Goal: Transaction & Acquisition: Purchase product/service

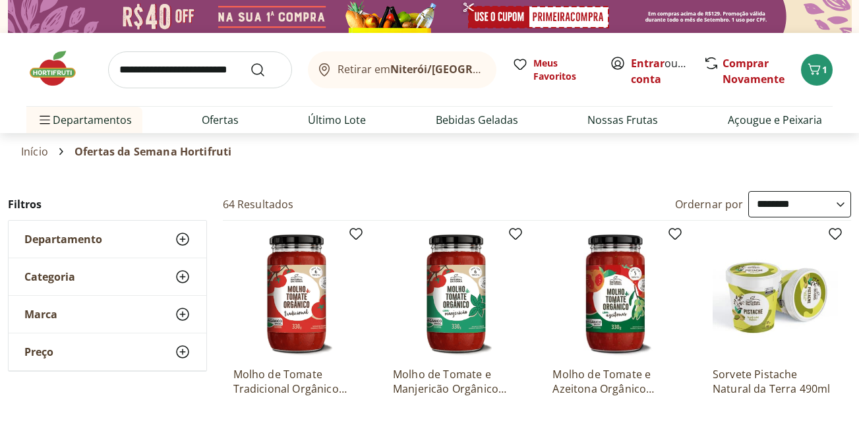
select select "**********"
click at [824, 70] on span "1" at bounding box center [825, 69] width 5 height 13
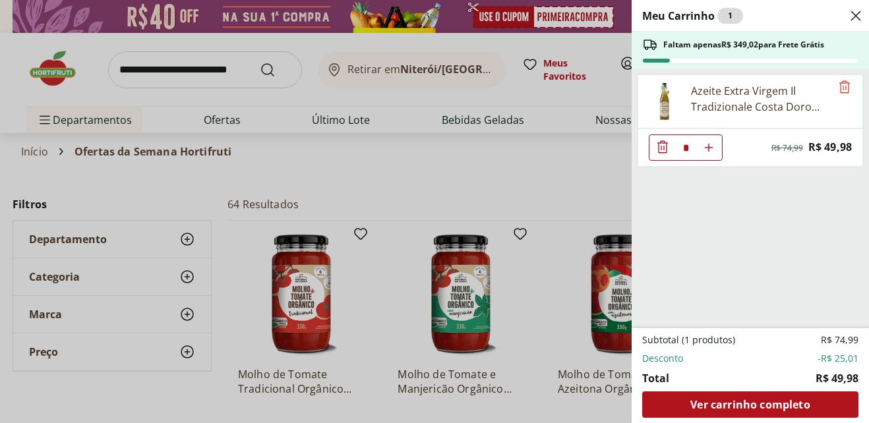
click at [240, 69] on div "Meu Carrinho 1 Faltam apenas R$ 349,02 para Frete Grátis Azeite Extra Virgem Il…" at bounding box center [434, 211] width 869 height 423
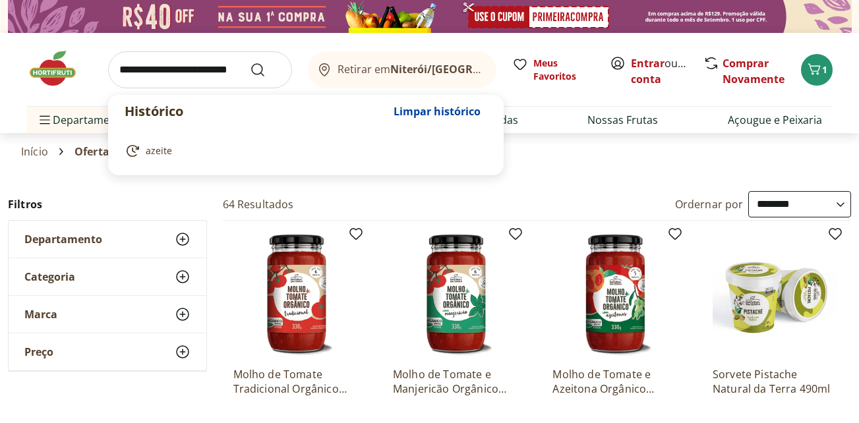
click at [241, 69] on input "search" at bounding box center [200, 69] width 184 height 37
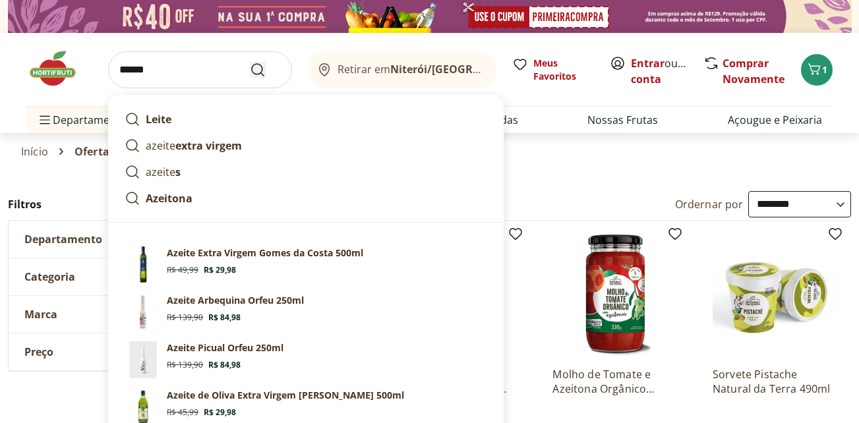
type input "******"
click at [265, 73] on icon "Submit Search" at bounding box center [258, 70] width 16 height 16
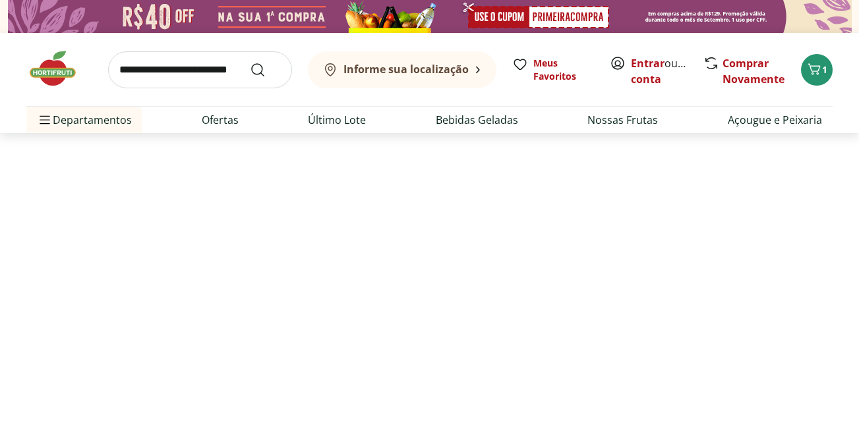
select select "**********"
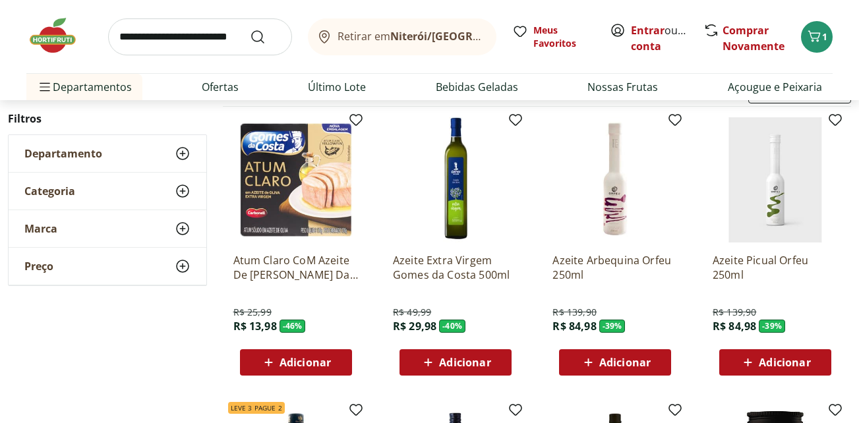
scroll to position [132, 0]
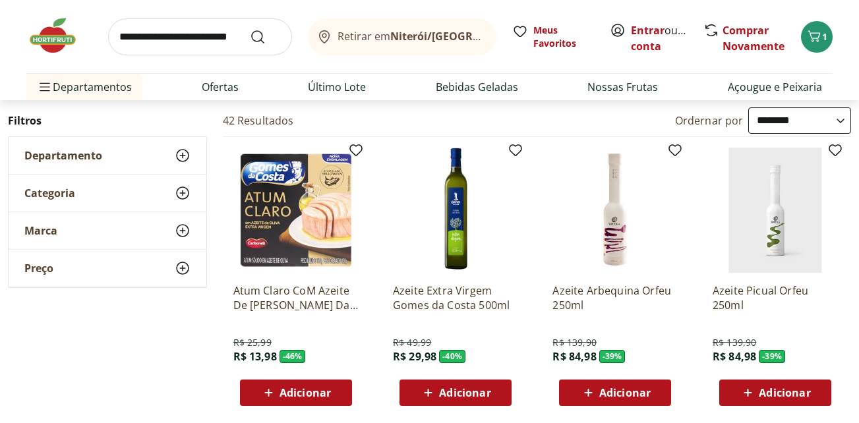
click at [842, 121] on select "**********" at bounding box center [800, 121] width 103 height 26
click at [749, 108] on select "**********" at bounding box center [800, 121] width 103 height 26
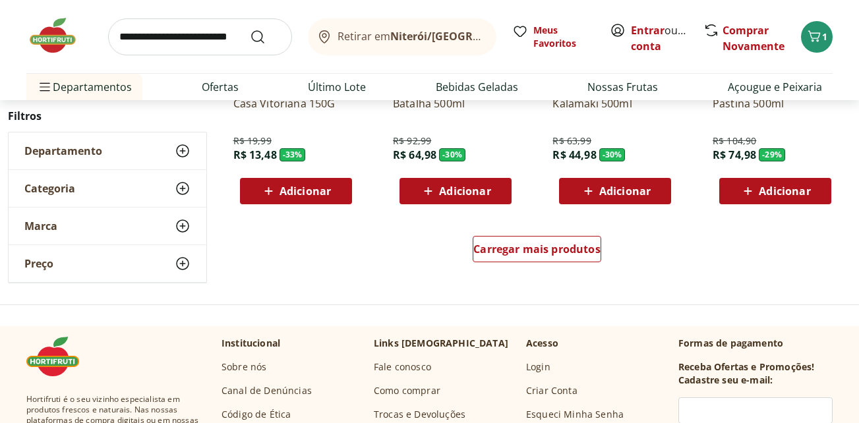
scroll to position [923, 0]
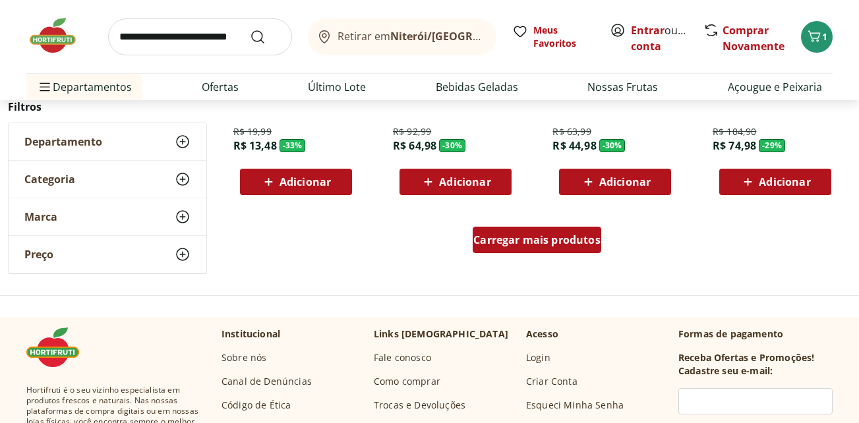
click at [522, 239] on span "Carregar mais produtos" at bounding box center [537, 240] width 127 height 11
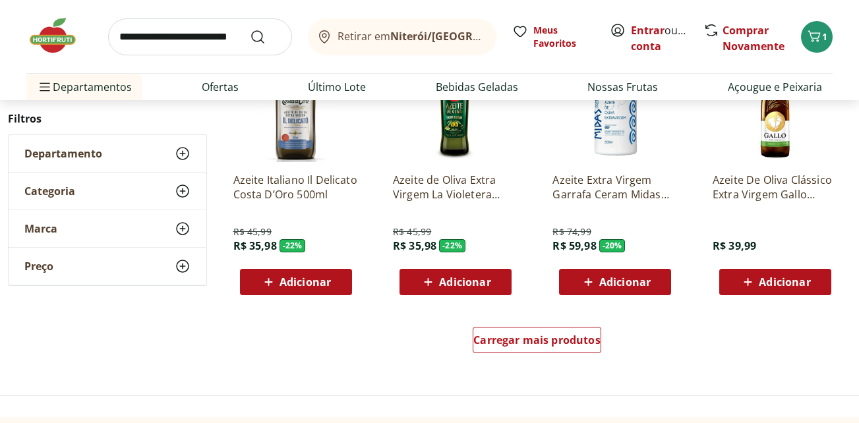
scroll to position [1715, 0]
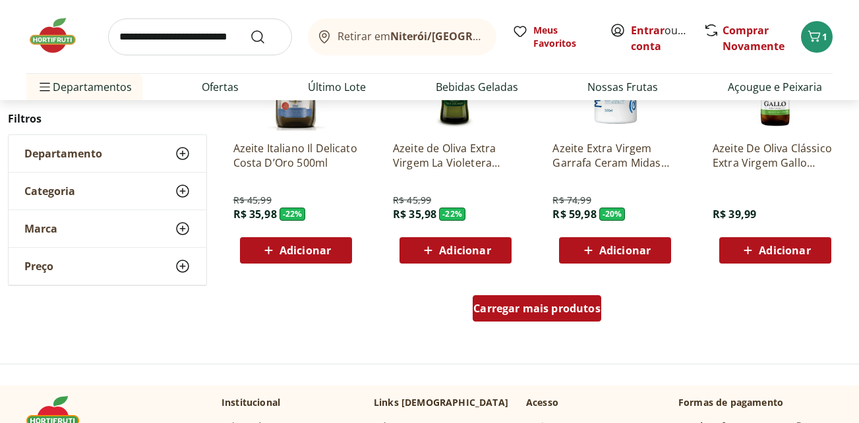
click at [551, 307] on span "Carregar mais produtos" at bounding box center [537, 308] width 127 height 11
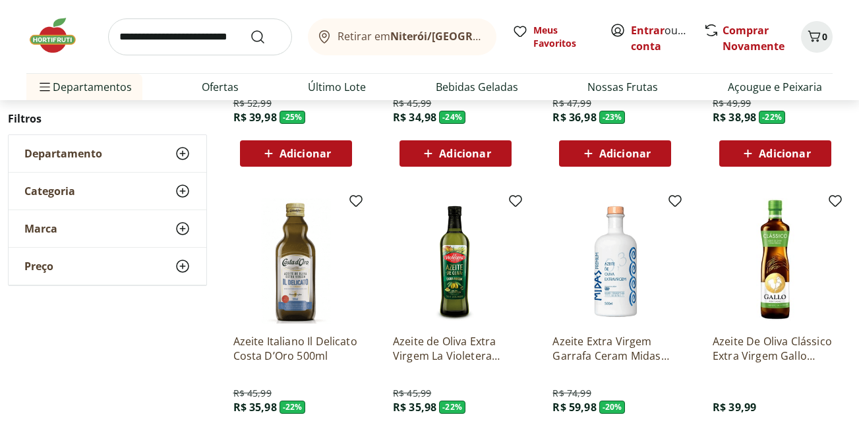
scroll to position [1517, 0]
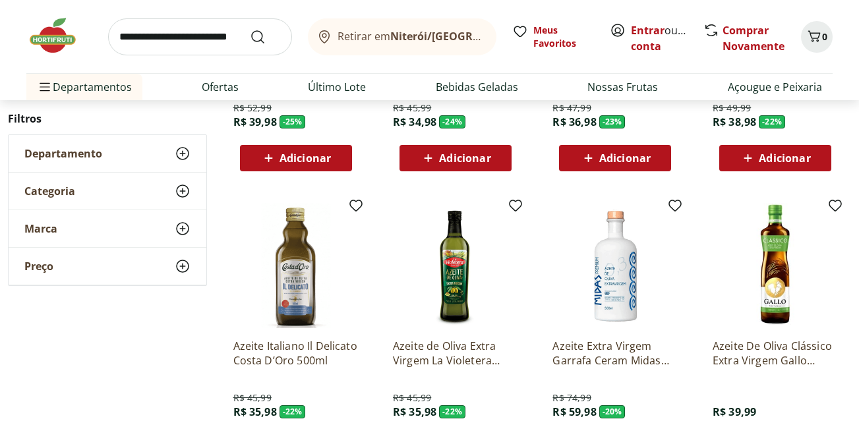
click at [627, 293] on img at bounding box center [615, 265] width 125 height 125
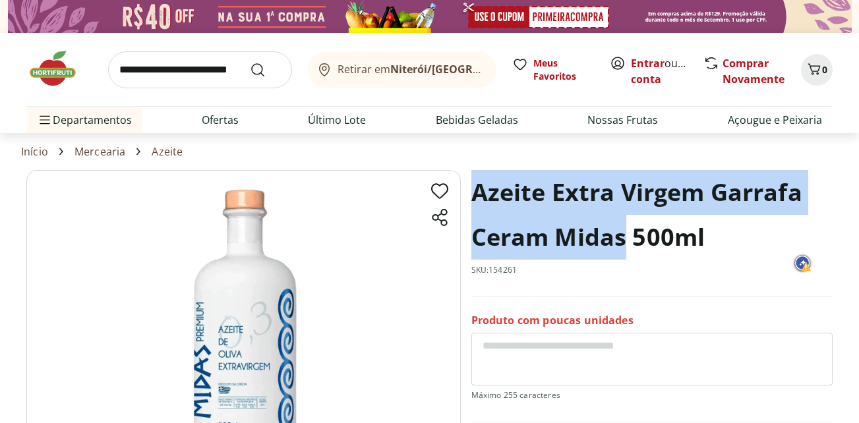
drag, startPoint x: 478, startPoint y: 188, endPoint x: 628, endPoint y: 232, distance: 156.8
click at [628, 232] on h1 "Azeite Extra Virgem Garrafa Ceram Midas 500ml" at bounding box center [653, 215] width 362 height 90
copy h1 "Azeite Extra Virgem Garrafa Ceram Midas"
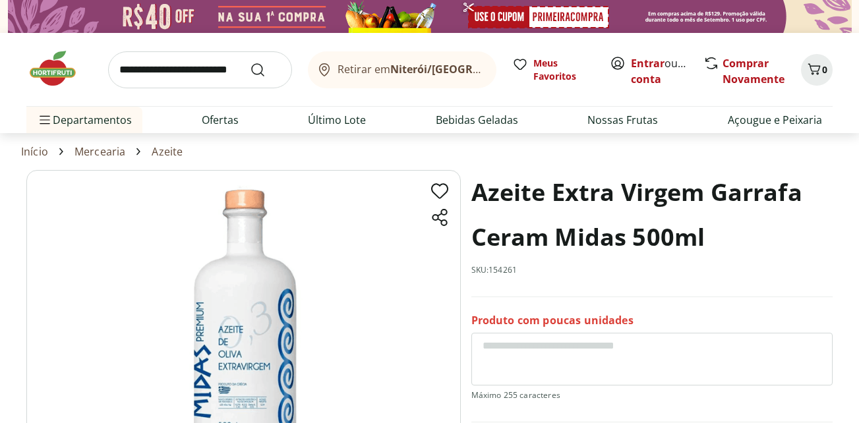
scroll to position [1517, 0]
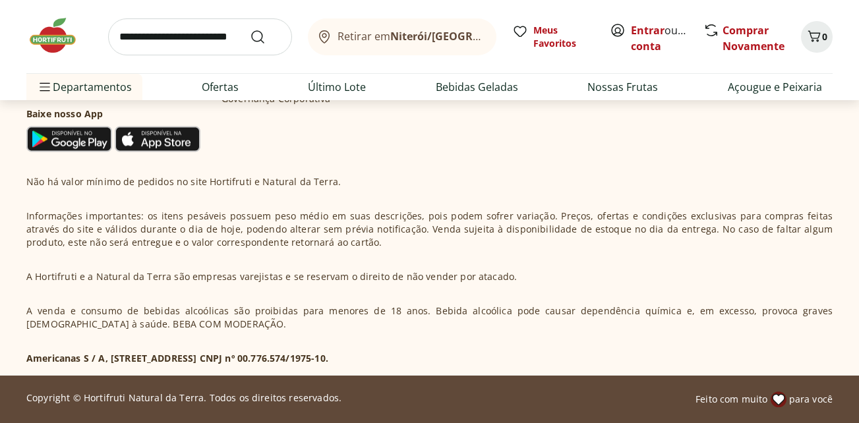
select select "**********"
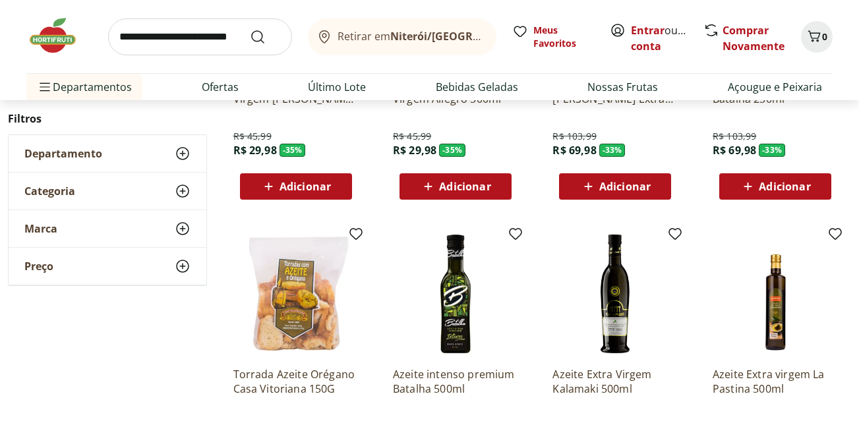
scroll to position [1781, 0]
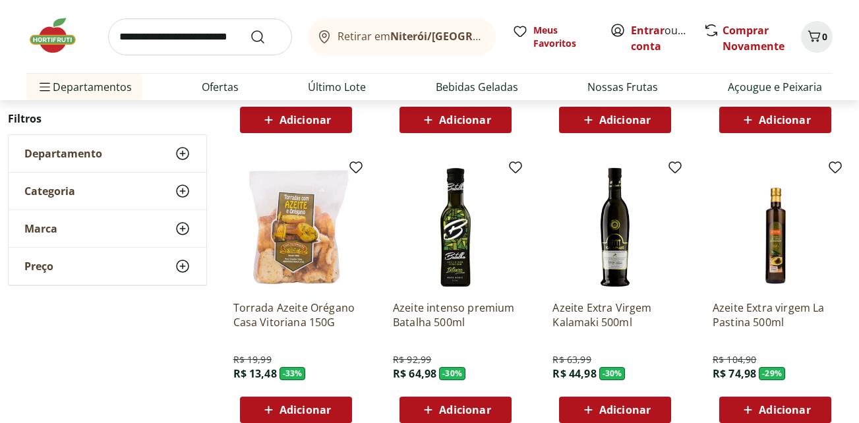
click at [588, 327] on p "Azeite Extra Virgem Kalamaki 500ml" at bounding box center [615, 315] width 125 height 29
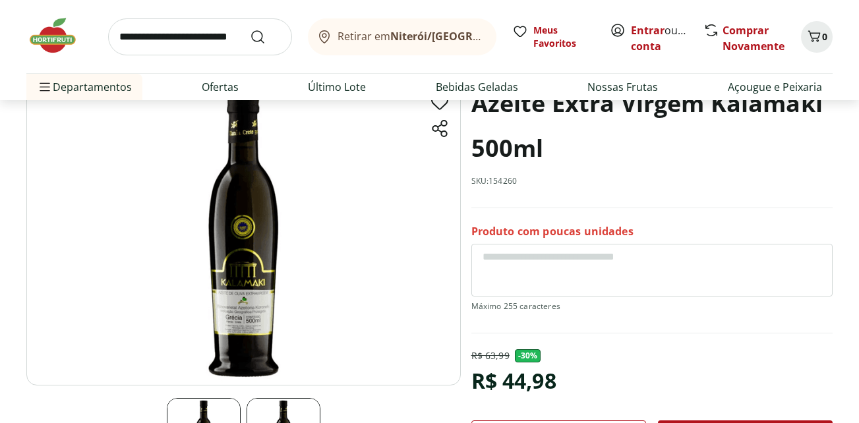
scroll to position [66, 0]
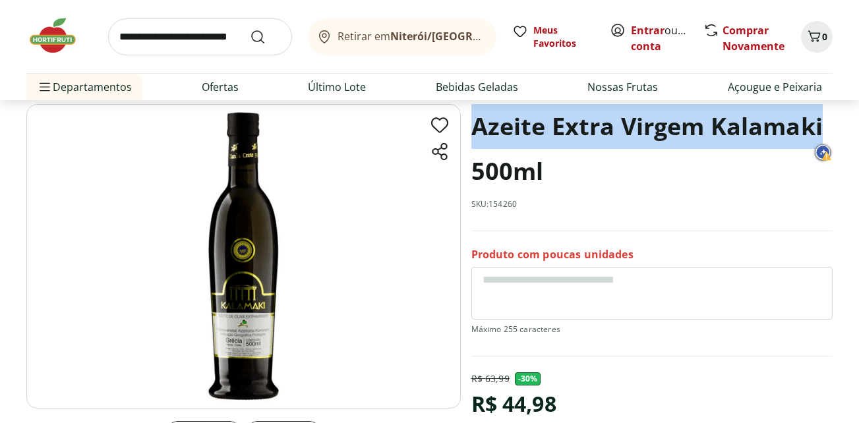
drag, startPoint x: 475, startPoint y: 128, endPoint x: 841, endPoint y: 119, distance: 366.2
click at [841, 119] on section "Azeite Extra Virgem Kalamaki 500ml SKU: 154260 Produto com poucas unidades R$ 6…" at bounding box center [429, 318] width 859 height 429
copy h1 "Azeite Extra Virgem Kalamaki"
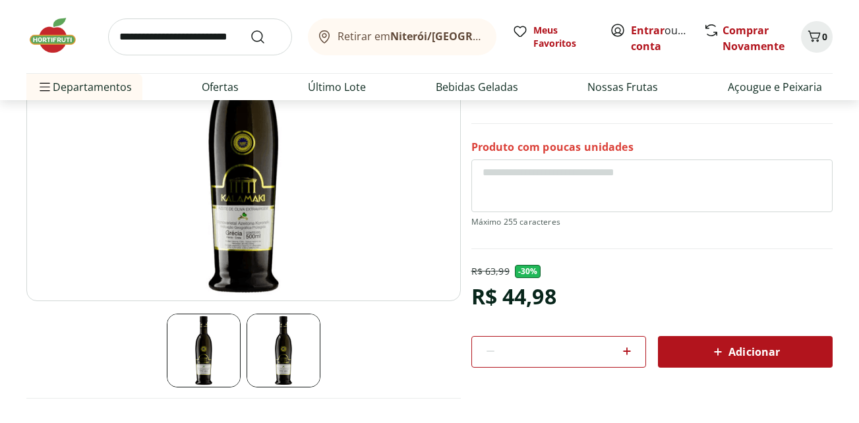
scroll to position [198, 0]
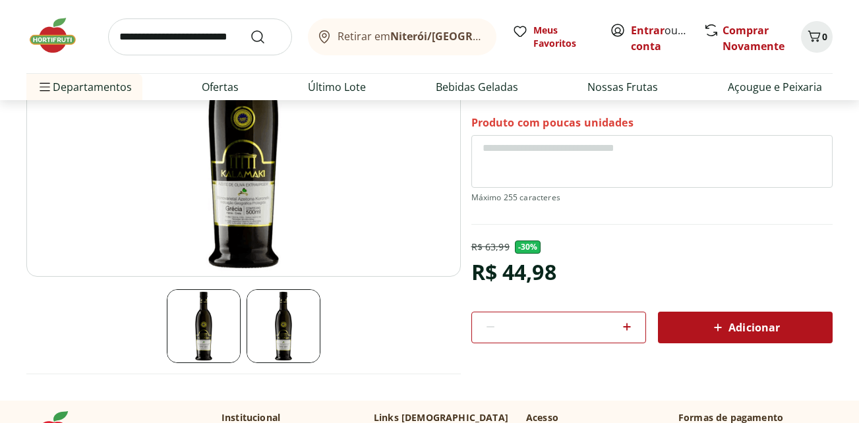
click at [283, 311] on img at bounding box center [284, 327] width 74 height 74
click at [210, 334] on img at bounding box center [204, 327] width 74 height 74
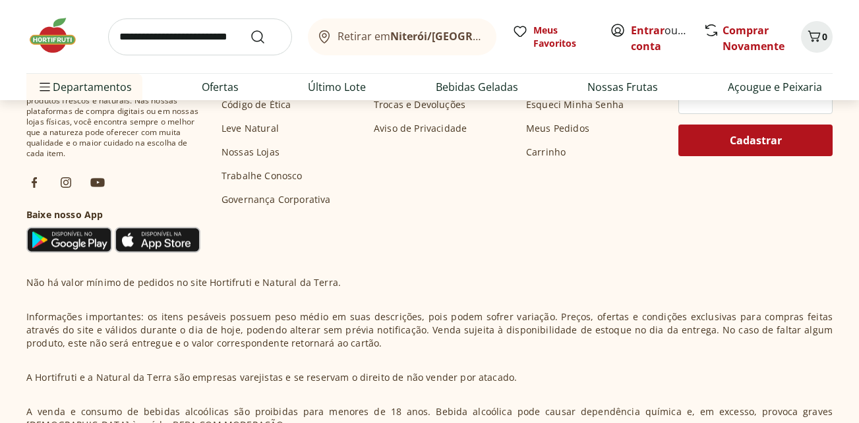
scroll to position [660, 0]
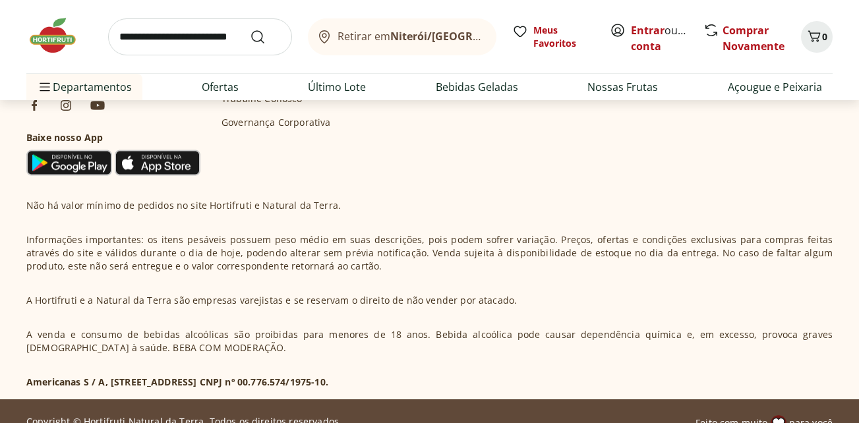
scroll to position [1781, 0]
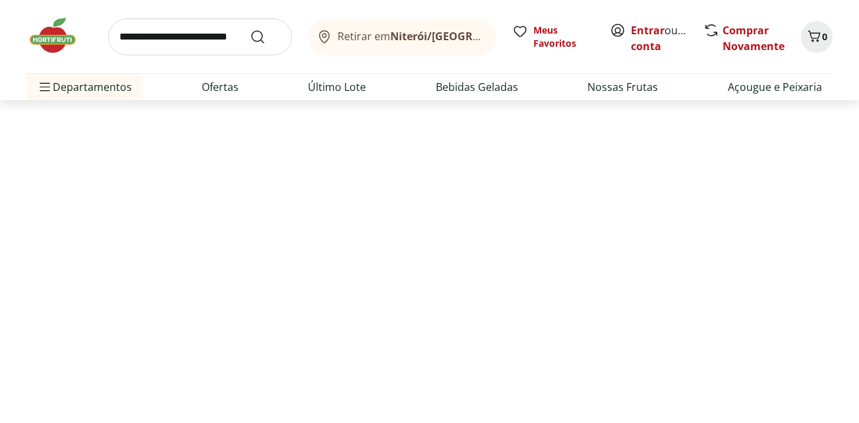
select select "**********"
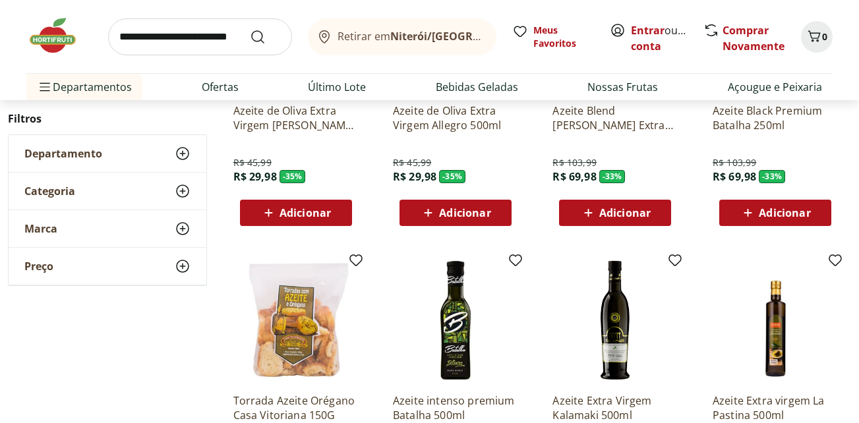
scroll to position [563, 0]
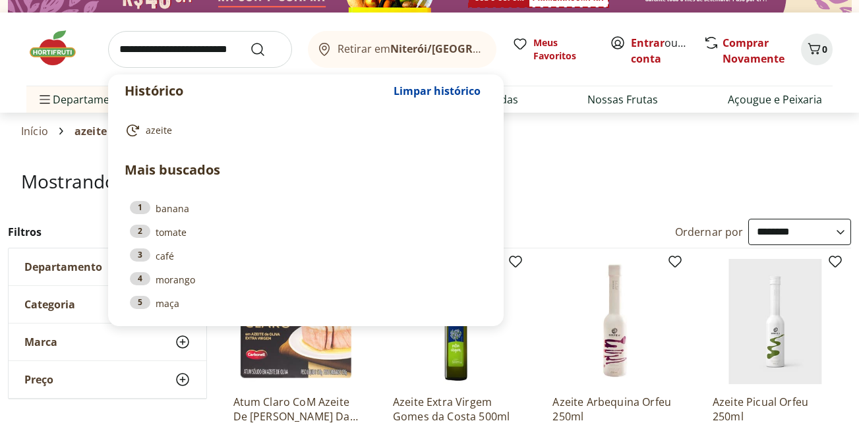
click at [182, 46] on input "search" at bounding box center [200, 49] width 184 height 37
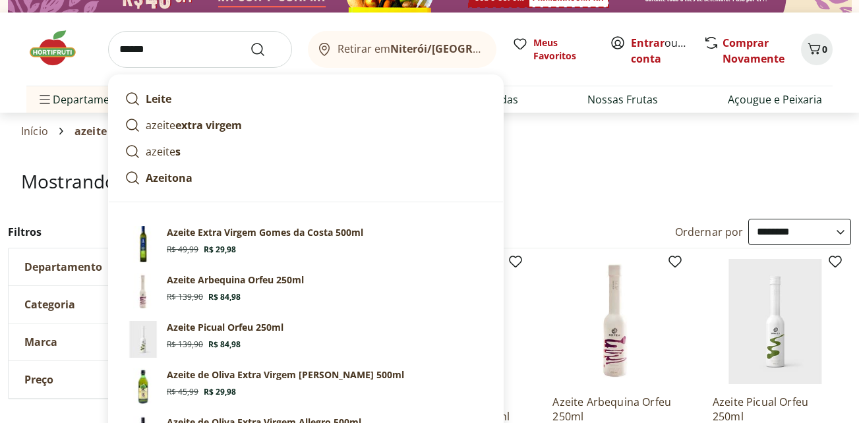
type input "******"
click at [250, 42] on button "Submit Search" at bounding box center [266, 50] width 32 height 16
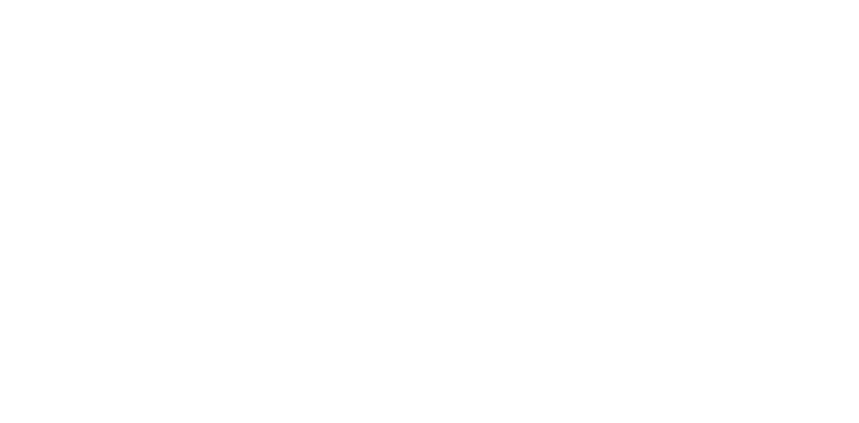
select select "**********"
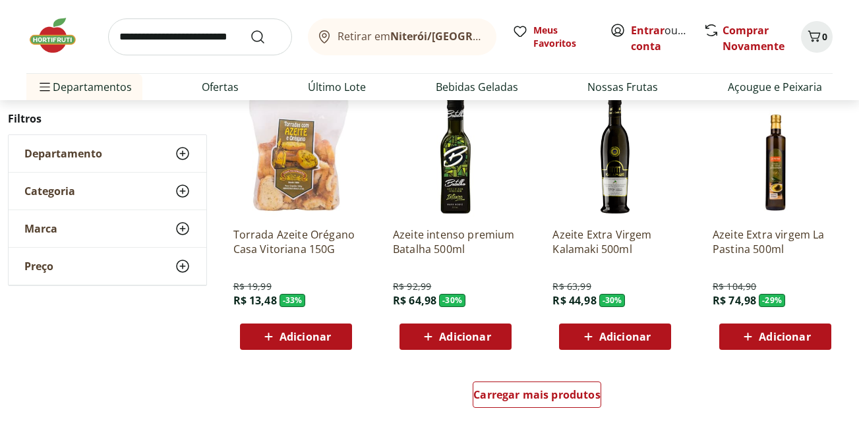
scroll to position [792, 0]
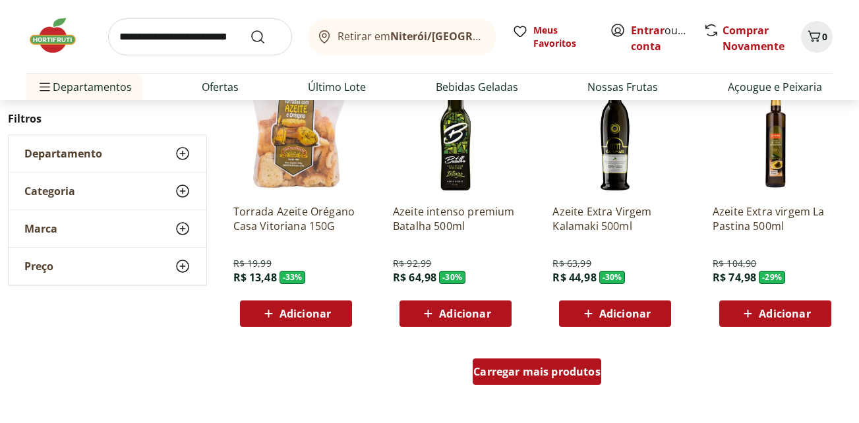
click at [565, 372] on span "Carregar mais produtos" at bounding box center [537, 372] width 127 height 11
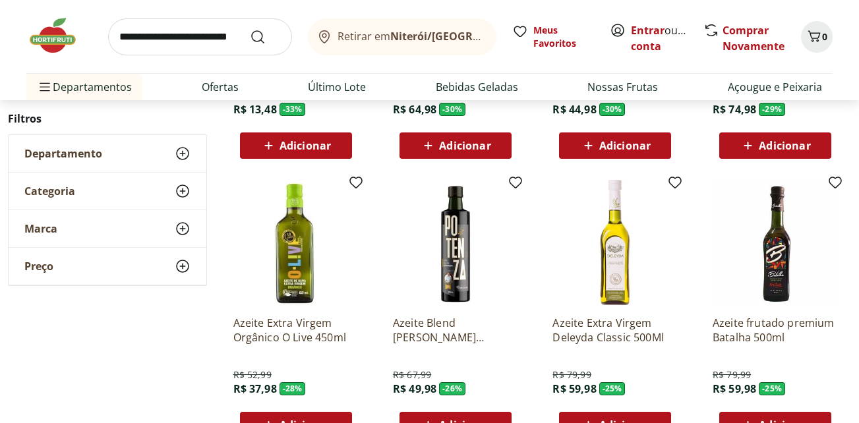
scroll to position [989, 0]
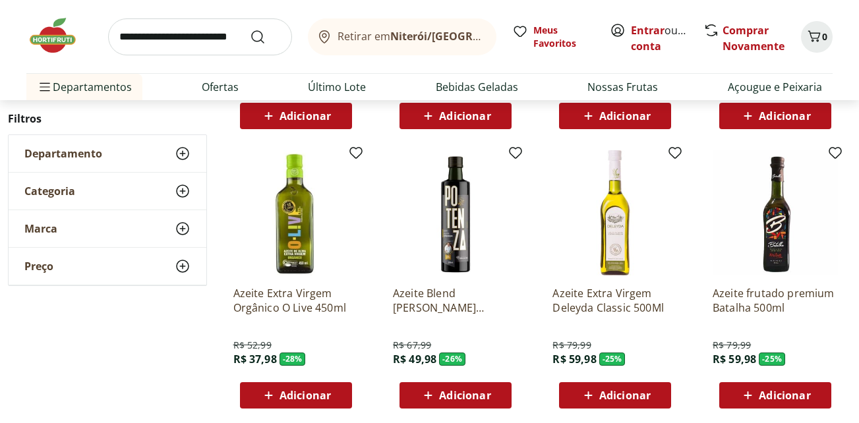
click at [781, 234] on img at bounding box center [775, 212] width 125 height 125
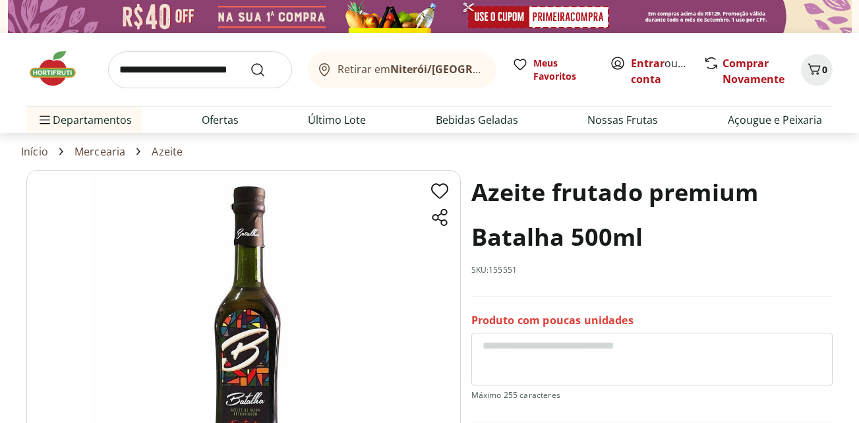
scroll to position [132, 0]
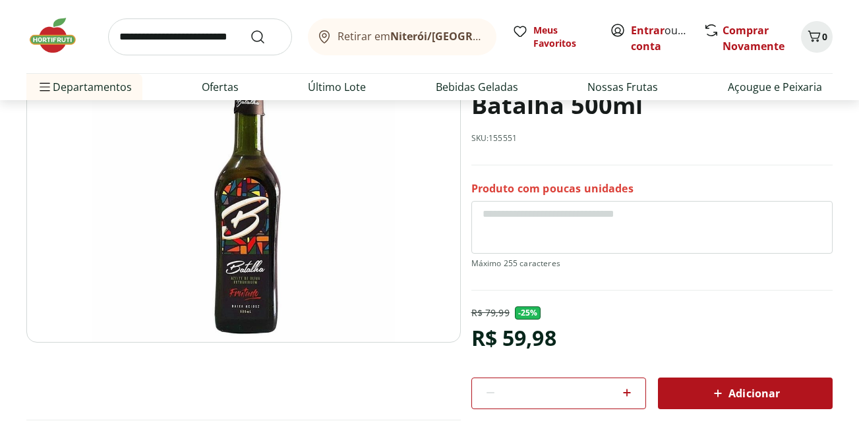
scroll to position [989, 0]
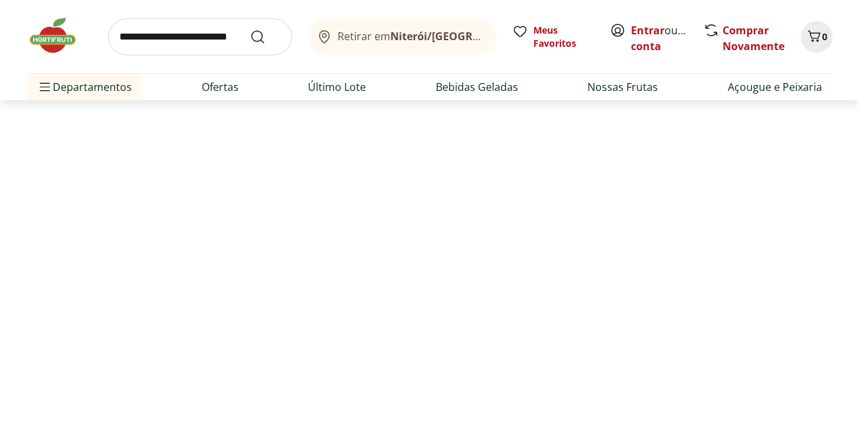
select select "**********"
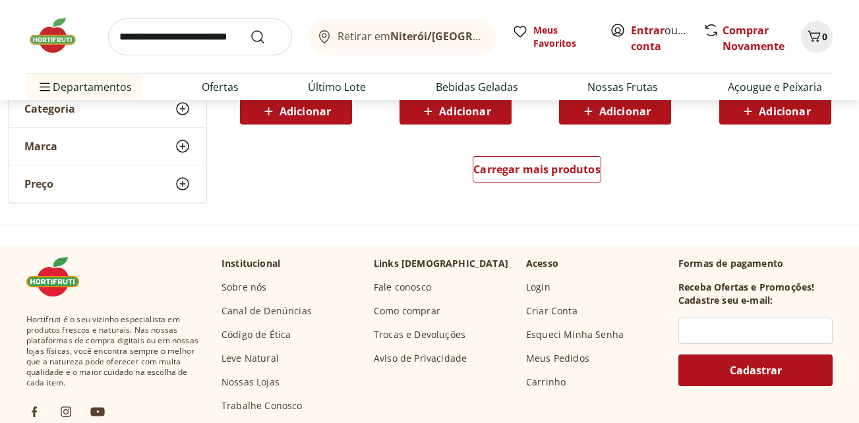
scroll to position [1550, 0]
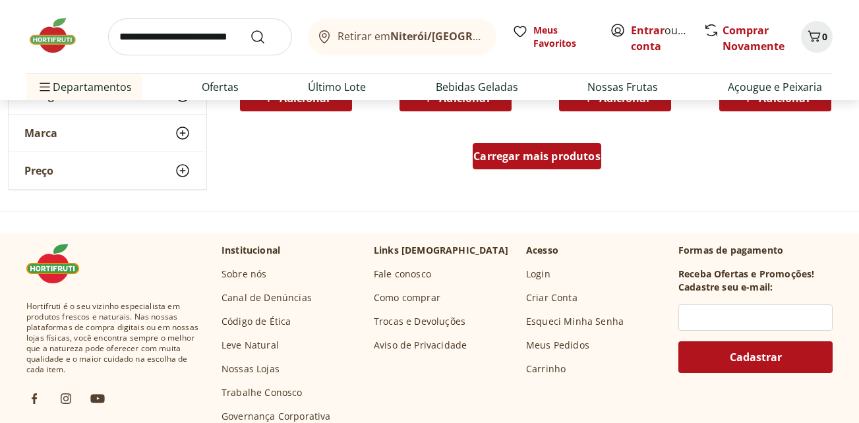
click at [562, 153] on span "Carregar mais produtos" at bounding box center [537, 156] width 127 height 11
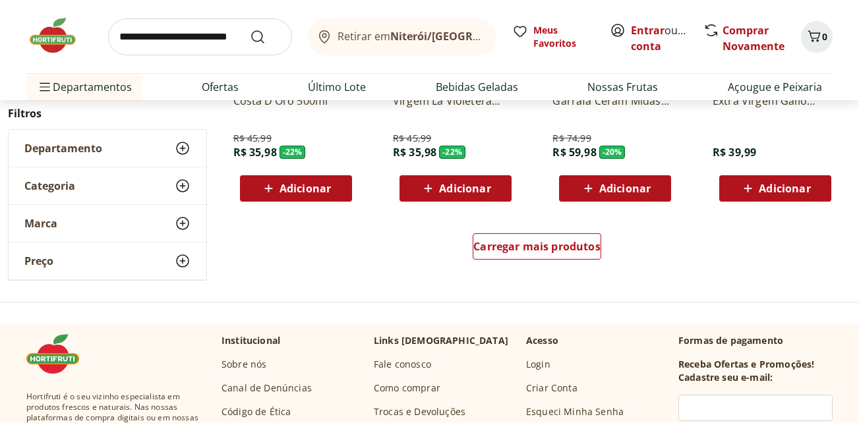
scroll to position [2342, 0]
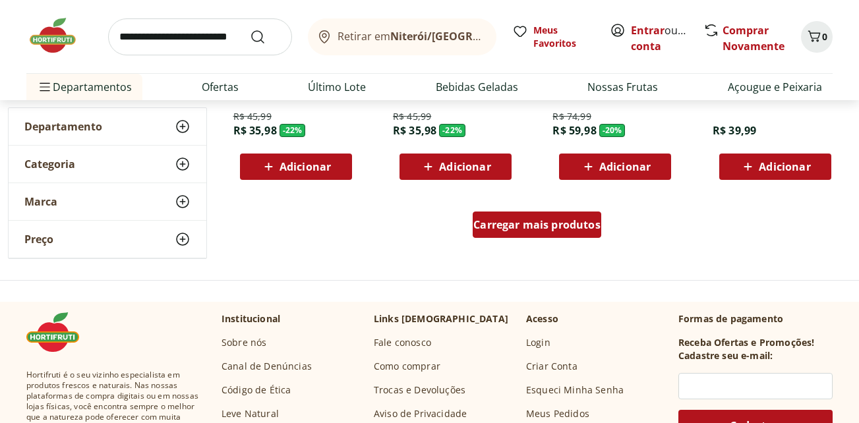
click at [561, 225] on span "Carregar mais produtos" at bounding box center [537, 225] width 127 height 11
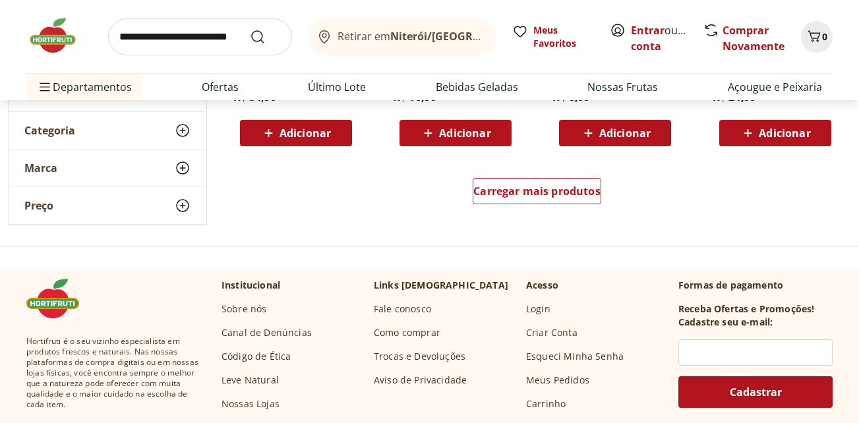
scroll to position [3265, 0]
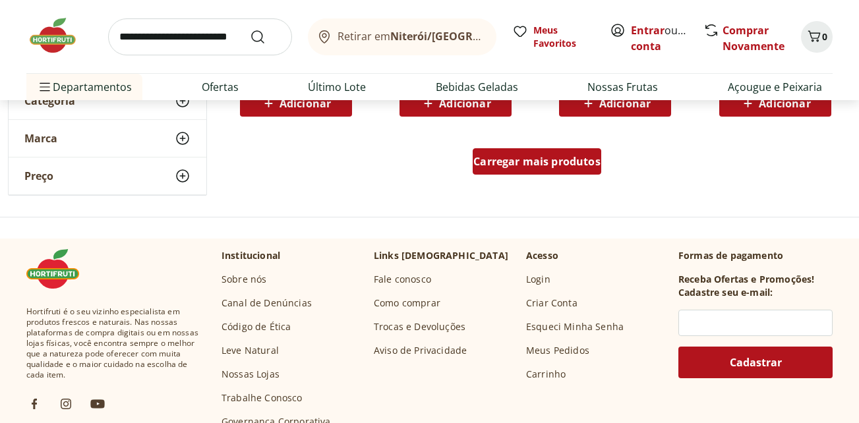
click at [580, 162] on span "Carregar mais produtos" at bounding box center [537, 161] width 127 height 11
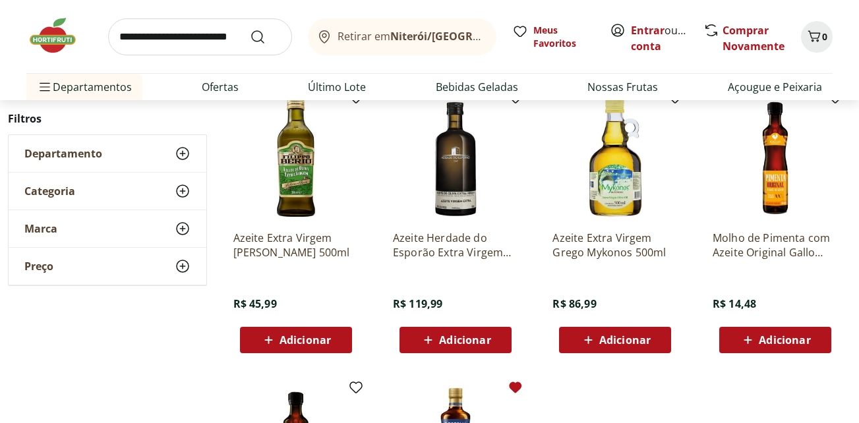
scroll to position [3331, 0]
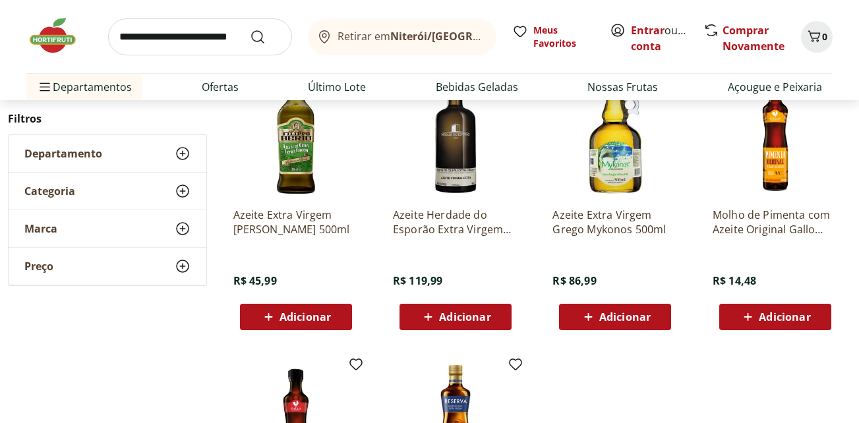
click at [441, 225] on p "Azeite Herdade do Esporão Extra Virgem 500Ml" at bounding box center [455, 222] width 125 height 29
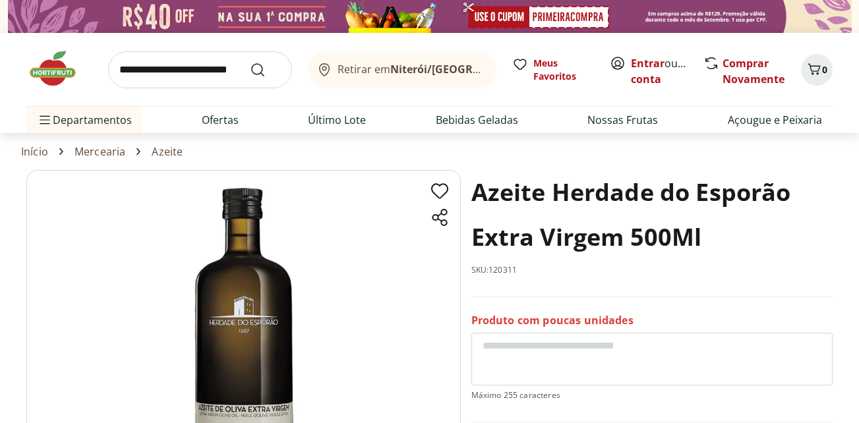
scroll to position [66, 0]
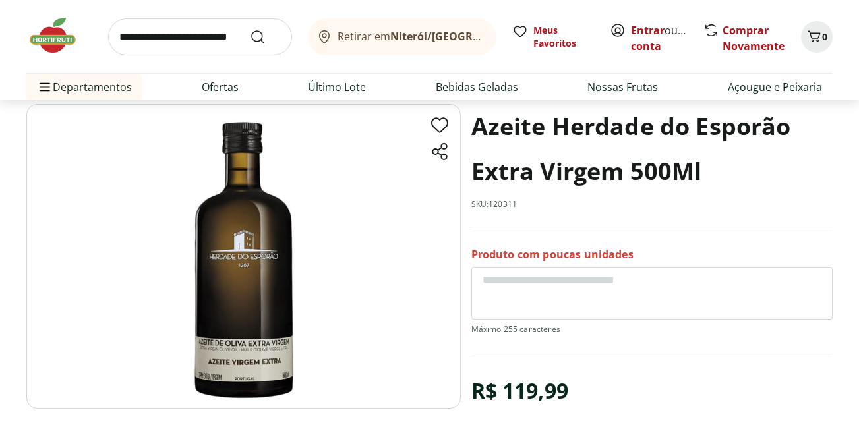
scroll to position [3331, 0]
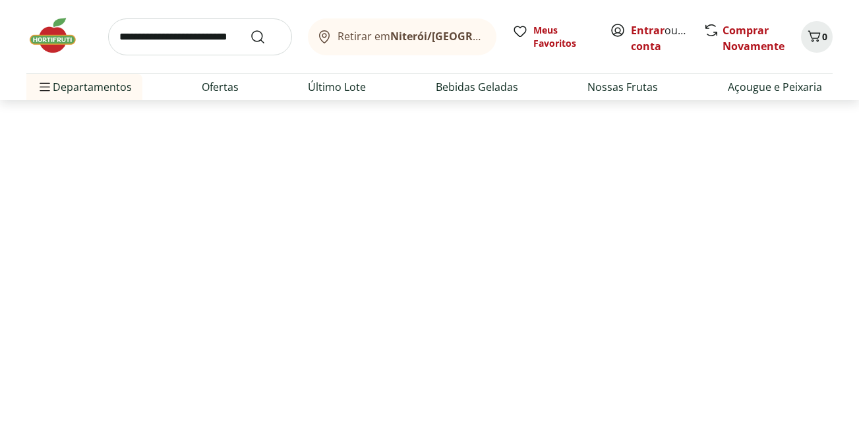
select select "**********"
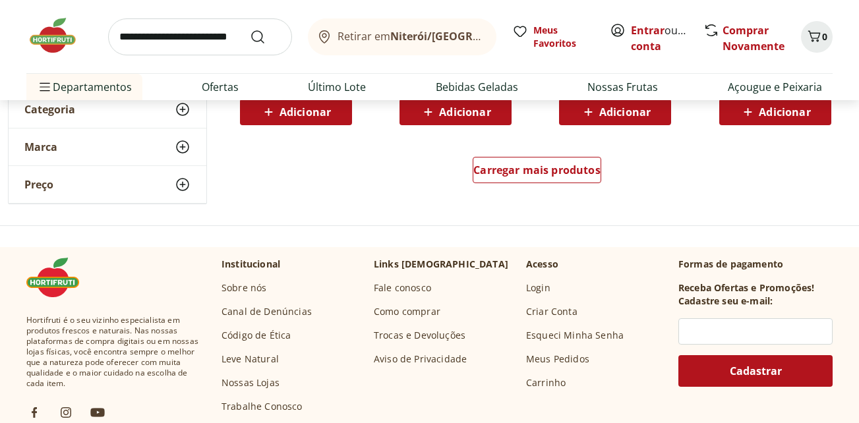
scroll to position [3595, 0]
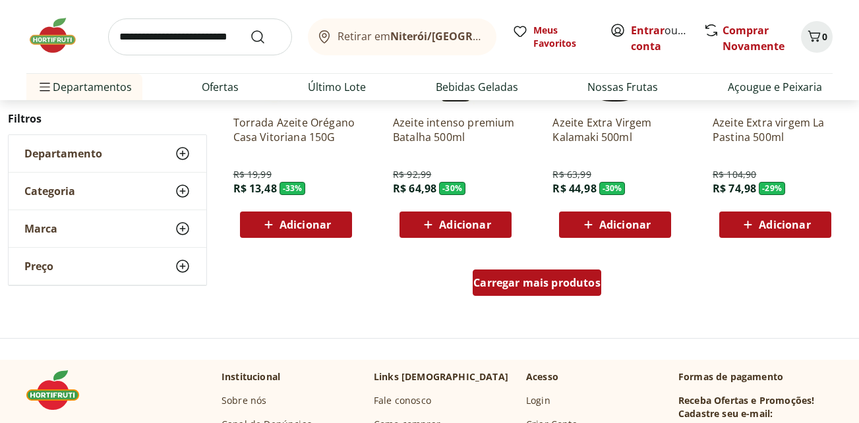
click at [529, 281] on span "Carregar mais produtos" at bounding box center [537, 283] width 127 height 11
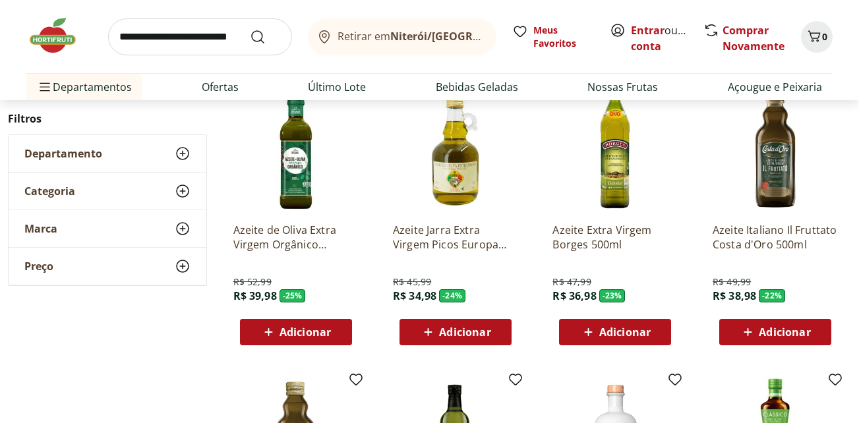
scroll to position [4057, 0]
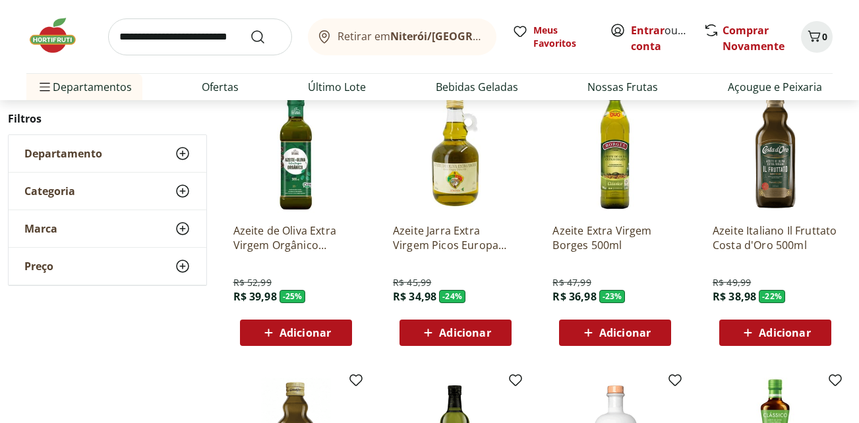
click at [783, 167] on img at bounding box center [775, 150] width 125 height 125
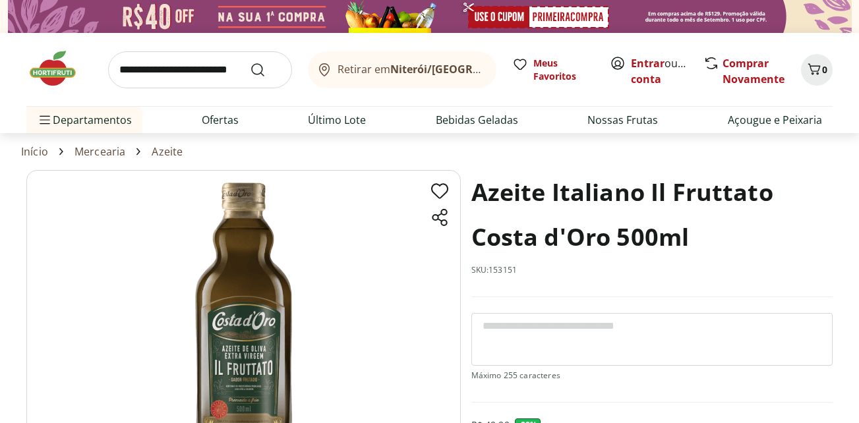
select select "**********"
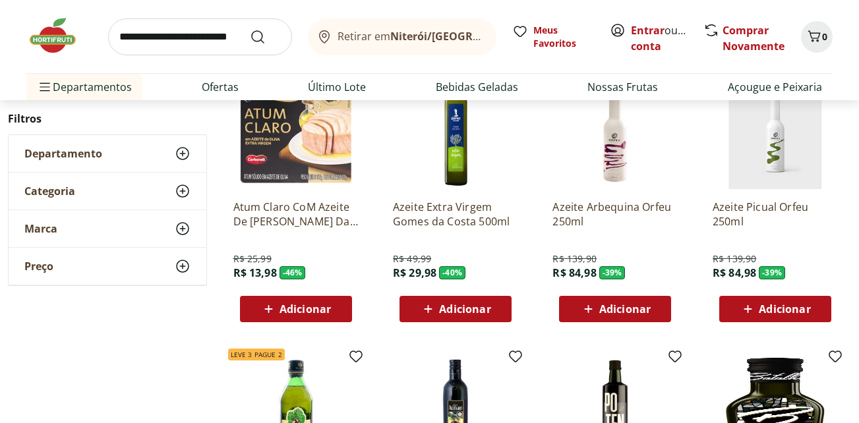
scroll to position [2321, 0]
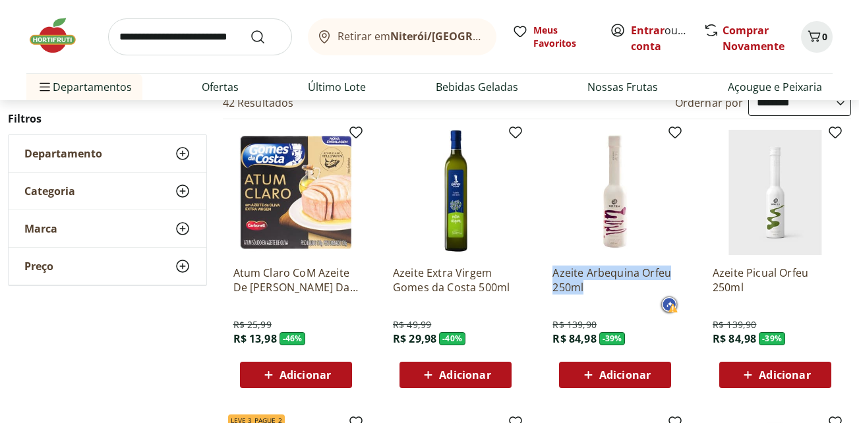
drag, startPoint x: 544, startPoint y: 262, endPoint x: 592, endPoint y: 294, distance: 58.5
click at [592, 294] on div "Azeite Arbequina Orfeu 250ml R$ 139,90 R$ 84,98 - 39 % Adicionar" at bounding box center [615, 259] width 146 height 280
copy p "Azeite Arbequina Orfeu 250ml"
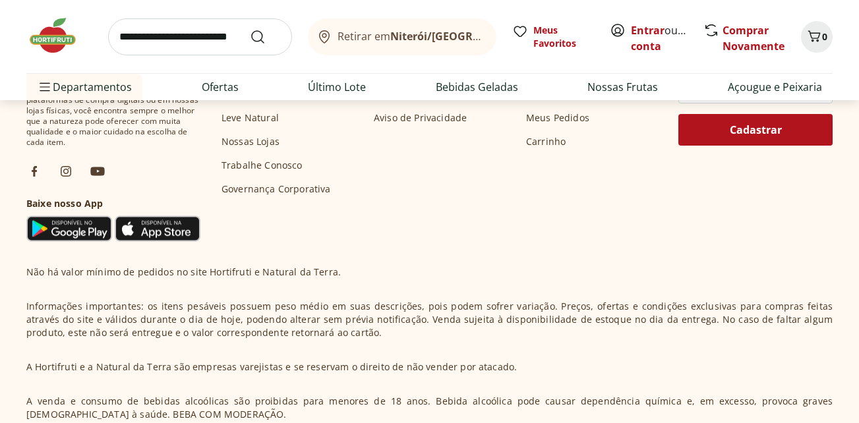
scroll to position [0, 0]
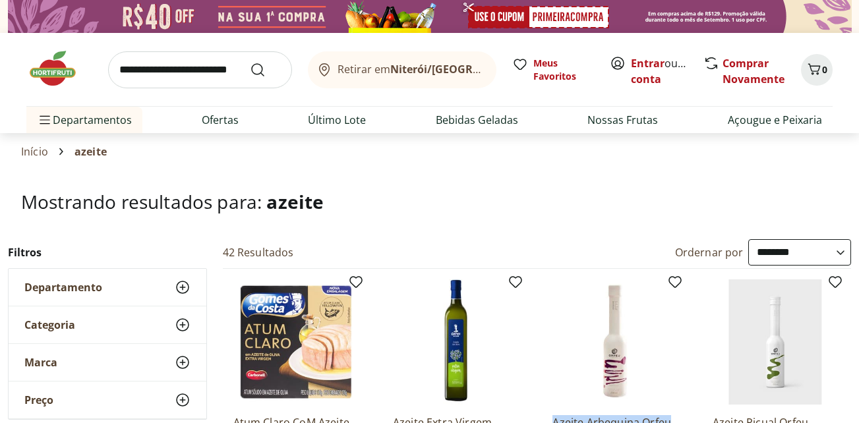
click at [850, 249] on select "**********" at bounding box center [800, 252] width 103 height 26
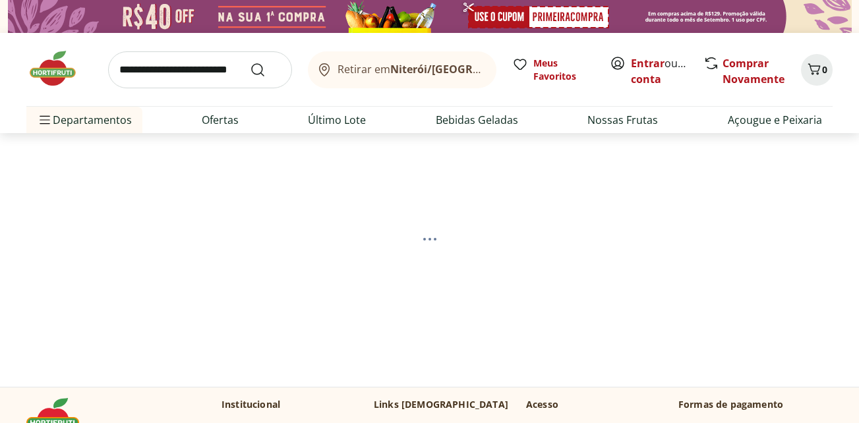
select select "*********"
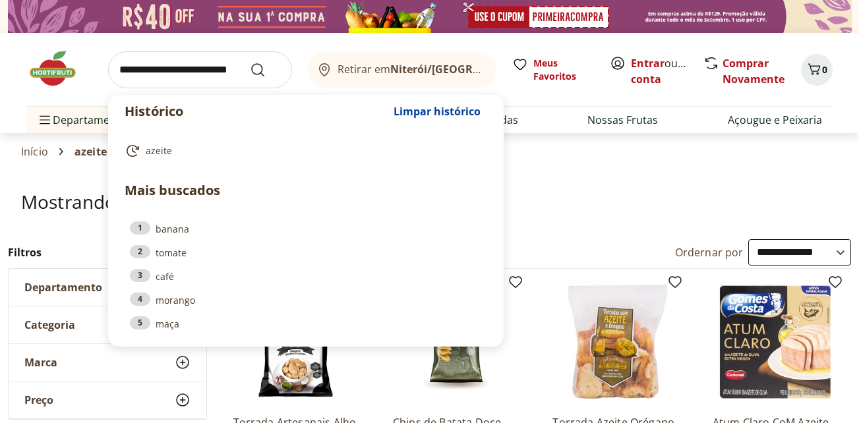
click at [213, 70] on input "search" at bounding box center [200, 69] width 184 height 37
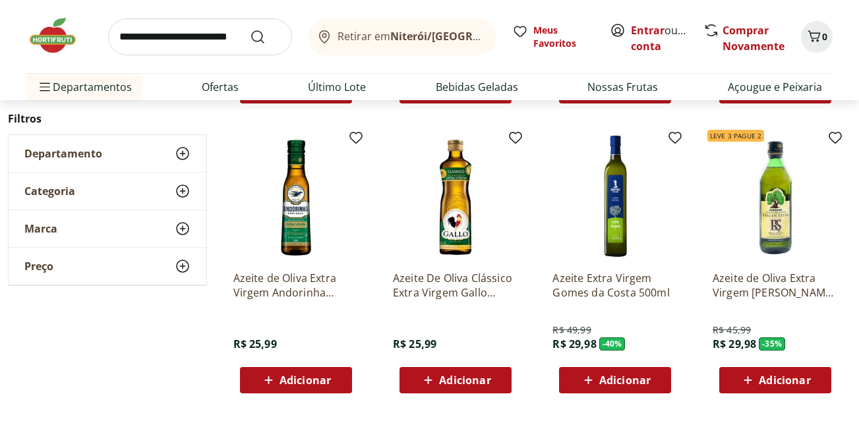
scroll to position [726, 0]
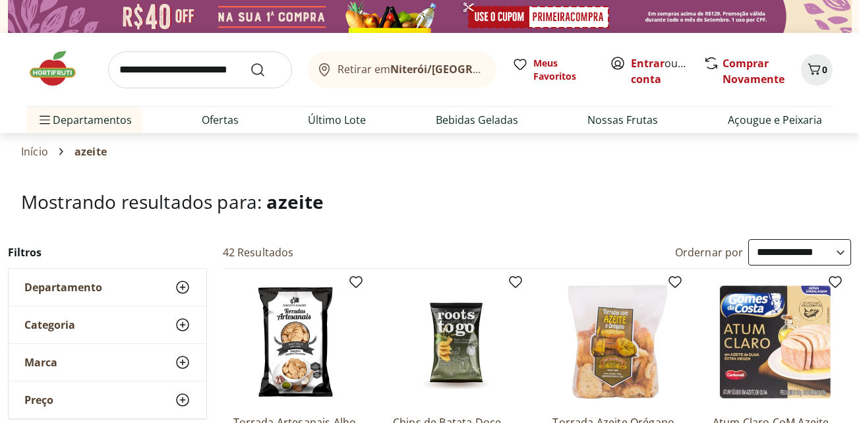
select select "*********"
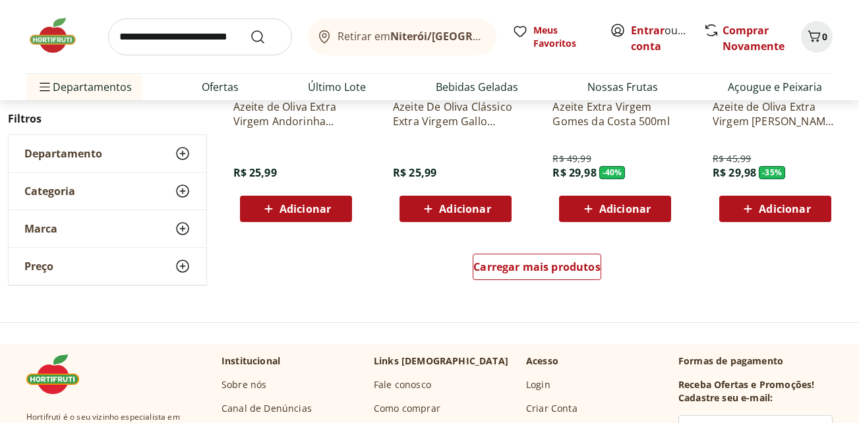
scroll to position [923, 0]
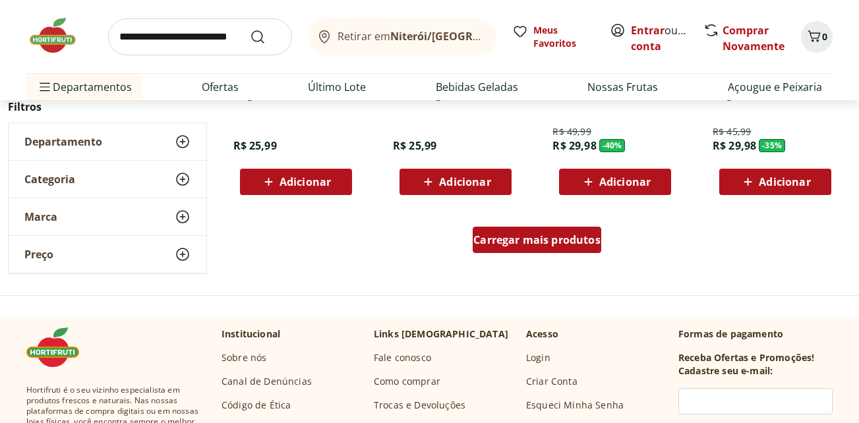
click at [526, 241] on span "Carregar mais produtos" at bounding box center [537, 240] width 127 height 11
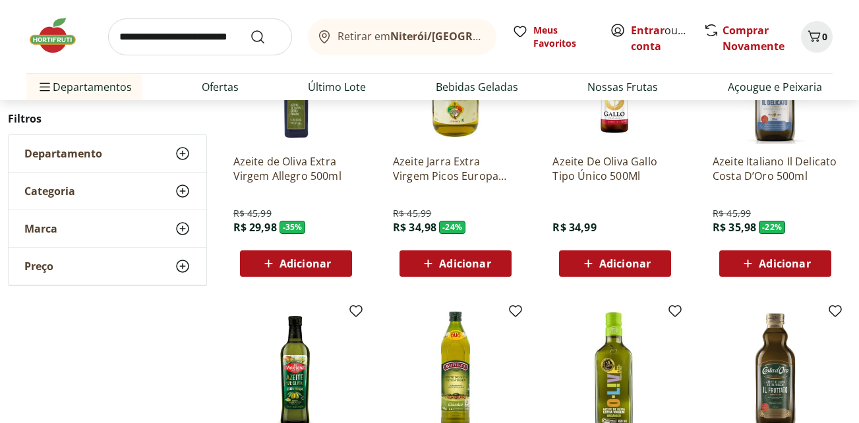
scroll to position [1055, 0]
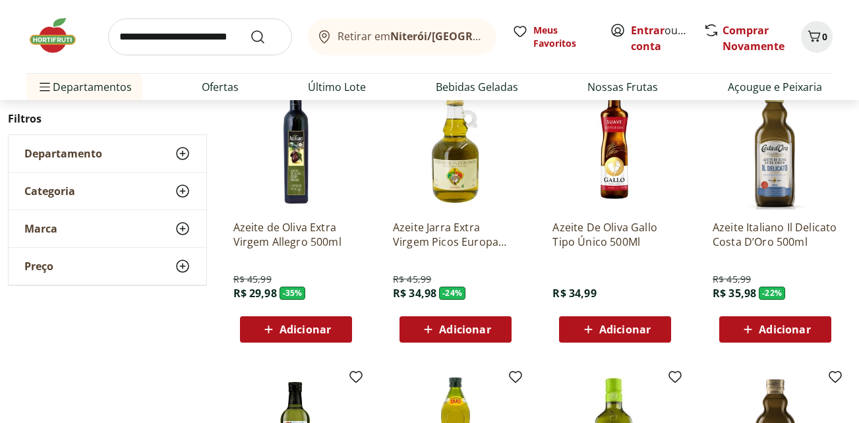
click at [774, 161] on img at bounding box center [775, 146] width 125 height 125
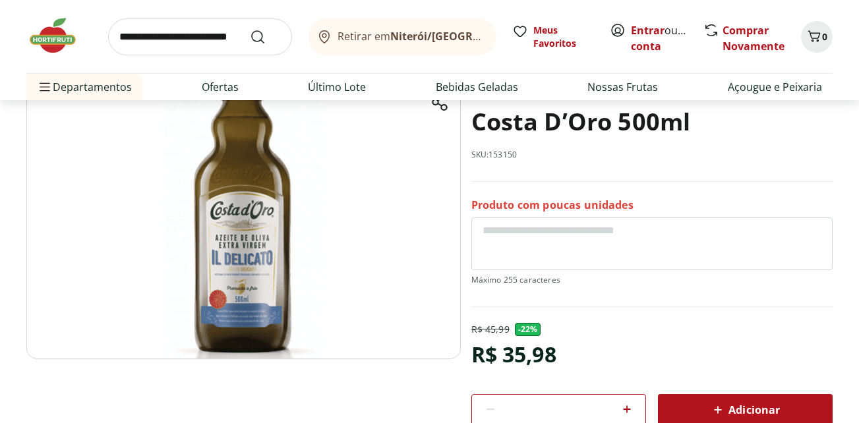
scroll to position [132, 0]
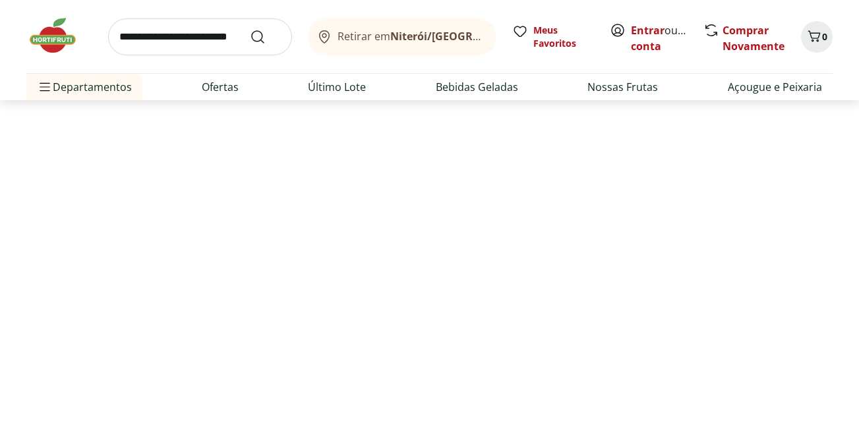
select select "*********"
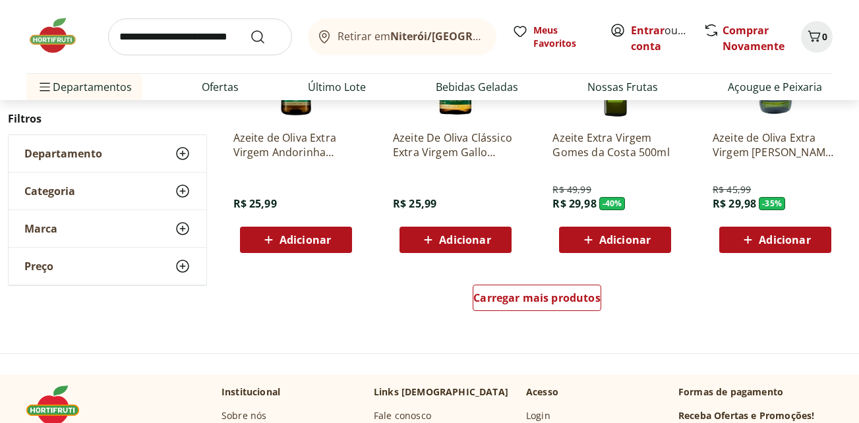
scroll to position [1484, 0]
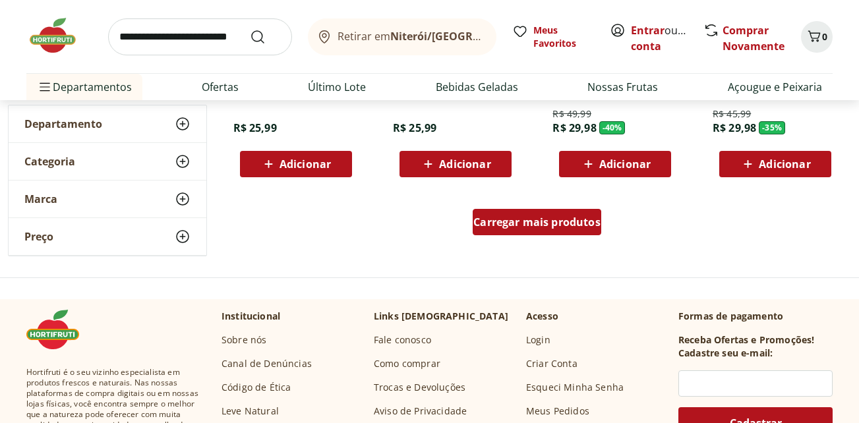
click at [557, 222] on span "Carregar mais produtos" at bounding box center [537, 222] width 127 height 11
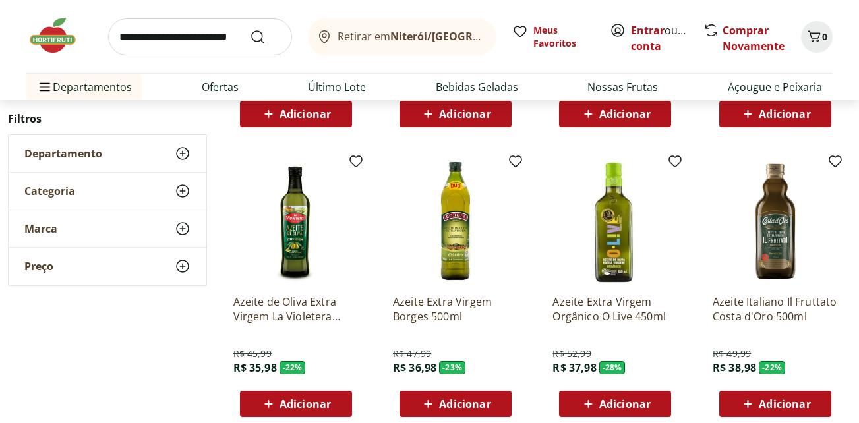
scroll to position [1880, 0]
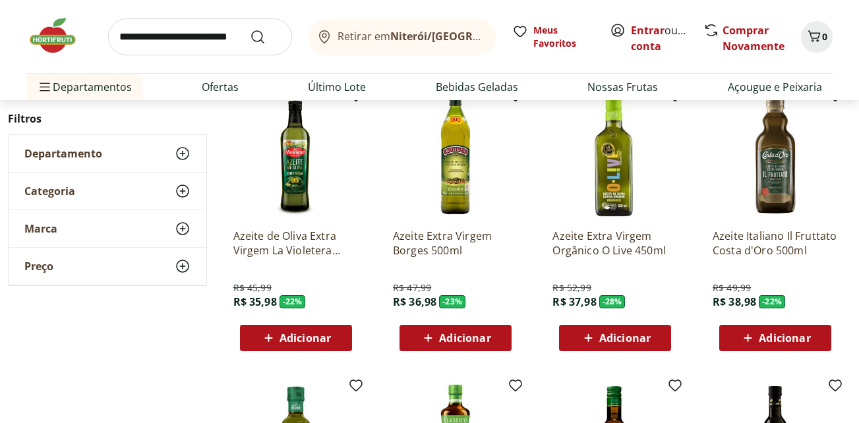
click at [782, 183] on img at bounding box center [775, 155] width 125 height 125
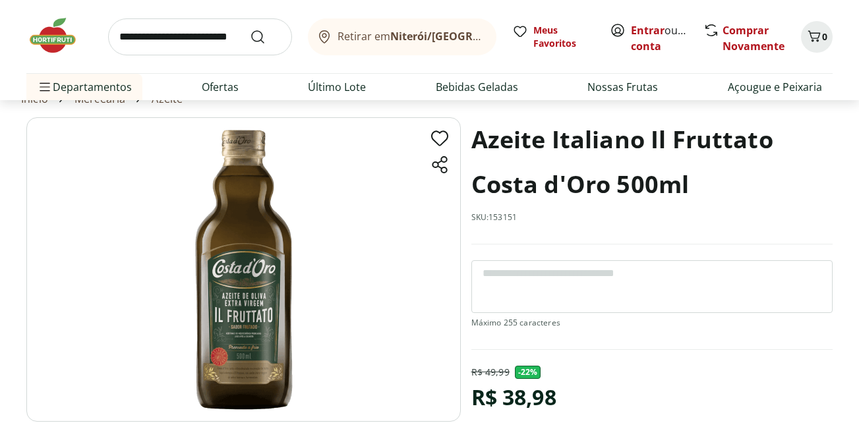
scroll to position [66, 0]
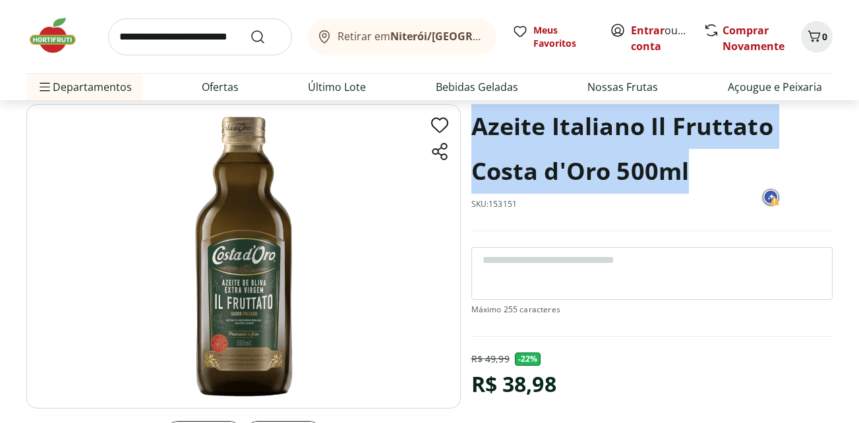
drag, startPoint x: 470, startPoint y: 129, endPoint x: 690, endPoint y: 156, distance: 222.0
click at [690, 156] on section "Azeite Italiano Il Fruttato Costa d'Oro 500ml SKU: 153151 R$ 49,99 - 22 % R$ 38…" at bounding box center [429, 318] width 807 height 429
copy h1 "Azeite Italiano Il Fruttato Costa d'Oro 500ml"
click at [712, 131] on h1 "Azeite Italiano Il Fruttato Costa d'Oro 500ml" at bounding box center [653, 149] width 362 height 90
drag, startPoint x: 474, startPoint y: 127, endPoint x: 613, endPoint y: 146, distance: 140.6
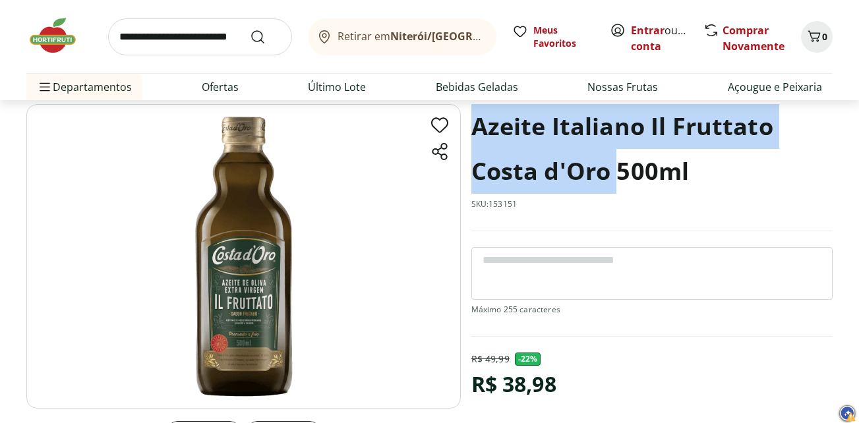
click at [614, 154] on h1 "Azeite Italiano Il Fruttato Costa d'Oro 500ml" at bounding box center [653, 149] width 362 height 90
drag, startPoint x: 613, startPoint y: 146, endPoint x: 615, endPoint y: 154, distance: 7.4
click at [615, 154] on h1 "Azeite Italiano Il Fruttato Costa d'Oro 500ml" at bounding box center [653, 149] width 362 height 90
drag, startPoint x: 475, startPoint y: 127, endPoint x: 608, endPoint y: 164, distance: 137.6
click at [608, 164] on h1 "Azeite Italiano Il Fruttato Costa d'Oro 500ml" at bounding box center [653, 149] width 362 height 90
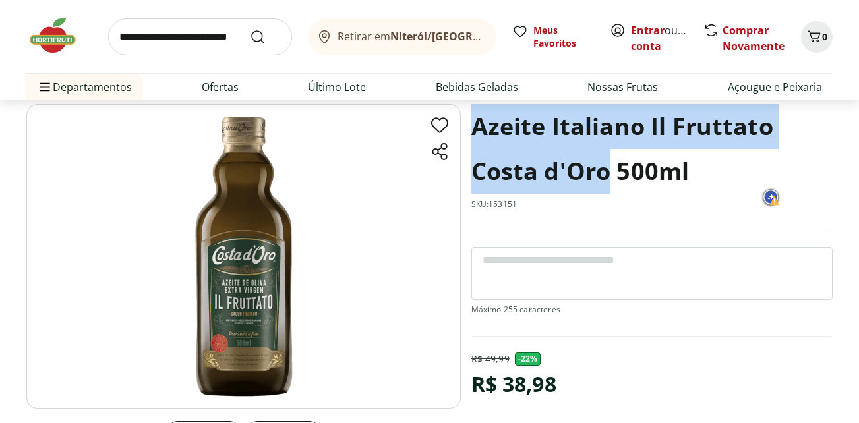
copy h1 "Azeite Italiano Il Fruttato Costa d'Oro"
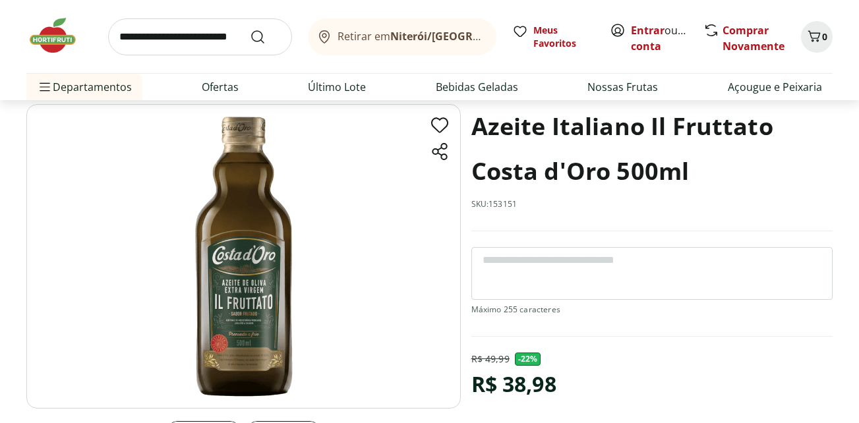
select select "*********"
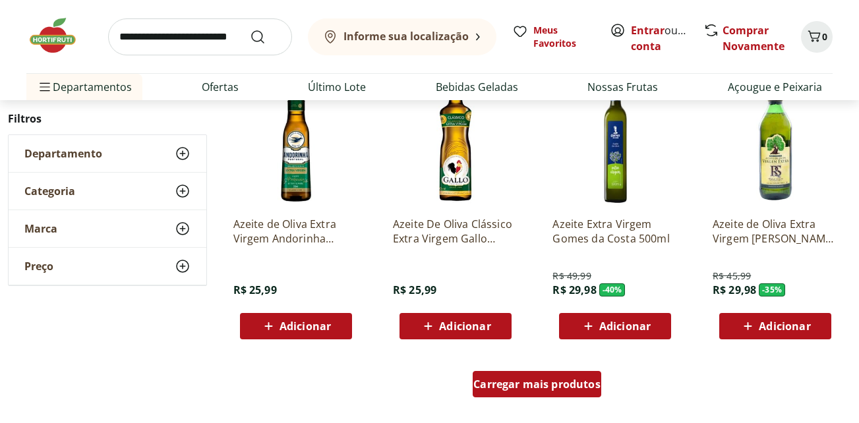
scroll to position [2542, 0]
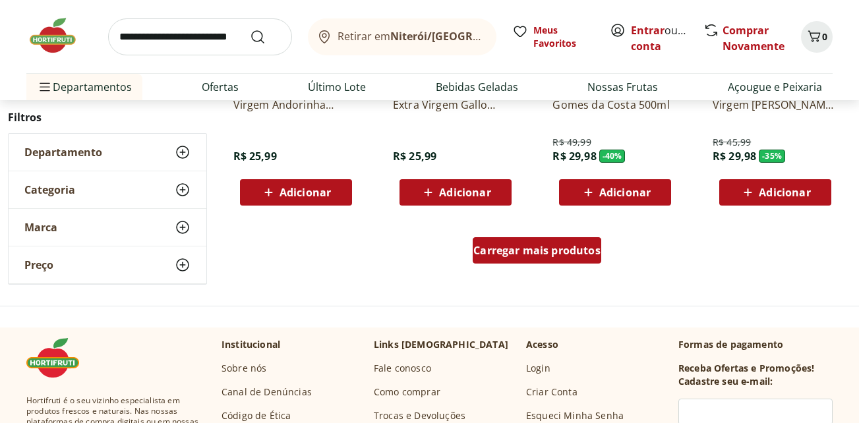
click at [552, 248] on span "Carregar mais produtos" at bounding box center [537, 250] width 127 height 11
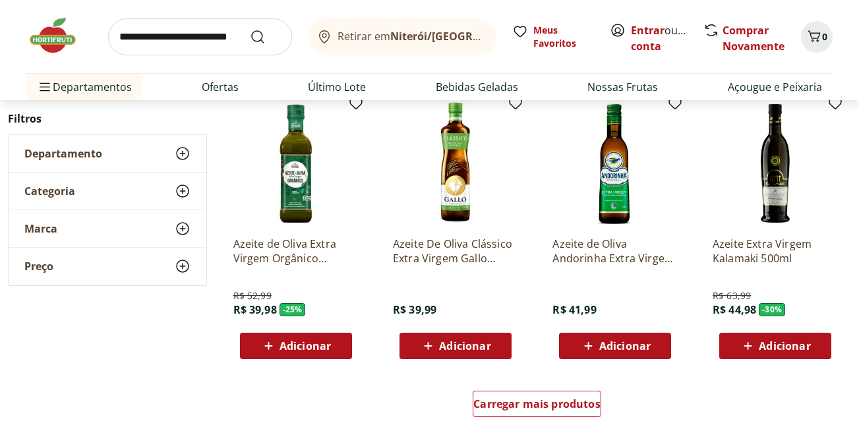
scroll to position [3267, 0]
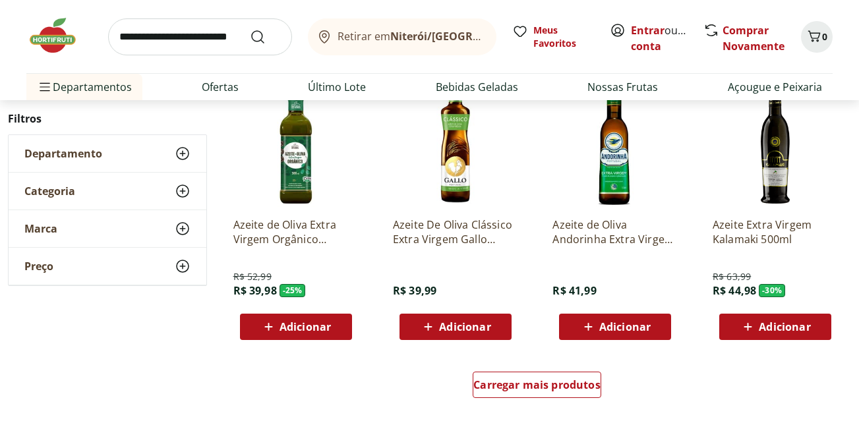
click at [778, 185] on img at bounding box center [775, 144] width 125 height 125
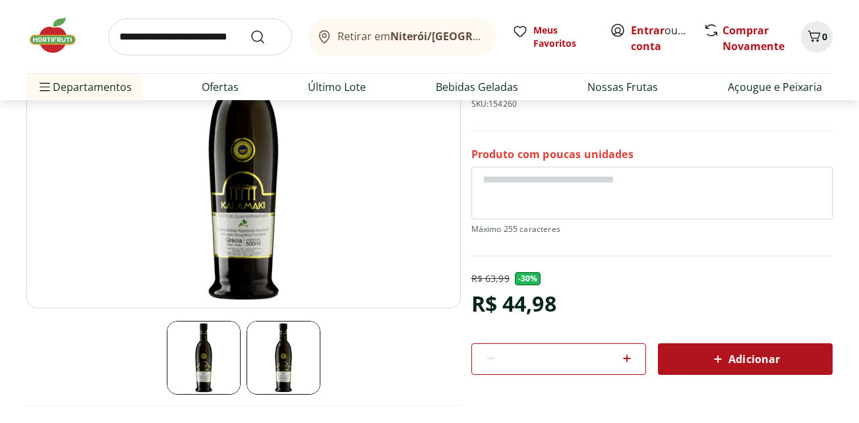
scroll to position [198, 0]
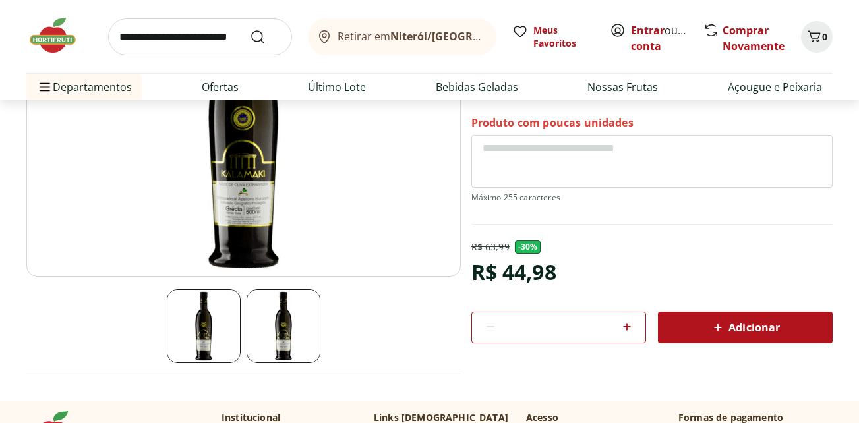
click at [288, 329] on img at bounding box center [284, 327] width 74 height 74
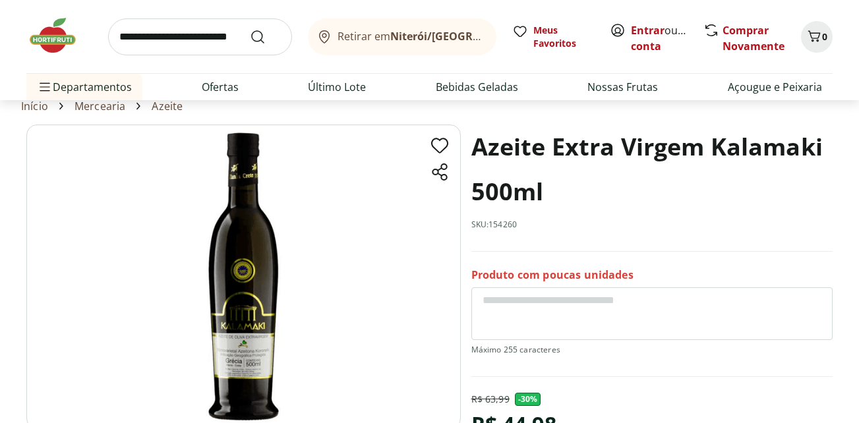
scroll to position [0, 0]
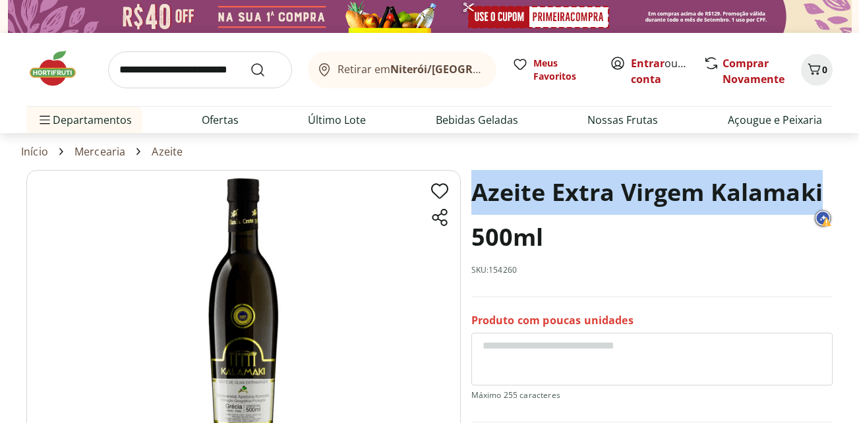
drag, startPoint x: 478, startPoint y: 186, endPoint x: 825, endPoint y: 182, distance: 347.6
click at [825, 182] on h1 "Azeite Extra Virgem Kalamaki 500ml" at bounding box center [653, 215] width 362 height 90
copy h1 "Azeite Extra Virgem Kalamaki"
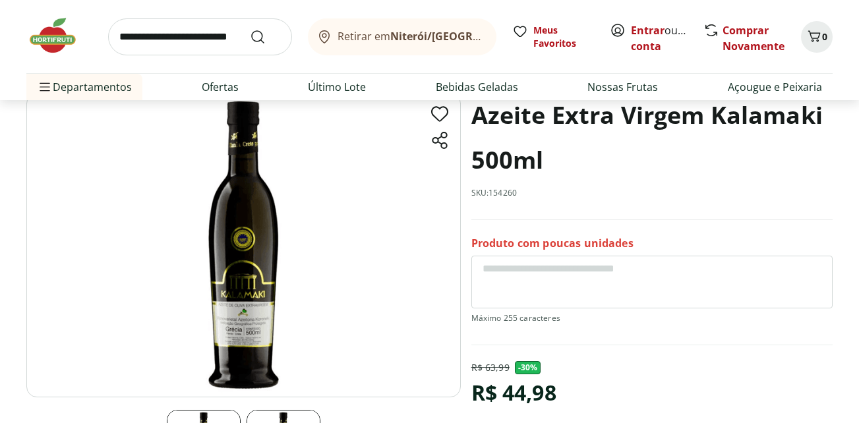
scroll to position [132, 0]
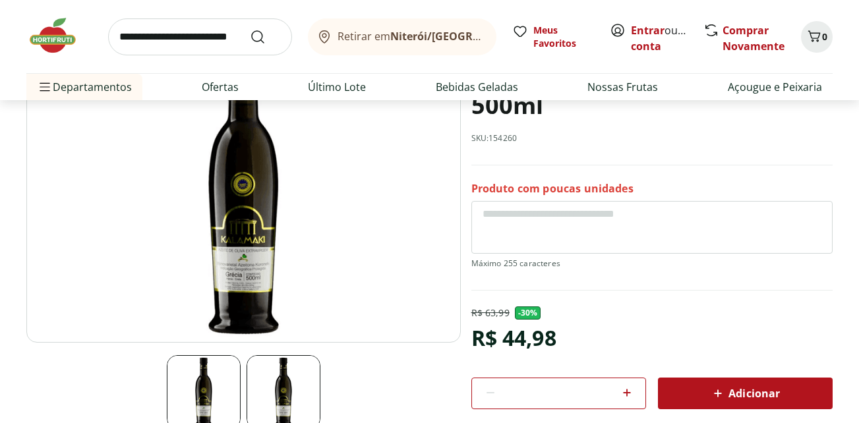
select select "*********"
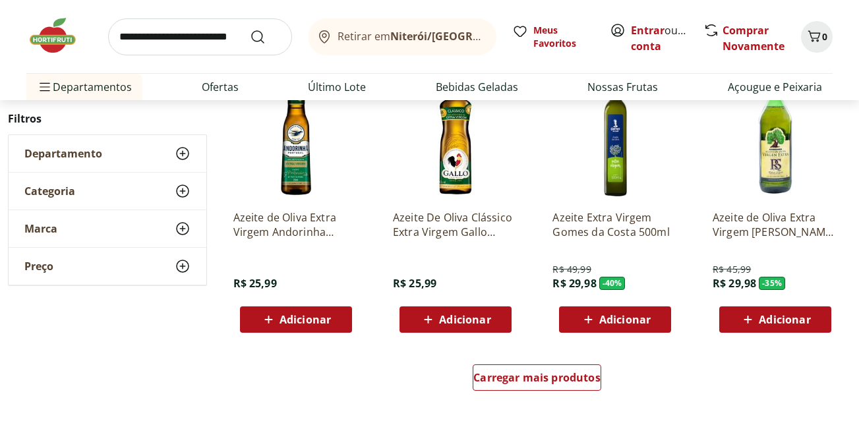
scroll to position [3663, 0]
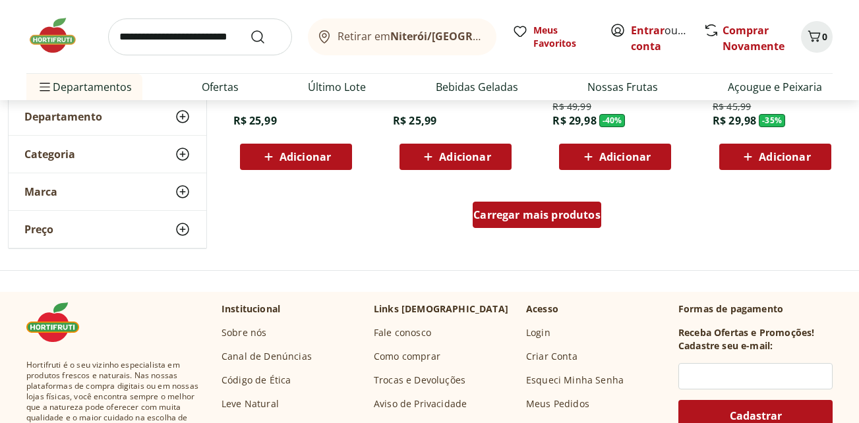
click at [575, 219] on span "Carregar mais produtos" at bounding box center [537, 215] width 127 height 11
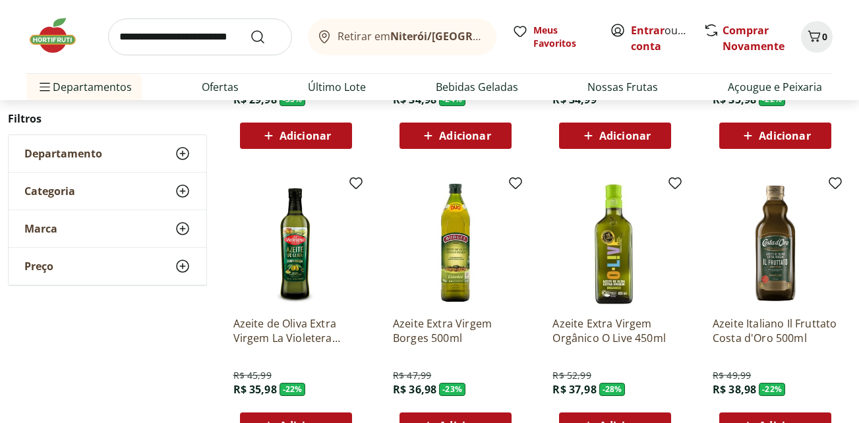
scroll to position [3993, 0]
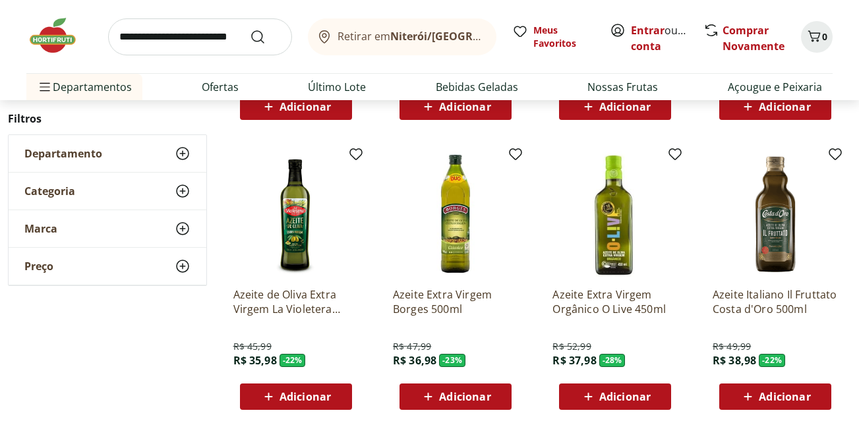
click at [810, 399] on span "Adicionar" at bounding box center [784, 397] width 51 height 11
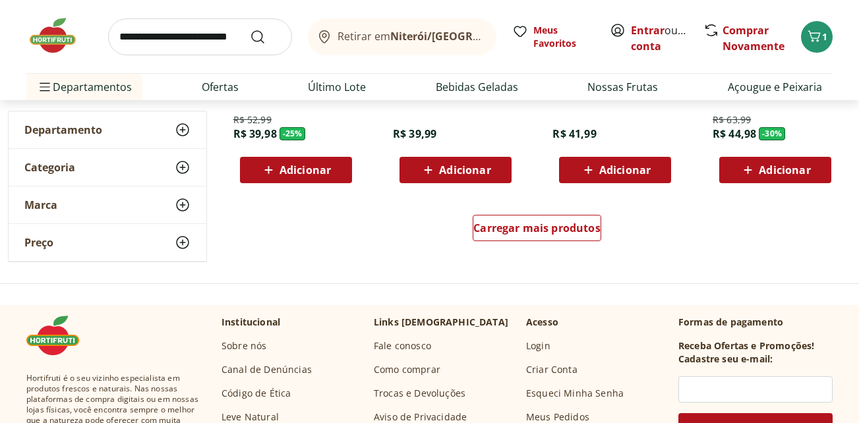
scroll to position [4520, 0]
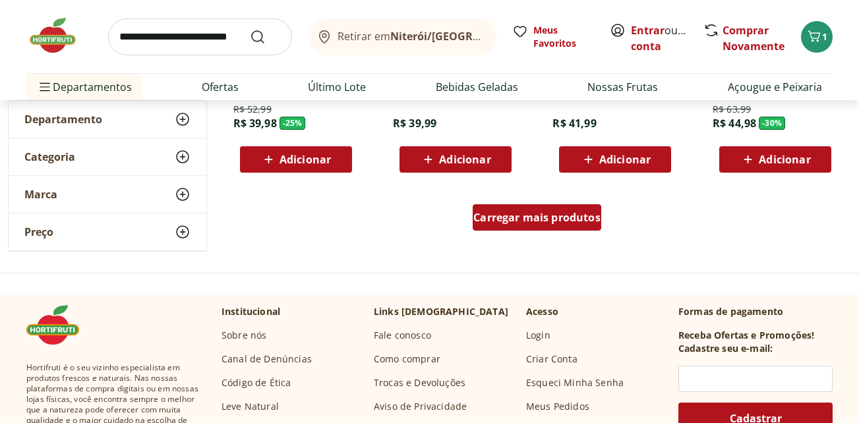
click at [560, 218] on span "Carregar mais produtos" at bounding box center [537, 217] width 127 height 11
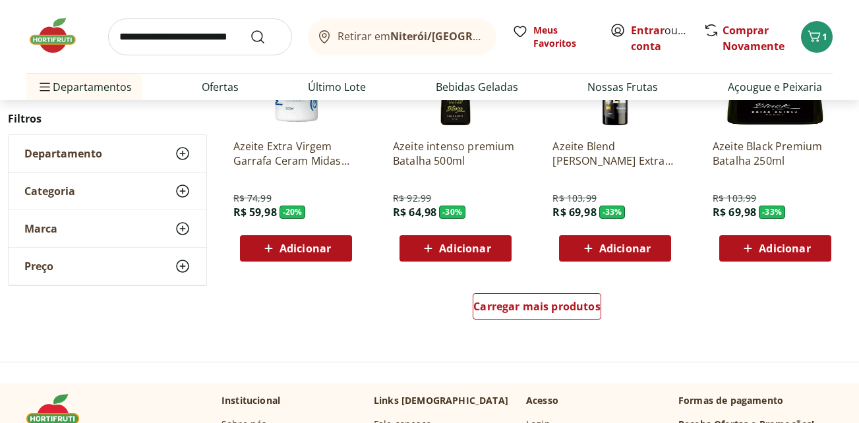
scroll to position [5312, 0]
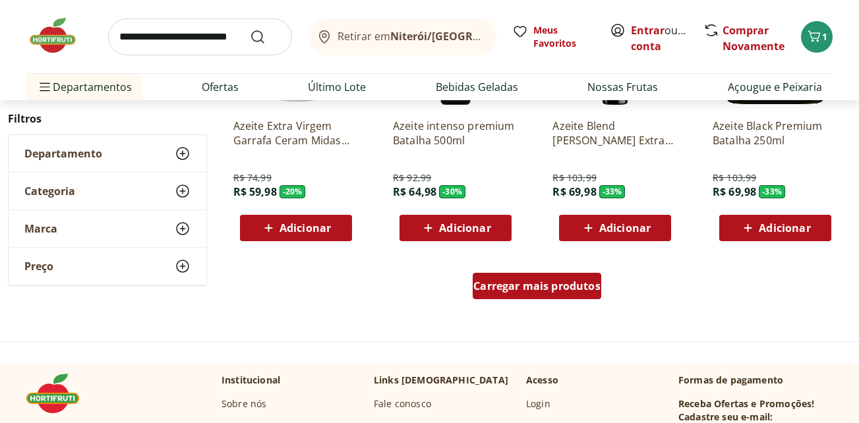
click at [556, 282] on span "Carregar mais produtos" at bounding box center [537, 286] width 127 height 11
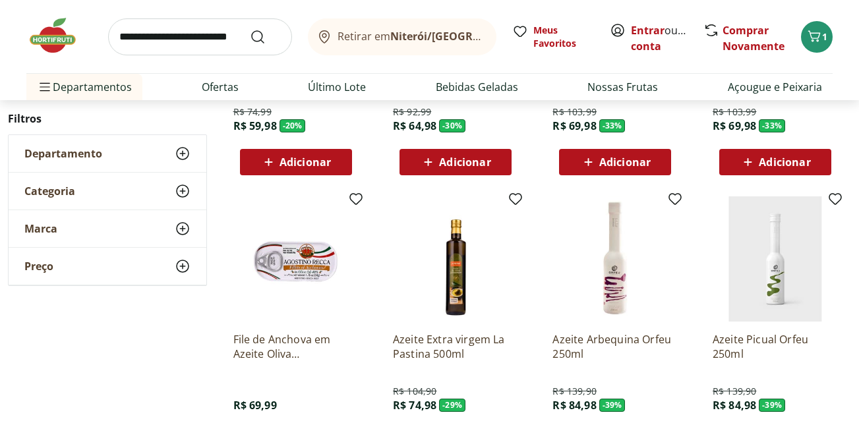
scroll to position [5444, 0]
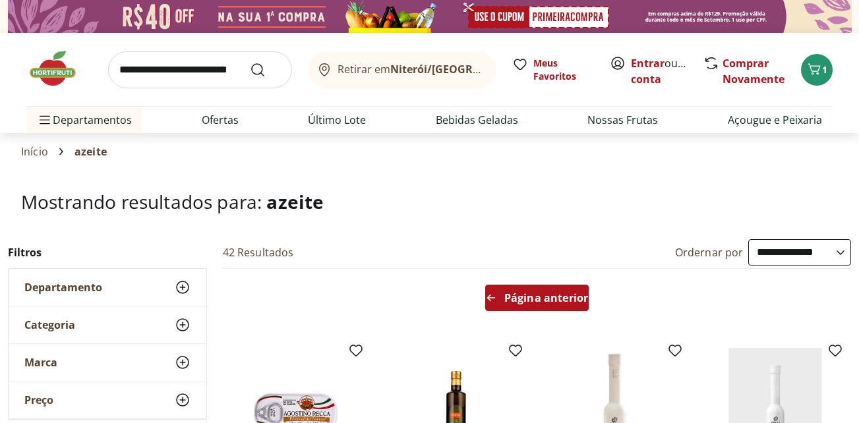
click at [561, 299] on span "Página anterior" at bounding box center [547, 298] width 84 height 11
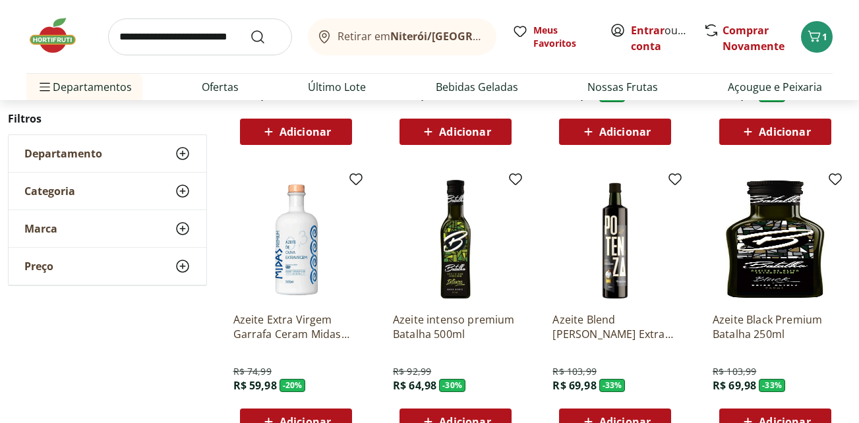
scroll to position [792, 0]
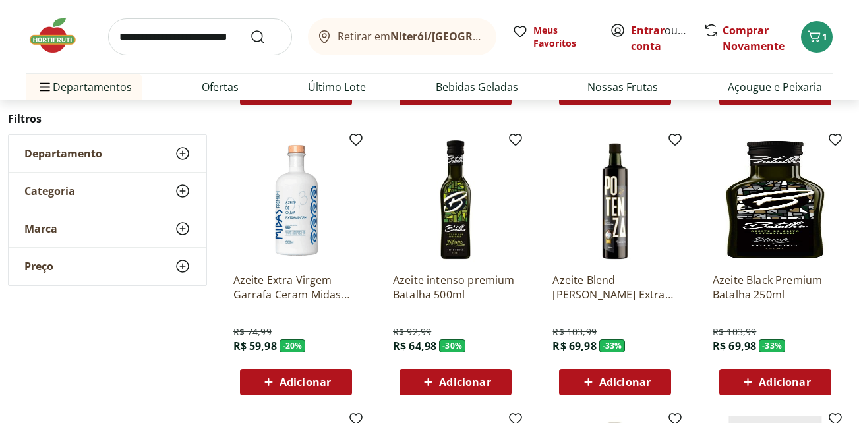
click at [299, 224] on img at bounding box center [296, 199] width 125 height 125
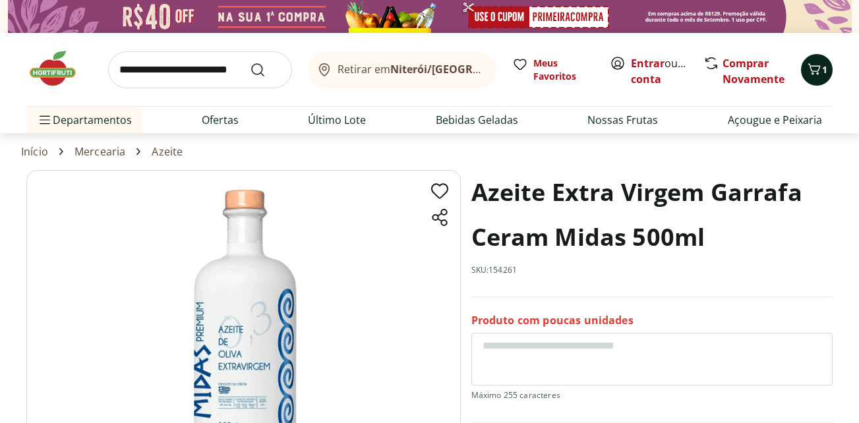
click at [811, 63] on icon "Carrinho" at bounding box center [815, 69] width 16 height 16
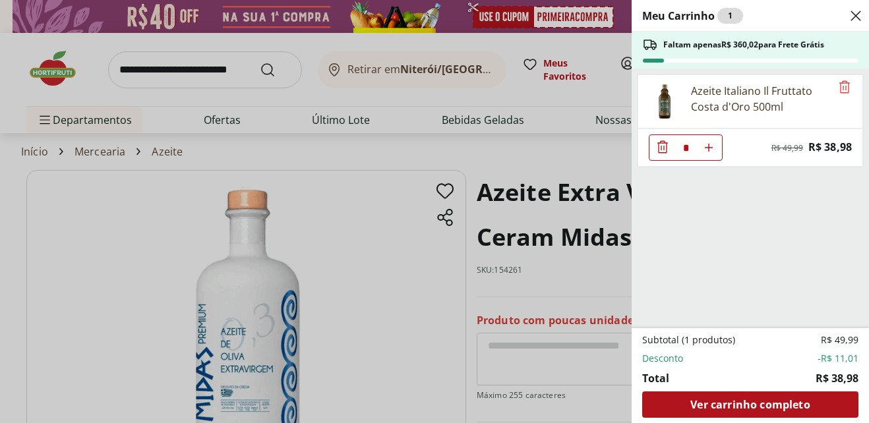
click at [404, 367] on div "Meu Carrinho 1 Faltam apenas R$ 360,02 para Frete Grátis Azeite Italiano Il Fru…" at bounding box center [434, 211] width 869 height 423
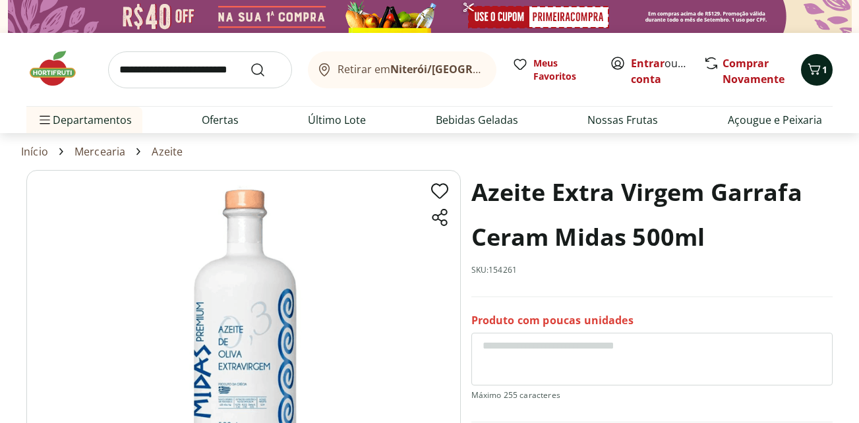
click at [813, 74] on icon "Carrinho" at bounding box center [815, 68] width 13 height 11
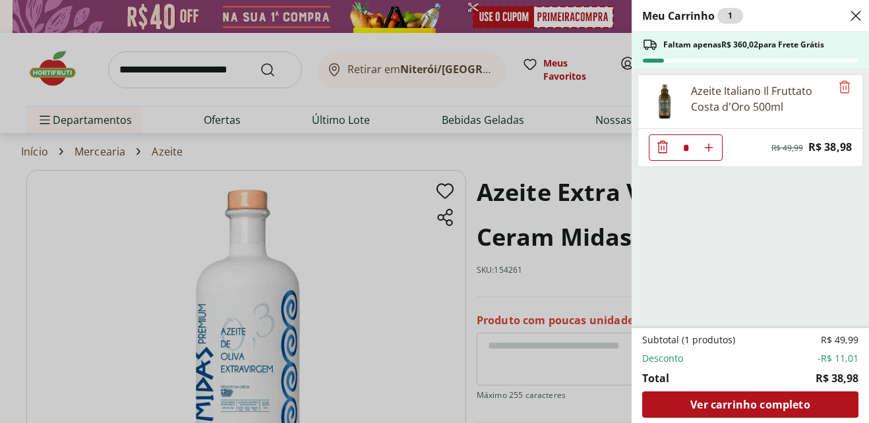
click at [350, 227] on div "Meu Carrinho 1 Faltam apenas R$ 360,02 para Frete Grátis Azeite Italiano Il Fru…" at bounding box center [434, 211] width 869 height 423
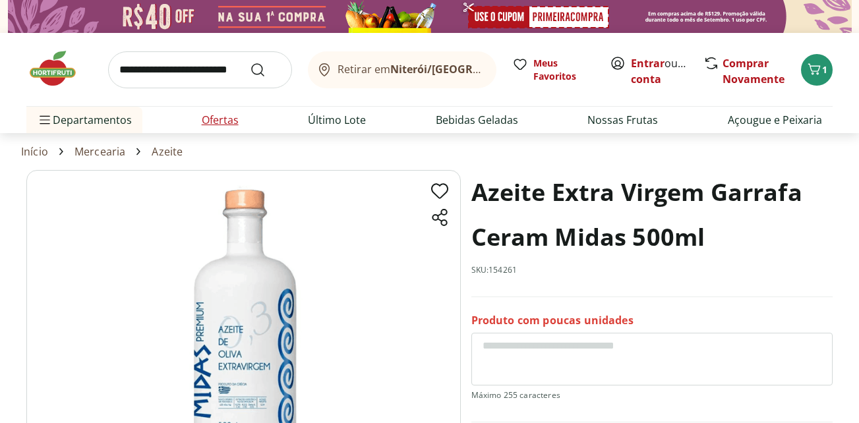
click at [215, 120] on link "Ofertas" at bounding box center [220, 120] width 37 height 16
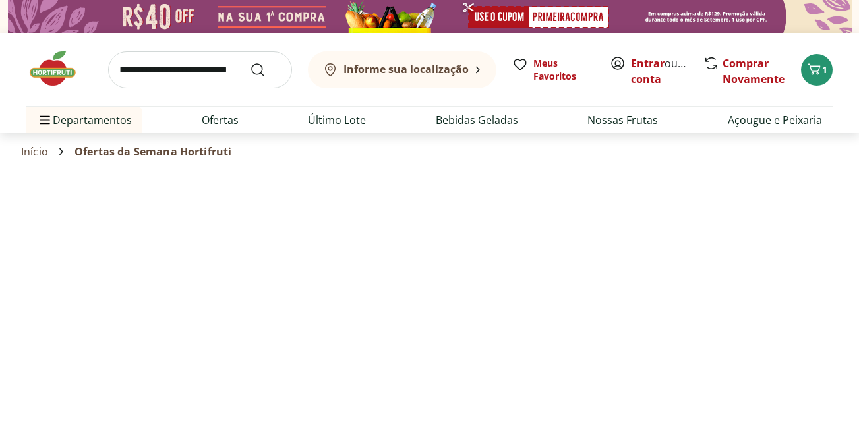
select select "**********"
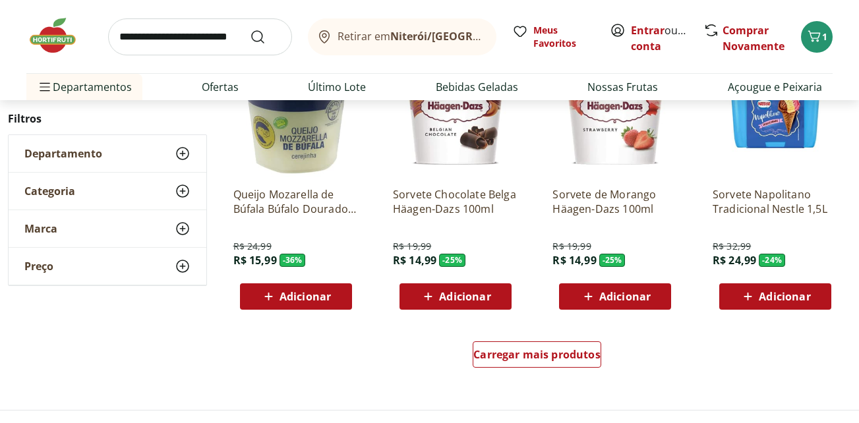
scroll to position [792, 0]
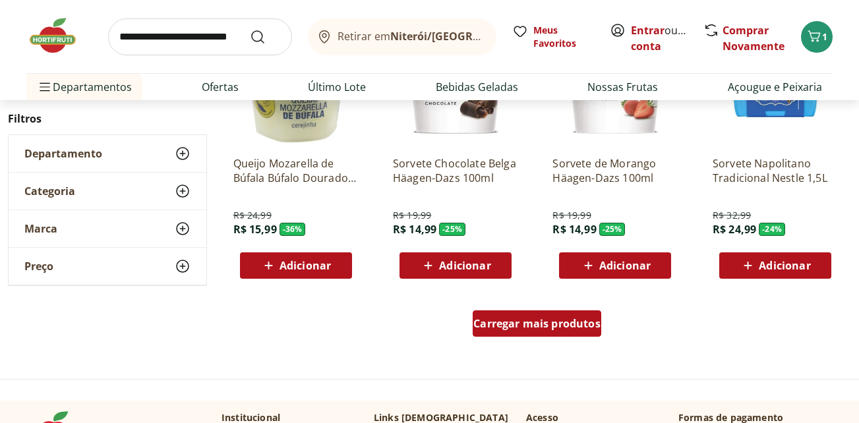
click at [569, 323] on span "Carregar mais produtos" at bounding box center [537, 324] width 127 height 11
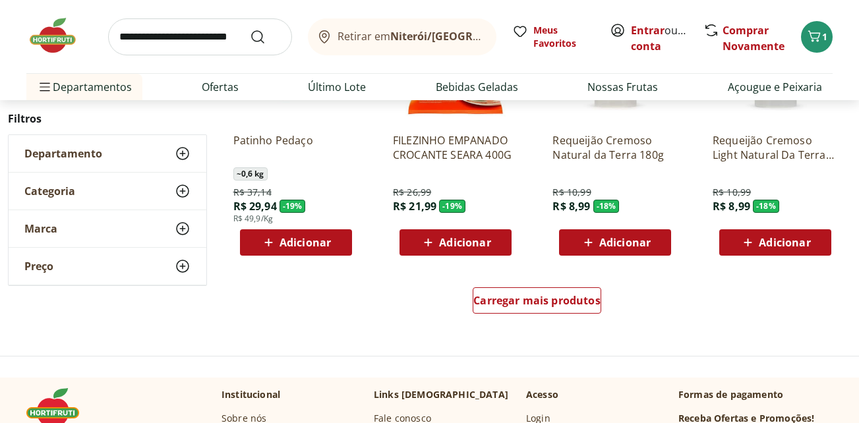
scroll to position [1715, 0]
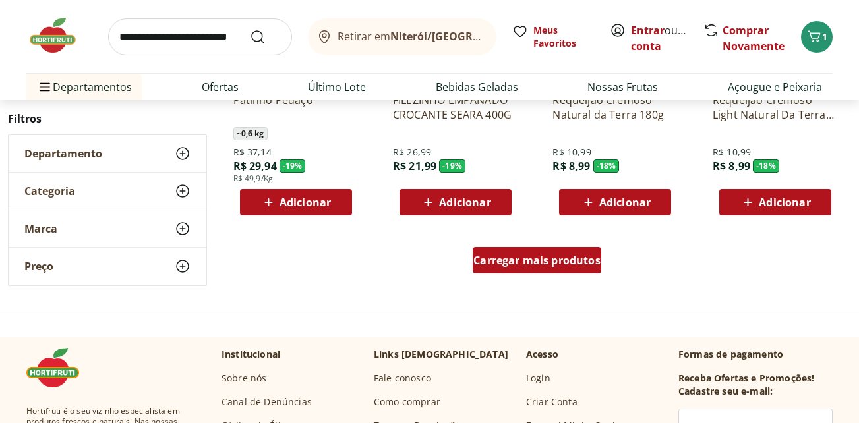
click at [552, 264] on span "Carregar mais produtos" at bounding box center [537, 260] width 127 height 11
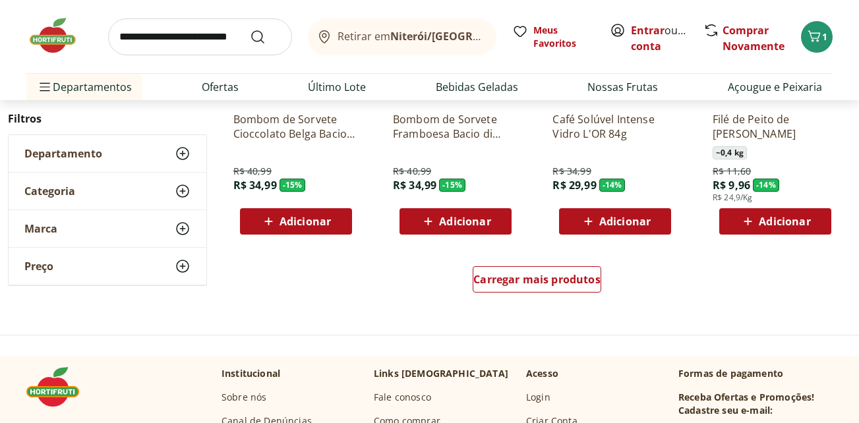
scroll to position [2573, 0]
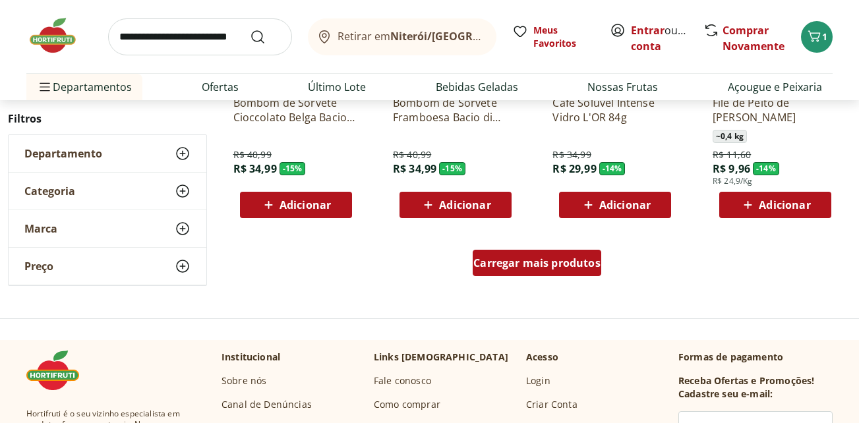
click at [569, 264] on span "Carregar mais produtos" at bounding box center [537, 263] width 127 height 11
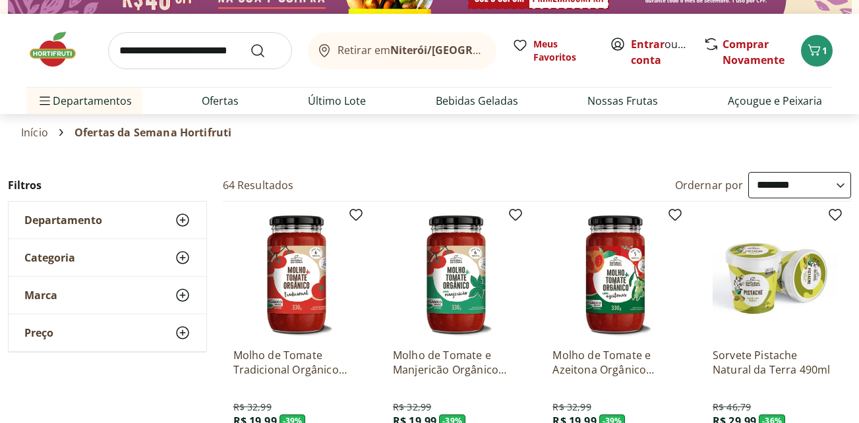
scroll to position [0, 0]
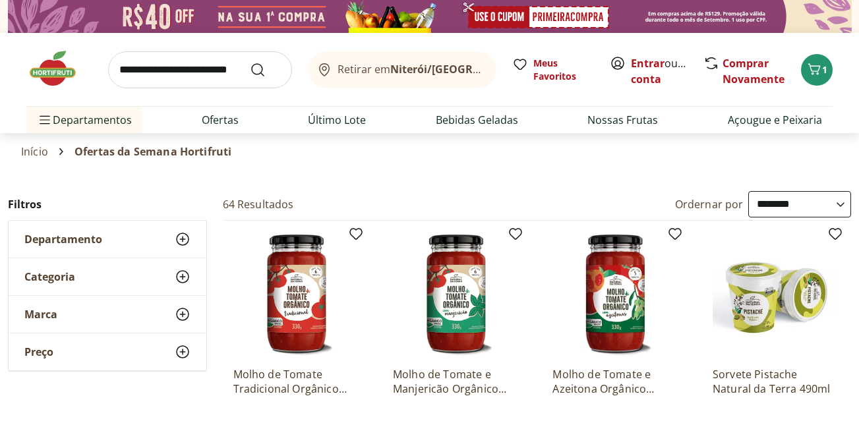
click at [840, 203] on select "**********" at bounding box center [800, 204] width 103 height 26
click at [342, 121] on link "Último Lote" at bounding box center [337, 120] width 58 height 16
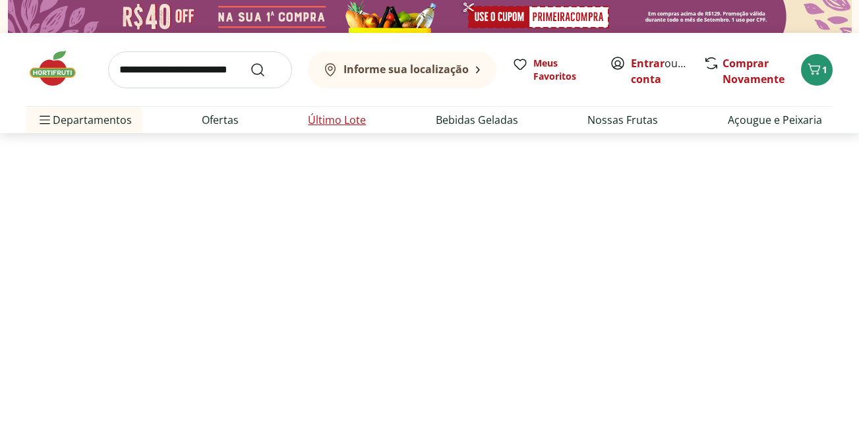
select select "**********"
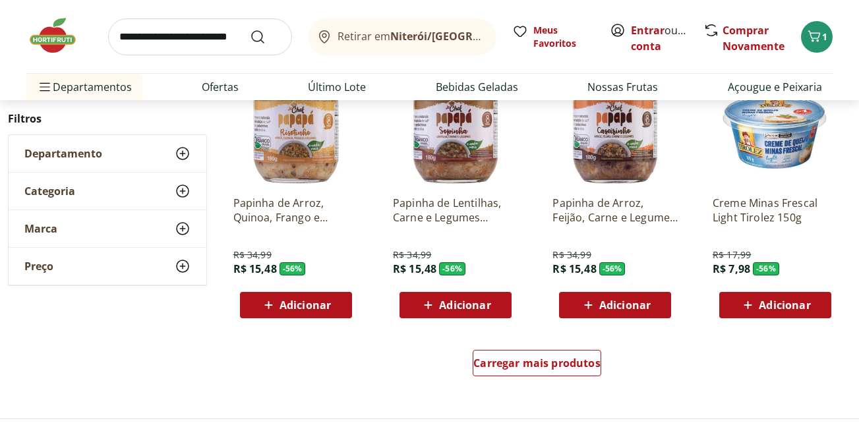
scroll to position [792, 0]
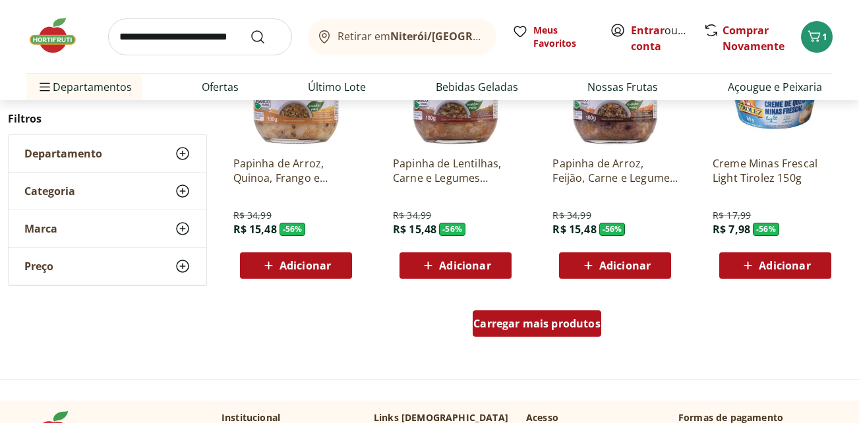
click at [584, 322] on span "Carregar mais produtos" at bounding box center [537, 324] width 127 height 11
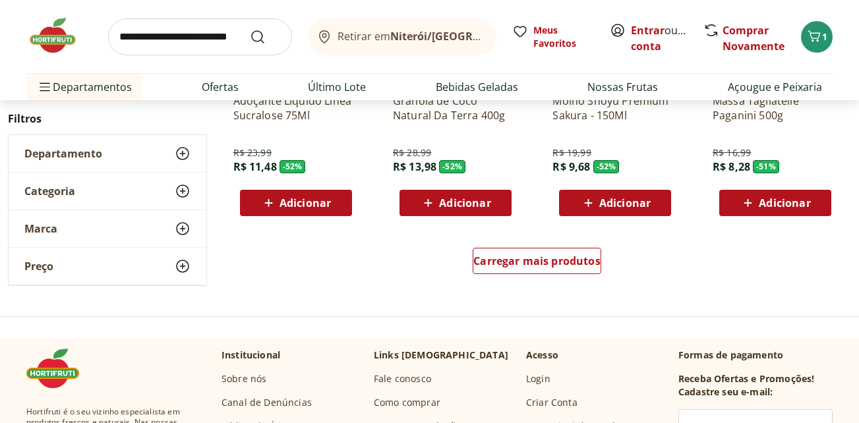
scroll to position [1715, 0]
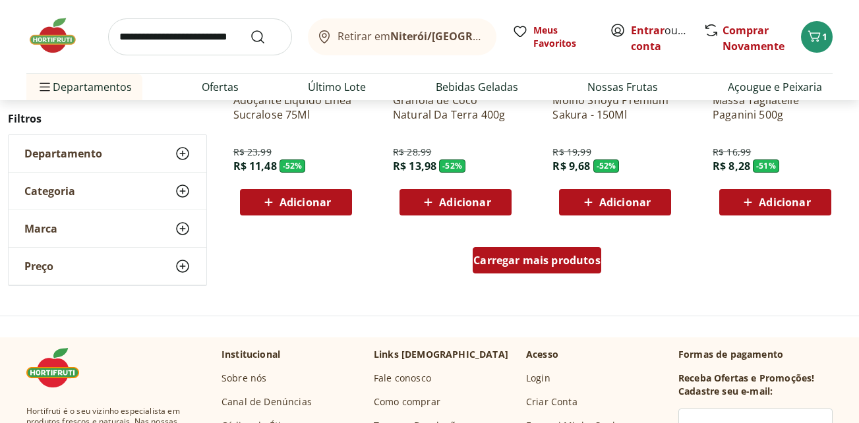
click at [551, 270] on div "Carregar mais produtos" at bounding box center [537, 260] width 129 height 26
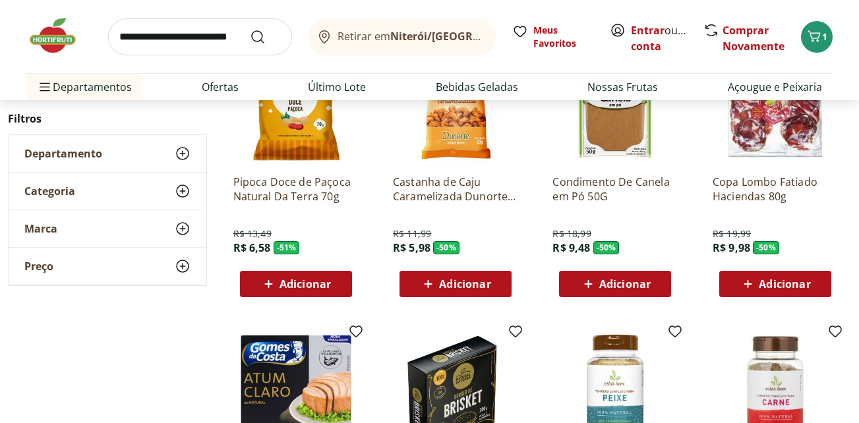
scroll to position [1847, 0]
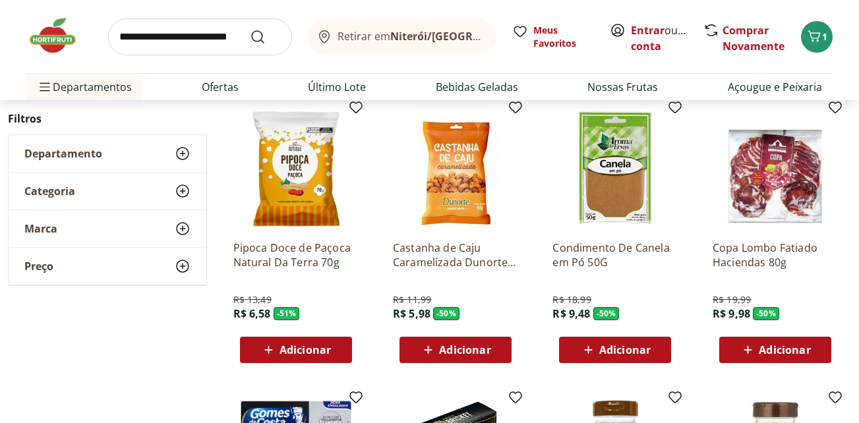
click at [490, 345] on span "Adicionar" at bounding box center [464, 350] width 51 height 11
click at [496, 346] on icon at bounding box center [492, 350] width 16 height 16
type input "*"
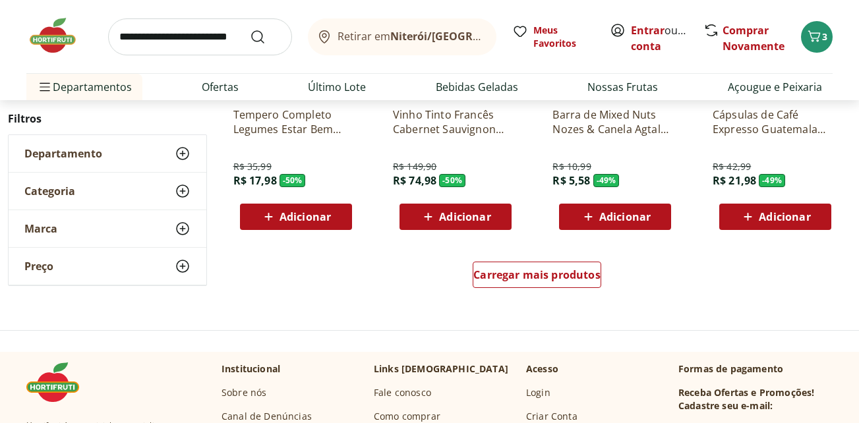
scroll to position [2573, 0]
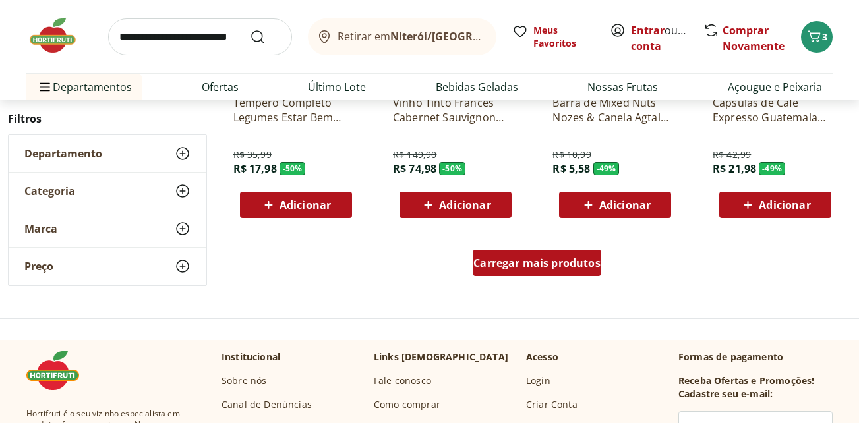
click at [573, 258] on span "Carregar mais produtos" at bounding box center [537, 263] width 127 height 11
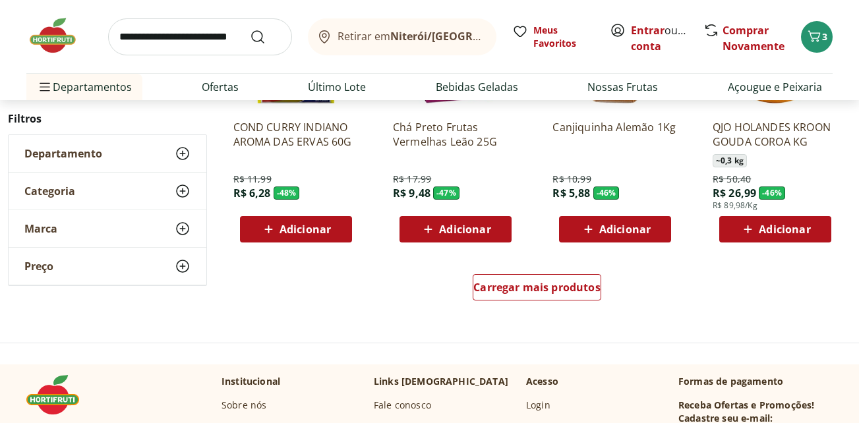
scroll to position [3430, 0]
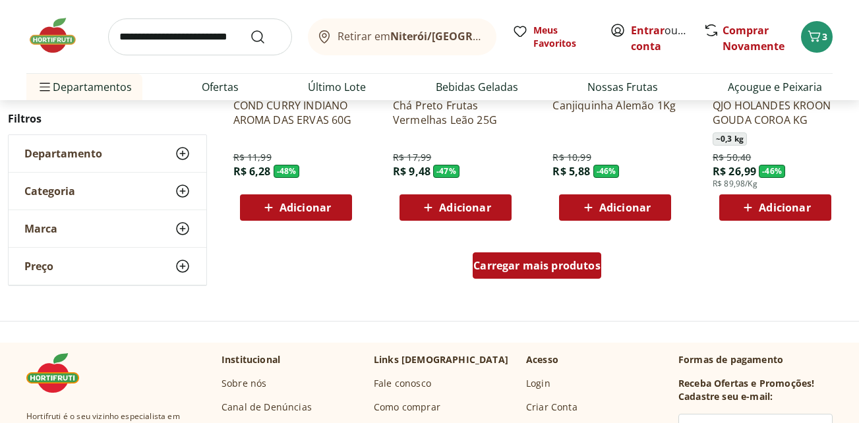
click at [569, 268] on span "Carregar mais produtos" at bounding box center [537, 266] width 127 height 11
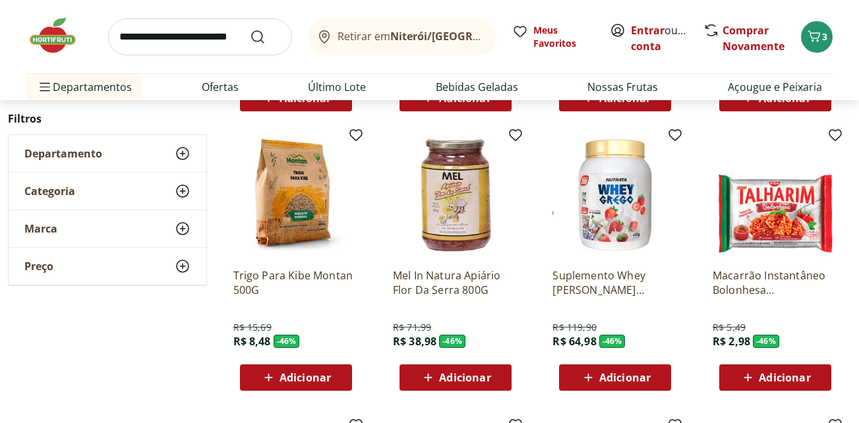
scroll to position [3628, 0]
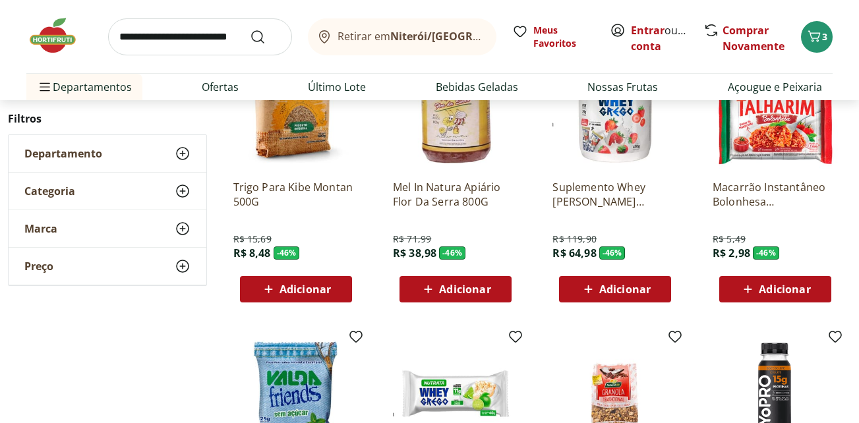
click at [793, 293] on span "Adicionar" at bounding box center [784, 289] width 51 height 11
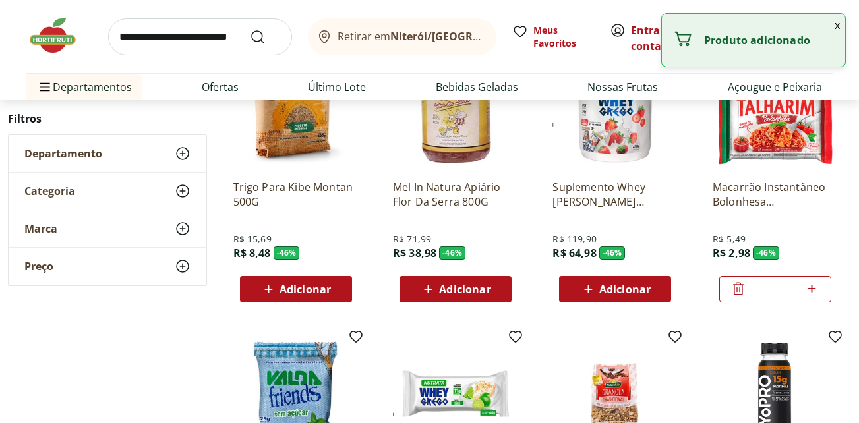
click at [817, 284] on icon at bounding box center [812, 289] width 16 height 16
type input "*"
click at [817, 284] on icon at bounding box center [812, 289] width 16 height 16
type input "*"
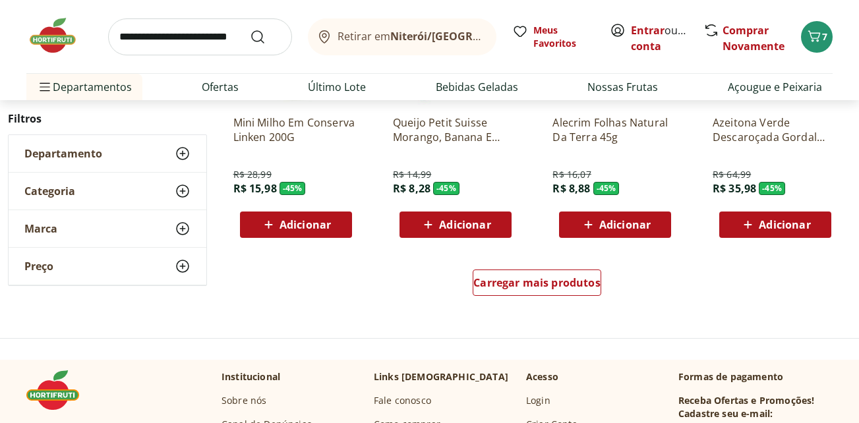
scroll to position [4288, 0]
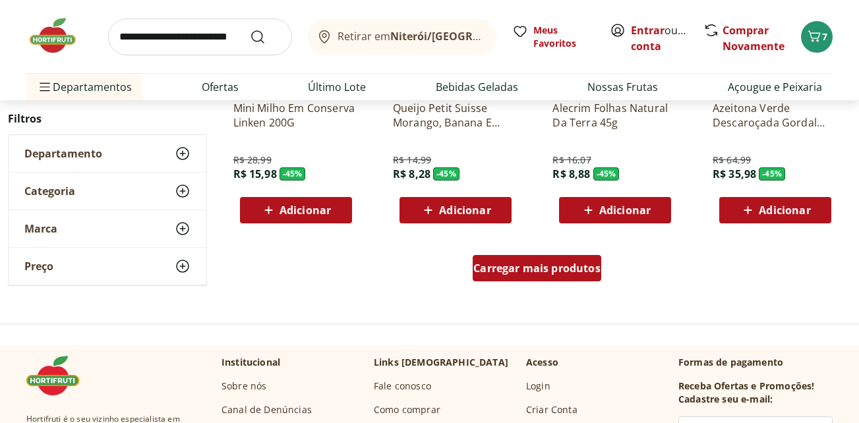
click at [527, 270] on span "Carregar mais produtos" at bounding box center [537, 268] width 127 height 11
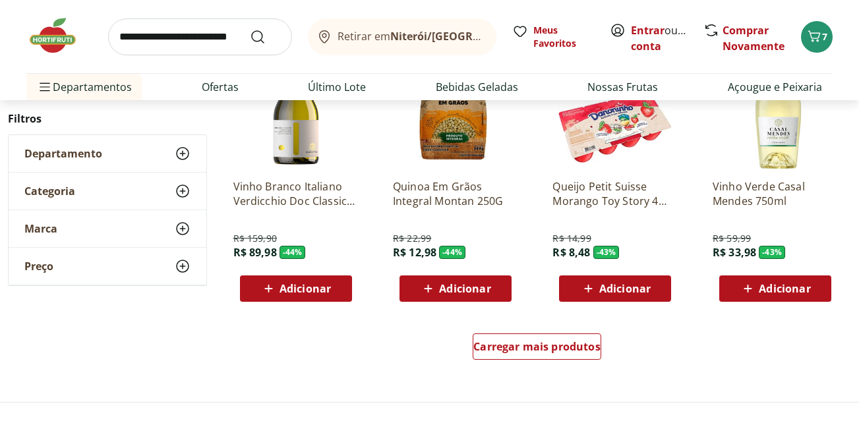
scroll to position [5079, 0]
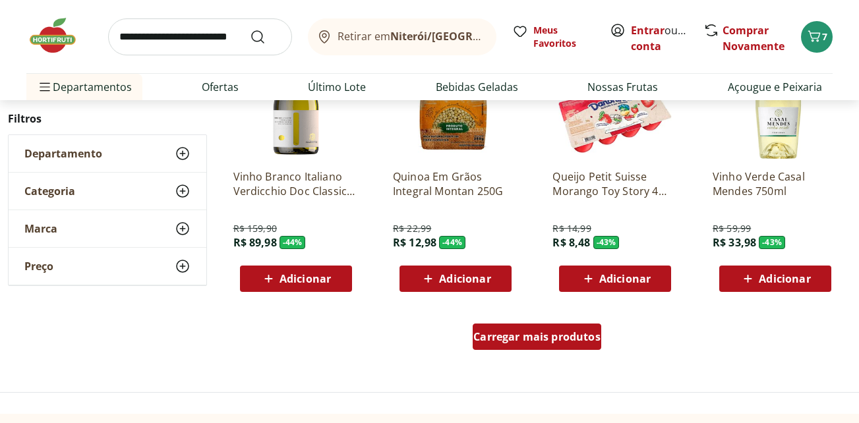
click at [568, 337] on span "Carregar mais produtos" at bounding box center [537, 337] width 127 height 11
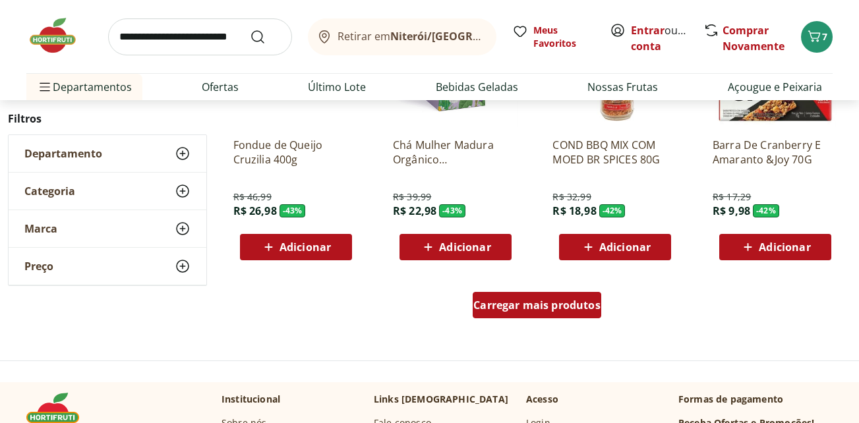
scroll to position [6003, 0]
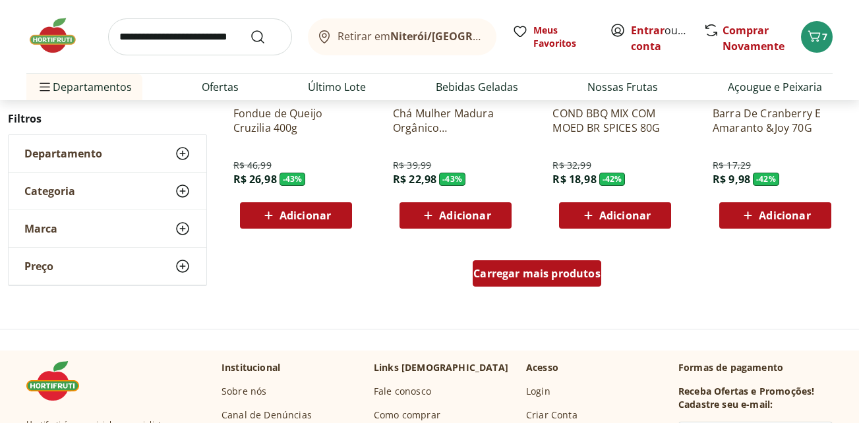
click at [558, 276] on span "Carregar mais produtos" at bounding box center [537, 273] width 127 height 11
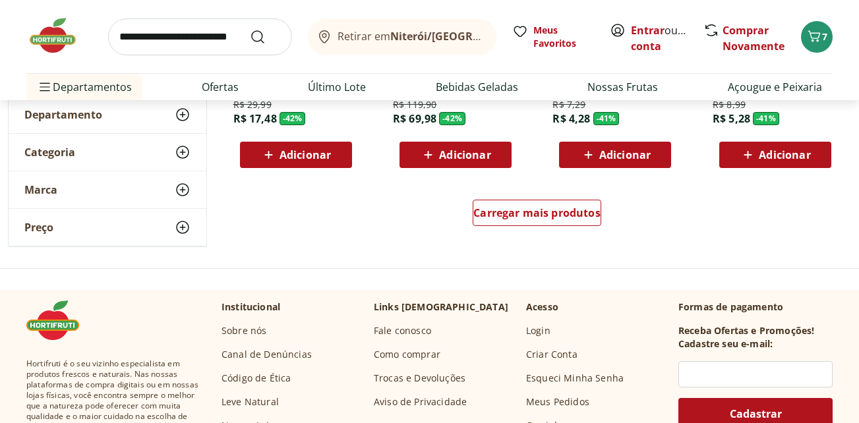
scroll to position [6860, 0]
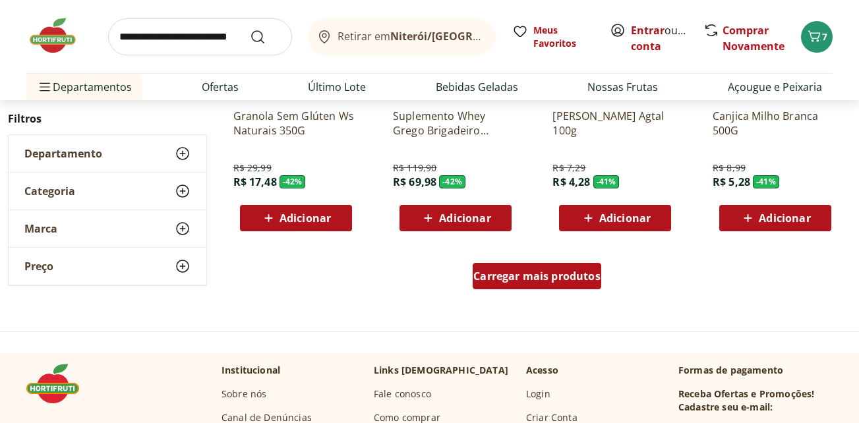
click at [546, 272] on span "Carregar mais produtos" at bounding box center [537, 276] width 127 height 11
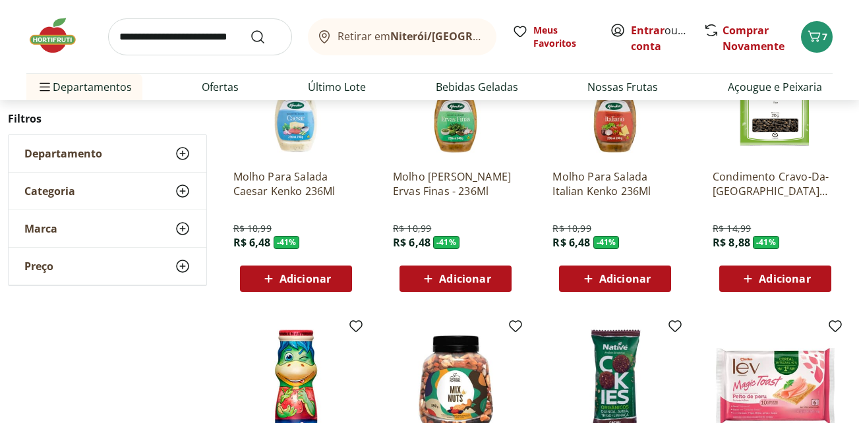
scroll to position [7124, 0]
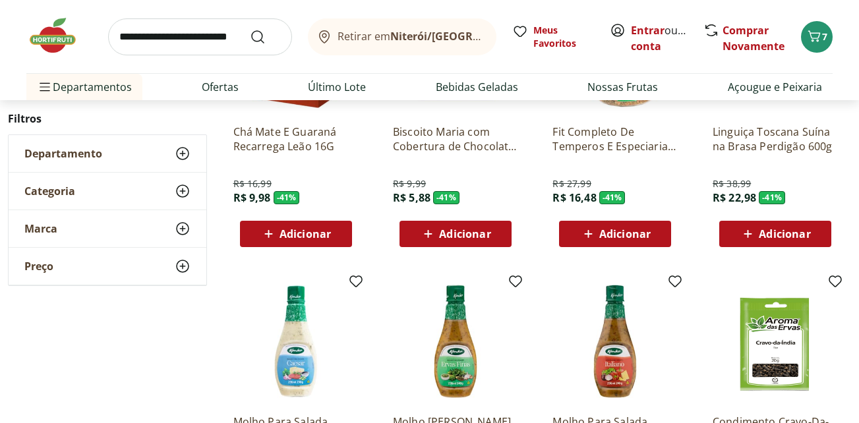
click at [183, 152] on use at bounding box center [183, 154] width 16 height 16
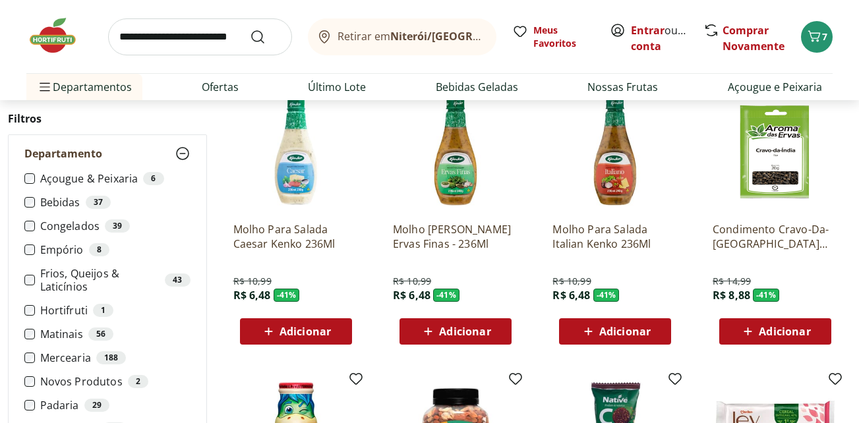
scroll to position [7322, 0]
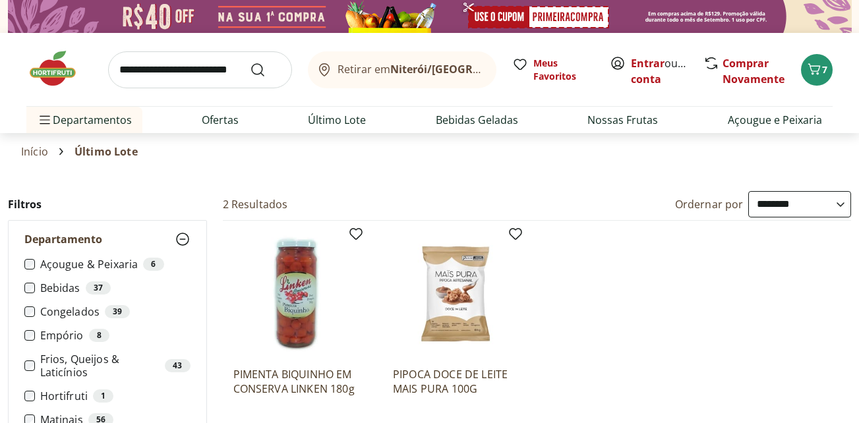
scroll to position [132, 0]
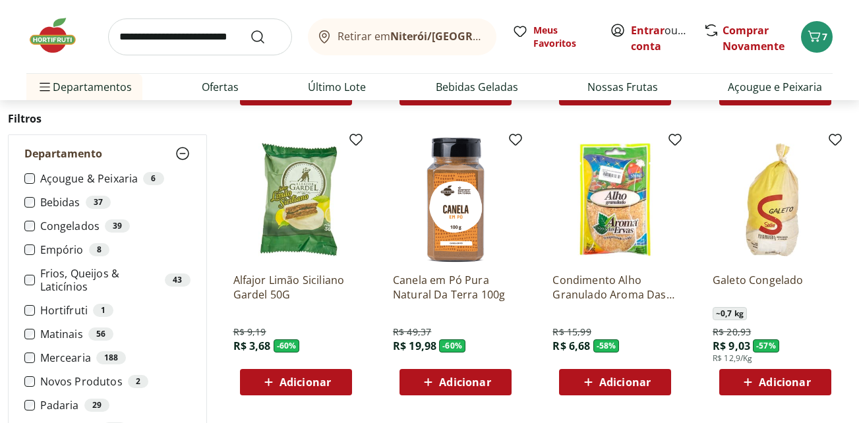
scroll to position [396, 0]
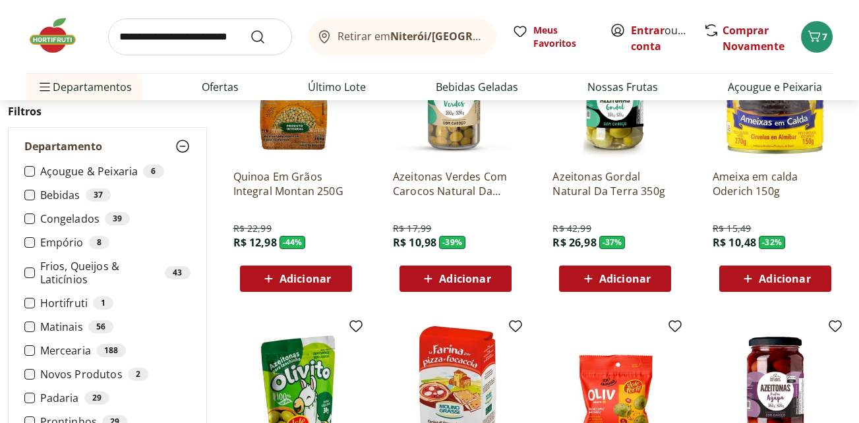
scroll to position [132, 0]
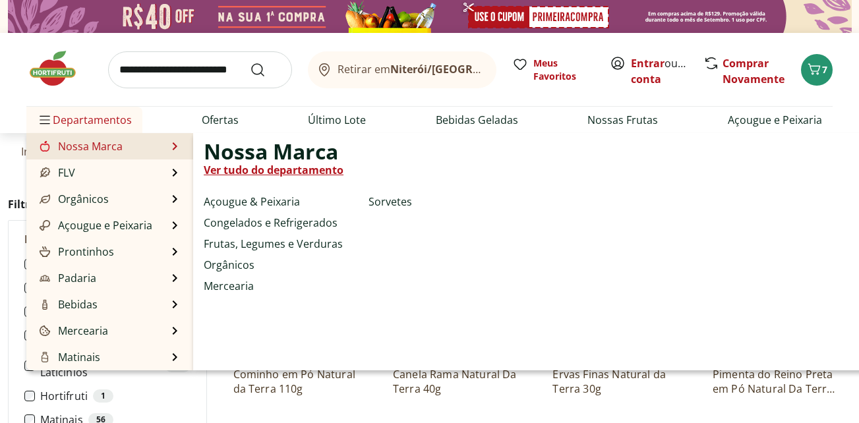
click at [162, 143] on li "Nossa Marca Nossa Marca Ver tudo do departamento Açougue & Peixaria Congelados …" at bounding box center [109, 146] width 167 height 26
click at [278, 166] on link "Ver tudo do departamento" at bounding box center [274, 170] width 140 height 16
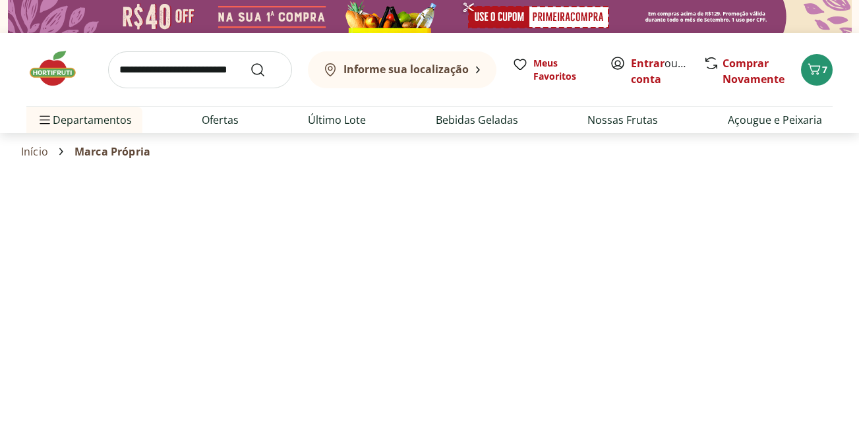
select select "**********"
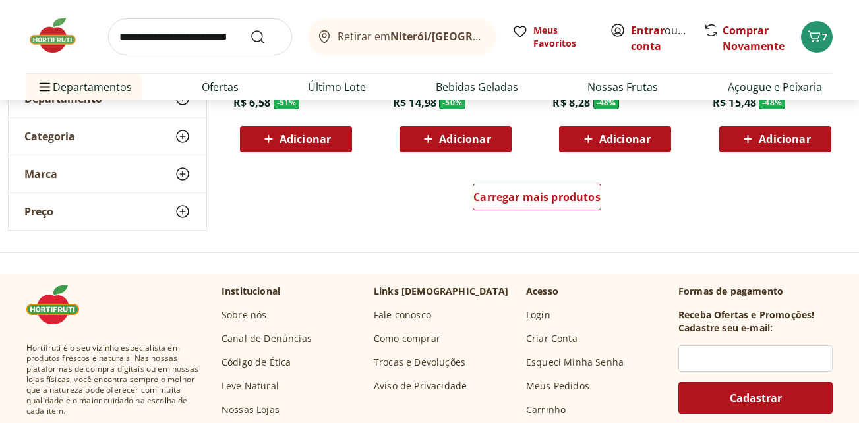
scroll to position [923, 0]
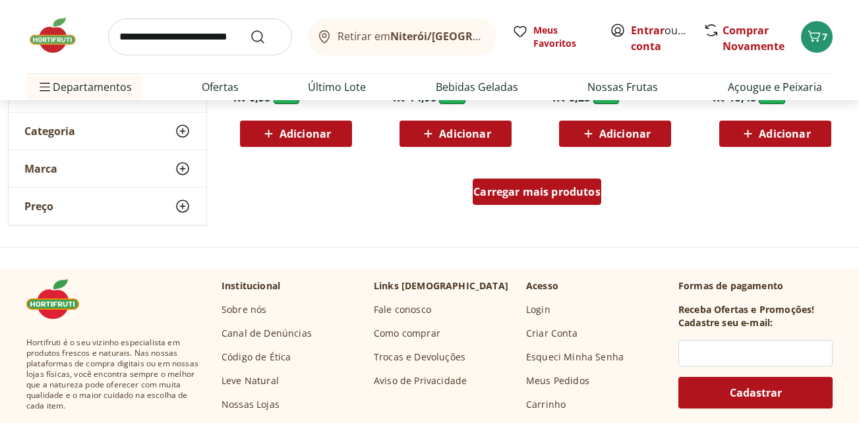
click at [544, 197] on span "Carregar mais produtos" at bounding box center [537, 192] width 127 height 11
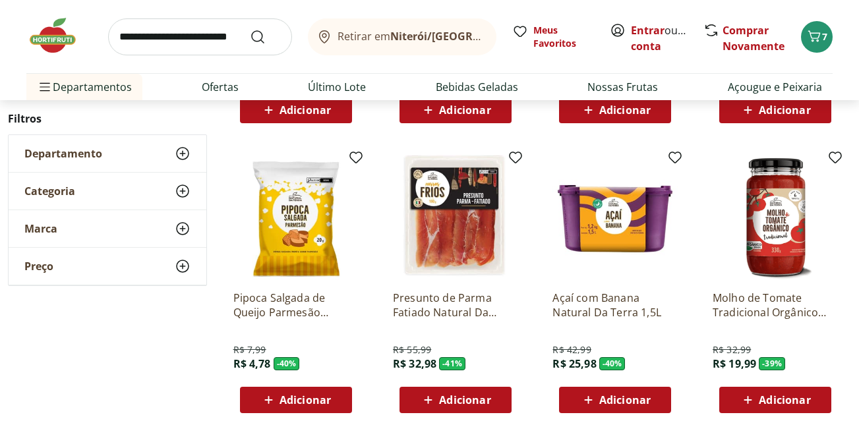
scroll to position [1583, 0]
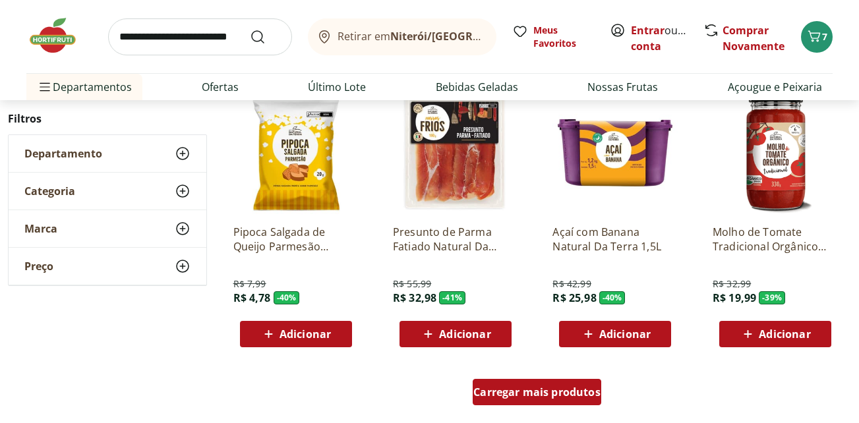
click at [574, 392] on span "Carregar mais produtos" at bounding box center [537, 392] width 127 height 11
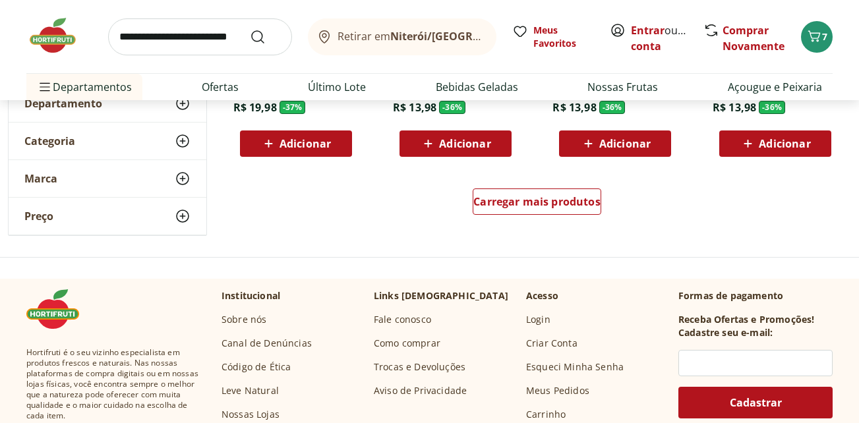
scroll to position [2638, 0]
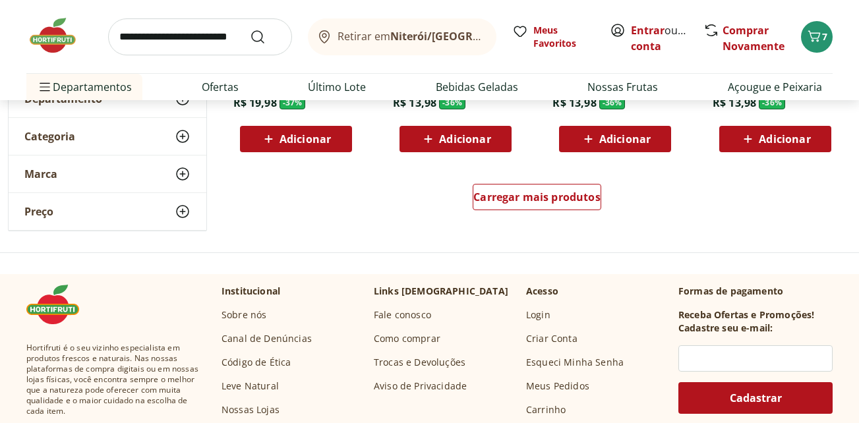
click at [218, 34] on input "search" at bounding box center [200, 36] width 184 height 37
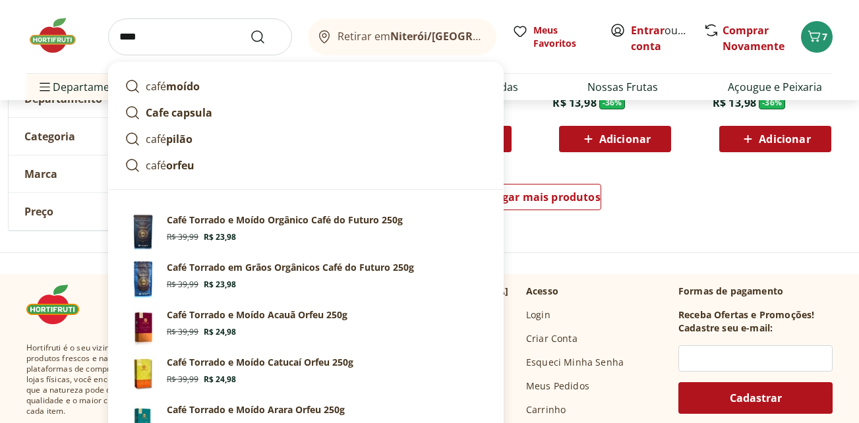
type input "****"
click at [250, 29] on button "Submit Search" at bounding box center [266, 37] width 32 height 16
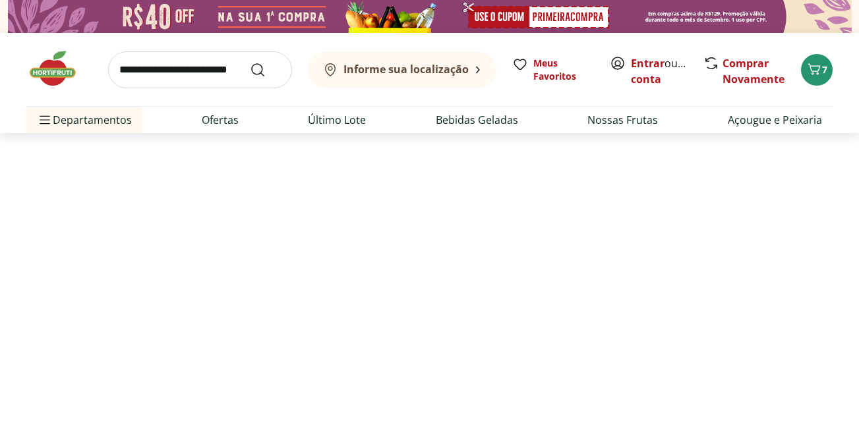
select select "**********"
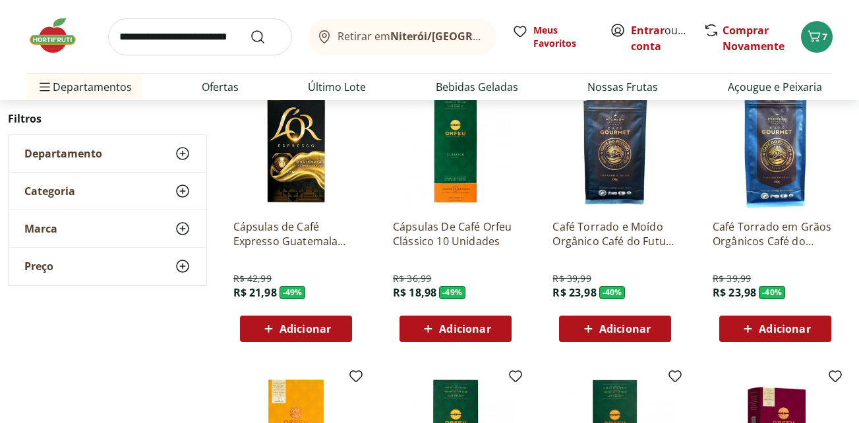
scroll to position [198, 0]
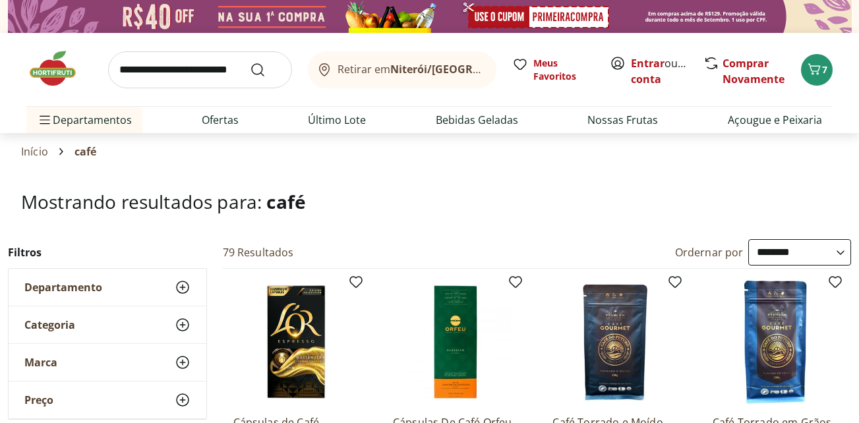
select select "**********"
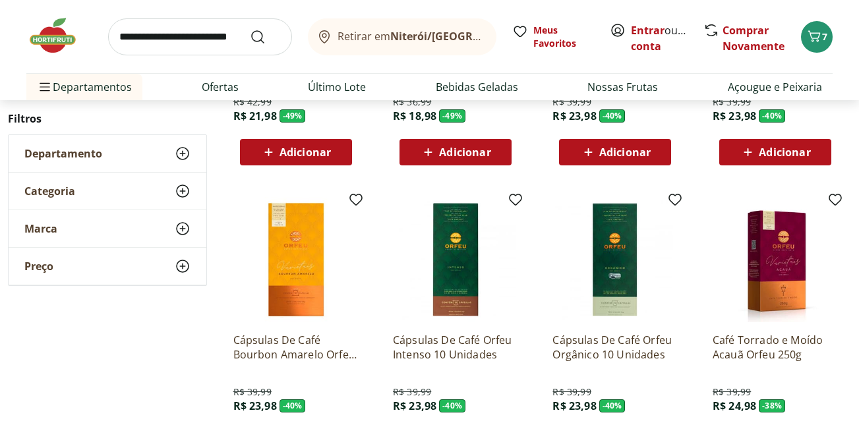
scroll to position [396, 0]
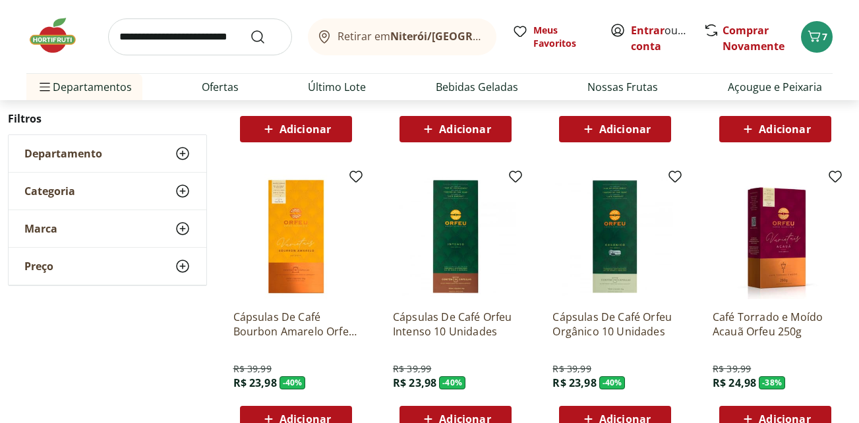
click at [178, 39] on input "search" at bounding box center [200, 36] width 184 height 37
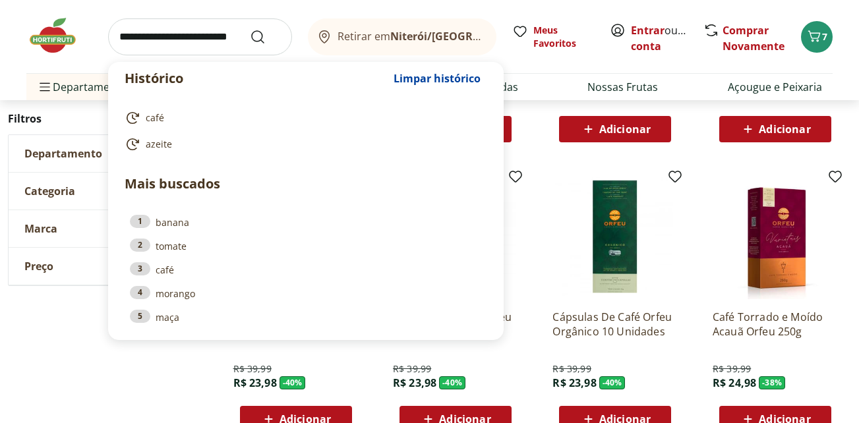
click at [178, 39] on input "search" at bounding box center [200, 36] width 184 height 37
click at [843, 235] on div "Café Torrado e Moído Acauã Orfeu 250g R$ 39,99 R$ 24,98 - 38 % Adicionar" at bounding box center [775, 304] width 146 height 280
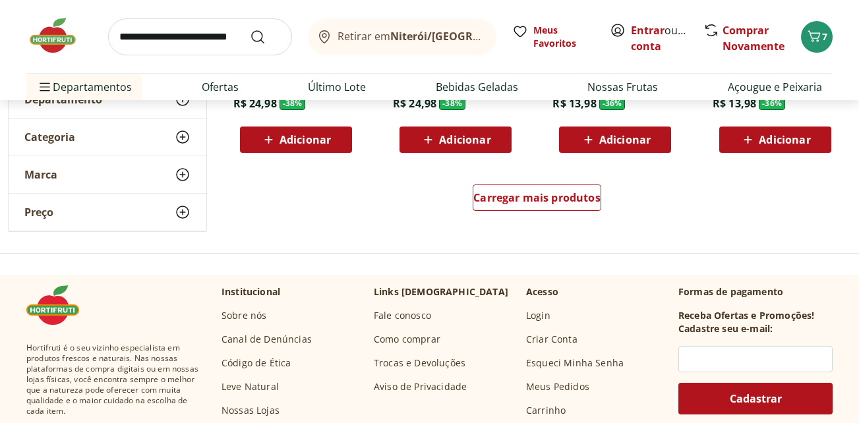
scroll to position [989, 0]
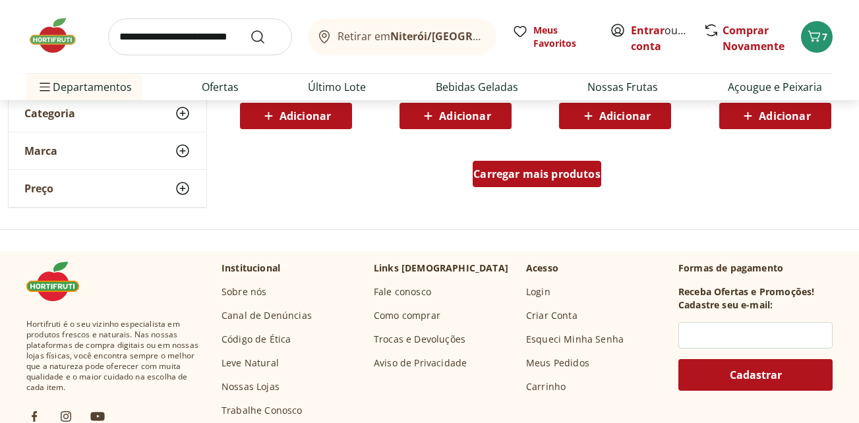
click at [573, 178] on span "Carregar mais produtos" at bounding box center [537, 174] width 127 height 11
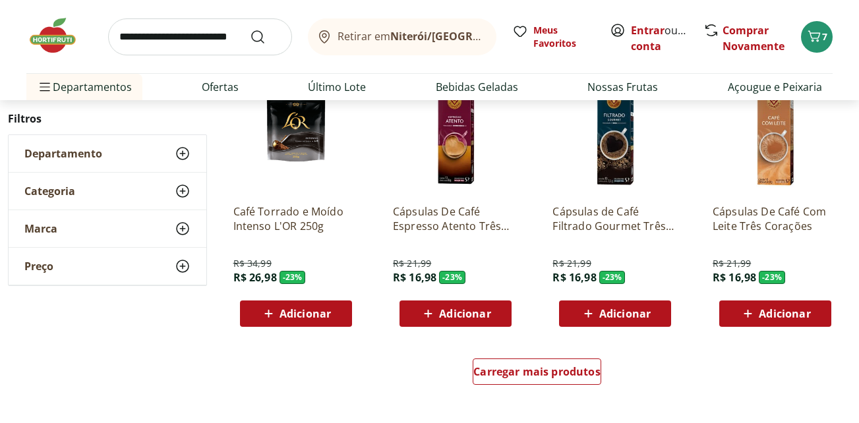
scroll to position [1649, 0]
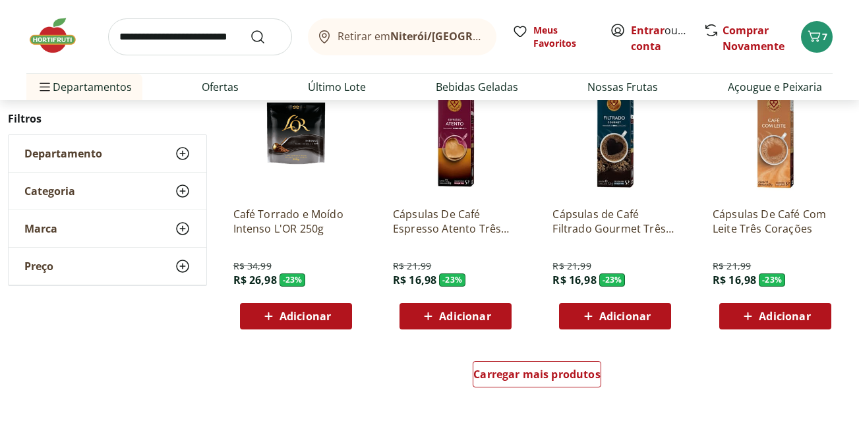
click at [456, 139] on img at bounding box center [455, 133] width 125 height 125
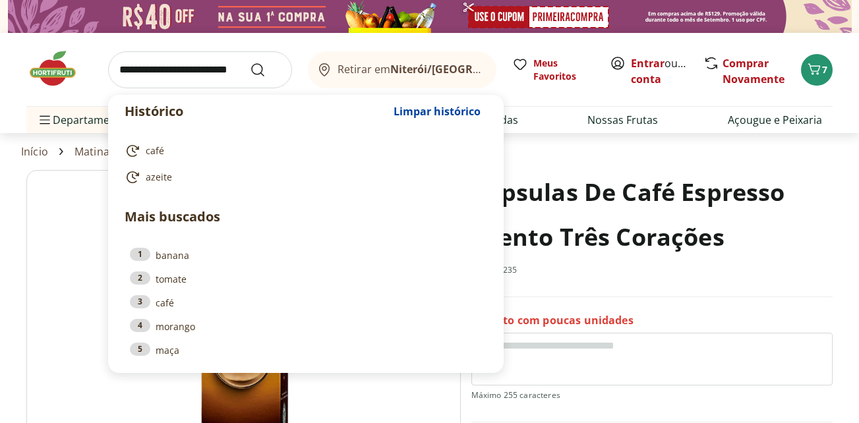
click at [220, 72] on input "search" at bounding box center [200, 69] width 184 height 37
click at [216, 71] on input "search" at bounding box center [200, 69] width 184 height 37
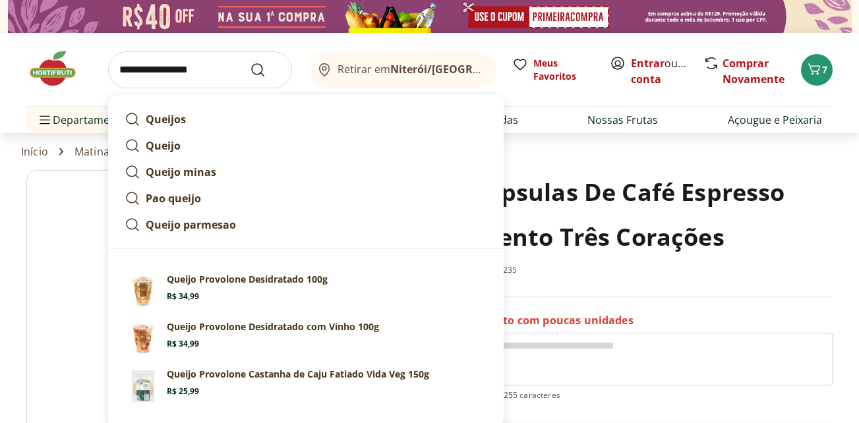
type input "**********"
click at [250, 62] on button "Submit Search" at bounding box center [266, 70] width 32 height 16
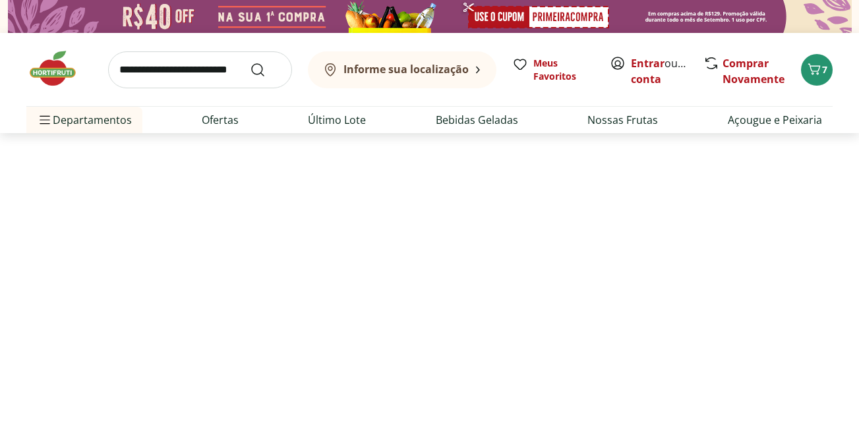
select select "**********"
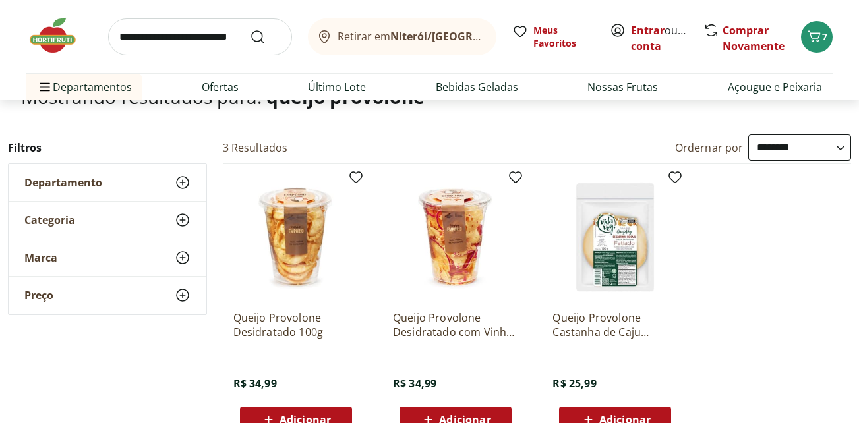
scroll to position [66, 0]
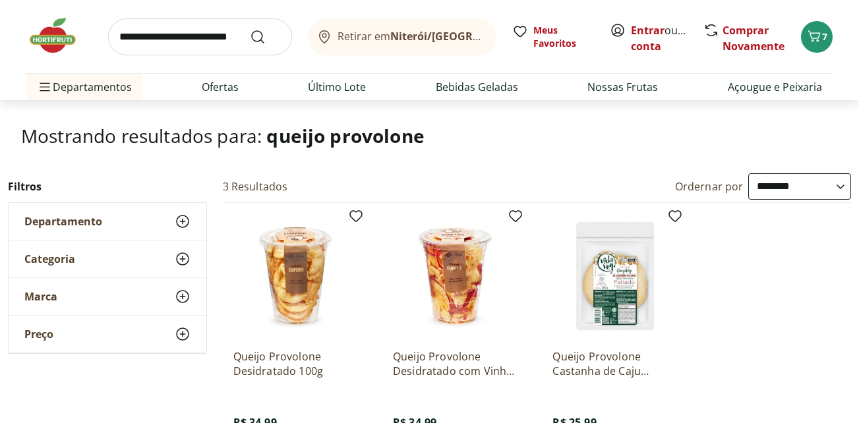
click at [162, 39] on input "search" at bounding box center [200, 36] width 184 height 37
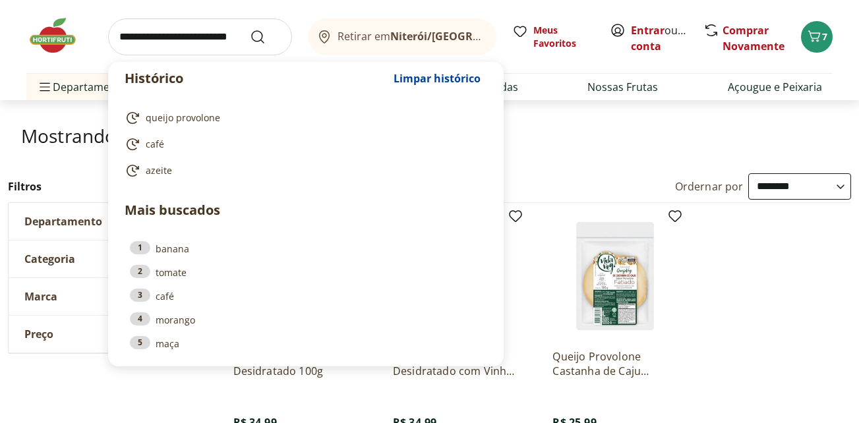
click at [162, 39] on input "search" at bounding box center [200, 36] width 184 height 37
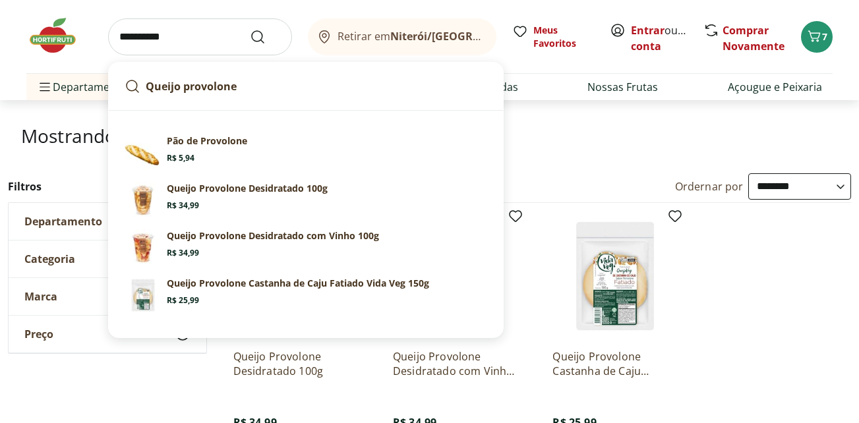
type input "*********"
click at [250, 29] on button "Submit Search" at bounding box center [266, 37] width 32 height 16
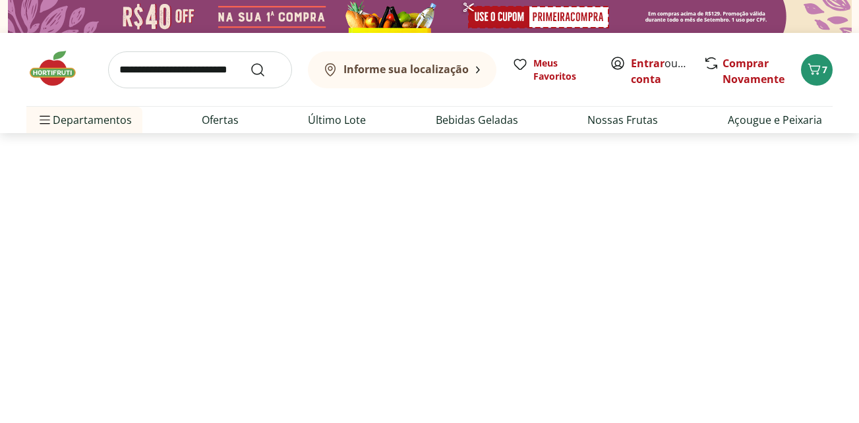
select select "**********"
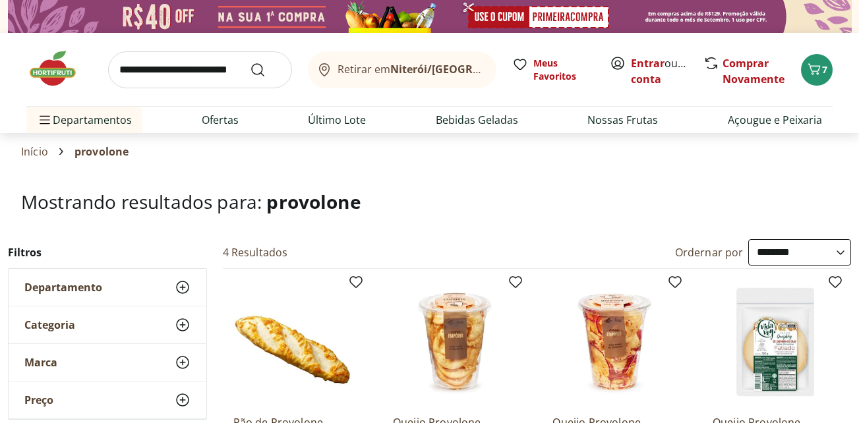
click at [49, 74] on img at bounding box center [59, 69] width 66 height 40
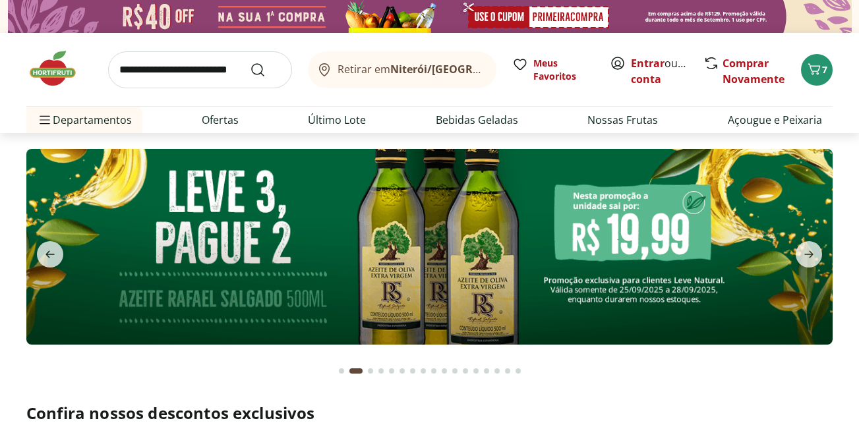
click at [204, 71] on input "search" at bounding box center [200, 69] width 184 height 37
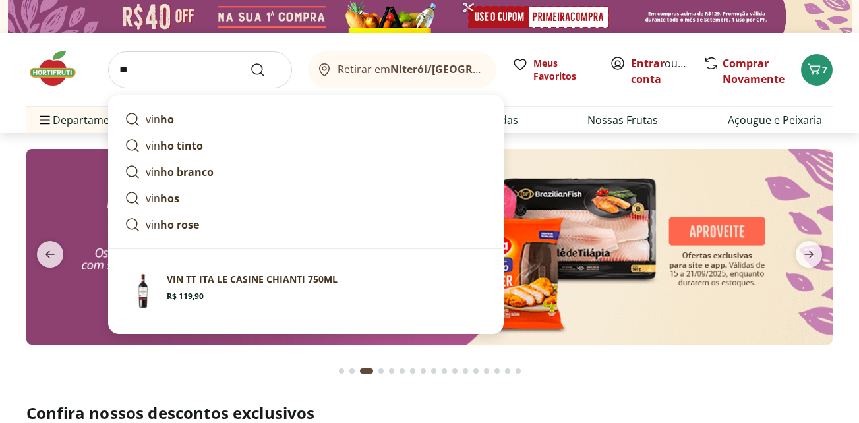
type input "*"
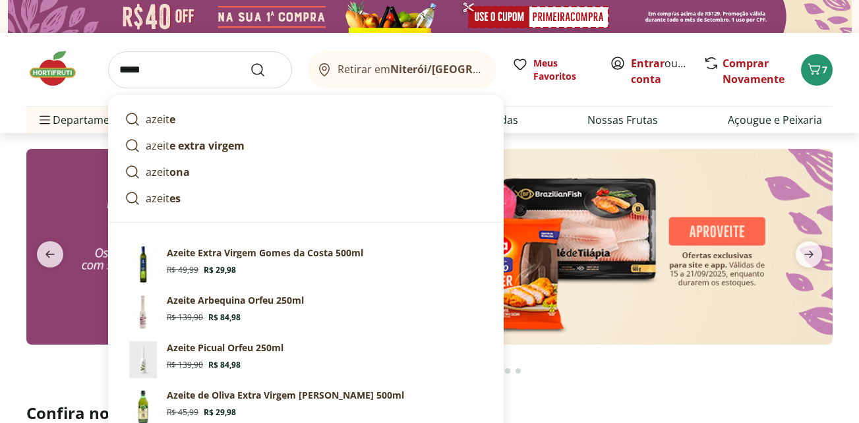
type input "******"
click button "Submit Search" at bounding box center [266, 70] width 32 height 16
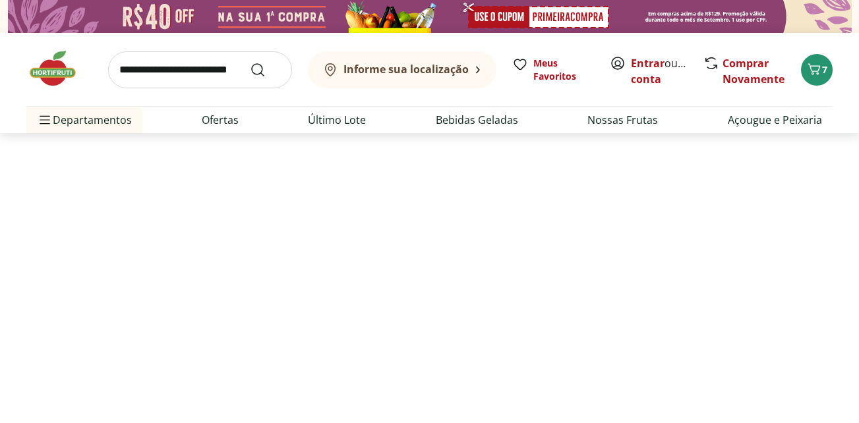
select select "**********"
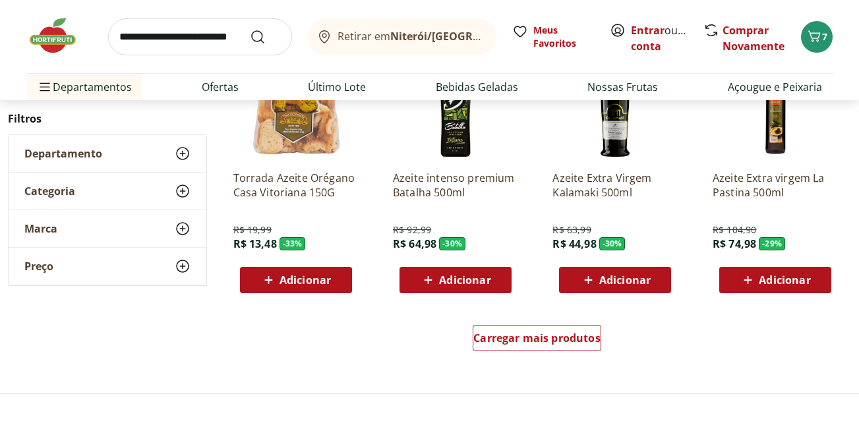
scroll to position [858, 0]
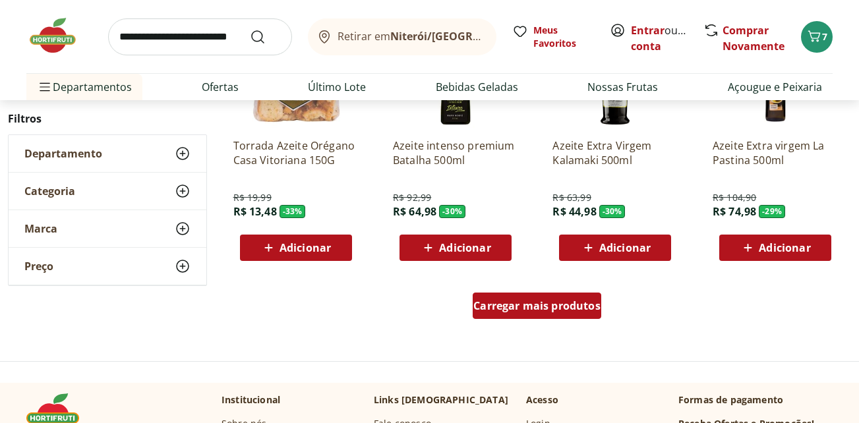
click at [508, 308] on span "Carregar mais produtos" at bounding box center [537, 306] width 127 height 11
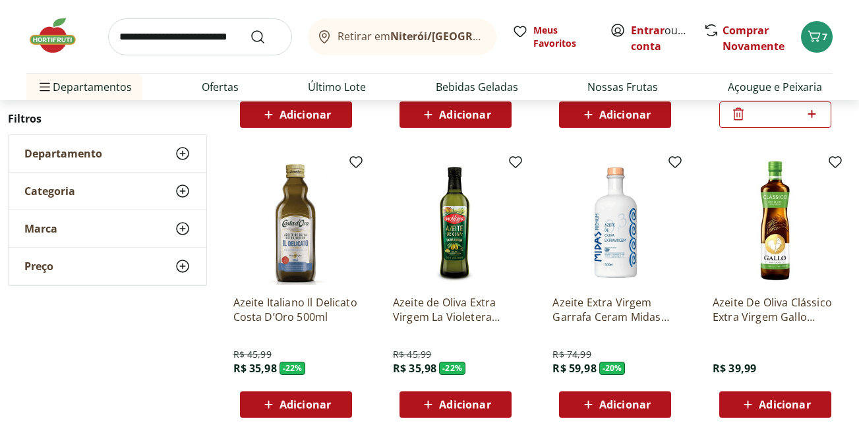
scroll to position [1649, 0]
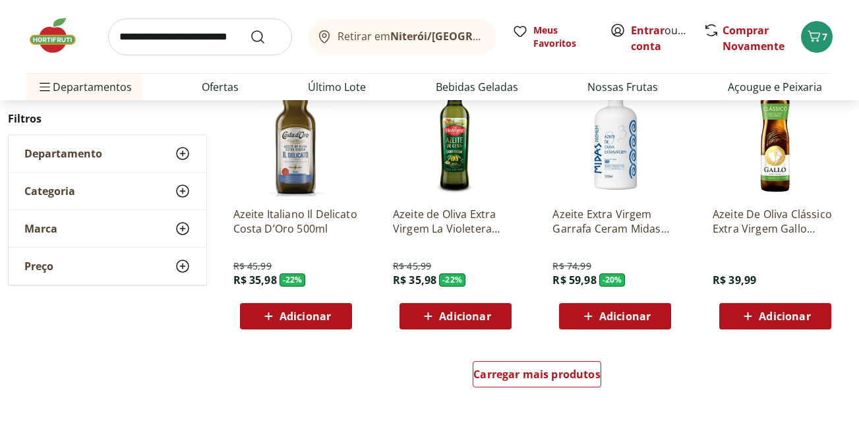
click at [625, 318] on span "Adicionar" at bounding box center [625, 316] width 51 height 11
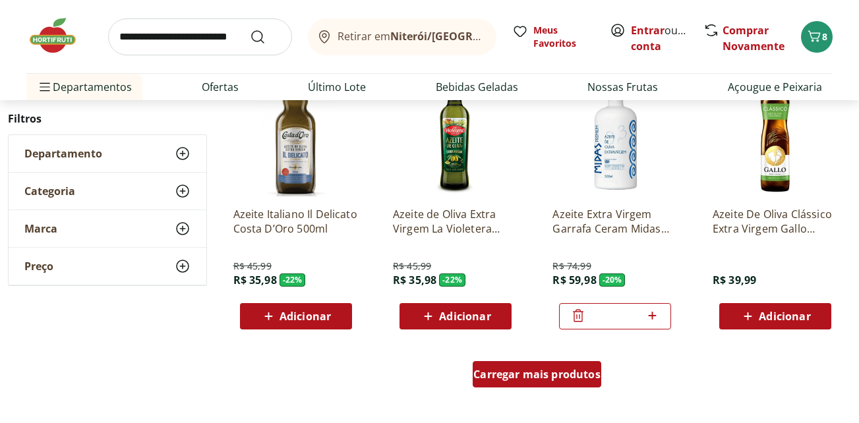
click at [563, 376] on span "Carregar mais produtos" at bounding box center [537, 374] width 127 height 11
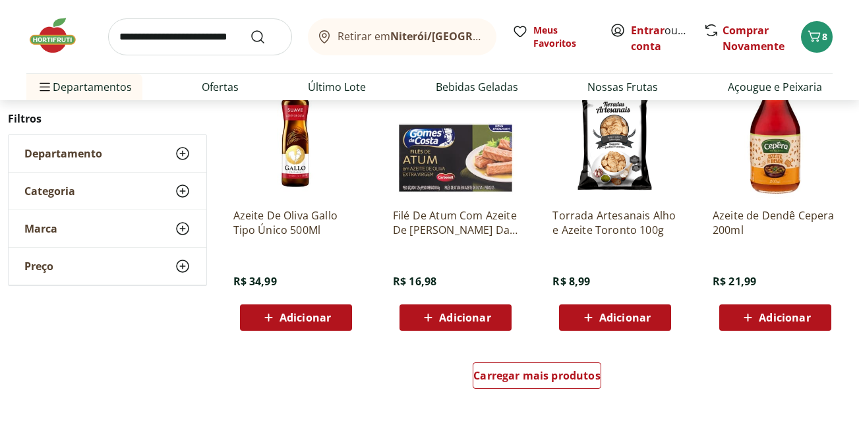
scroll to position [2573, 0]
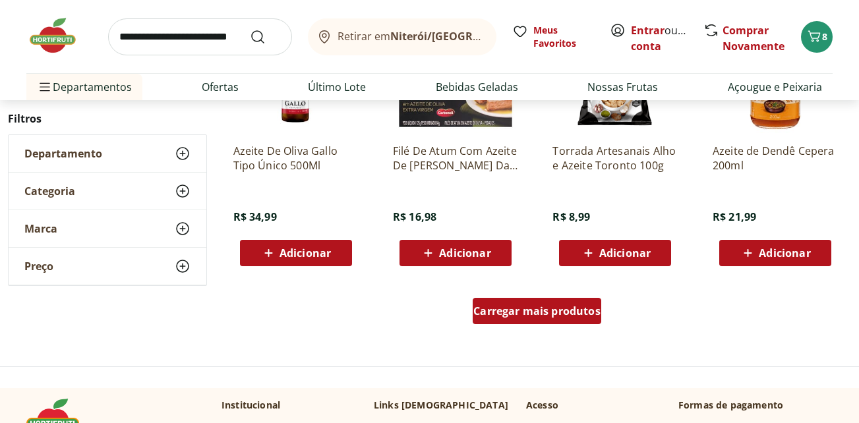
click at [574, 306] on span "Carregar mais produtos" at bounding box center [537, 311] width 127 height 11
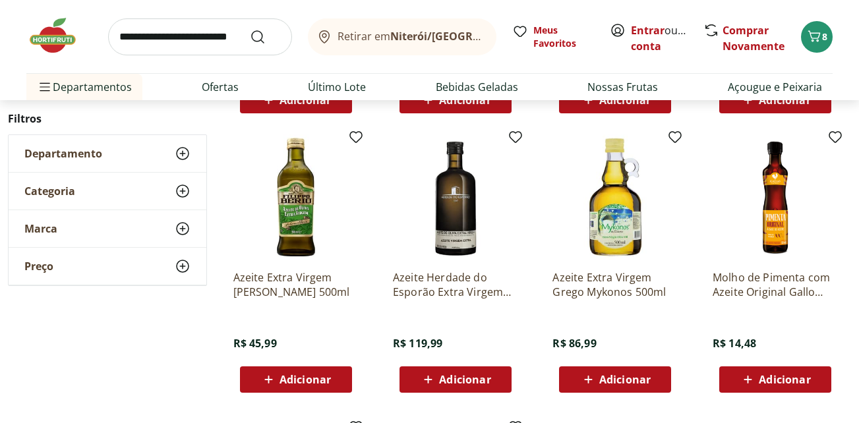
scroll to position [2770, 0]
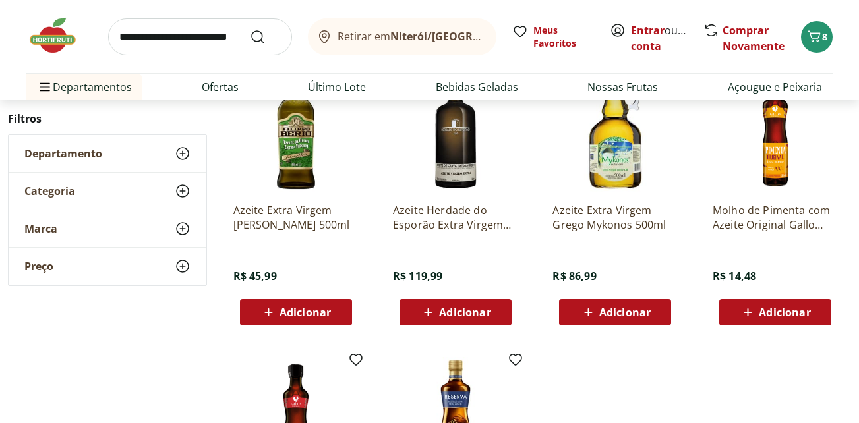
scroll to position [259, 0]
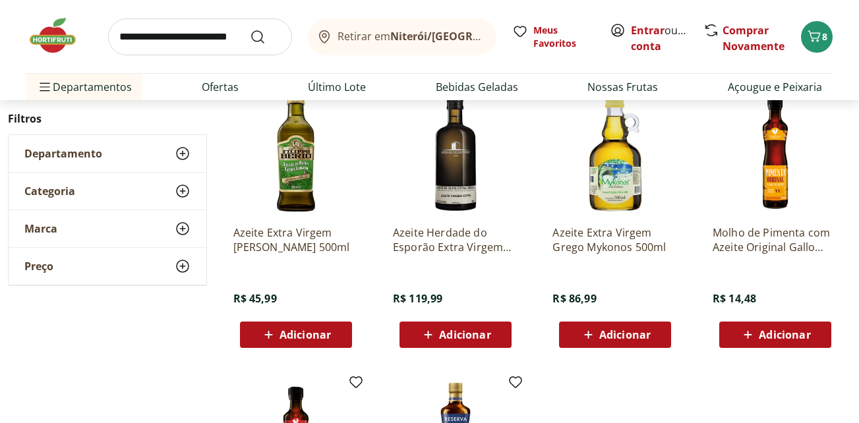
click at [616, 188] on img at bounding box center [615, 152] width 125 height 125
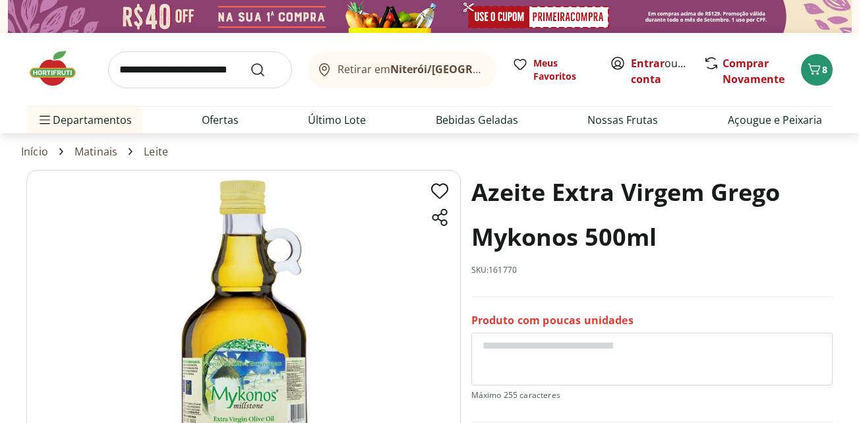
scroll to position [66, 0]
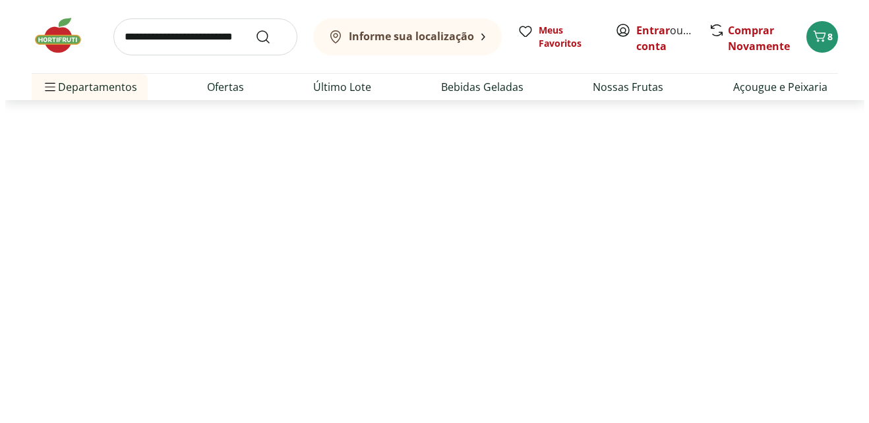
scroll to position [259, 0]
select select "**********"
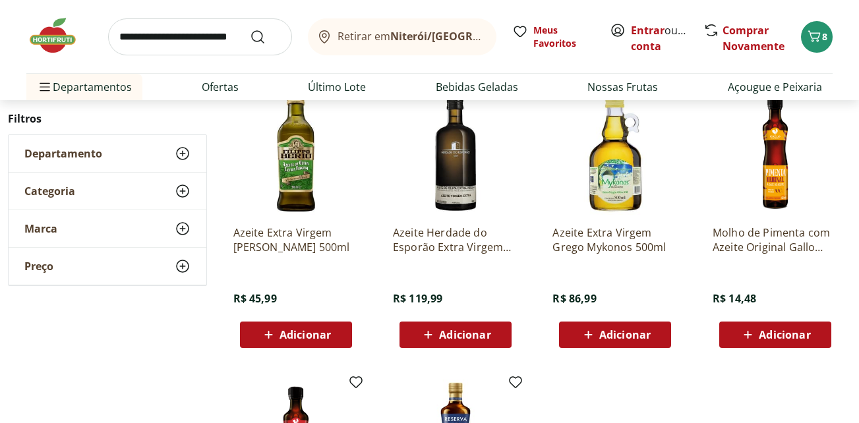
click at [467, 336] on span "Adicionar" at bounding box center [464, 335] width 51 height 11
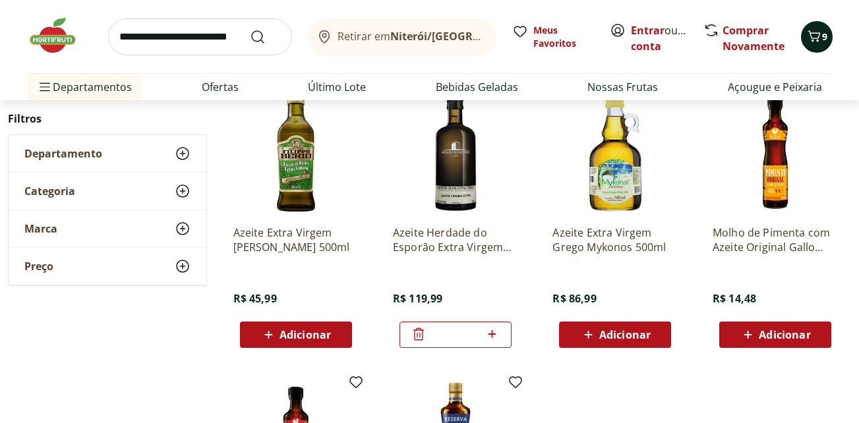
click at [821, 31] on icon "Carrinho" at bounding box center [815, 36] width 16 height 16
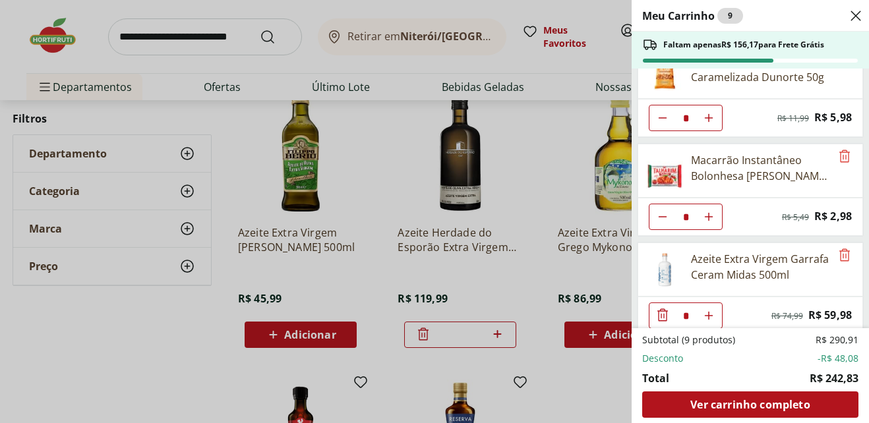
scroll to position [132, 0]
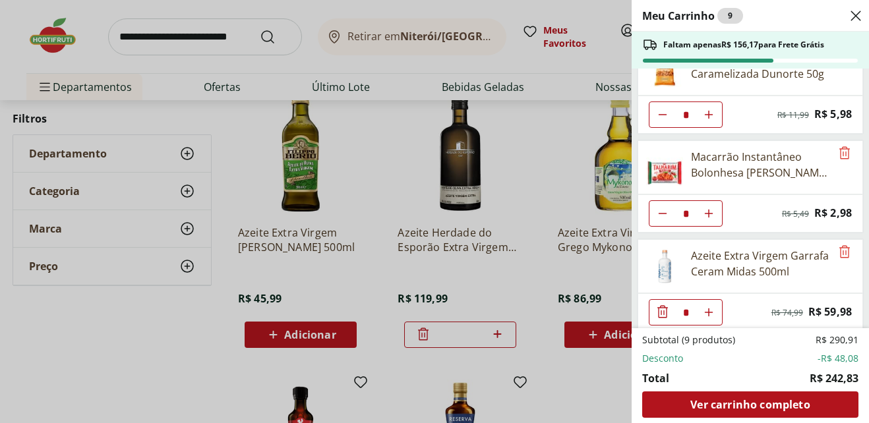
click at [660, 212] on icon "Diminuir Quantidade" at bounding box center [663, 213] width 11 height 11
type input "*"
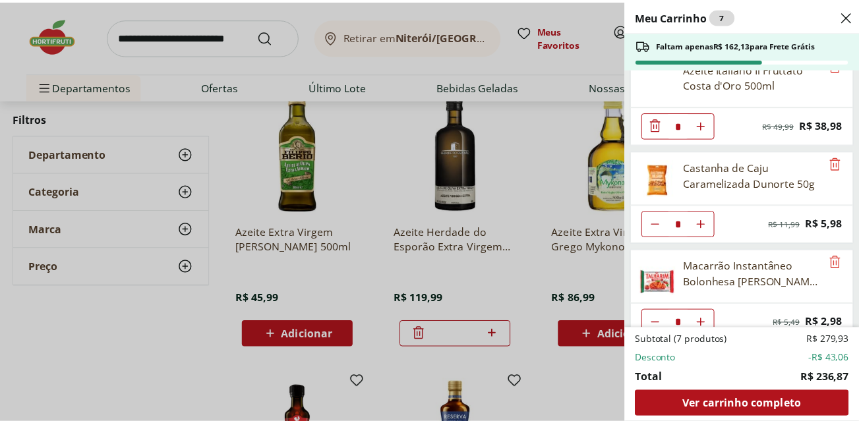
scroll to position [0, 0]
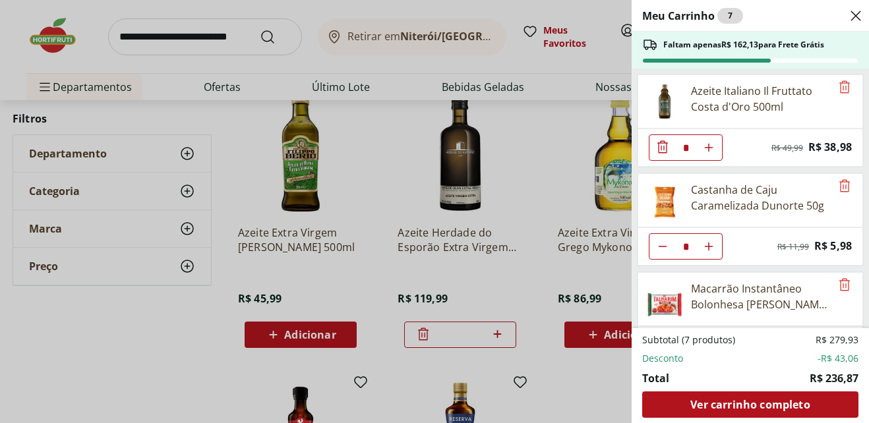
click at [207, 34] on div "Meu Carrinho 7 Faltam apenas R$ 162,13 para Frete Grátis Azeite Italiano Il Fru…" at bounding box center [434, 211] width 869 height 423
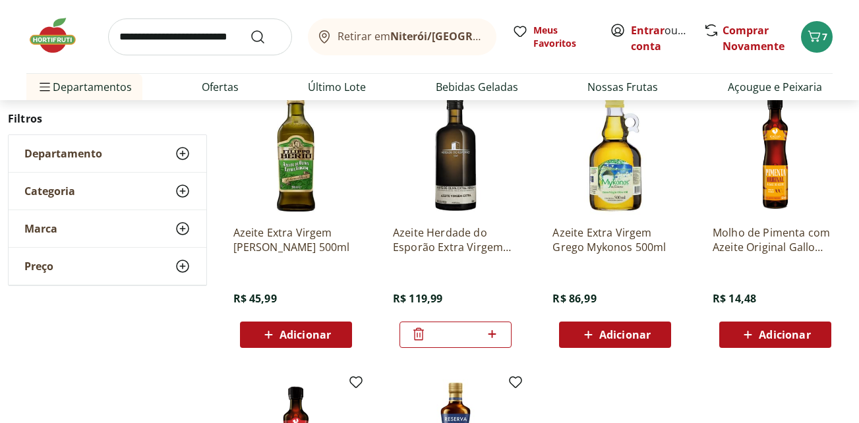
click at [206, 34] on input "search" at bounding box center [200, 36] width 184 height 37
type input "********"
click at [250, 29] on button "Submit Search" at bounding box center [266, 37] width 32 height 16
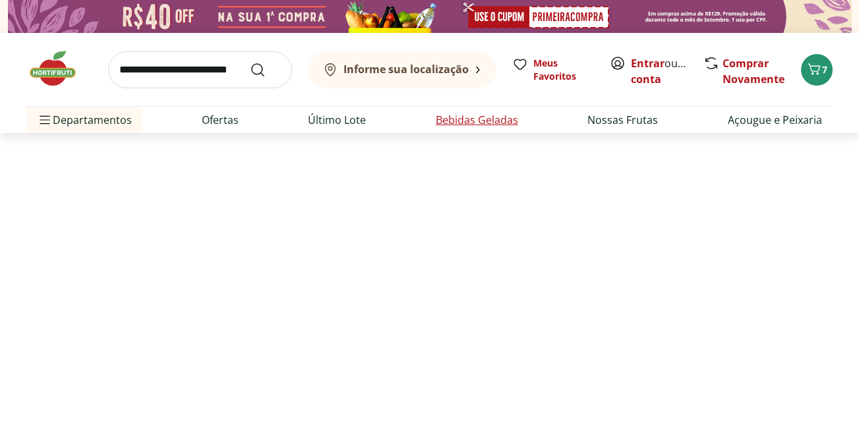
select select "**********"
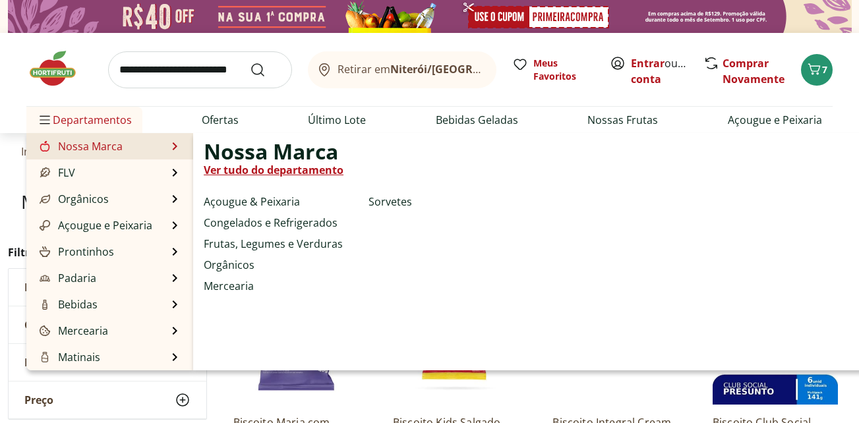
click at [592, 251] on div "Nossa Marca Ver tudo do departamento Açougue & Peixaria Congelados e Refrigerad…" at bounding box center [531, 251] width 677 height 237
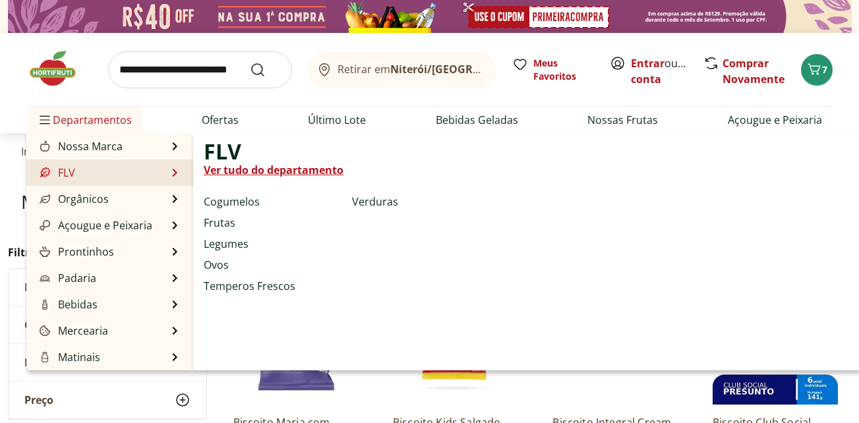
click at [65, 180] on link "FLV" at bounding box center [56, 173] width 38 height 16
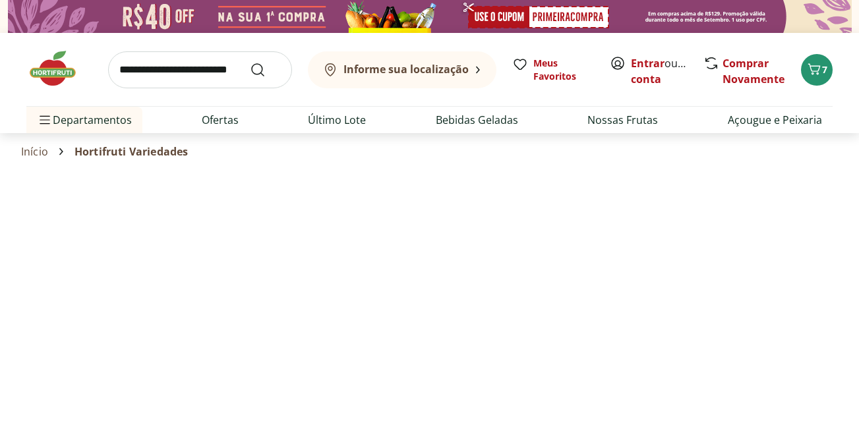
select select "**********"
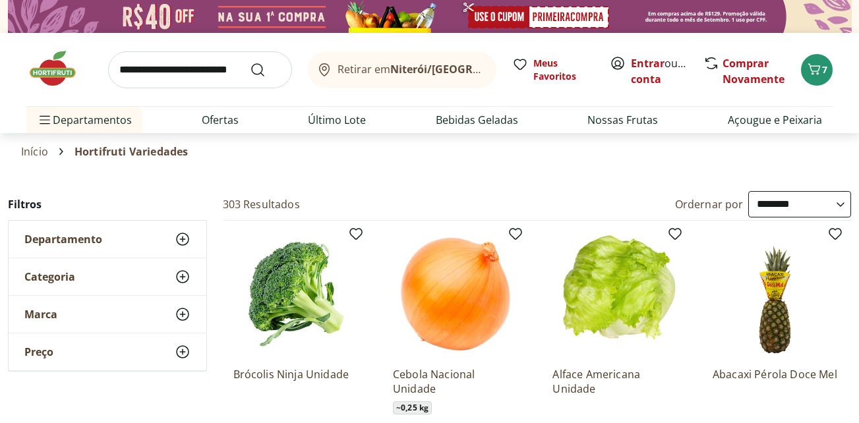
click at [179, 74] on input "search" at bounding box center [200, 69] width 184 height 37
type input "****"
click at [250, 62] on button "Submit Search" at bounding box center [266, 70] width 32 height 16
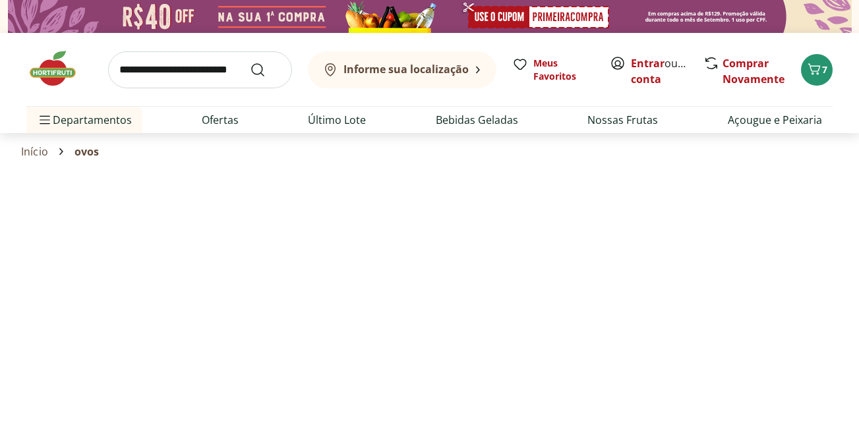
select select "**********"
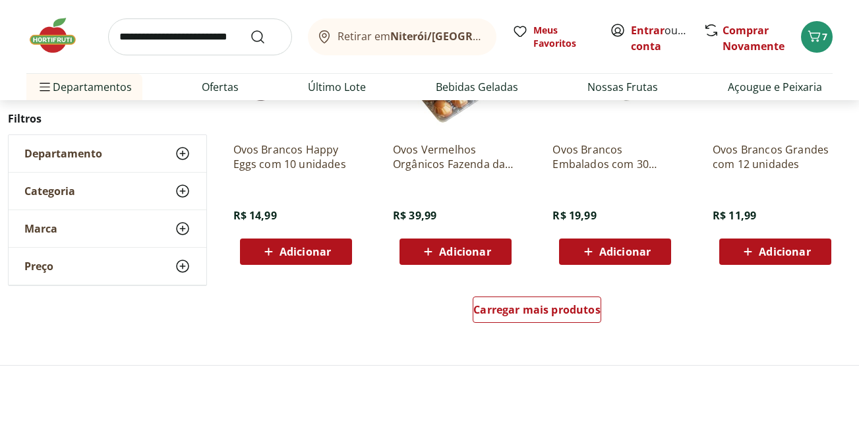
scroll to position [923, 0]
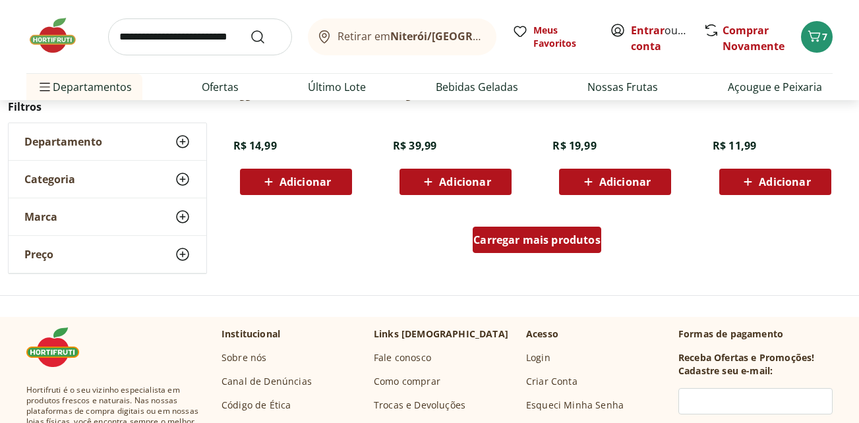
click at [555, 245] on span "Carregar mais produtos" at bounding box center [537, 240] width 127 height 11
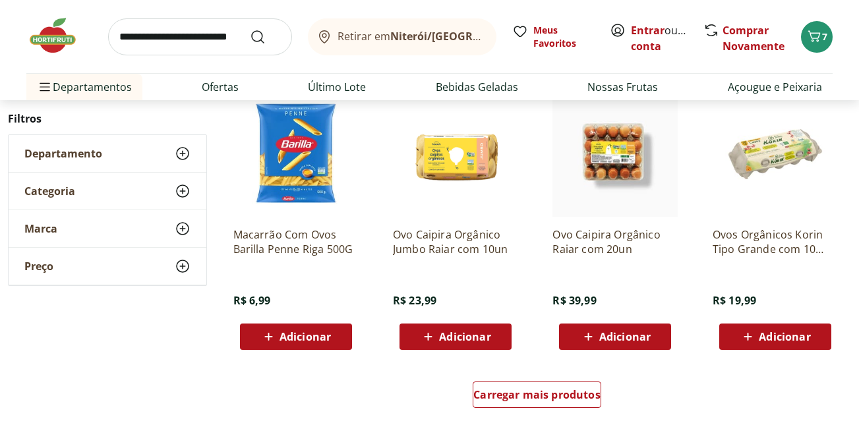
scroll to position [1649, 0]
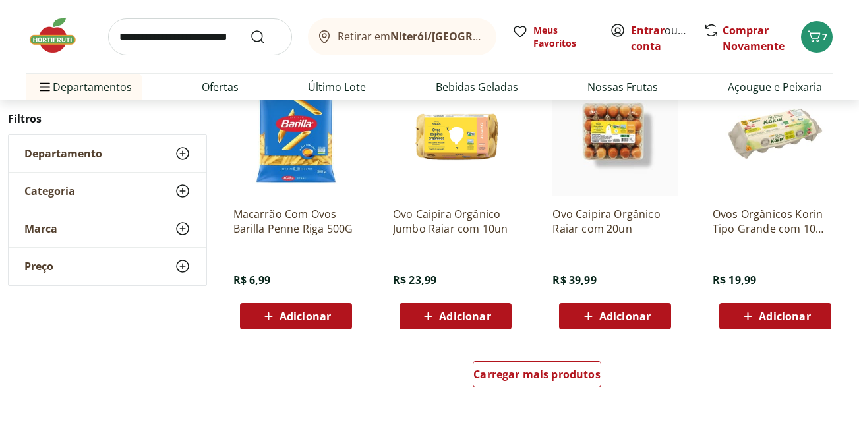
click at [312, 319] on span "Adicionar" at bounding box center [305, 316] width 51 height 11
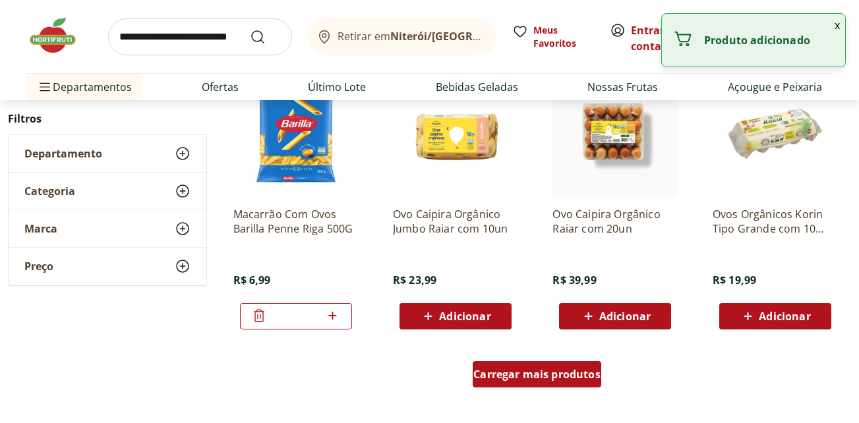
click at [559, 371] on span "Carregar mais produtos" at bounding box center [537, 374] width 127 height 11
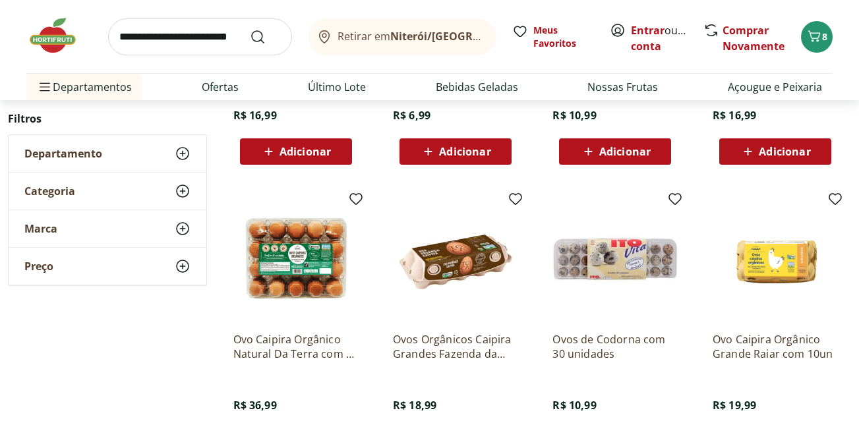
scroll to position [923, 0]
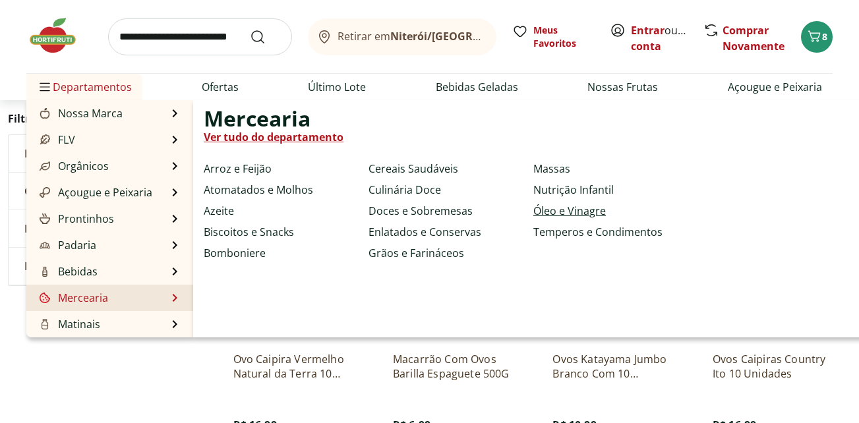
click at [546, 212] on link "Óleo e Vinagre" at bounding box center [570, 211] width 73 height 16
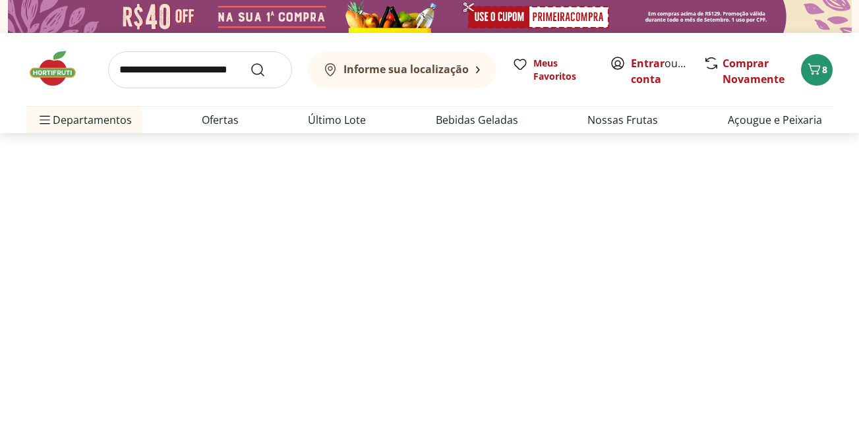
select select "**********"
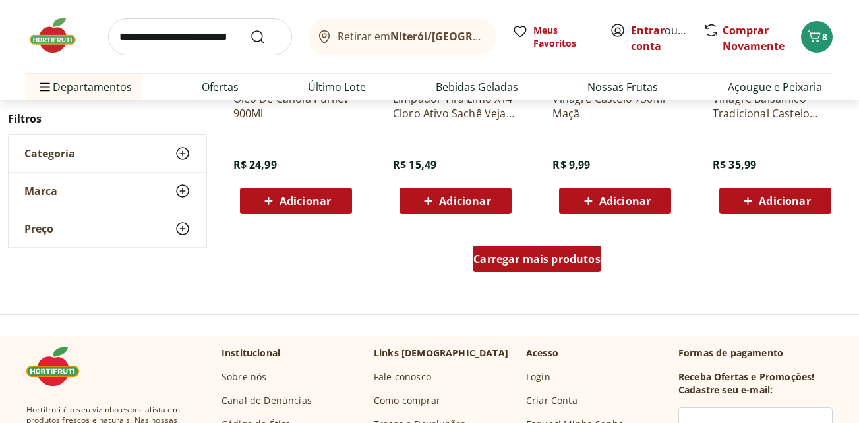
scroll to position [858, 0]
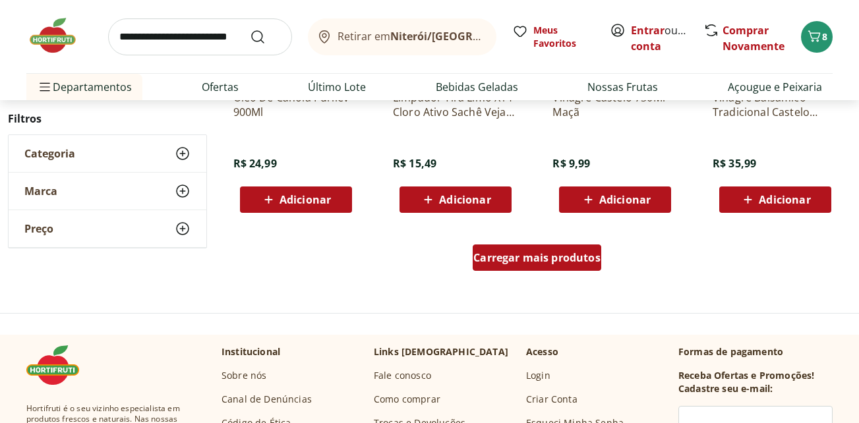
click at [505, 253] on span "Carregar mais produtos" at bounding box center [537, 258] width 127 height 11
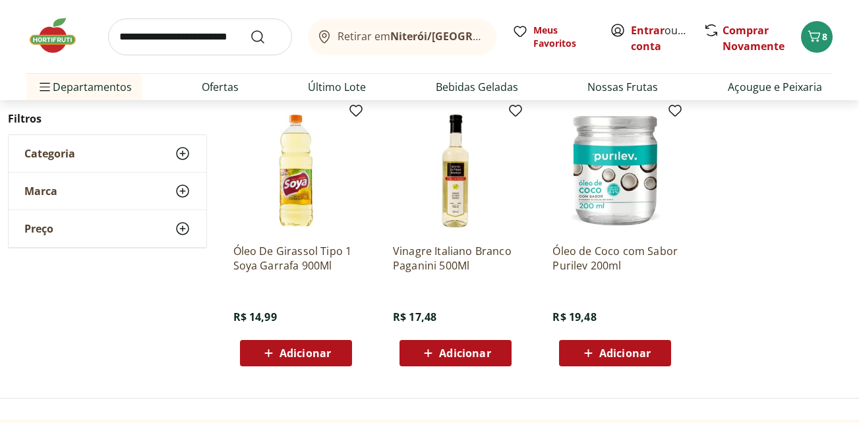
scroll to position [1583, 0]
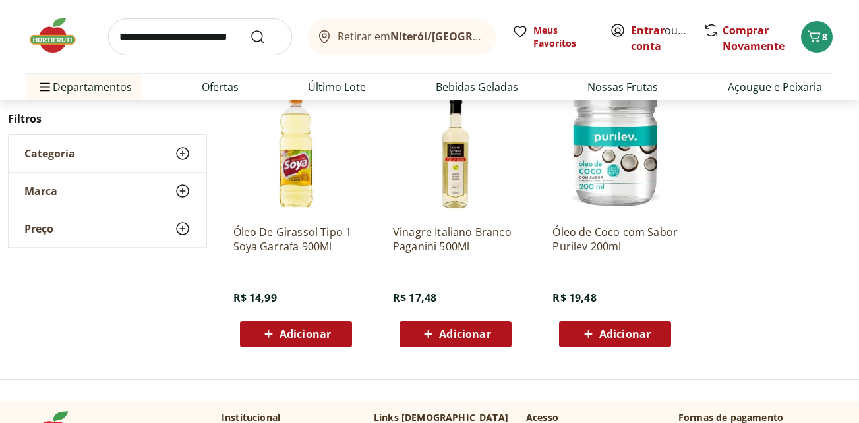
click at [453, 160] on img at bounding box center [455, 151] width 125 height 125
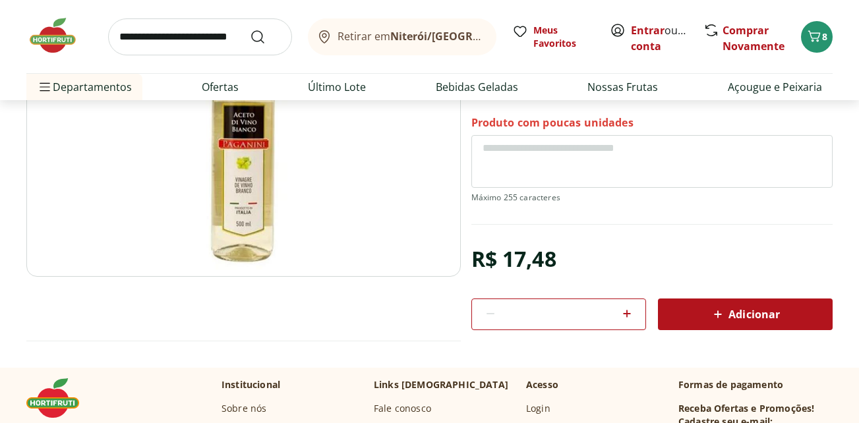
scroll to position [132, 0]
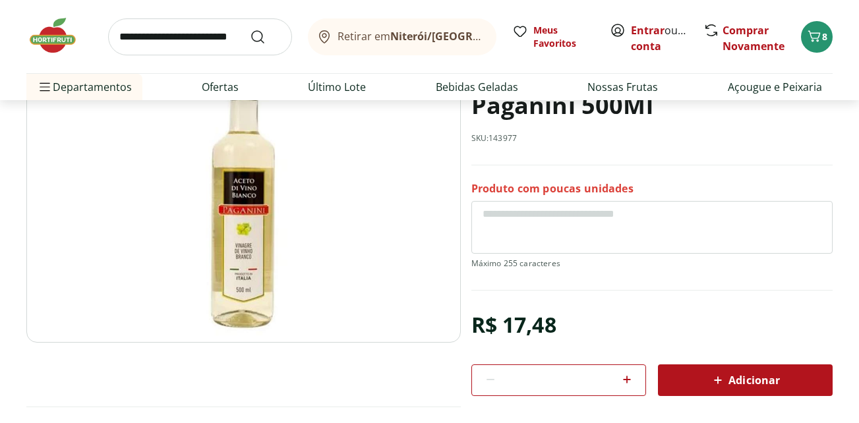
scroll to position [1583, 0]
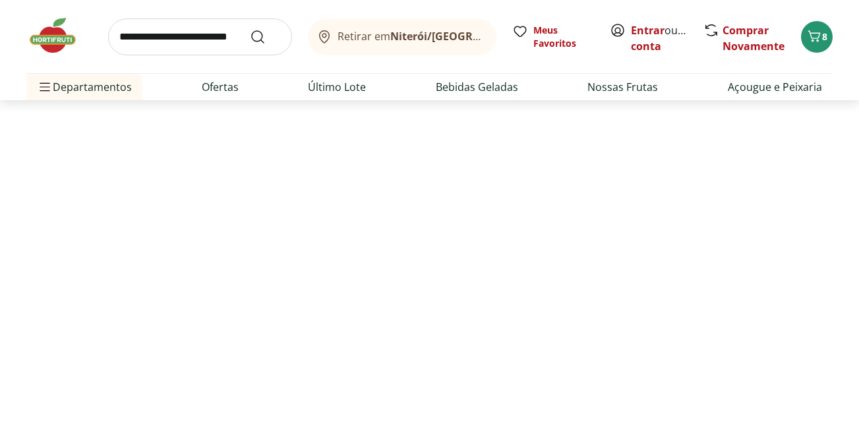
select select "**********"
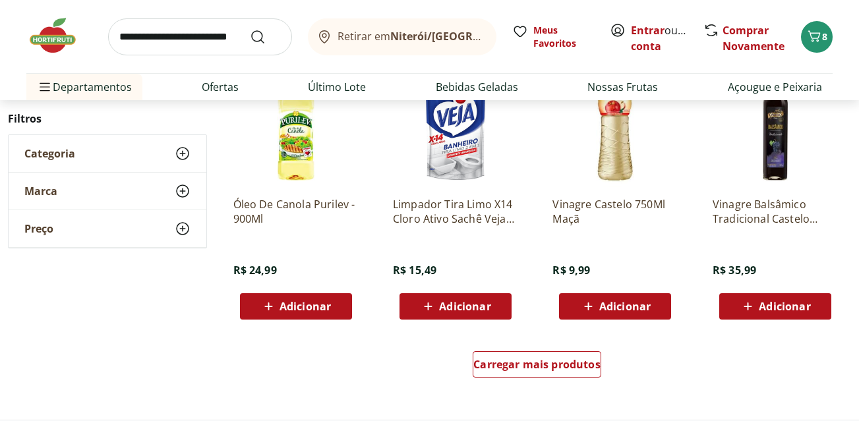
scroll to position [1847, 0]
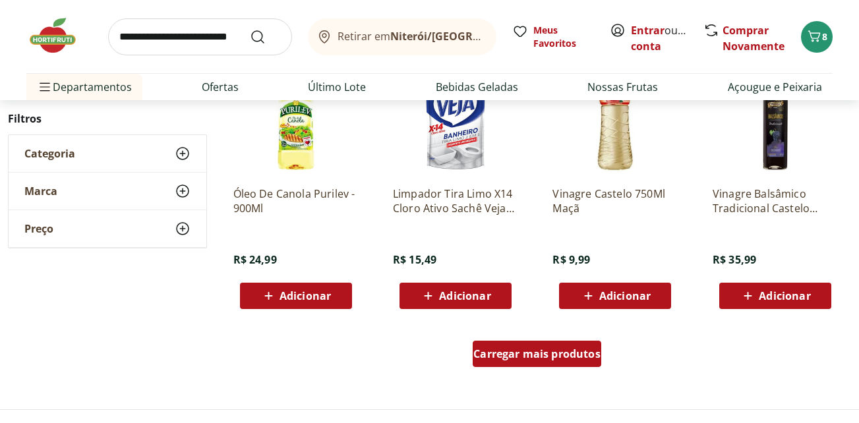
click at [525, 346] on div "Carregar mais produtos" at bounding box center [537, 354] width 129 height 26
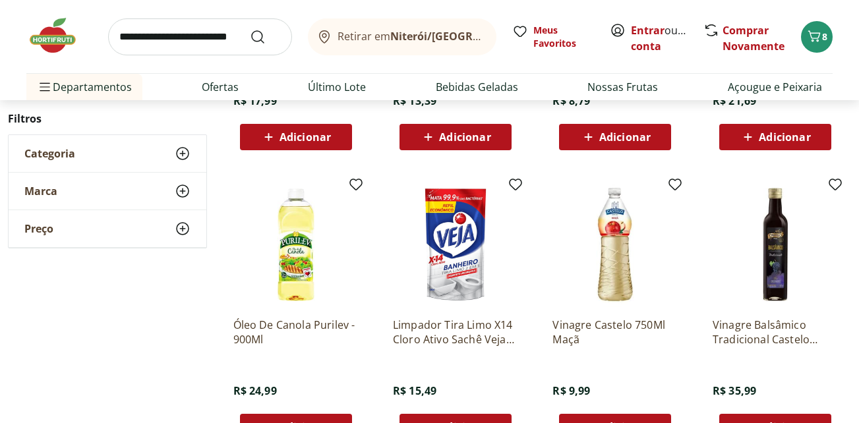
scroll to position [1715, 0]
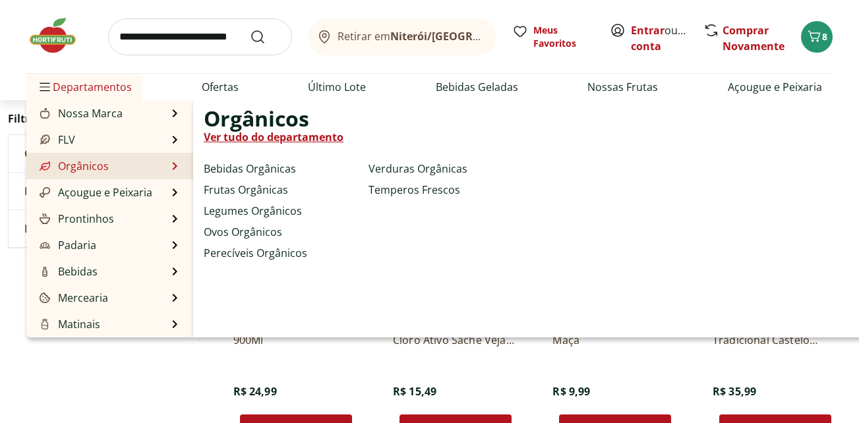
click at [119, 164] on li "Orgânicos Orgânicos Ver tudo do departamento Bebidas Orgânicas Frutas Orgânicas…" at bounding box center [109, 166] width 167 height 26
click at [248, 137] on link "Ver tudo do departamento" at bounding box center [274, 137] width 140 height 16
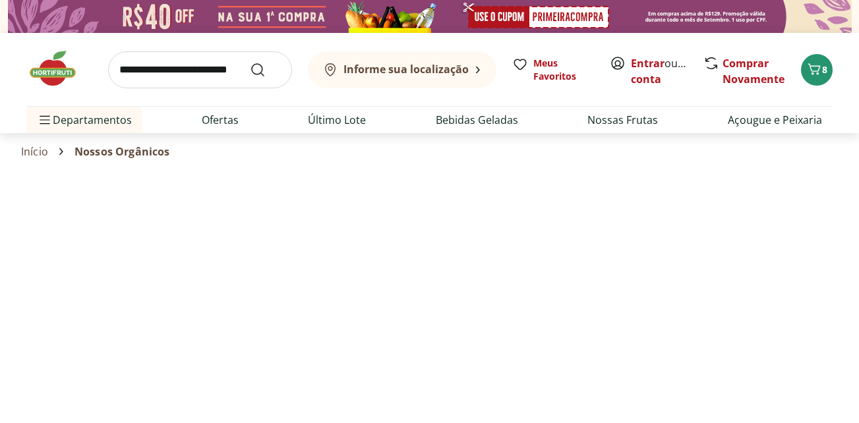
select select "**********"
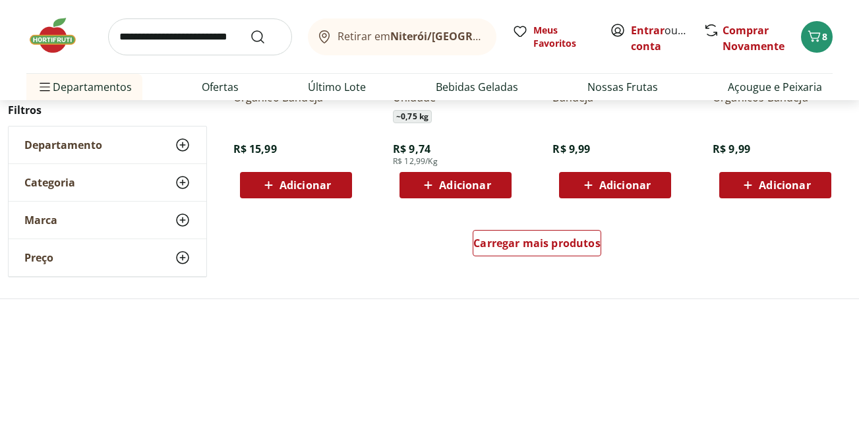
scroll to position [923, 0]
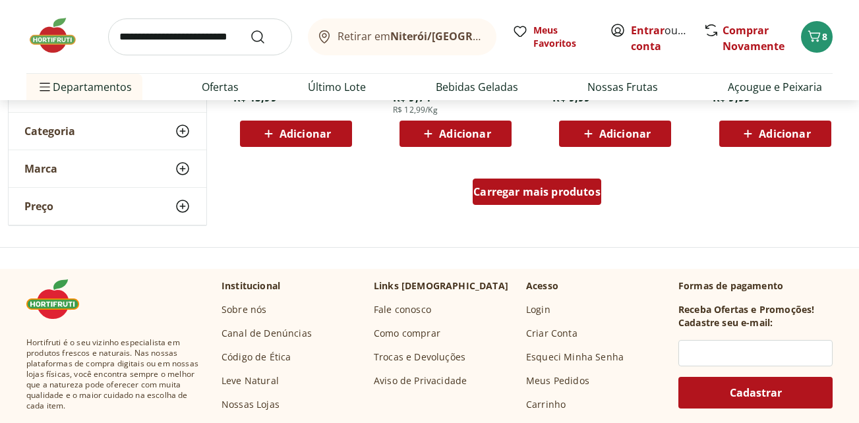
click at [553, 187] on span "Carregar mais produtos" at bounding box center [537, 192] width 127 height 11
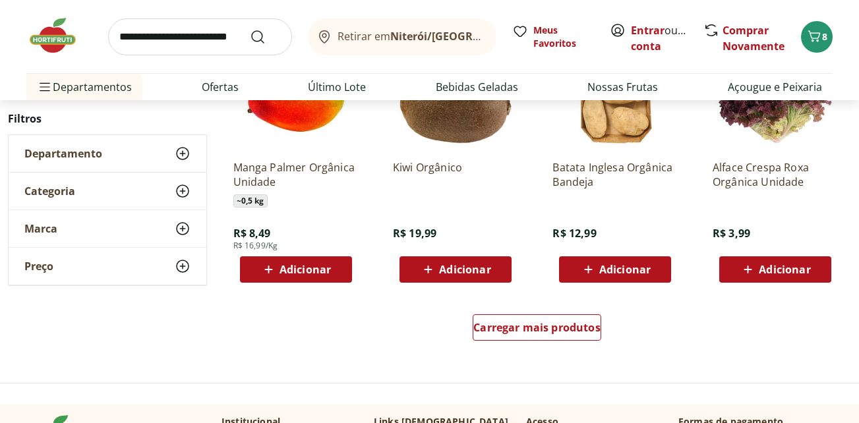
scroll to position [1649, 0]
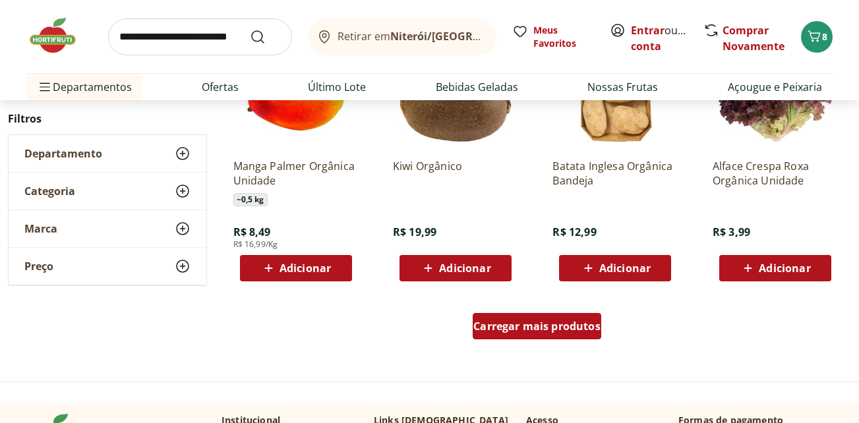
click at [567, 330] on span "Carregar mais produtos" at bounding box center [537, 326] width 127 height 11
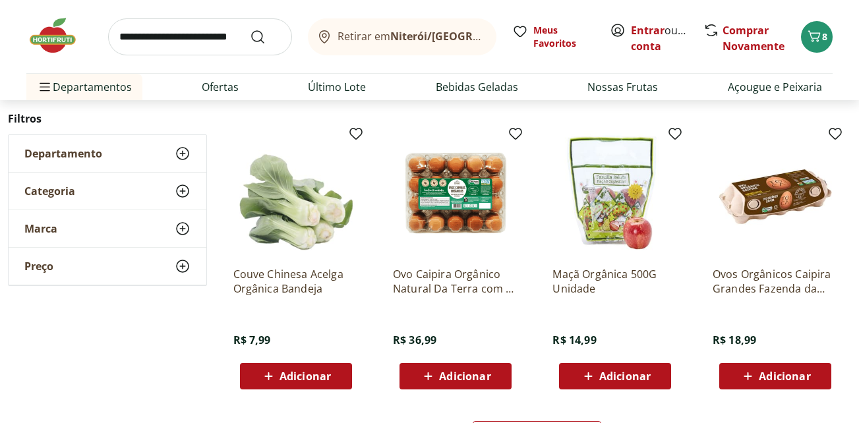
scroll to position [2441, 0]
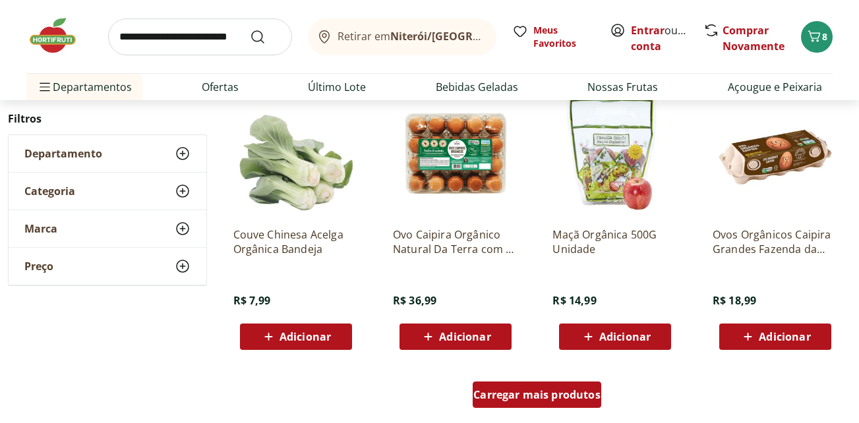
click at [530, 400] on span "Carregar mais produtos" at bounding box center [537, 395] width 127 height 11
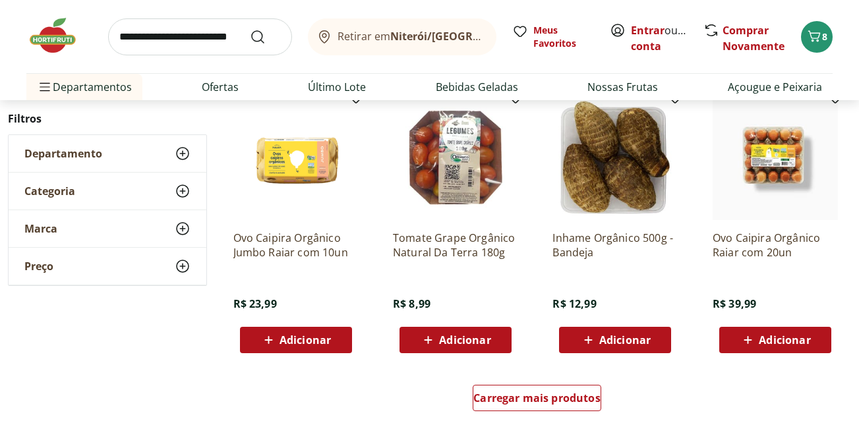
scroll to position [3298, 0]
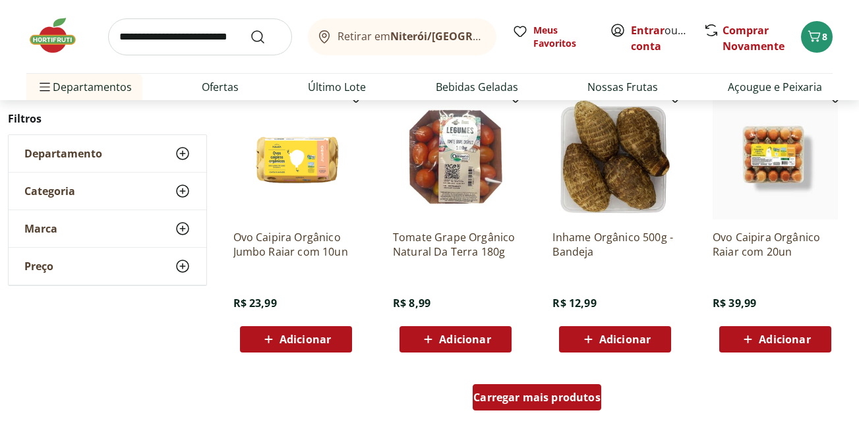
click at [569, 396] on span "Carregar mais produtos" at bounding box center [537, 397] width 127 height 11
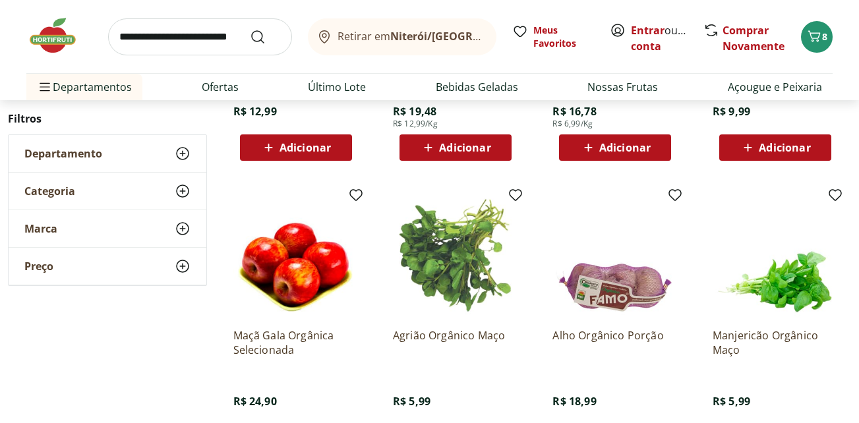
scroll to position [4156, 0]
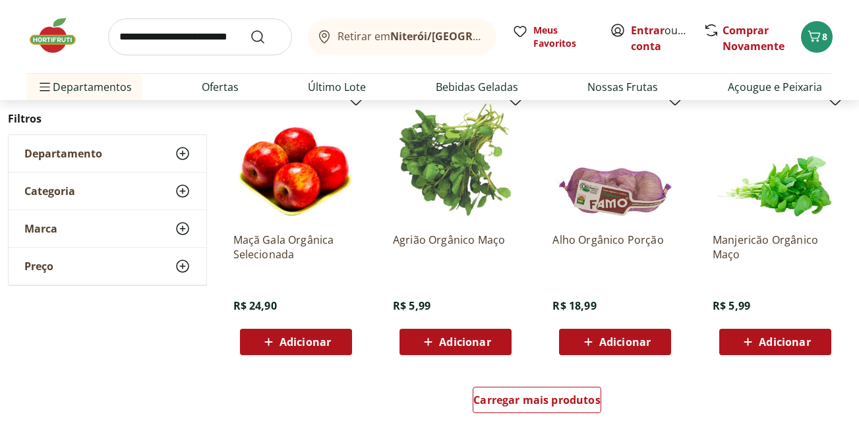
click at [633, 339] on span "Adicionar" at bounding box center [625, 342] width 51 height 11
click at [577, 344] on icon at bounding box center [579, 342] width 16 height 16
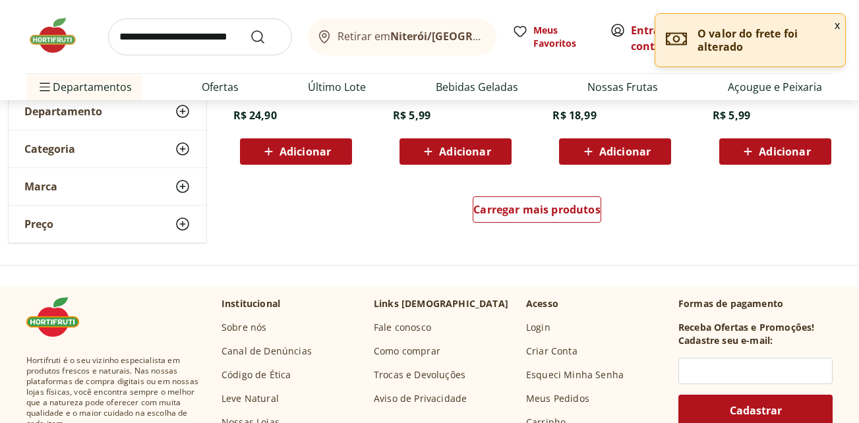
scroll to position [4354, 0]
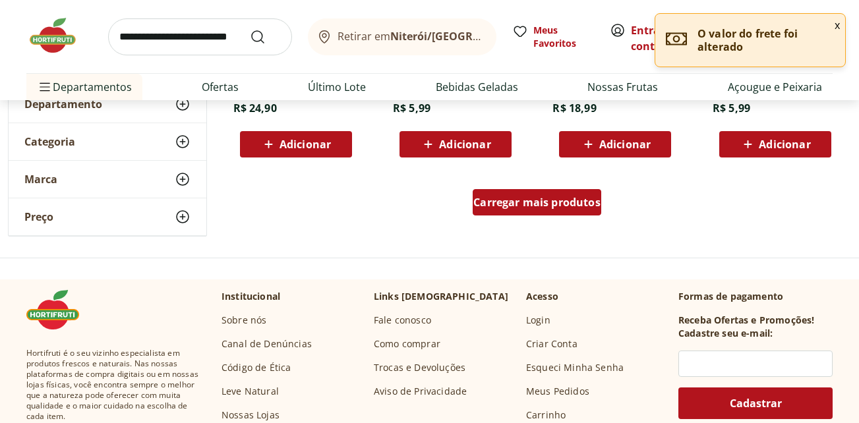
click at [544, 202] on span "Carregar mais produtos" at bounding box center [537, 202] width 127 height 11
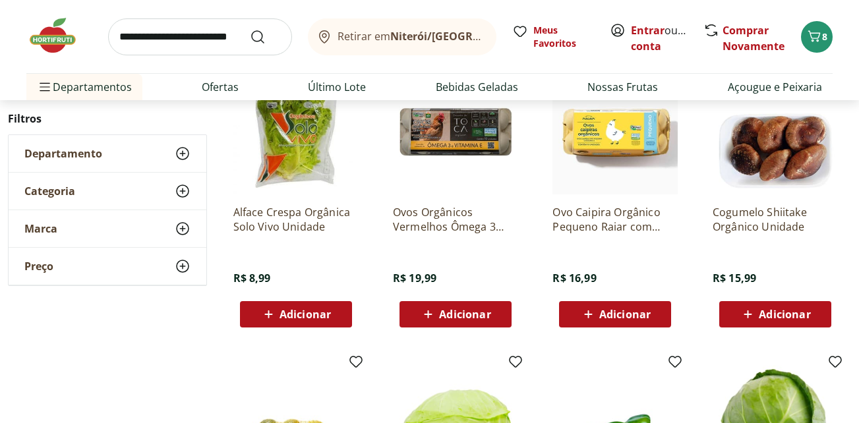
scroll to position [4485, 0]
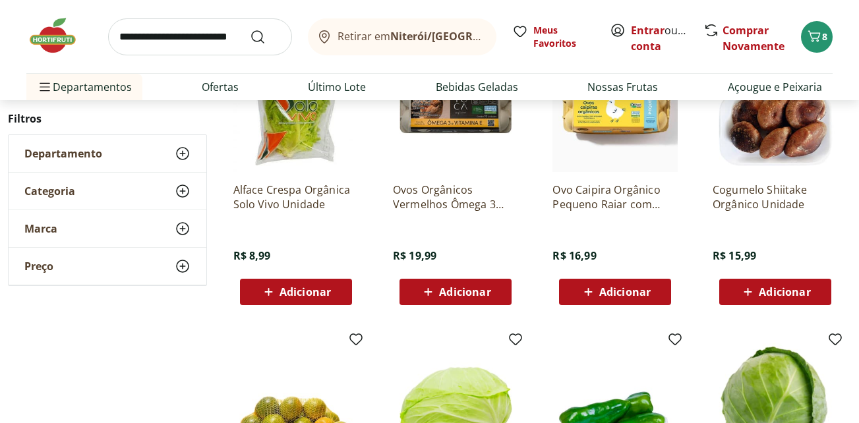
click at [794, 291] on span "Adicionar" at bounding box center [784, 292] width 51 height 11
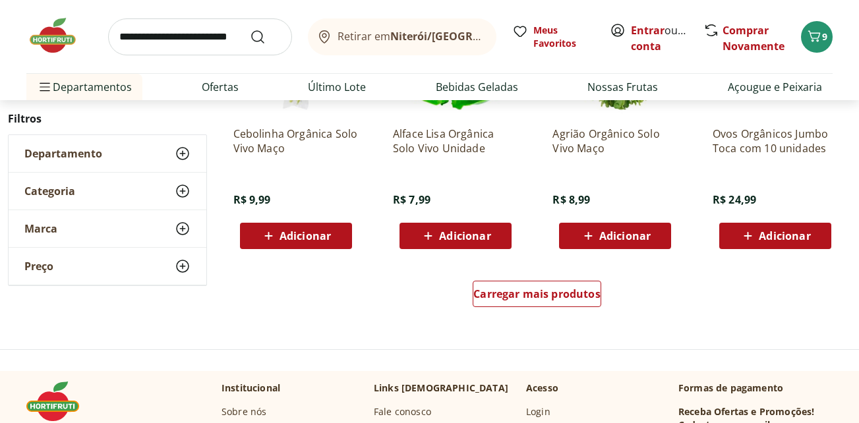
scroll to position [5145, 0]
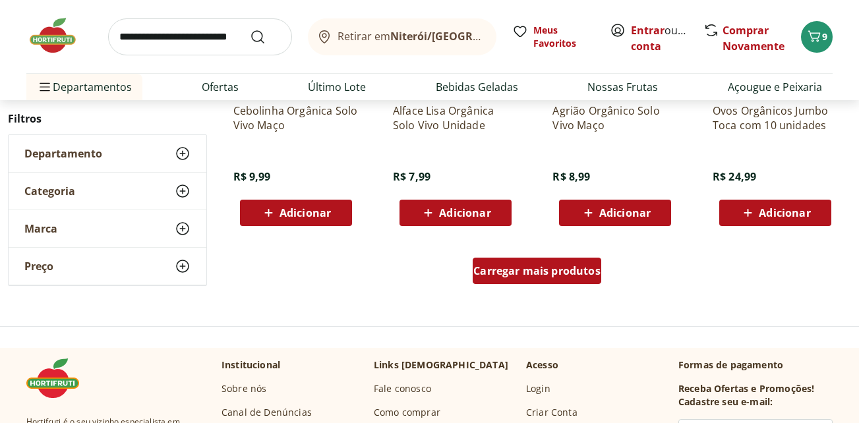
click at [534, 280] on div "Carregar mais produtos" at bounding box center [537, 271] width 129 height 26
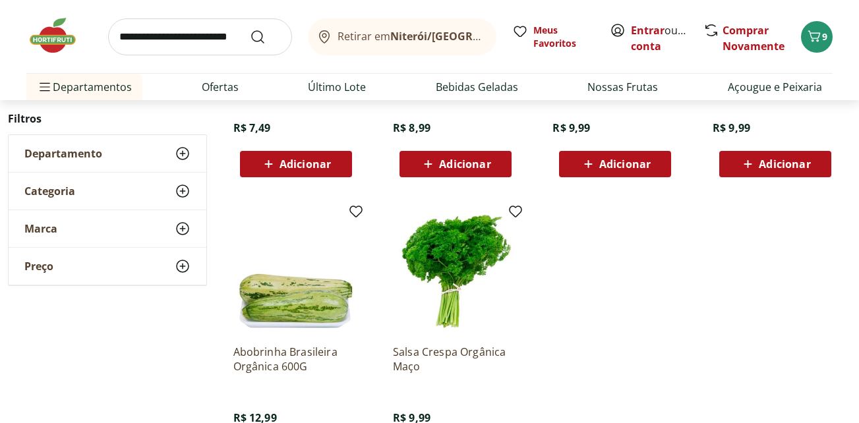
scroll to position [5739, 0]
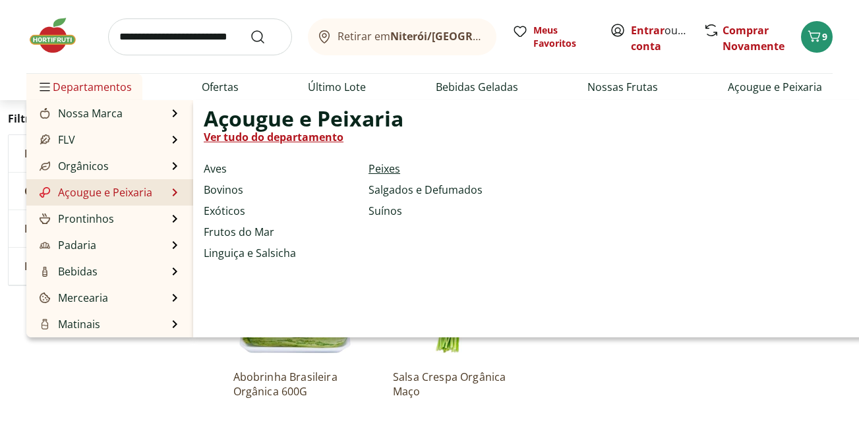
click at [389, 165] on link "Peixes" at bounding box center [385, 169] width 32 height 16
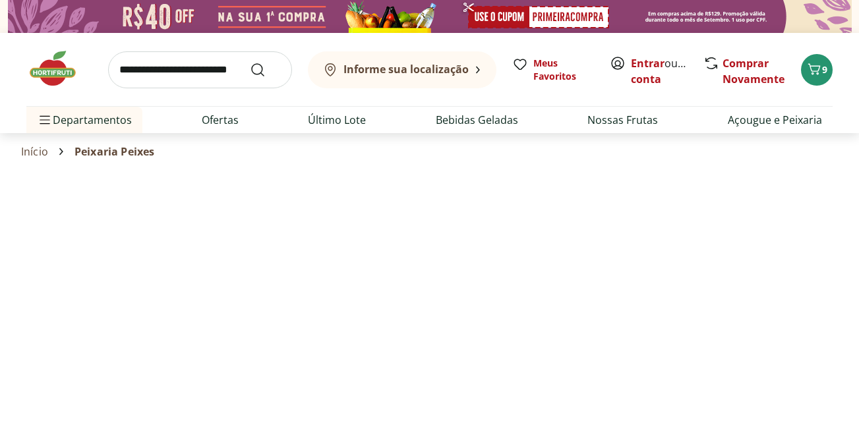
select select "**********"
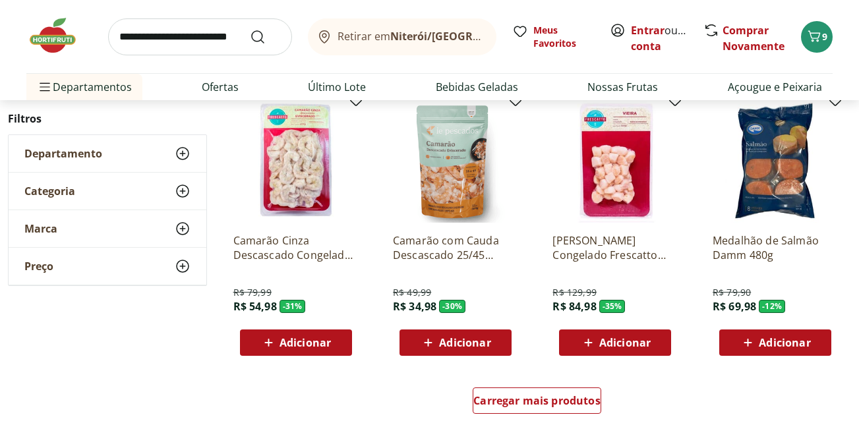
scroll to position [923, 0]
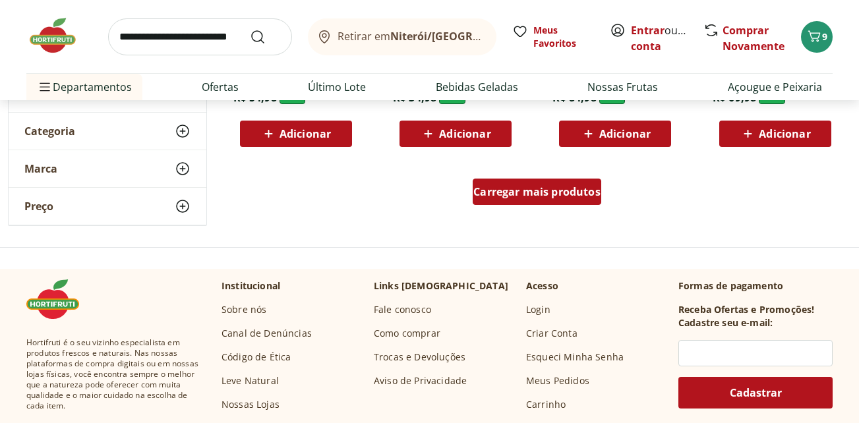
click at [523, 191] on span "Carregar mais produtos" at bounding box center [537, 192] width 127 height 11
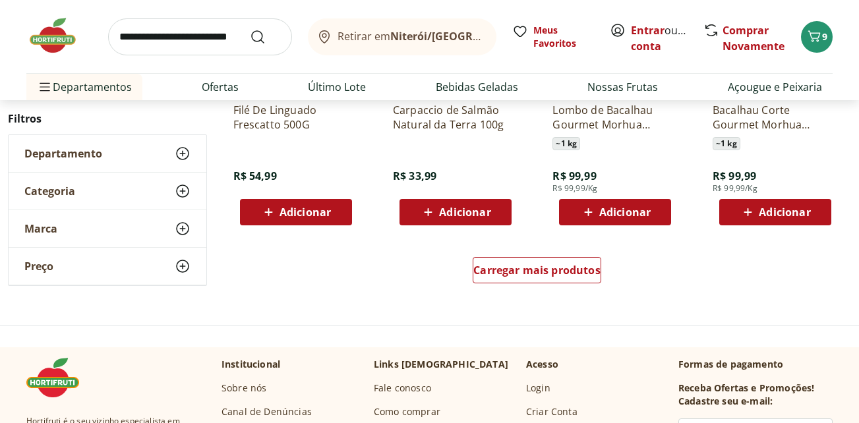
scroll to position [1715, 0]
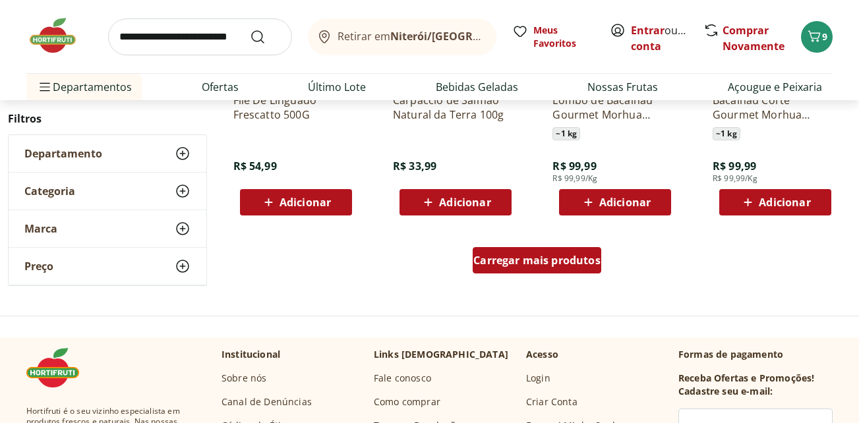
click at [571, 255] on span "Carregar mais produtos" at bounding box center [537, 260] width 127 height 11
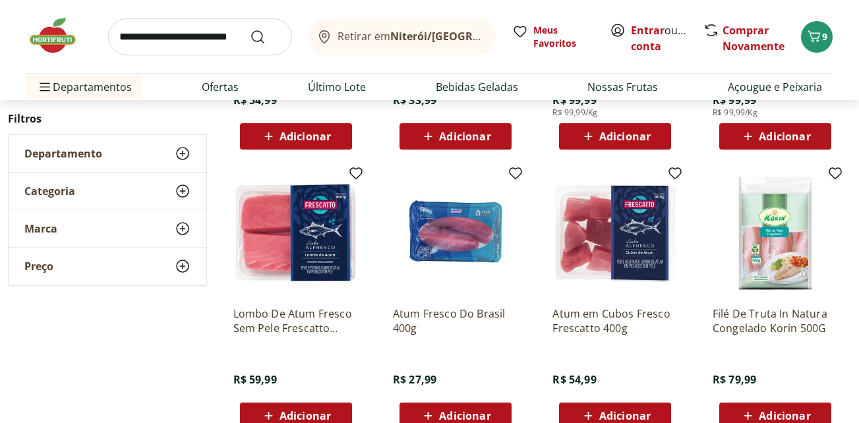
scroll to position [1847, 0]
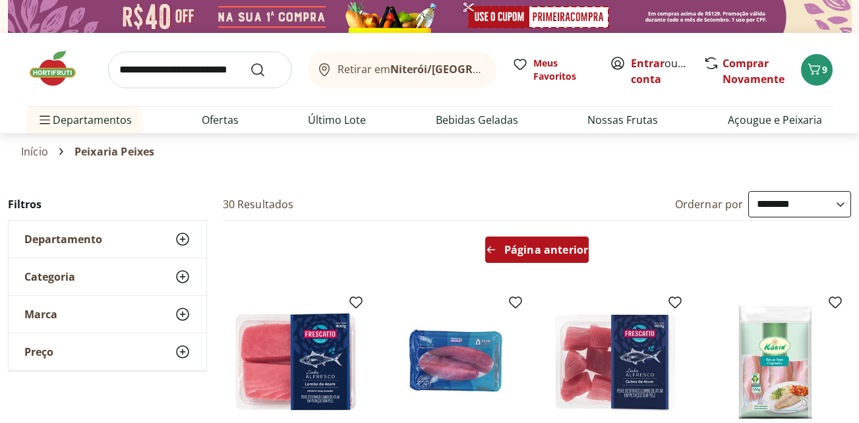
click at [563, 245] on span "Página anterior" at bounding box center [547, 250] width 84 height 11
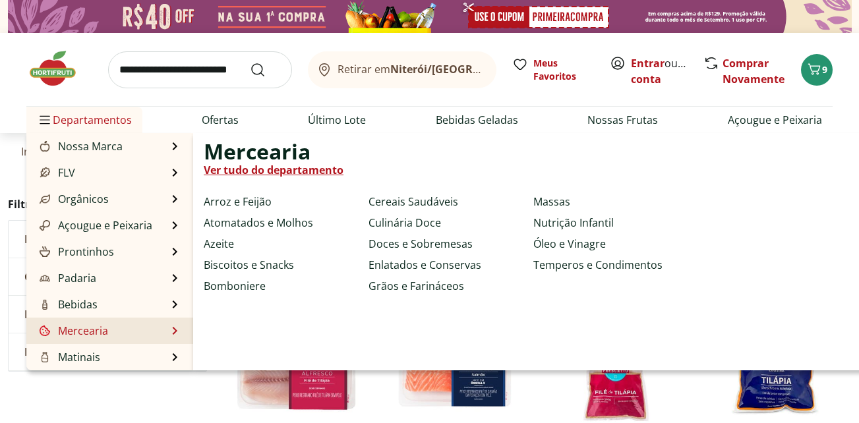
click at [148, 332] on li "Mercearia Mercearia Ver tudo do departamento Arroz e Feijão Atomatados e Molhos…" at bounding box center [109, 331] width 167 height 26
click at [83, 332] on link "Mercearia" at bounding box center [72, 331] width 71 height 16
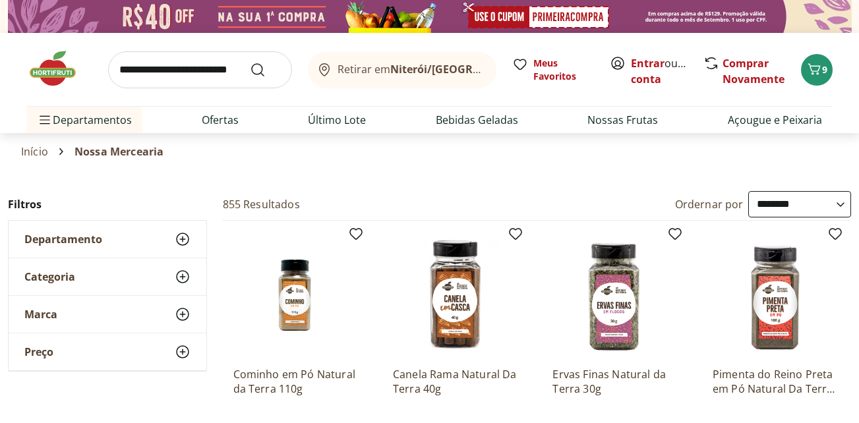
click at [838, 202] on select "**********" at bounding box center [800, 204] width 103 height 26
select select "**********"
click at [749, 191] on select "**********" at bounding box center [800, 204] width 103 height 26
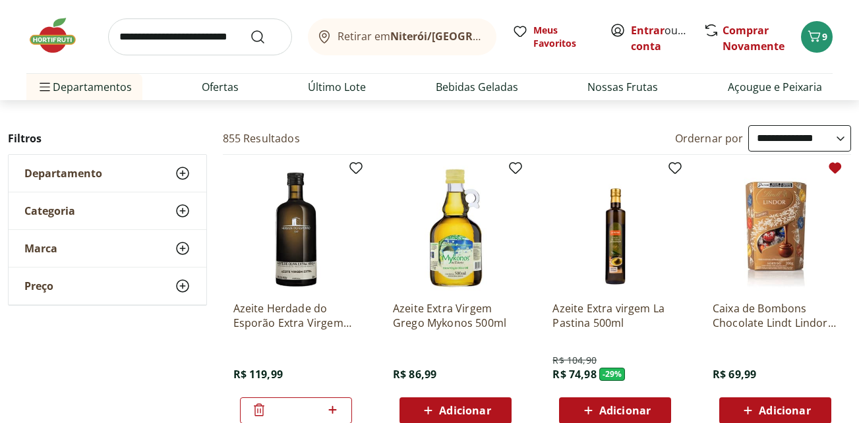
scroll to position [132, 0]
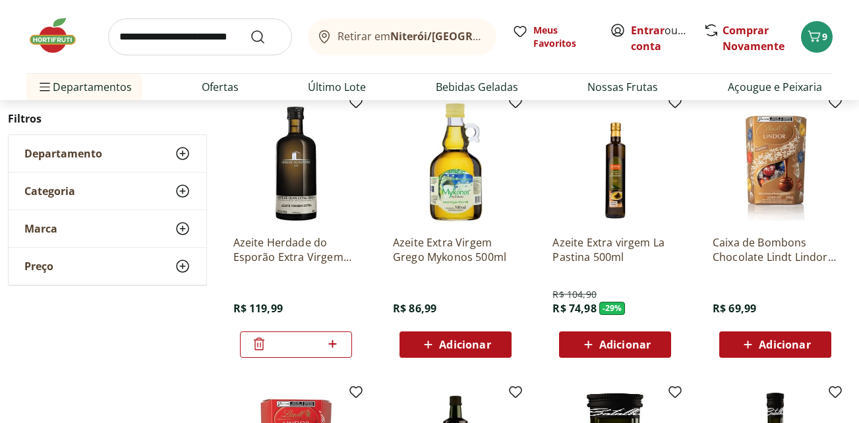
click at [306, 177] on img at bounding box center [296, 162] width 125 height 125
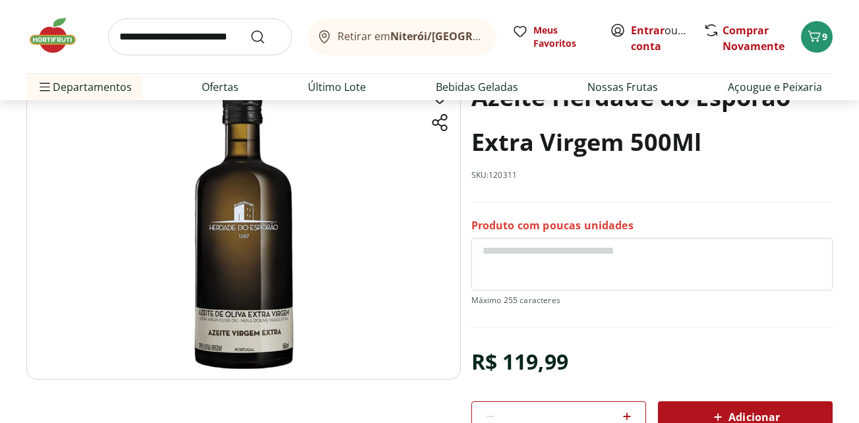
scroll to position [66, 0]
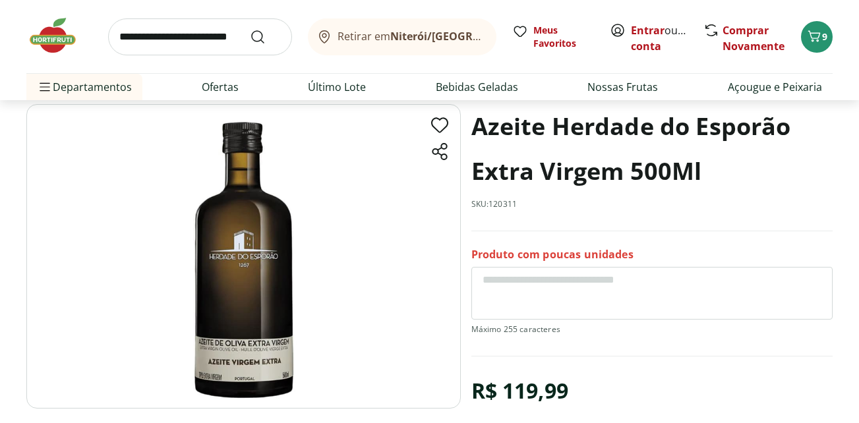
click at [197, 39] on input "search" at bounding box center [200, 36] width 184 height 37
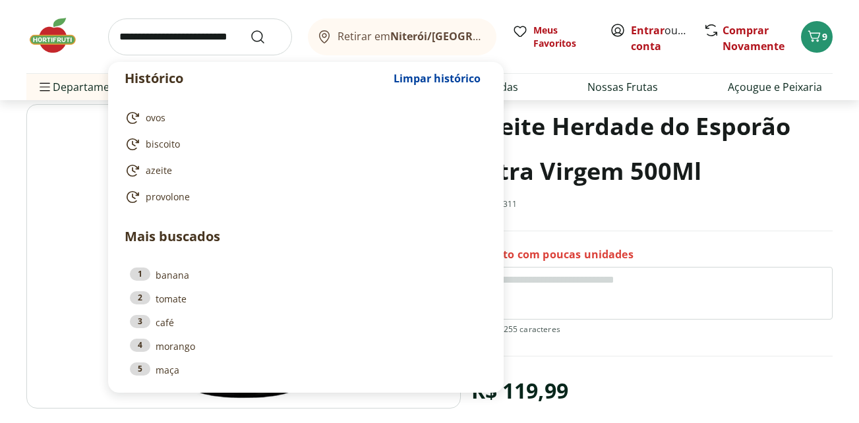
click at [198, 39] on input "search" at bounding box center [200, 36] width 184 height 37
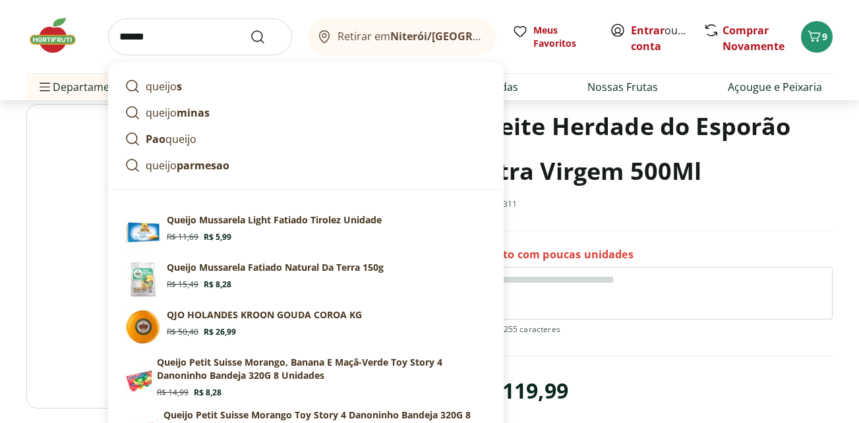
type input "******"
click at [250, 29] on button "Submit Search" at bounding box center [266, 37] width 32 height 16
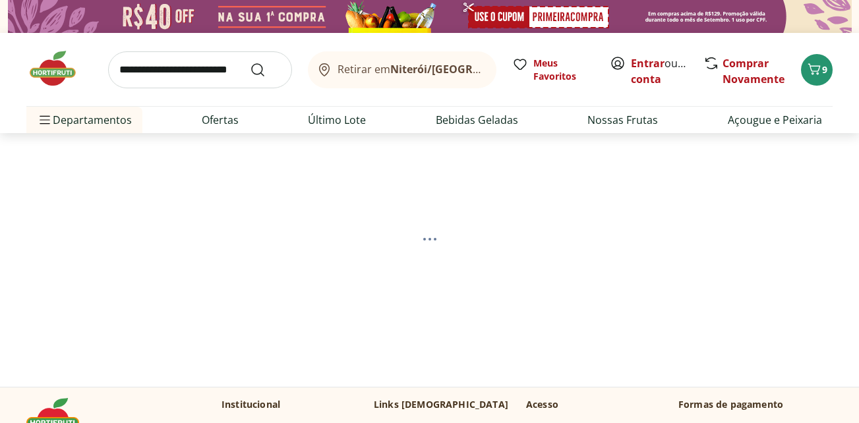
select select "**********"
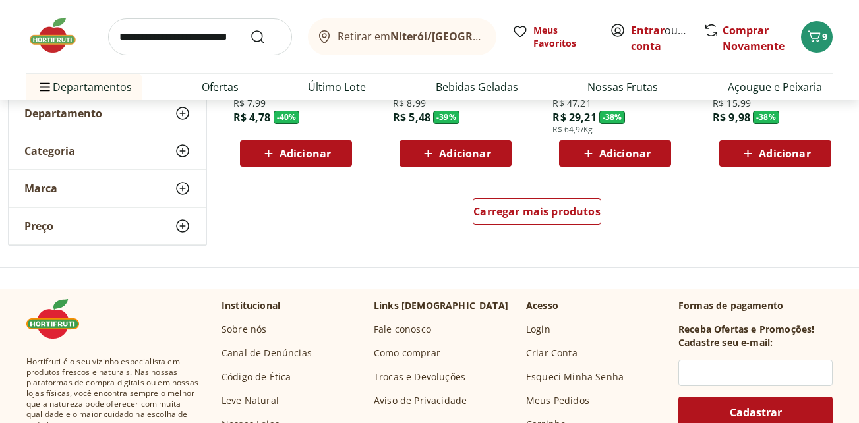
scroll to position [989, 0]
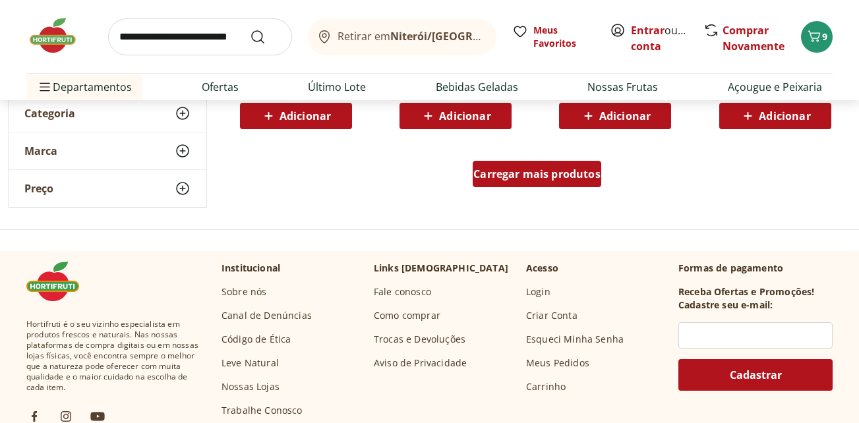
click at [561, 169] on span "Carregar mais produtos" at bounding box center [537, 174] width 127 height 11
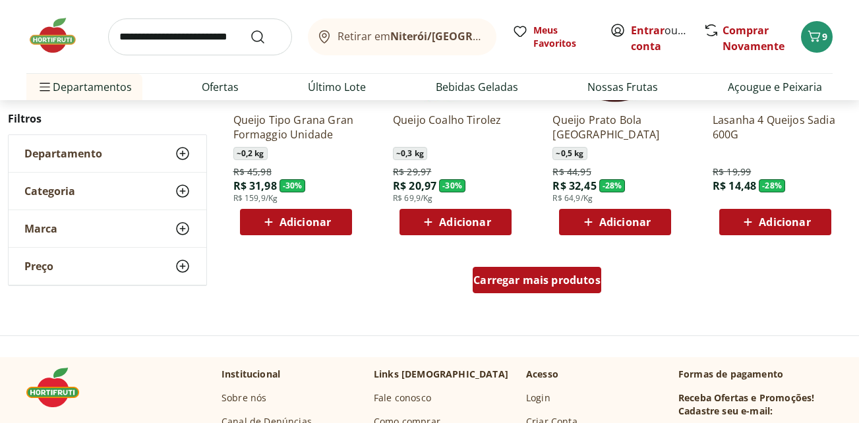
scroll to position [1781, 0]
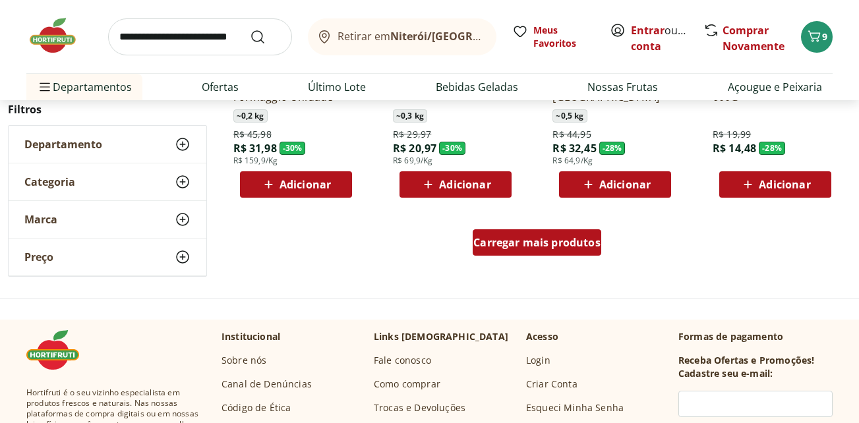
click at [534, 240] on span "Carregar mais produtos" at bounding box center [537, 242] width 127 height 11
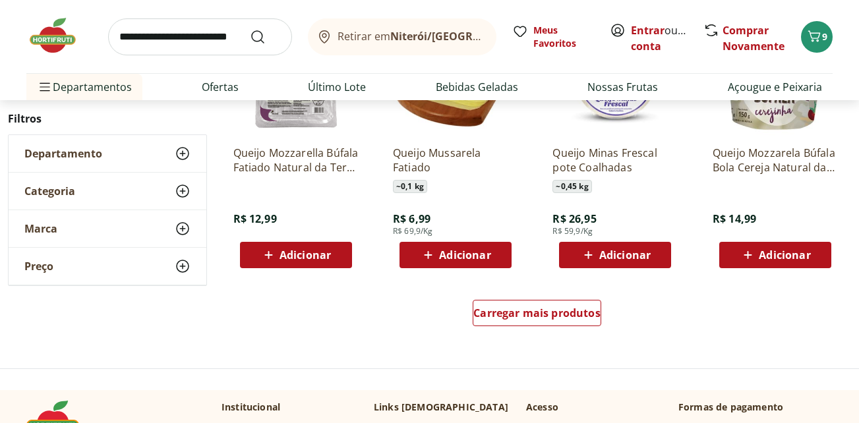
scroll to position [2638, 0]
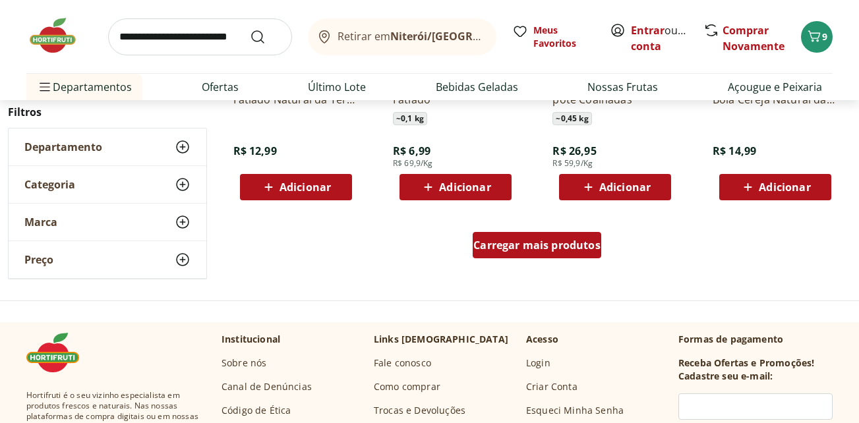
click at [556, 237] on div "Carregar mais produtos" at bounding box center [537, 245] width 129 height 26
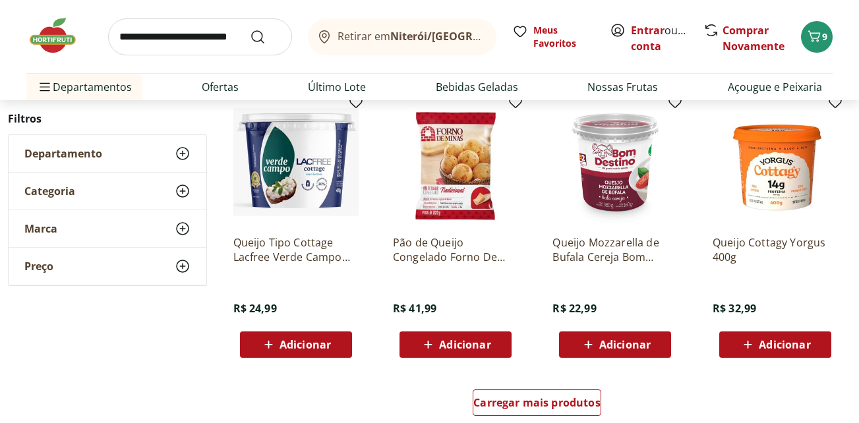
scroll to position [3364, 0]
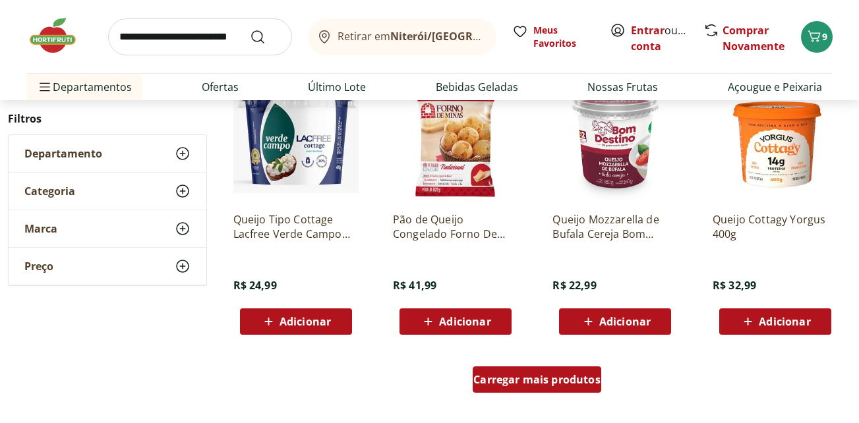
click at [577, 378] on span "Carregar mais produtos" at bounding box center [537, 380] width 127 height 11
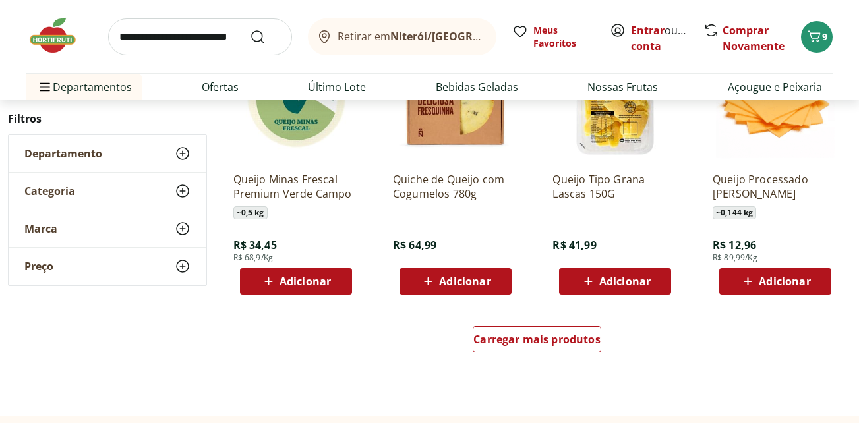
scroll to position [4288, 0]
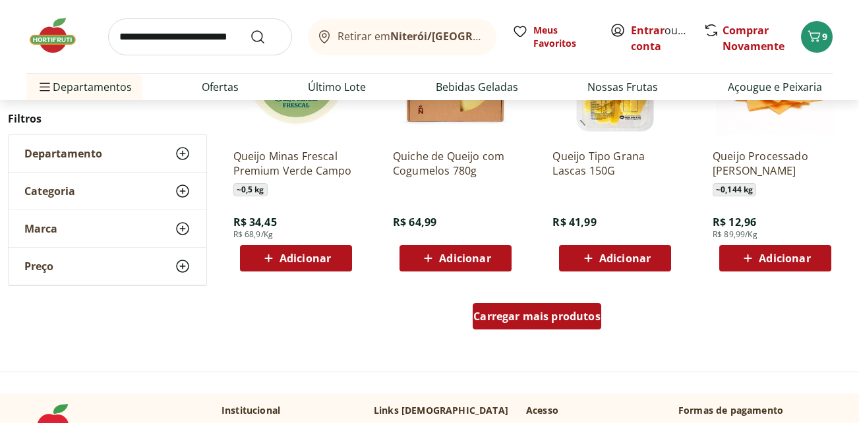
click at [529, 321] on span "Carregar mais produtos" at bounding box center [537, 316] width 127 height 11
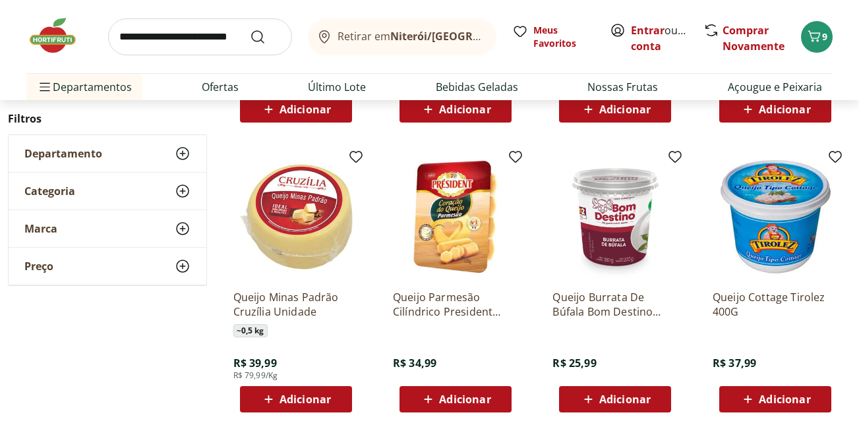
scroll to position [5079, 0]
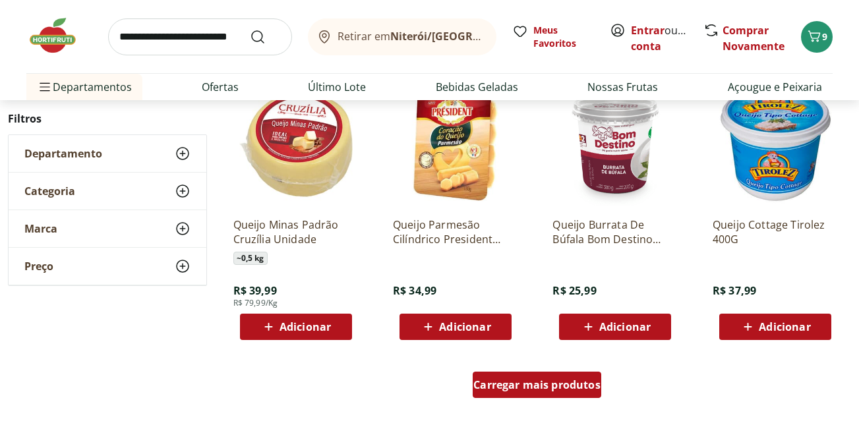
click at [542, 386] on span "Carregar mais produtos" at bounding box center [537, 385] width 127 height 11
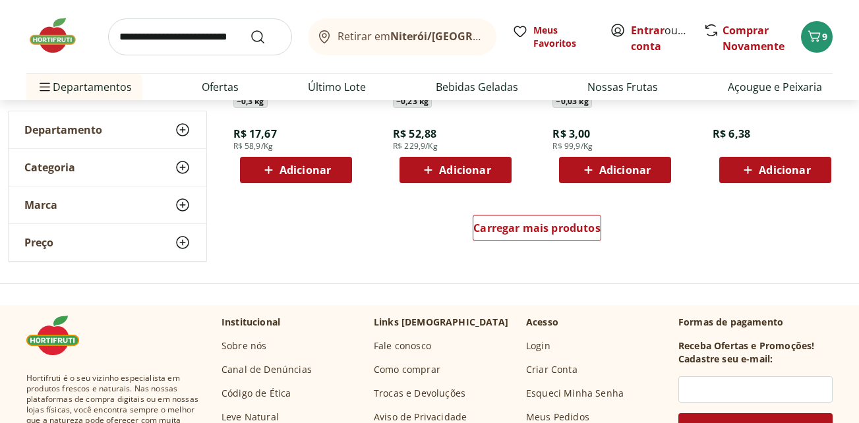
scroll to position [6134, 0]
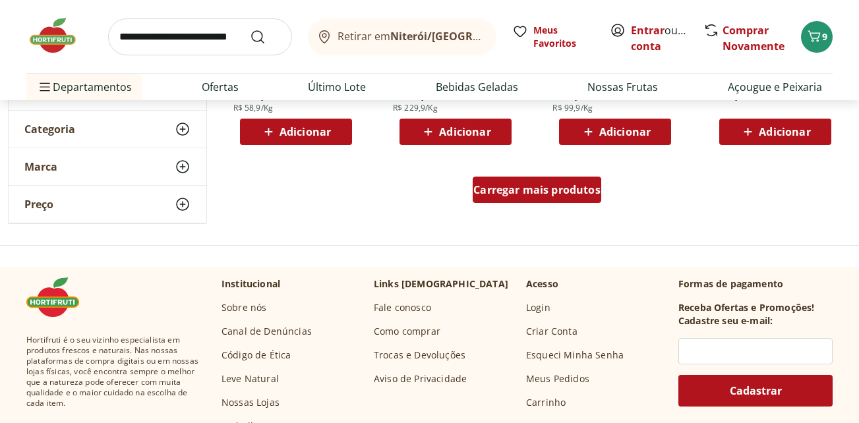
click at [565, 204] on link "Carregar mais produtos" at bounding box center [537, 193] width 129 height 32
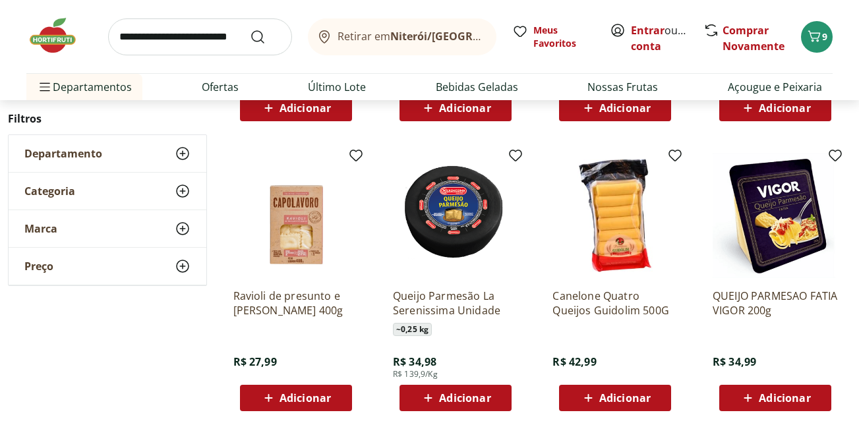
scroll to position [6794, 0]
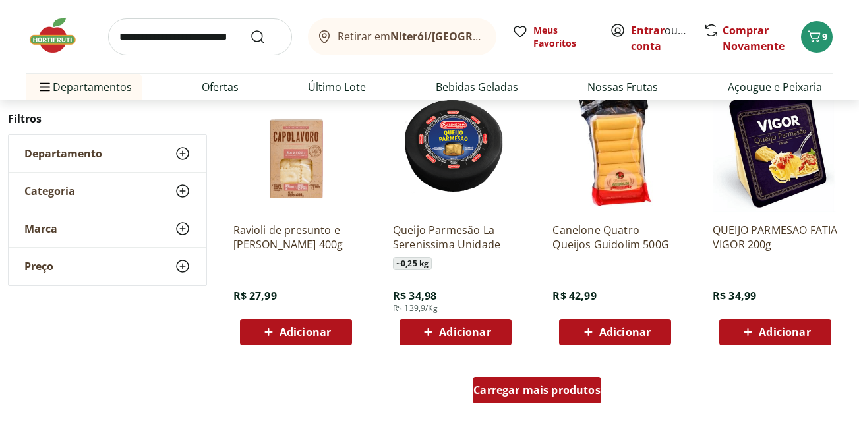
click at [527, 394] on span "Carregar mais produtos" at bounding box center [537, 390] width 127 height 11
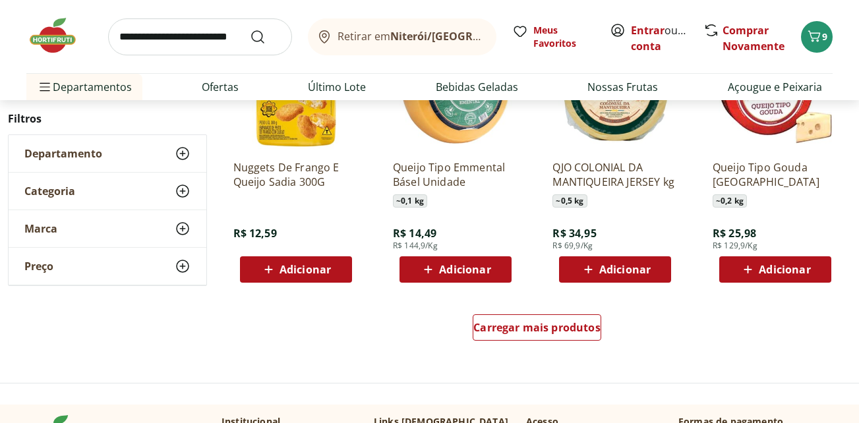
scroll to position [7718, 0]
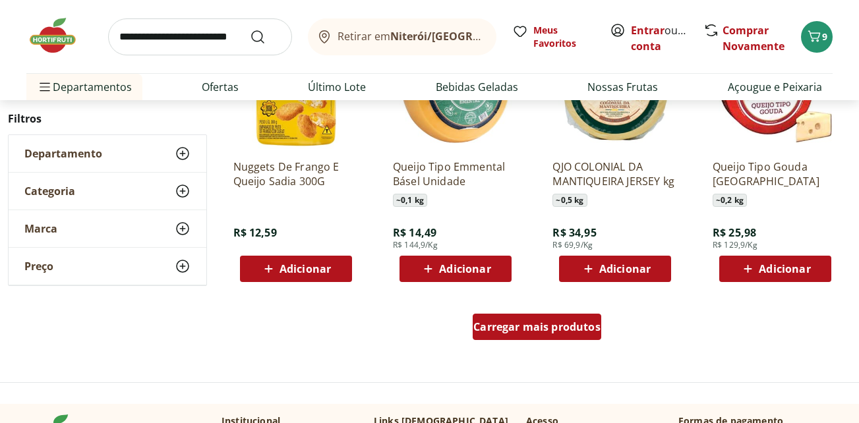
click at [519, 323] on span "Carregar mais produtos" at bounding box center [537, 327] width 127 height 11
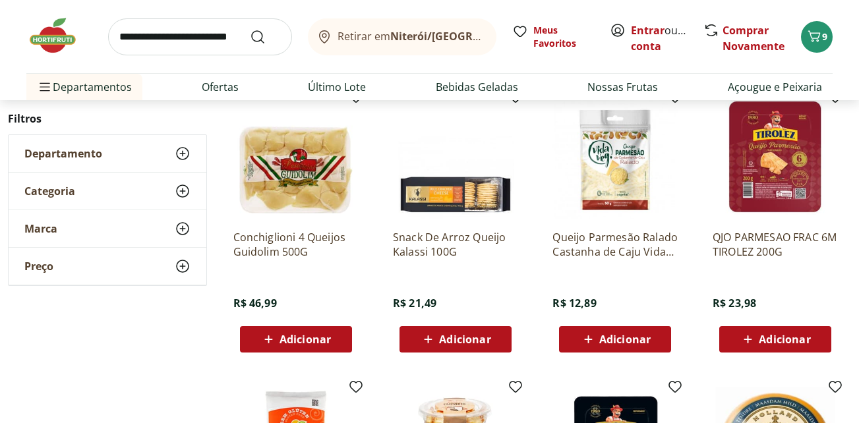
scroll to position [8245, 0]
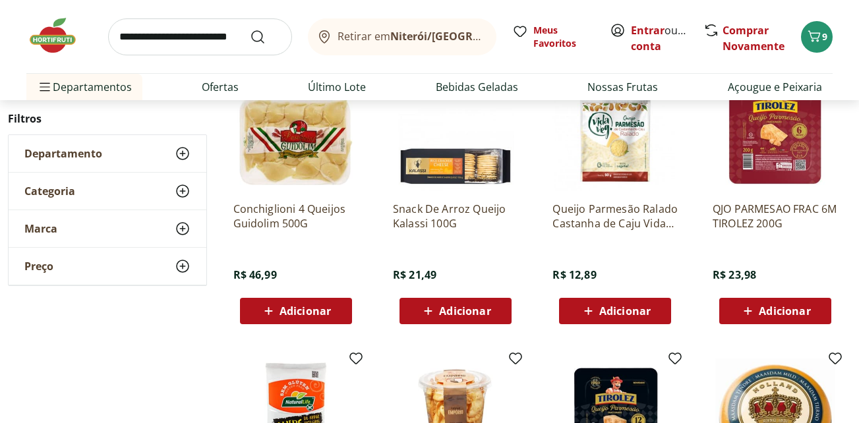
click at [467, 315] on span "Adicionar" at bounding box center [464, 311] width 51 height 11
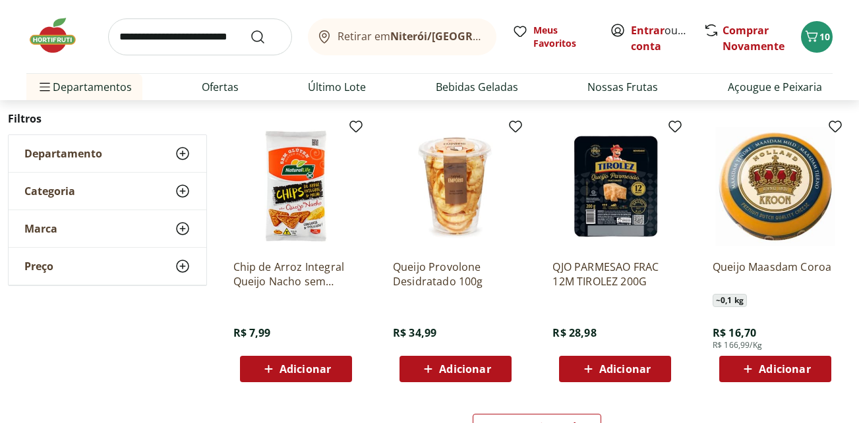
scroll to position [8509, 0]
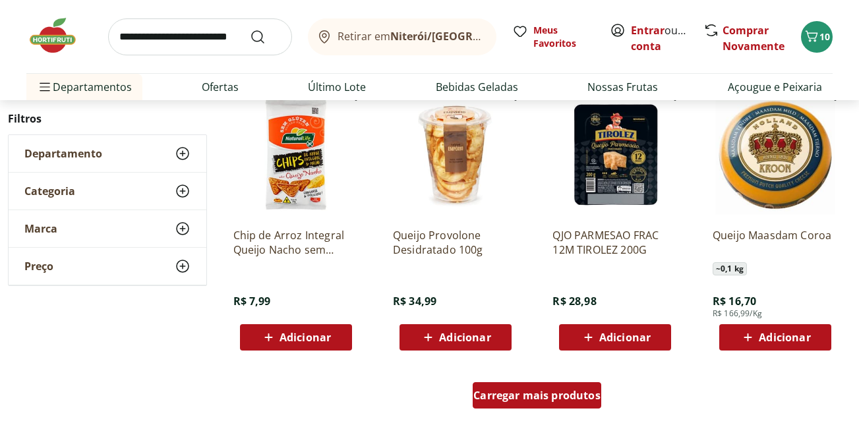
click at [567, 396] on span "Carregar mais produtos" at bounding box center [537, 395] width 127 height 11
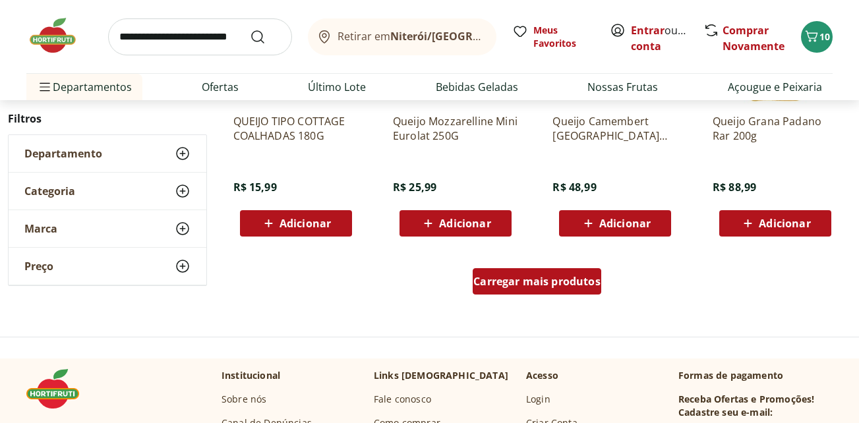
scroll to position [9499, 0]
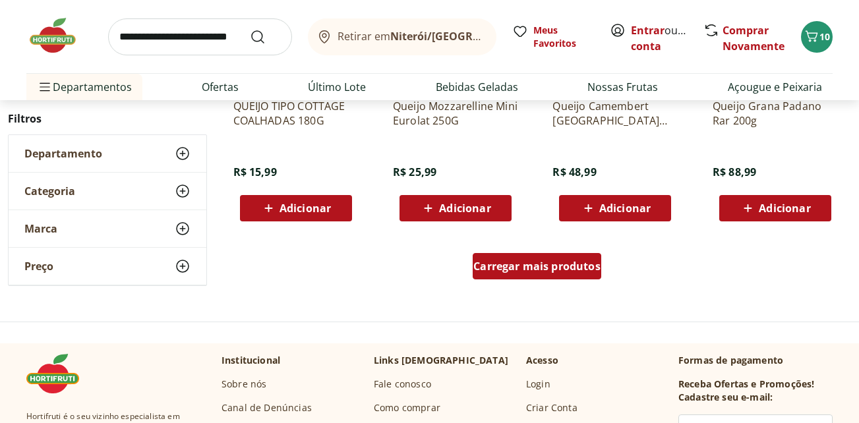
click at [564, 262] on span "Carregar mais produtos" at bounding box center [537, 266] width 127 height 11
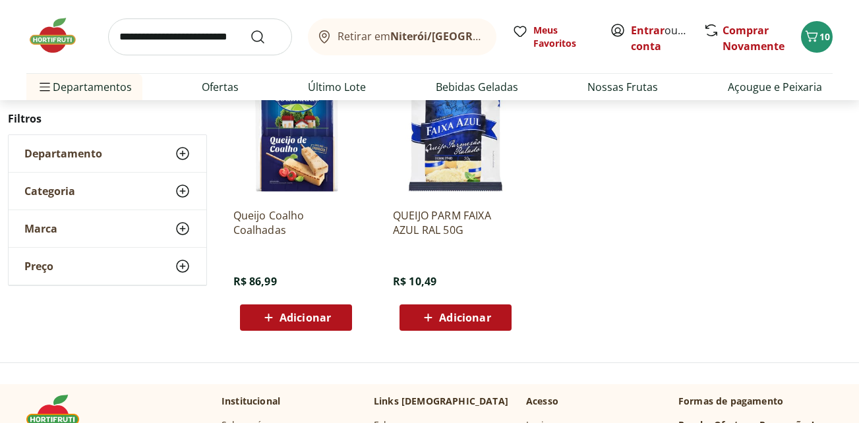
scroll to position [303, 0]
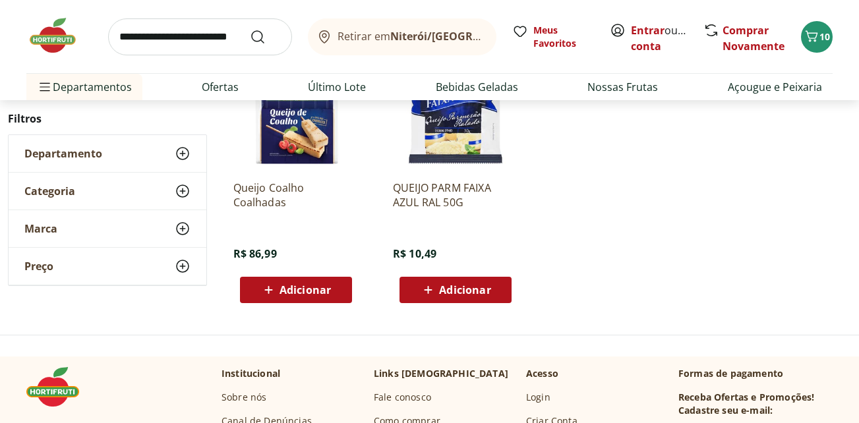
click at [181, 152] on icon at bounding box center [183, 154] width 16 height 16
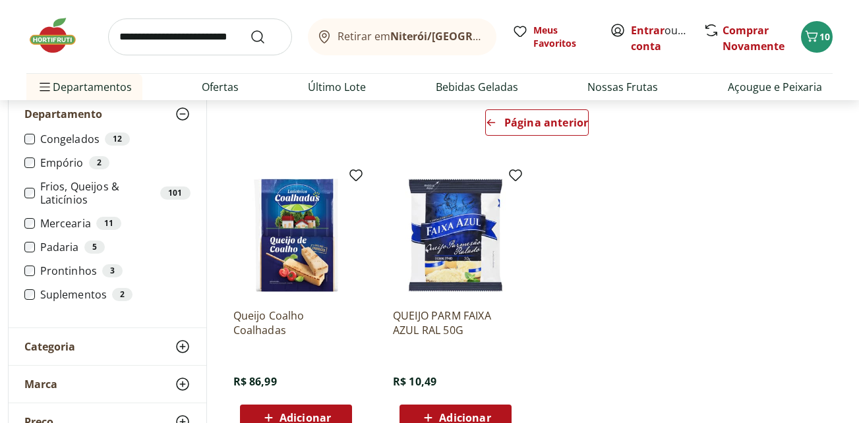
scroll to position [172, 0]
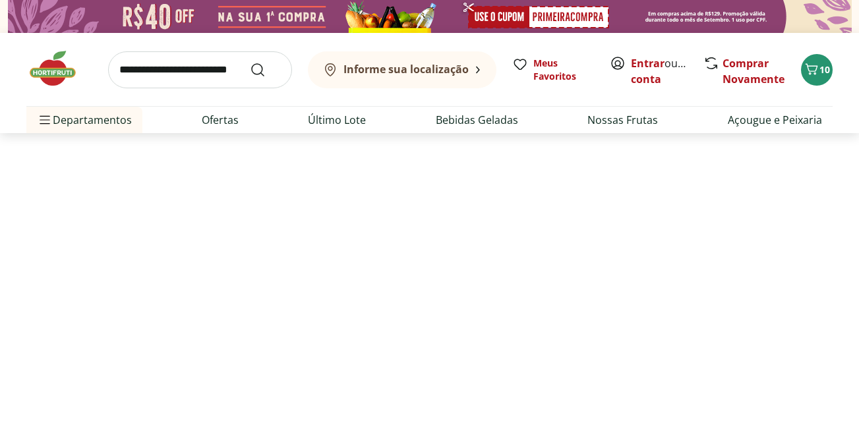
select select "**********"
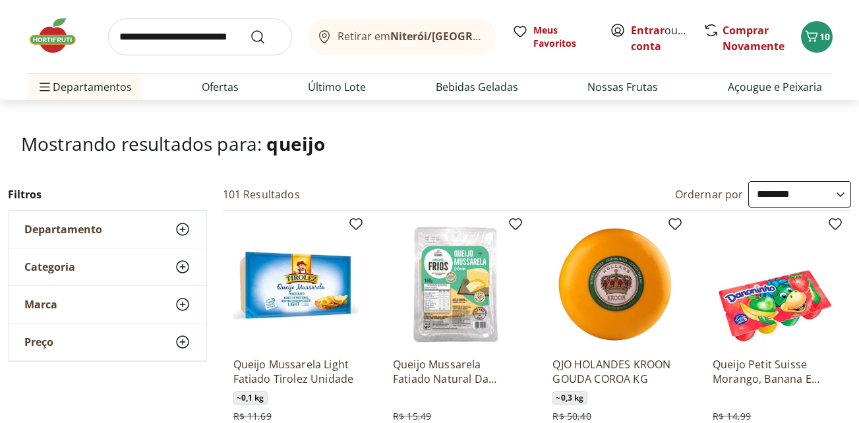
scroll to position [66, 0]
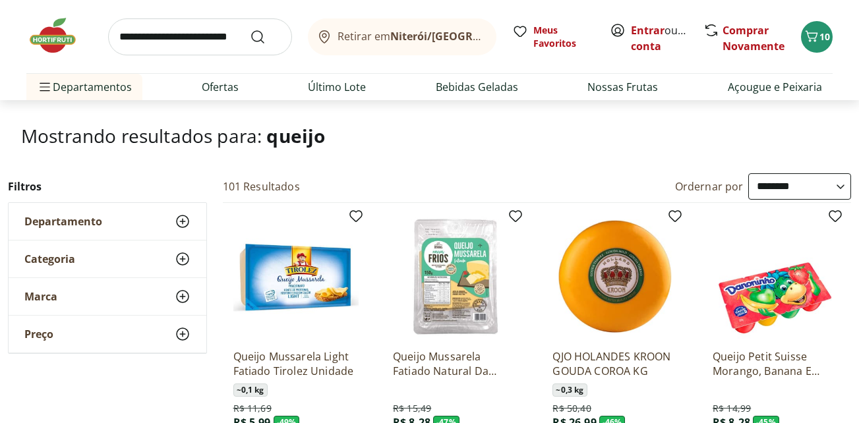
click at [838, 187] on select "**********" at bounding box center [800, 186] width 103 height 26
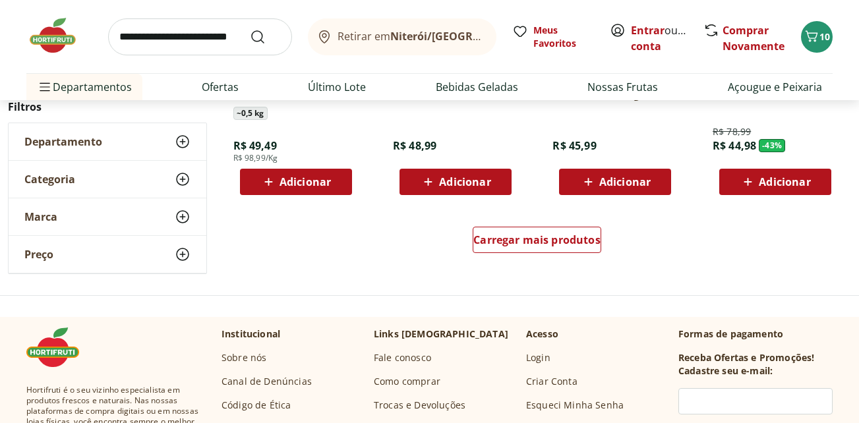
scroll to position [989, 0]
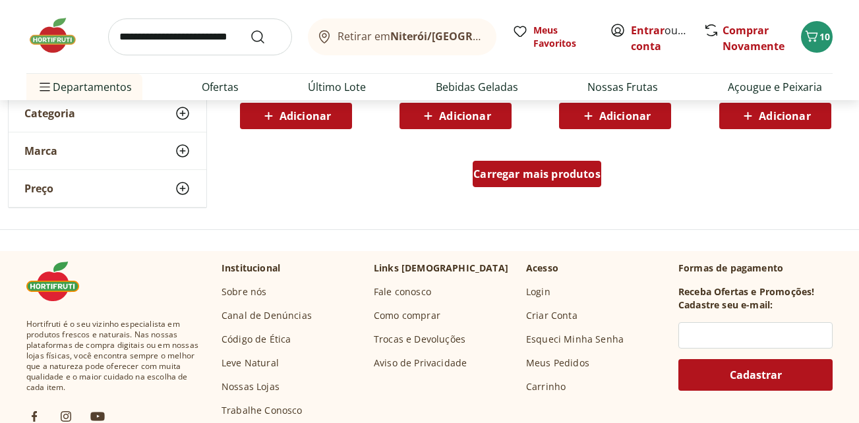
click at [542, 175] on span "Carregar mais produtos" at bounding box center [537, 174] width 127 height 11
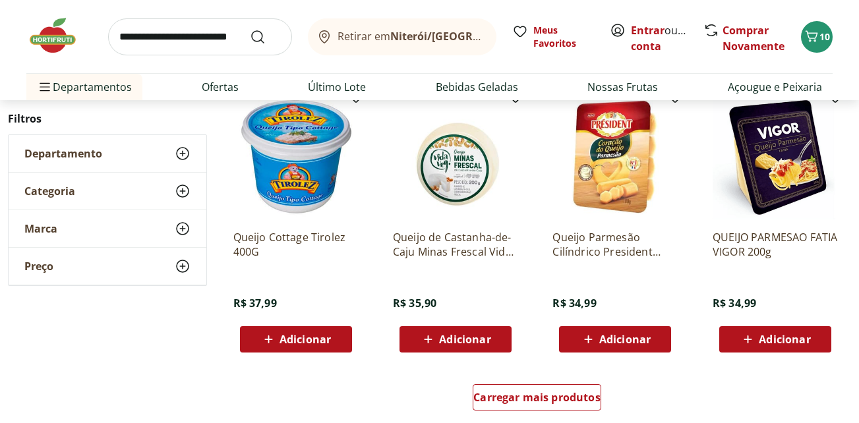
scroll to position [1649, 0]
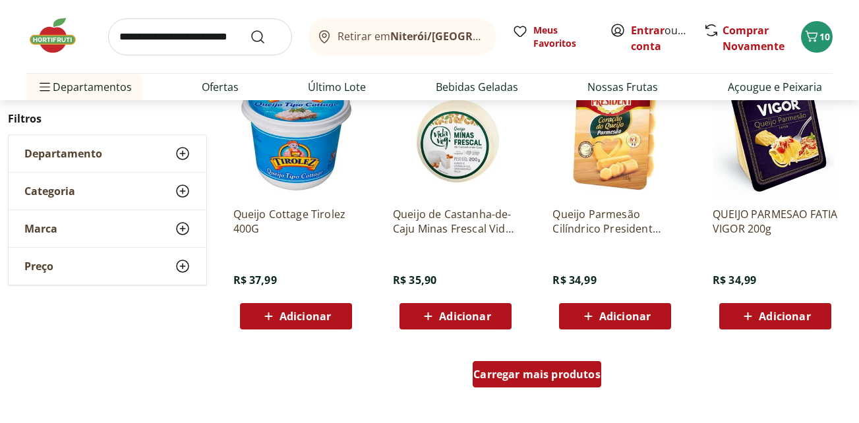
click at [563, 366] on div "Carregar mais produtos" at bounding box center [537, 374] width 129 height 26
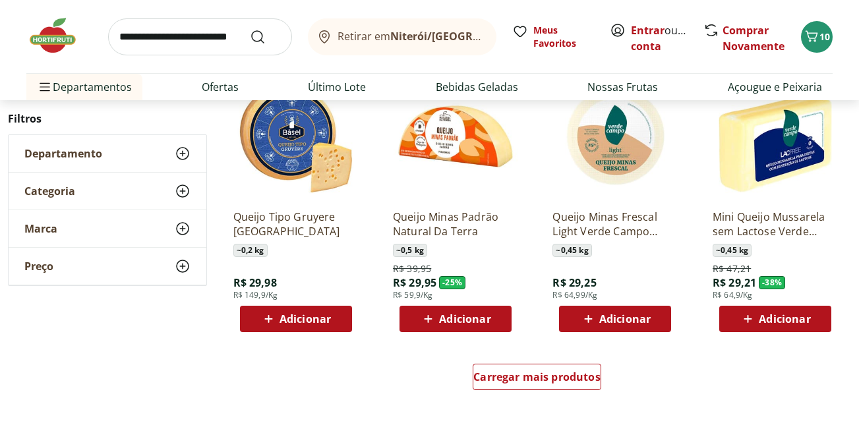
scroll to position [2573, 0]
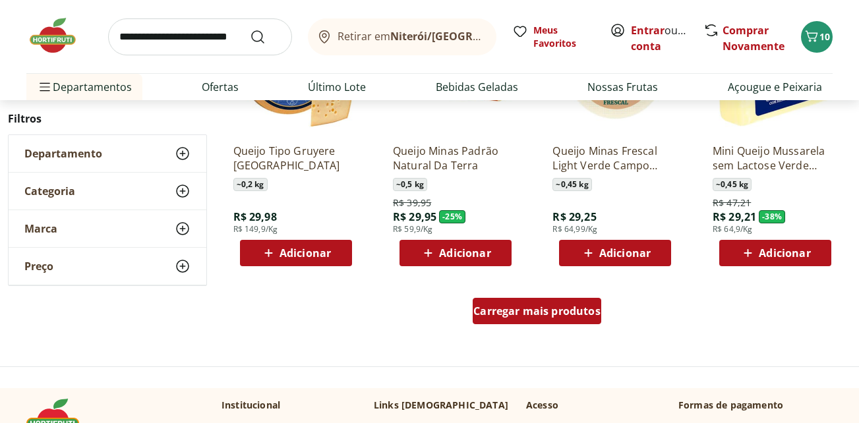
click at [587, 308] on span "Carregar mais produtos" at bounding box center [537, 311] width 127 height 11
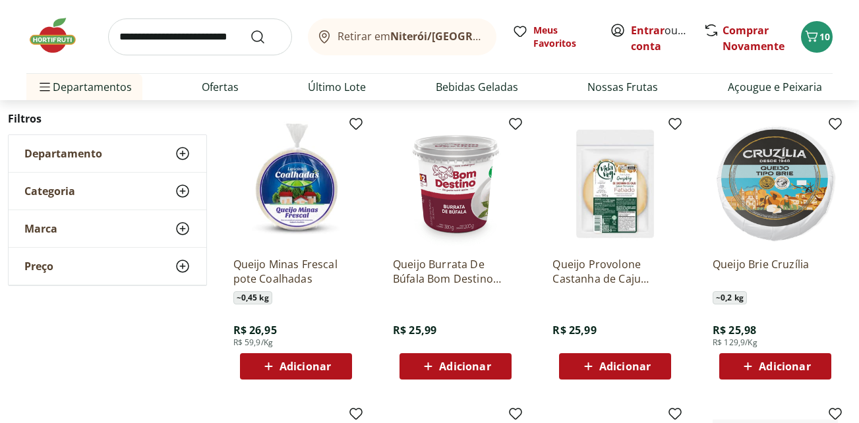
scroll to position [3034, 0]
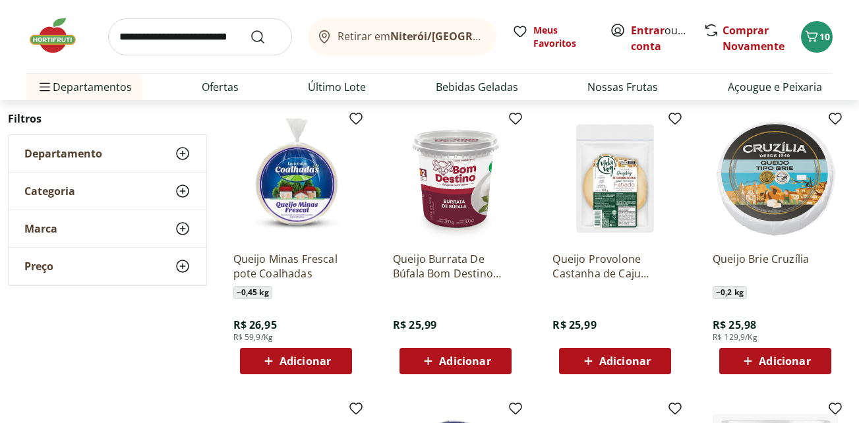
click at [628, 262] on p "Queijo Provolone Castanha de Caju Fatiado Vida Veg 150g" at bounding box center [615, 266] width 125 height 29
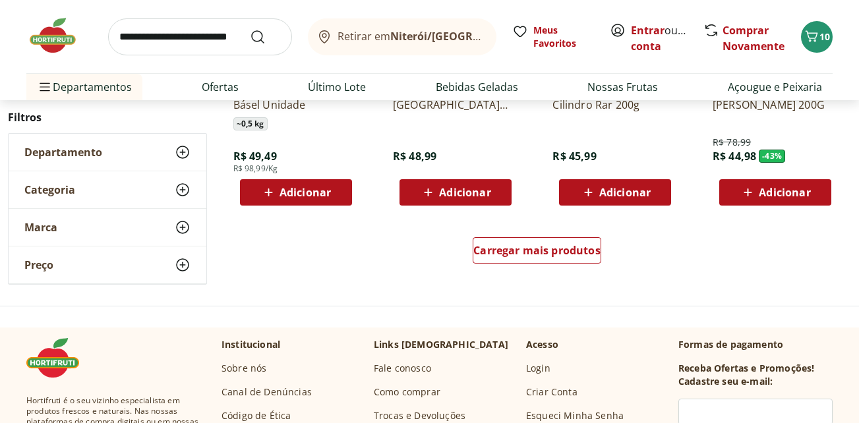
scroll to position [3628, 0]
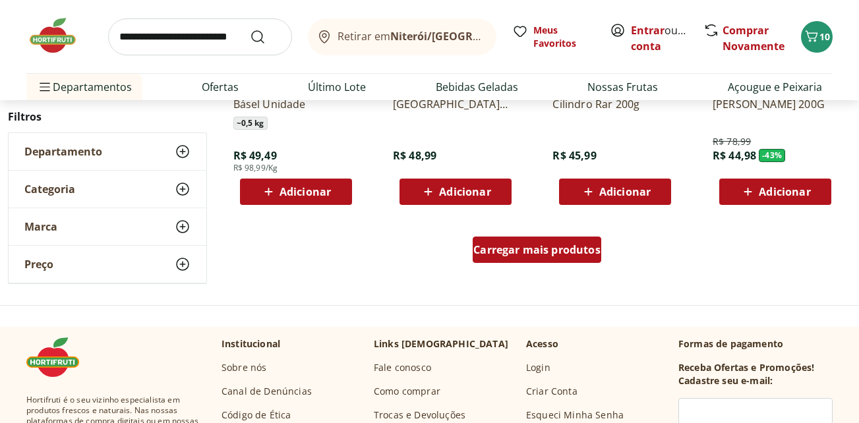
click at [573, 251] on span "Carregar mais produtos" at bounding box center [537, 250] width 127 height 11
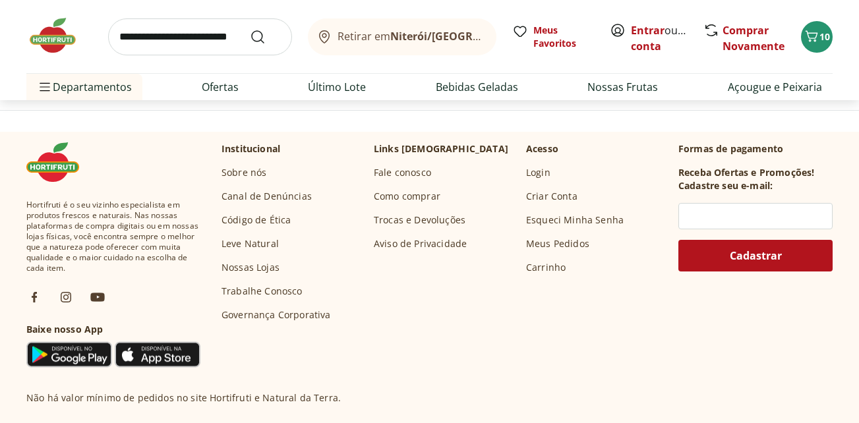
scroll to position [4288, 0]
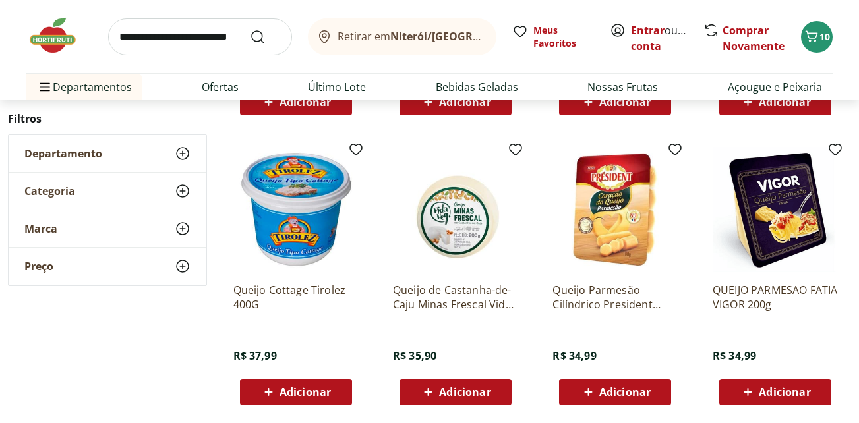
click at [199, 38] on input "search" at bounding box center [200, 36] width 184 height 37
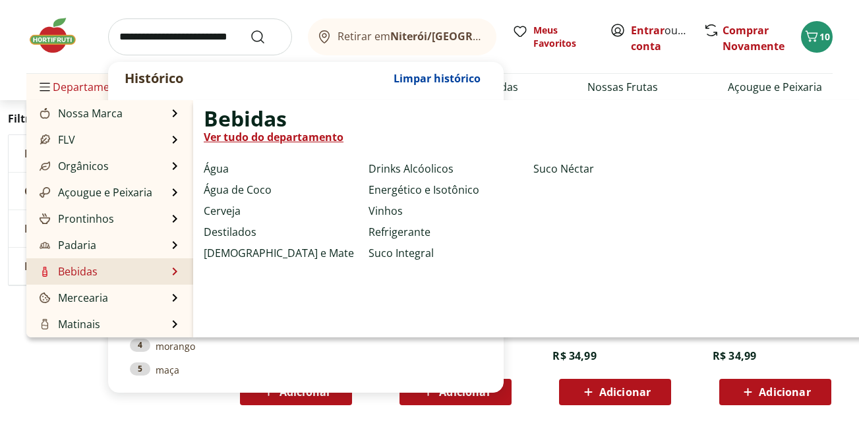
click at [131, 268] on li "Bebidas Bebidas Ver tudo do departamento Água Água de Coco Cerveja Destilados C…" at bounding box center [109, 272] width 167 height 26
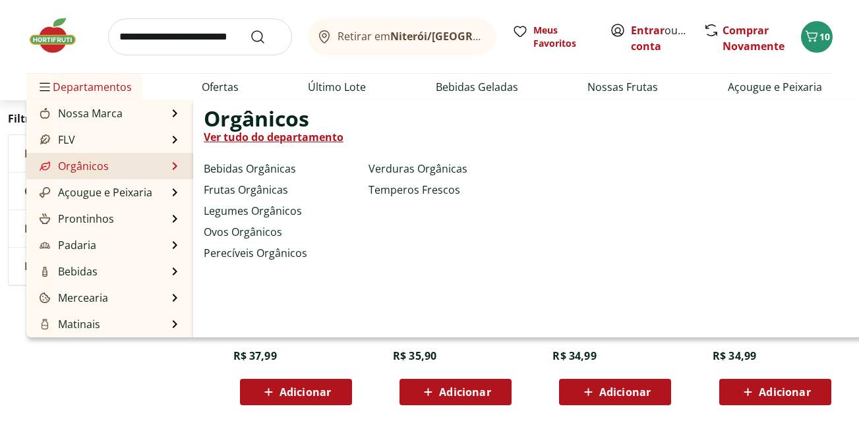
click at [53, 164] on link "Orgânicos" at bounding box center [73, 166] width 72 height 16
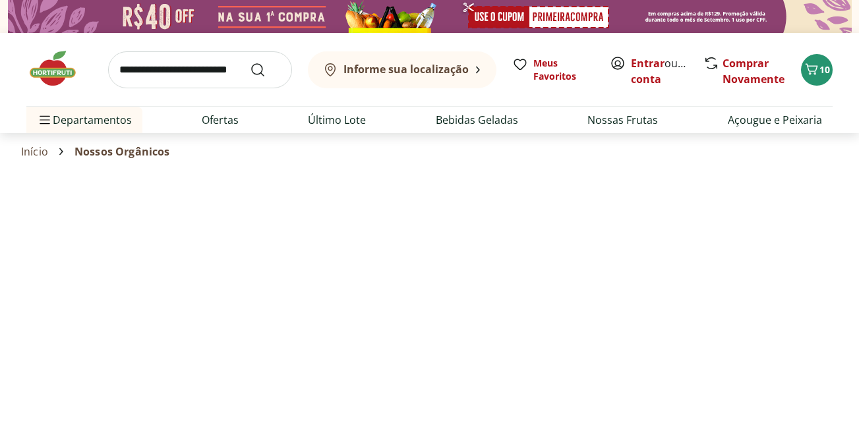
select select "**********"
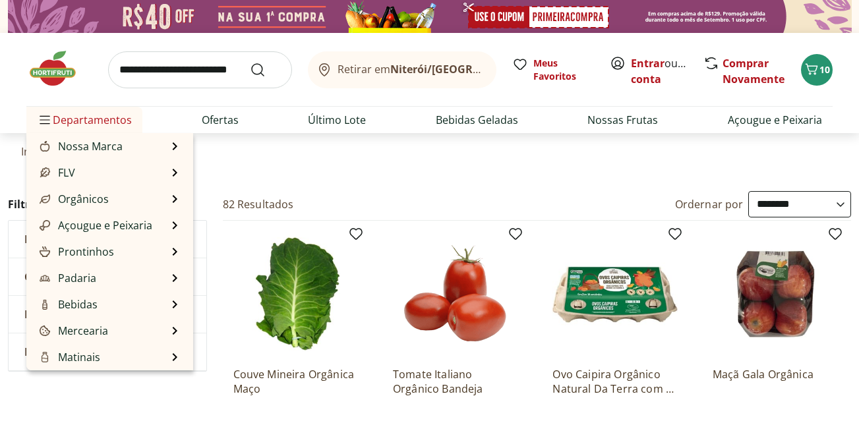
click at [65, 122] on span "Departamentos" at bounding box center [84, 120] width 95 height 32
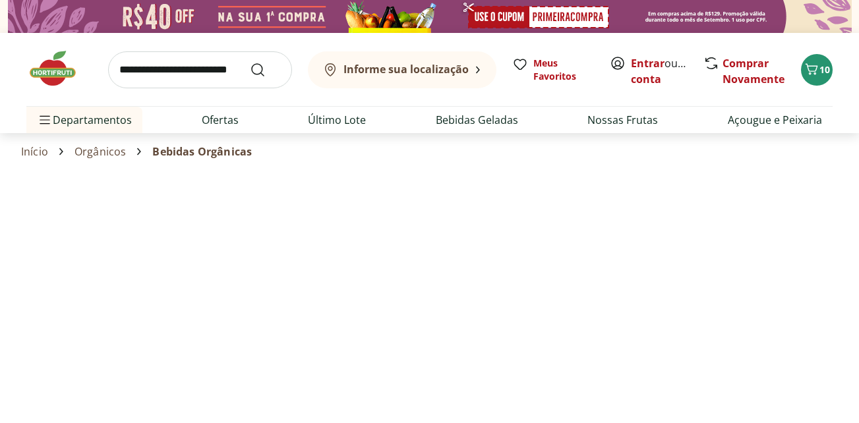
select select "**********"
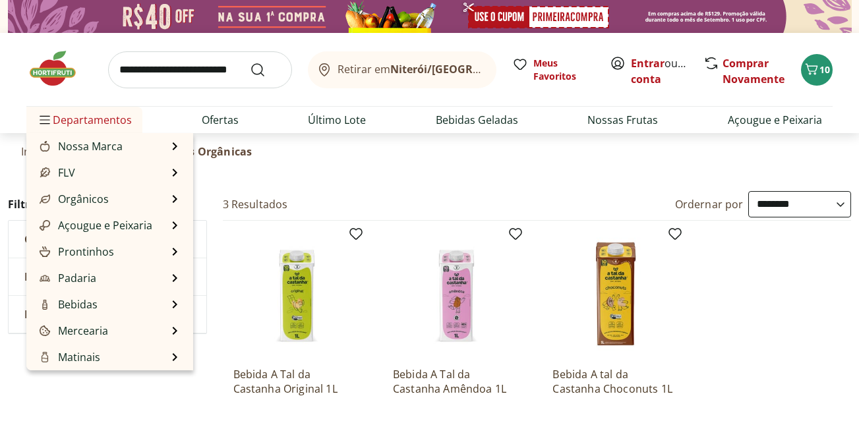
click at [78, 122] on span "Departamentos" at bounding box center [84, 120] width 95 height 32
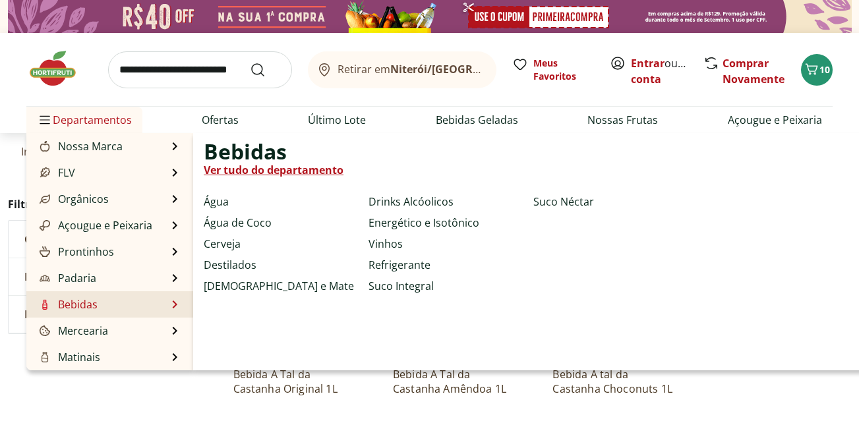
click at [77, 302] on link "Bebidas" at bounding box center [67, 305] width 61 height 16
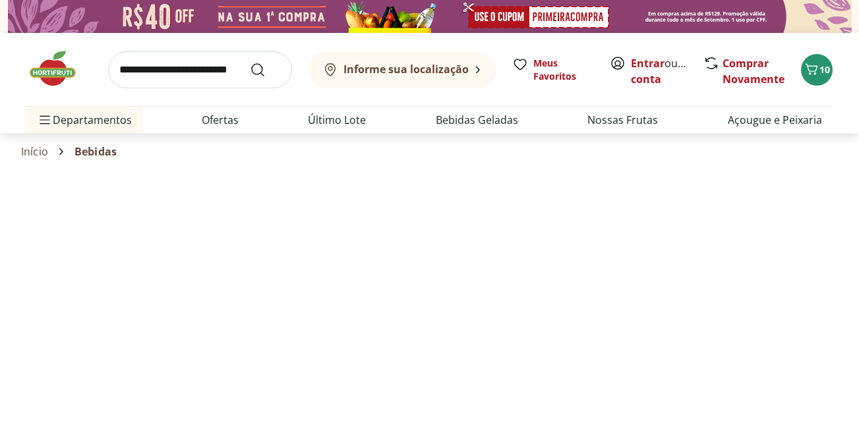
select select "**********"
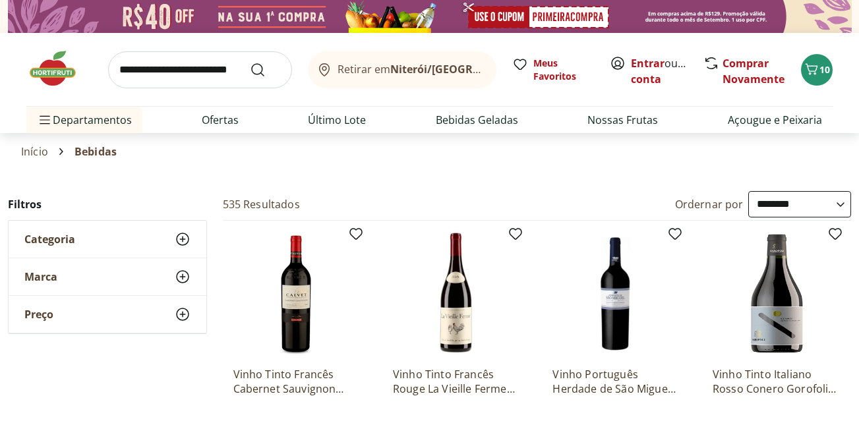
click at [44, 237] on span "Categoria" at bounding box center [49, 239] width 51 height 13
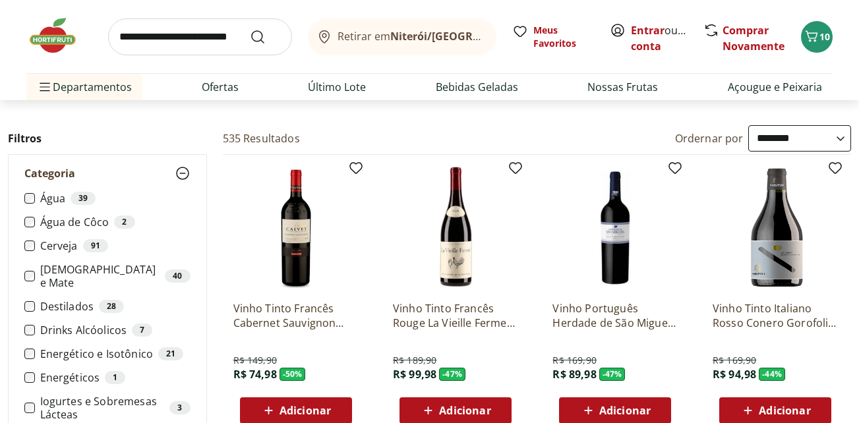
scroll to position [132, 0]
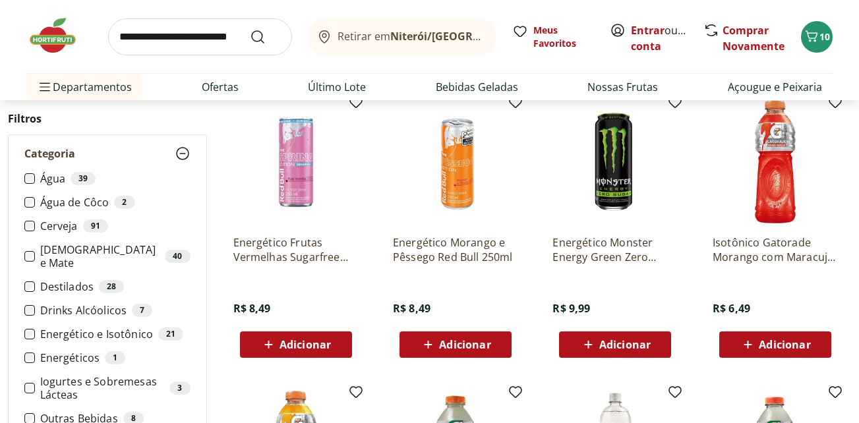
click at [37, 377] on li "Iogurtes e Sobremesas Lácteas 3" at bounding box center [107, 388] width 166 height 26
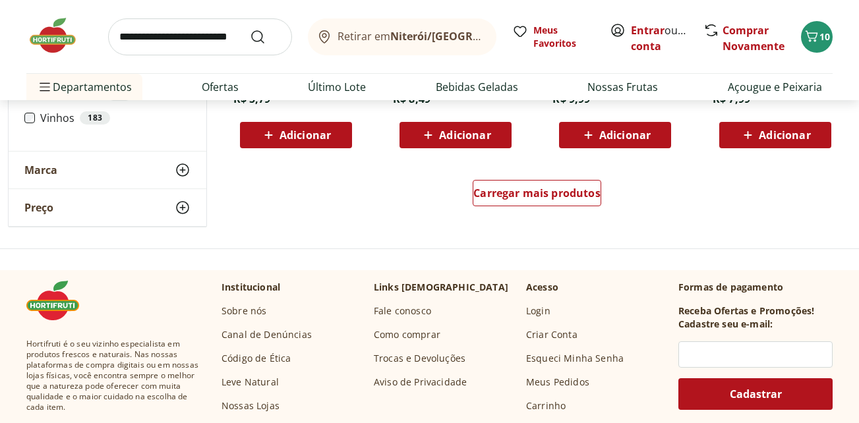
scroll to position [923, 0]
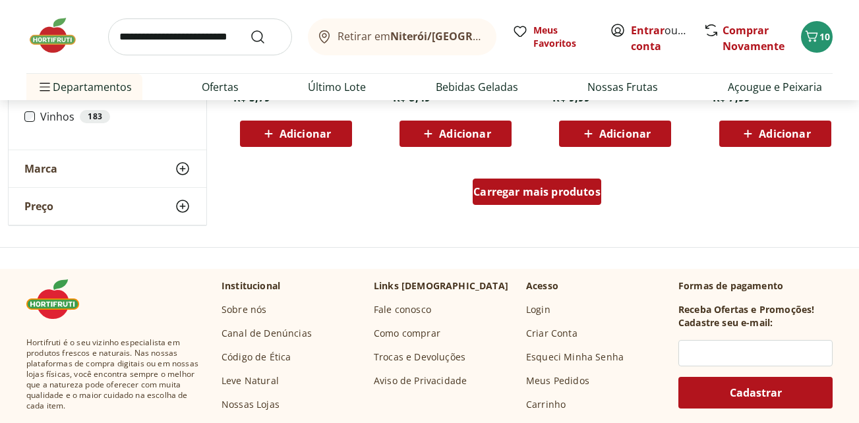
click at [559, 192] on span "Carregar mais produtos" at bounding box center [537, 192] width 127 height 11
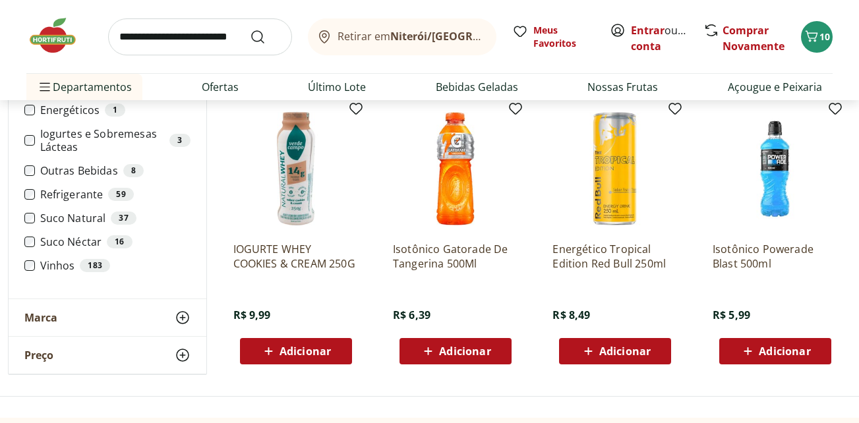
scroll to position [1583, 0]
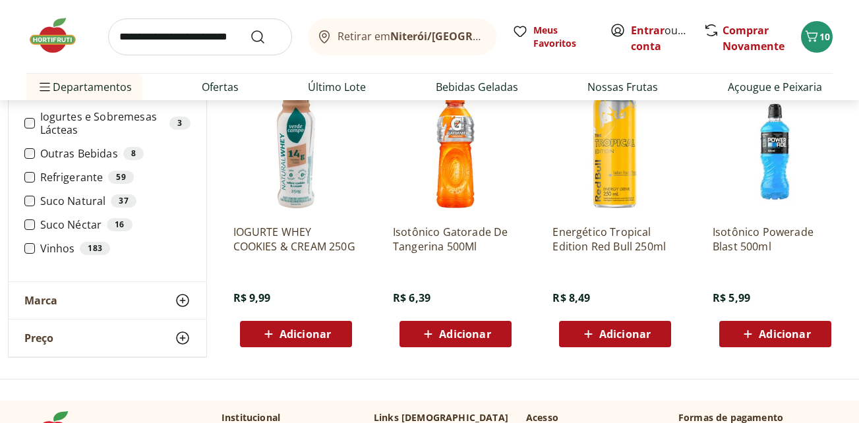
click at [437, 330] on icon at bounding box center [428, 335] width 16 height 16
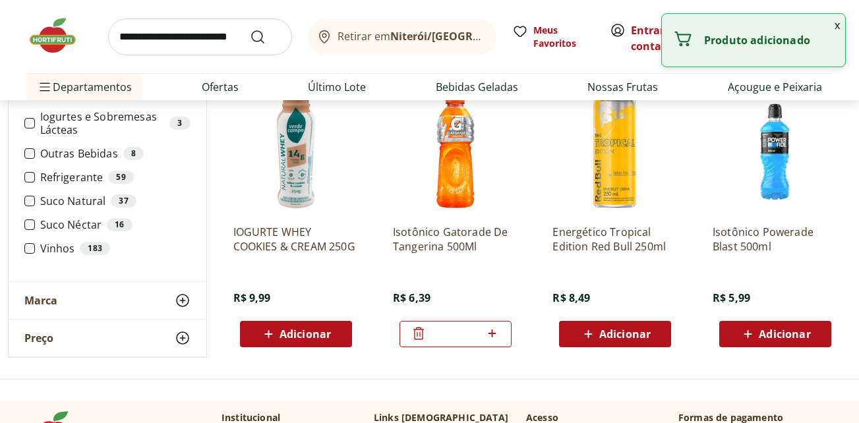
click at [490, 334] on icon at bounding box center [493, 334] width 8 height 8
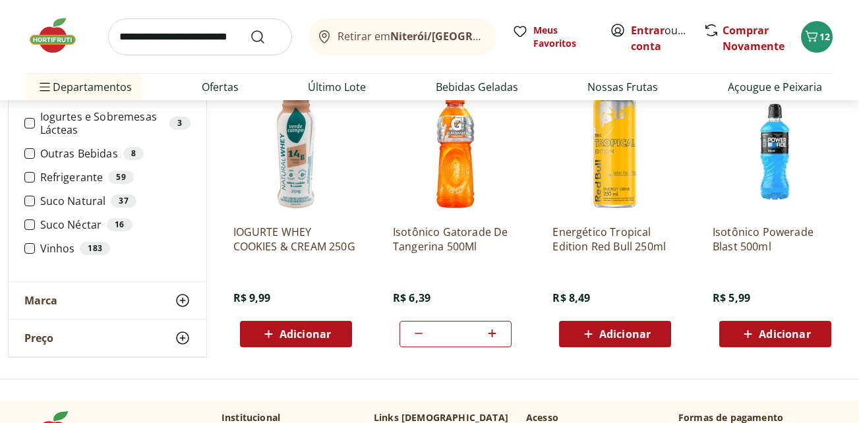
click at [489, 331] on icon at bounding box center [492, 334] width 16 height 16
type input "*"
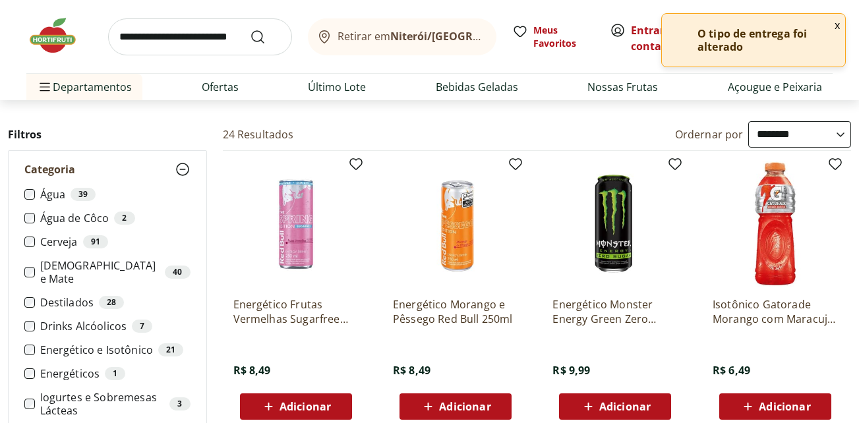
scroll to position [0, 0]
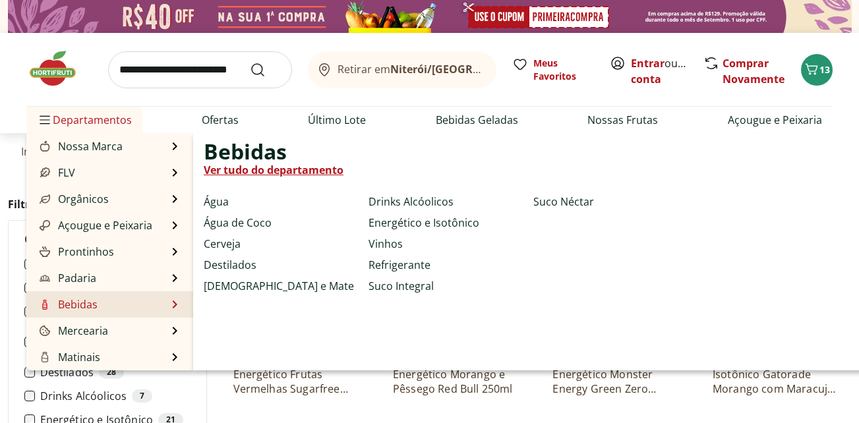
click at [77, 303] on link "Bebidas" at bounding box center [67, 305] width 61 height 16
click at [404, 285] on link "Suco Integral" at bounding box center [401, 286] width 65 height 16
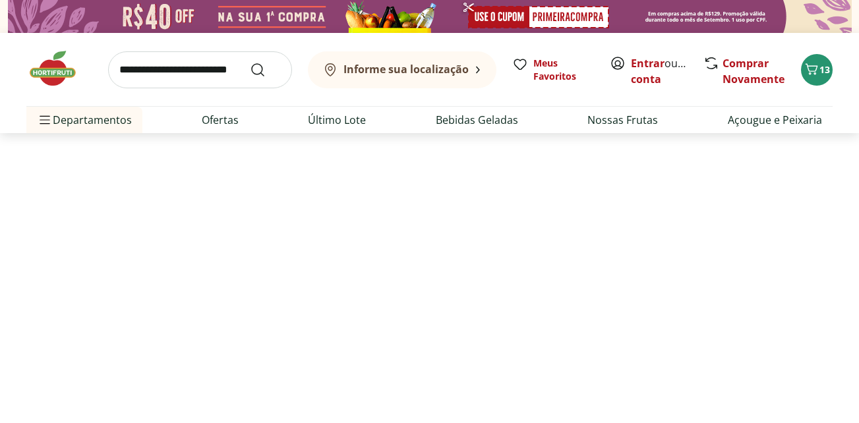
select select "**********"
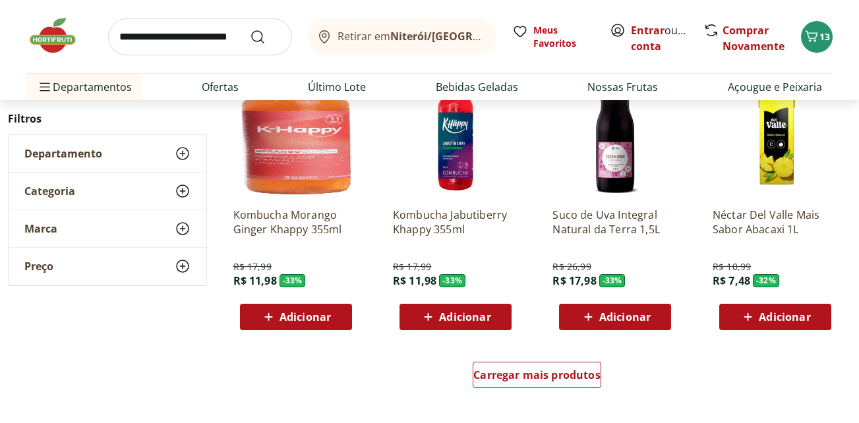
scroll to position [858, 0]
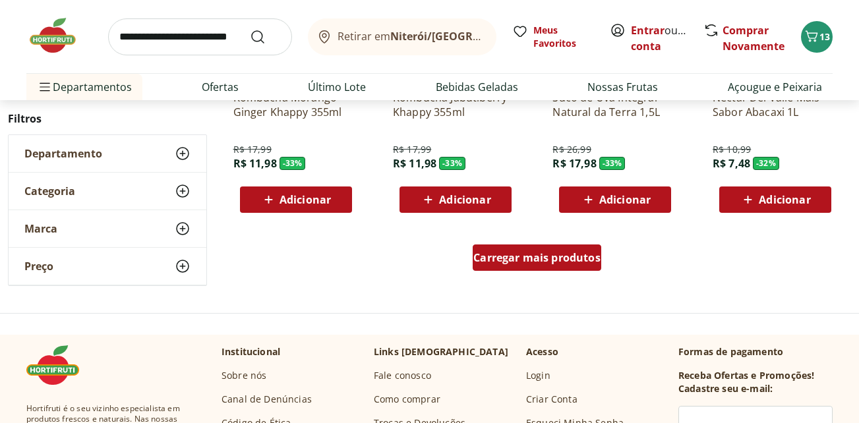
click at [537, 258] on span "Carregar mais produtos" at bounding box center [537, 258] width 127 height 11
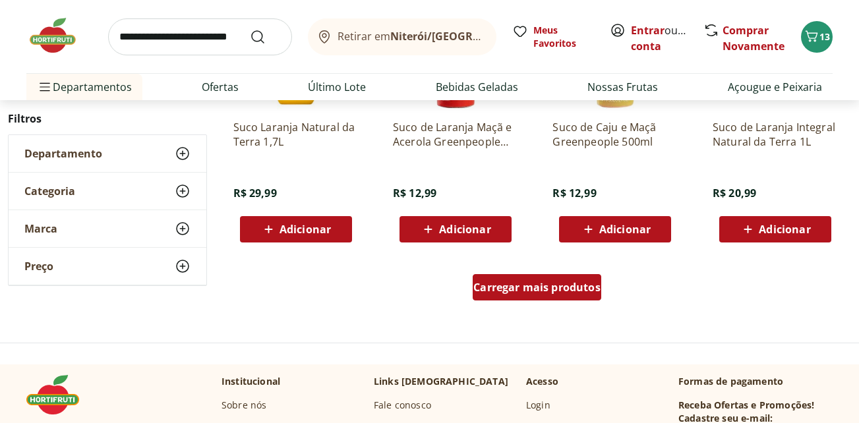
scroll to position [1715, 0]
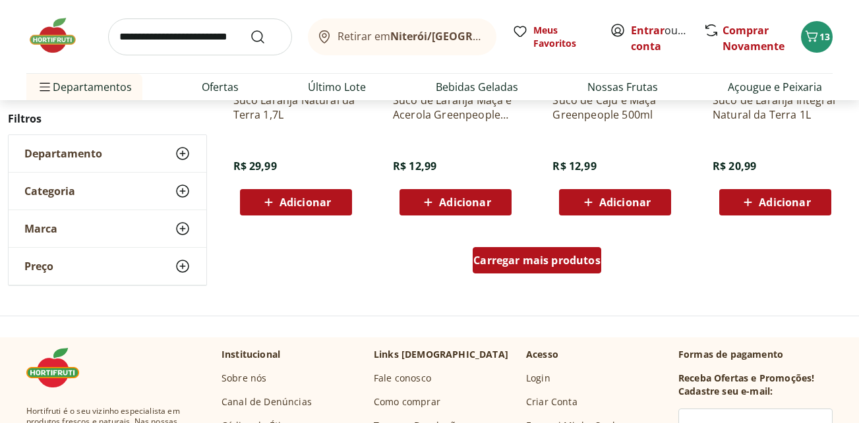
click at [537, 258] on span "Carregar mais produtos" at bounding box center [537, 260] width 127 height 11
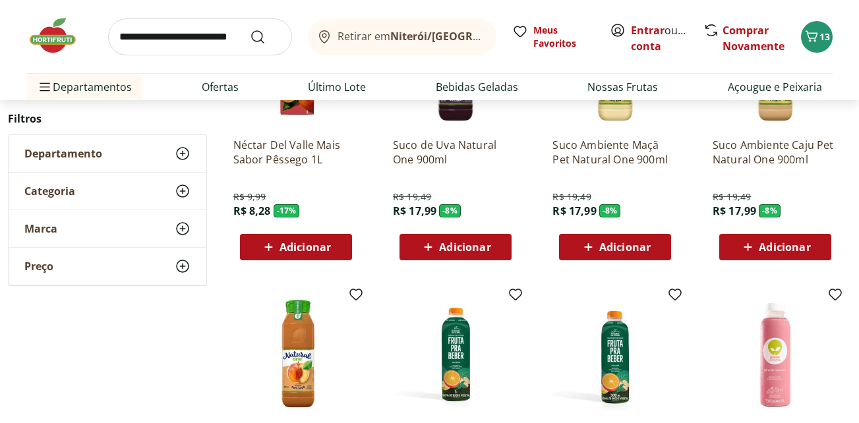
scroll to position [1055, 0]
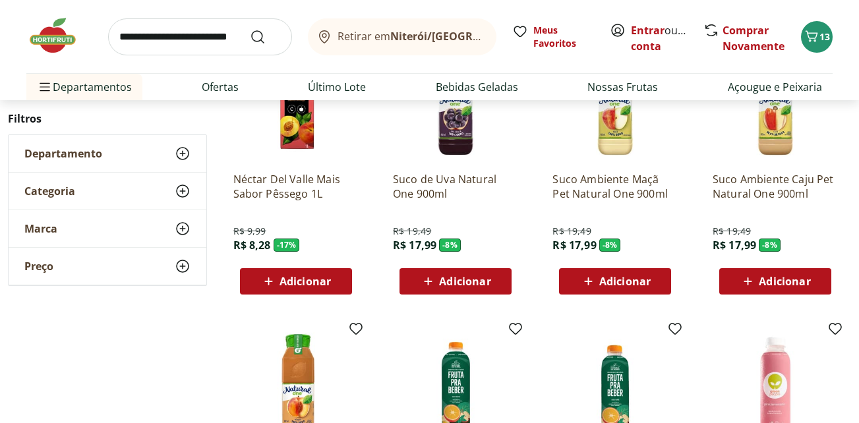
click at [87, 150] on span "Departamento" at bounding box center [63, 153] width 78 height 13
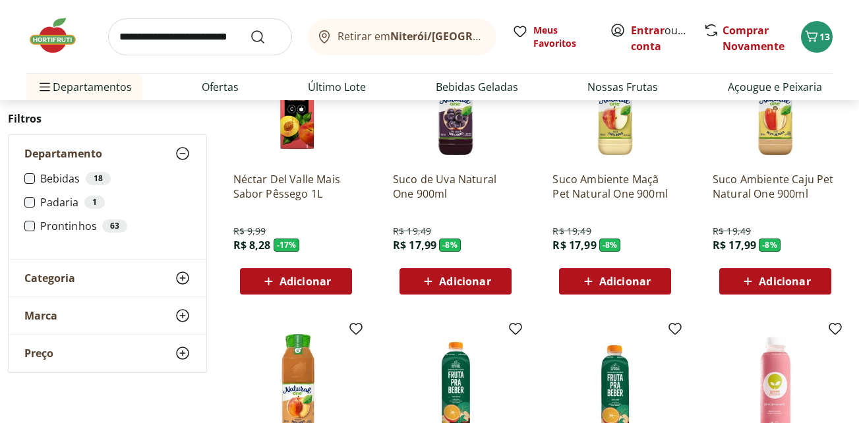
click at [47, 277] on span "Categoria" at bounding box center [49, 278] width 51 height 13
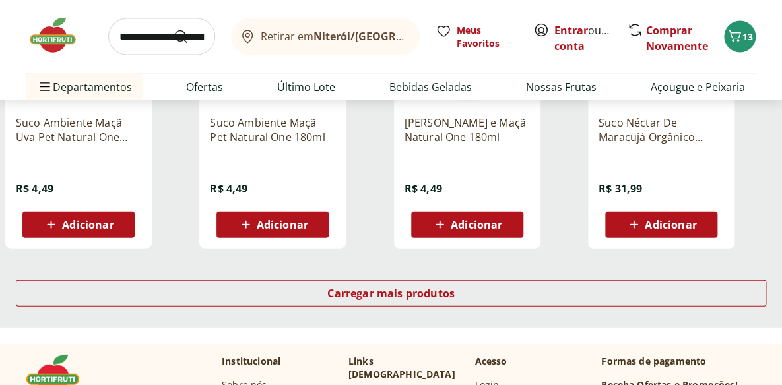
scroll to position [2619, 0]
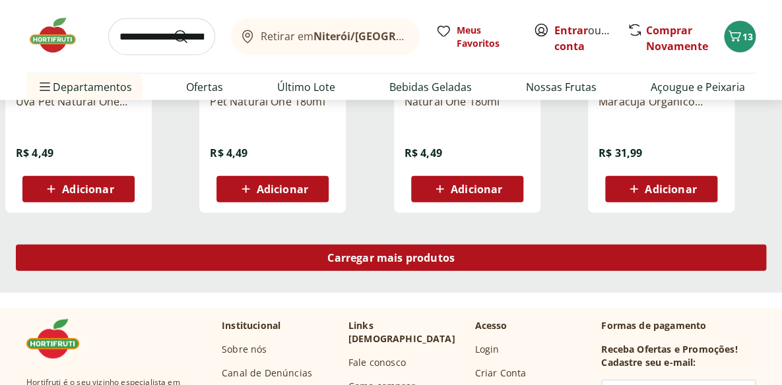
click at [584, 259] on div "Carregar mais produtos" at bounding box center [391, 258] width 750 height 26
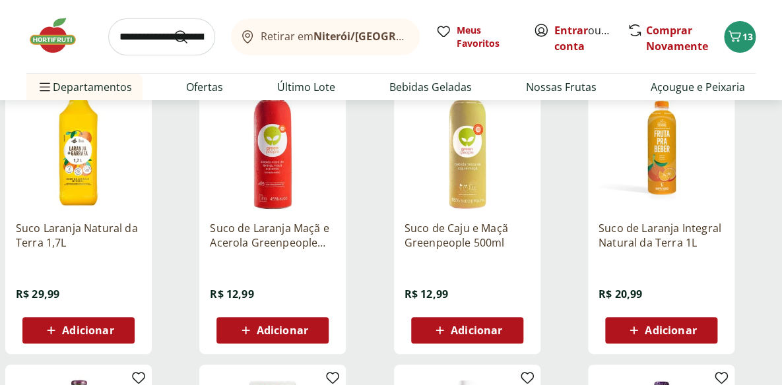
scroll to position [1479, 0]
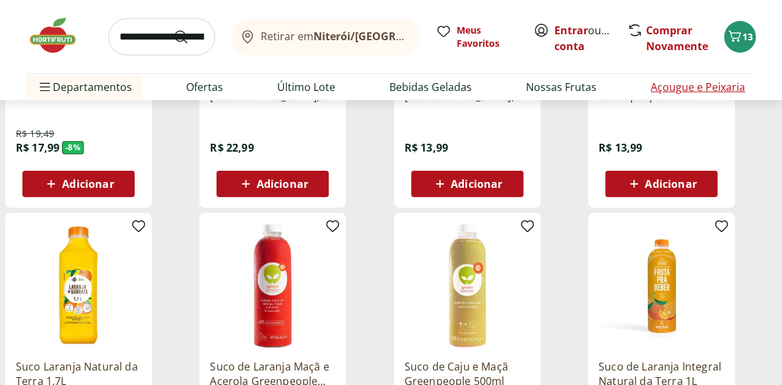
click at [700, 88] on link "Açougue e Peixaria" at bounding box center [697, 87] width 94 height 16
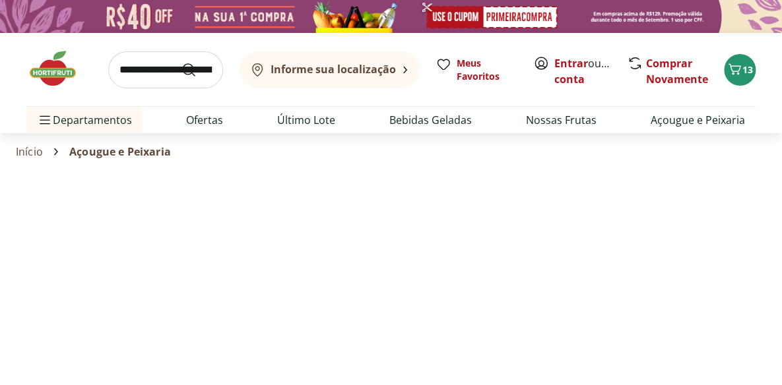
select select "**********"
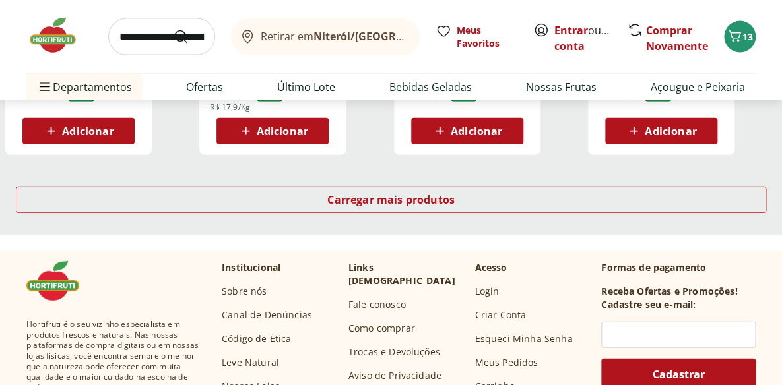
scroll to position [959, 0]
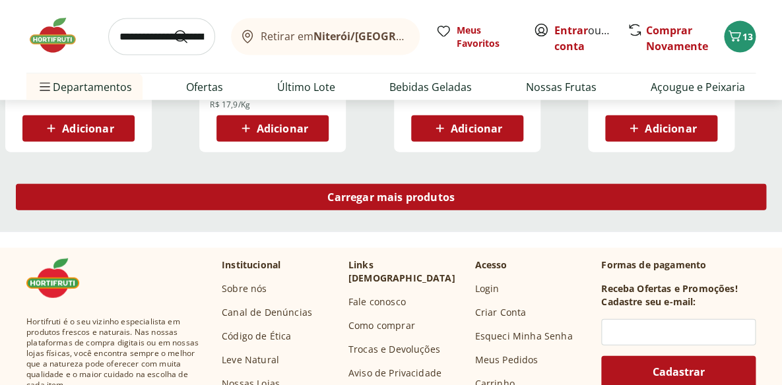
click at [437, 201] on span "Carregar mais produtos" at bounding box center [390, 197] width 127 height 11
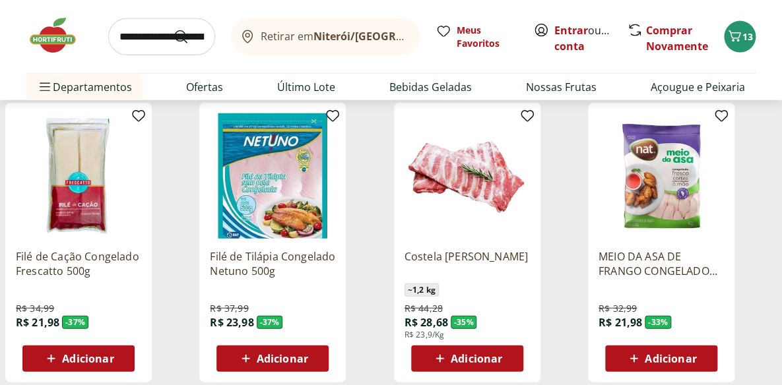
scroll to position [1079, 0]
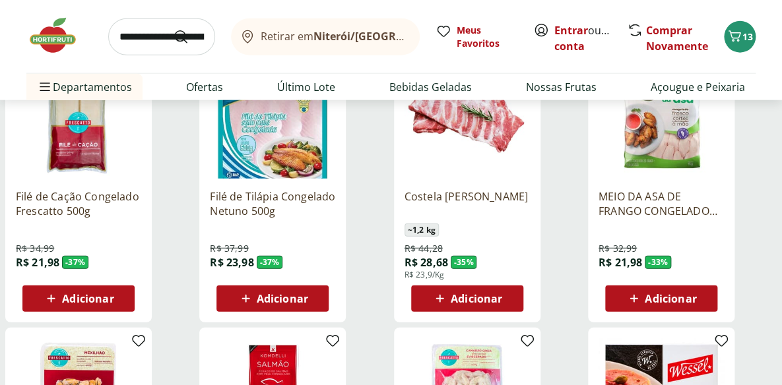
click at [90, 296] on span "Adicionar" at bounding box center [87, 299] width 51 height 11
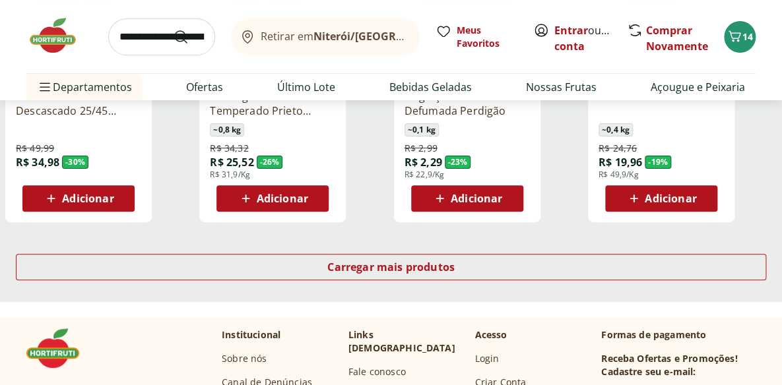
scroll to position [1739, 0]
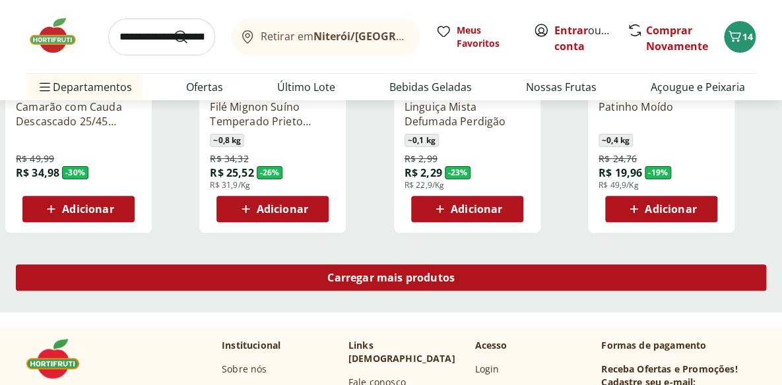
click at [400, 277] on span "Carregar mais produtos" at bounding box center [390, 277] width 127 height 11
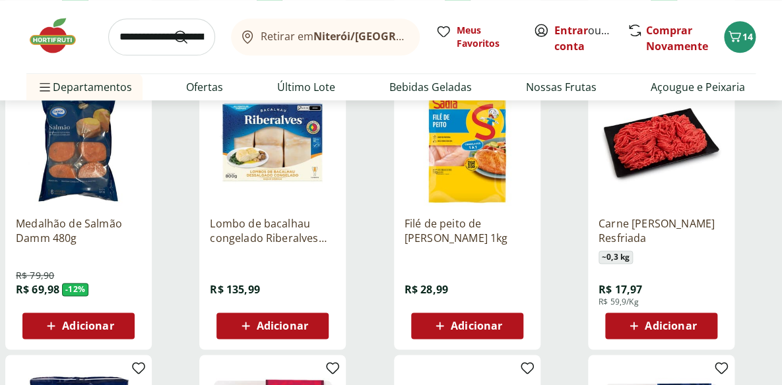
scroll to position [2218, 0]
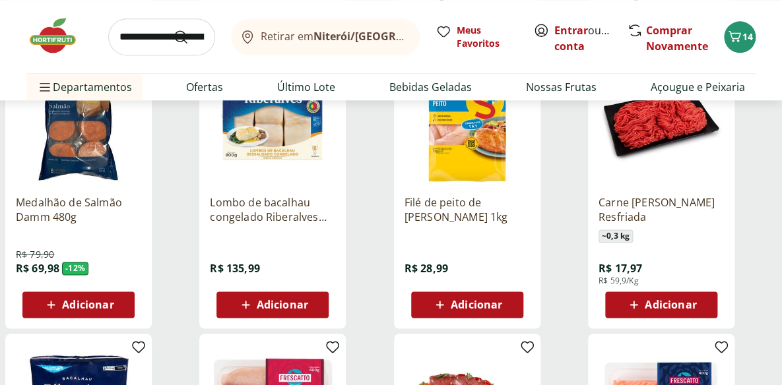
click at [470, 300] on span "Adicionar" at bounding box center [476, 304] width 51 height 11
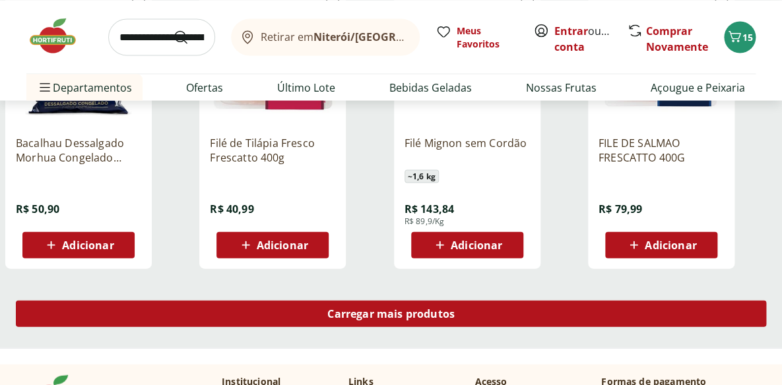
scroll to position [2698, 0]
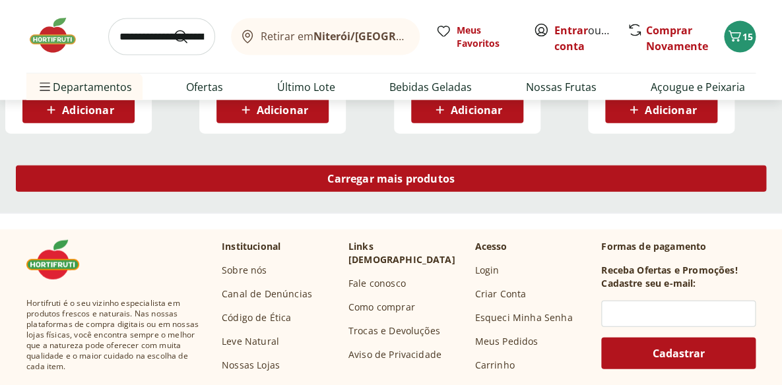
click at [501, 173] on div "Carregar mais produtos" at bounding box center [391, 179] width 750 height 26
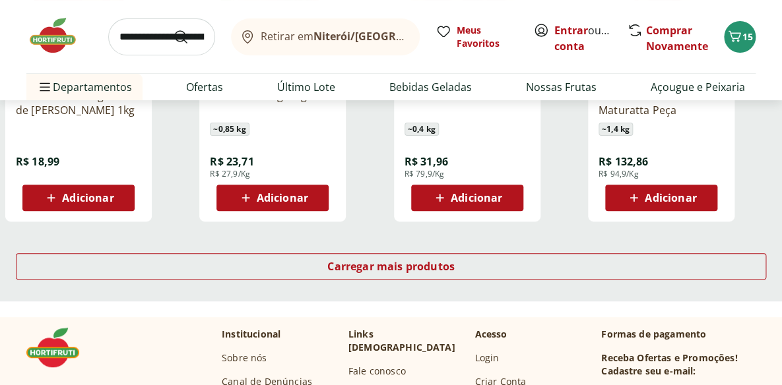
scroll to position [3478, 0]
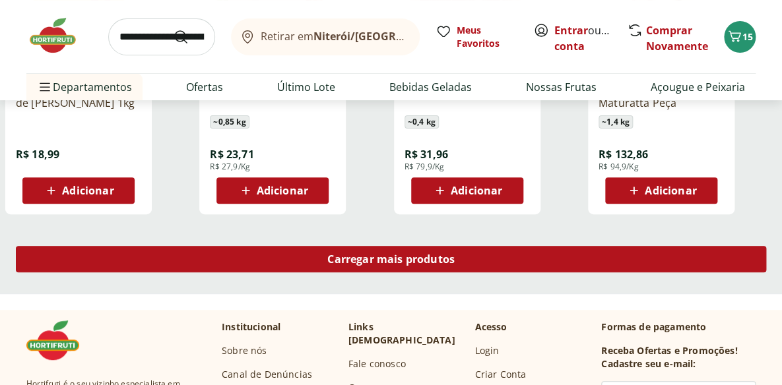
click at [363, 254] on span "Carregar mais produtos" at bounding box center [390, 259] width 127 height 11
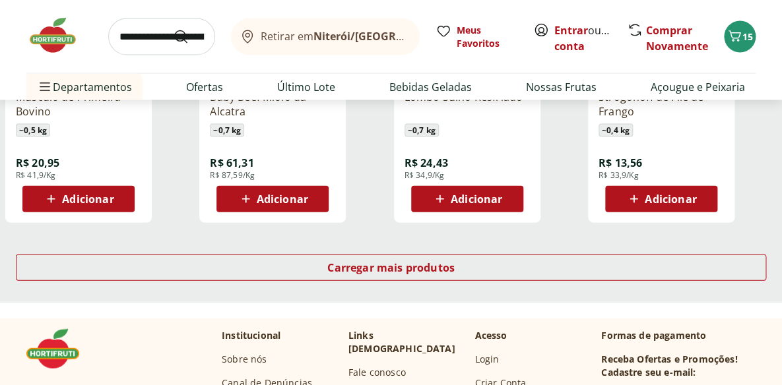
scroll to position [4377, 0]
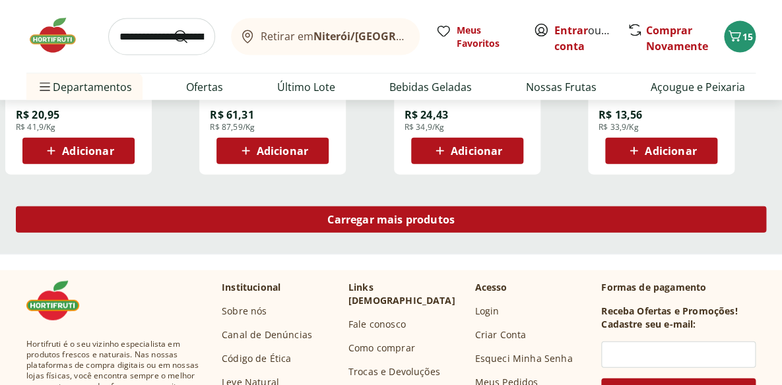
click at [454, 223] on span "Carregar mais produtos" at bounding box center [390, 219] width 127 height 11
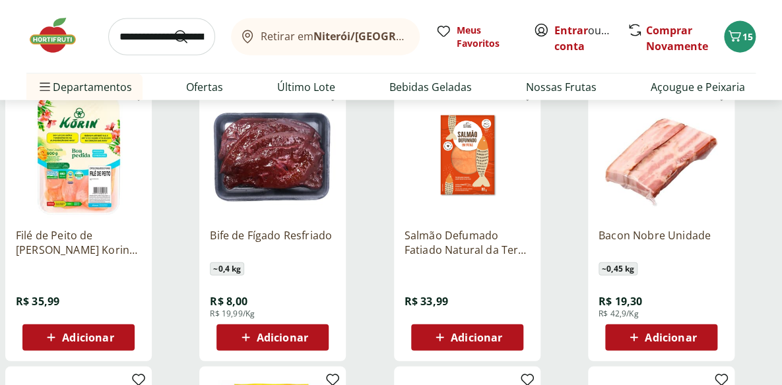
scroll to position [4497, 0]
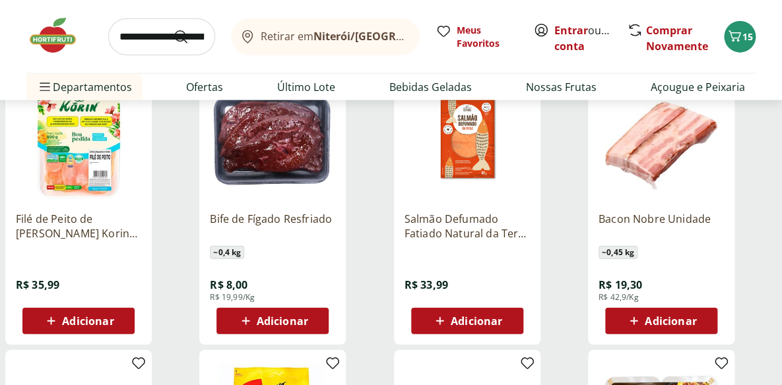
click at [101, 316] on span "Adicionar" at bounding box center [87, 321] width 51 height 11
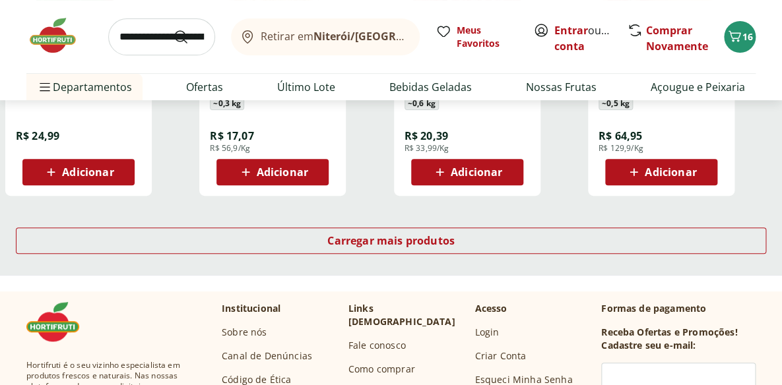
scroll to position [5217, 0]
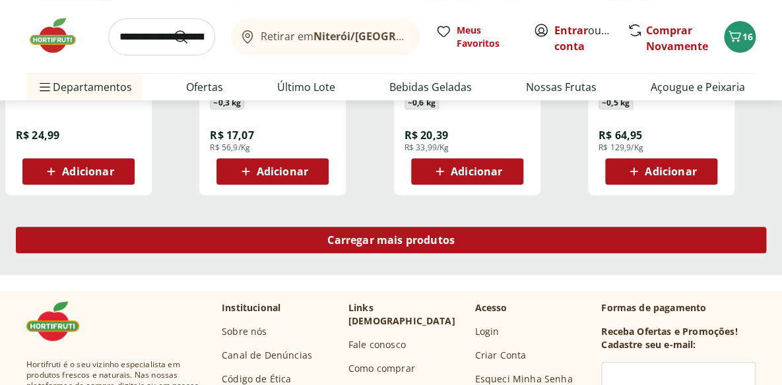
click at [438, 237] on span "Carregar mais produtos" at bounding box center [390, 240] width 127 height 11
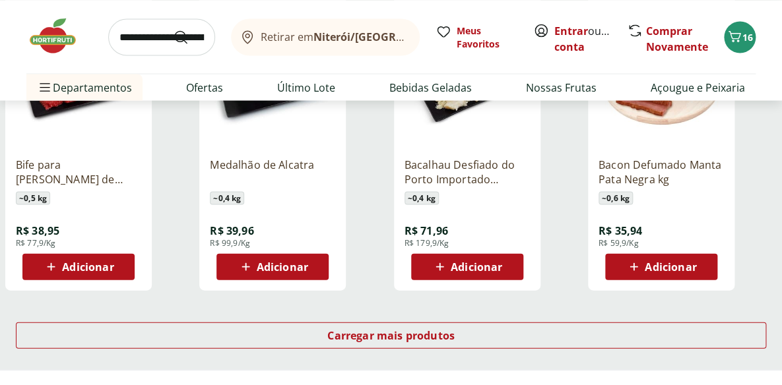
scroll to position [6056, 0]
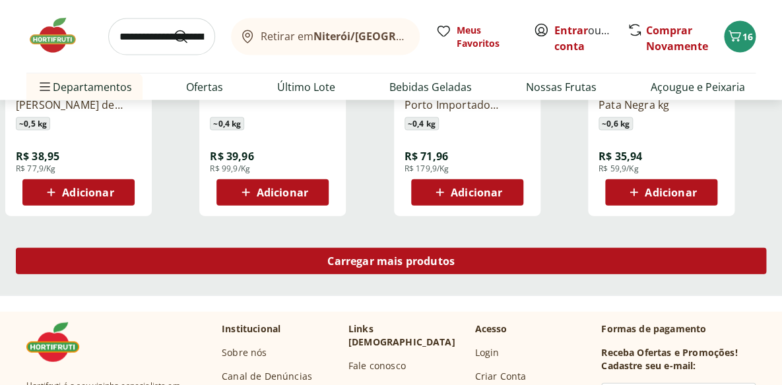
click at [385, 260] on span "Carregar mais produtos" at bounding box center [390, 261] width 127 height 11
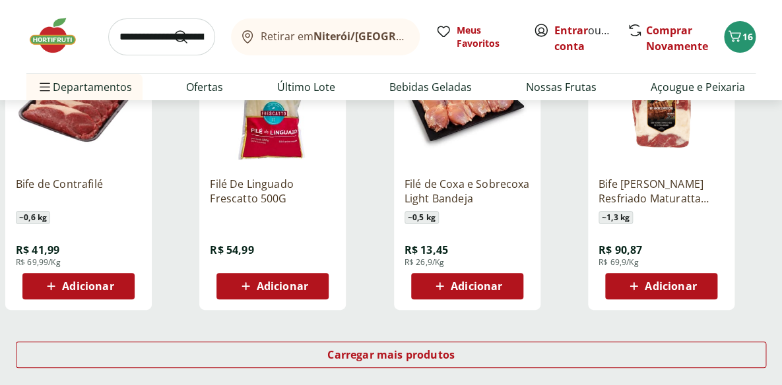
scroll to position [6836, 0]
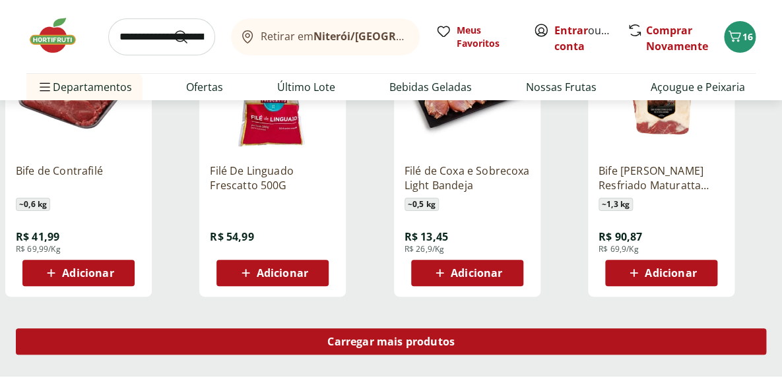
click at [640, 342] on div "Carregar mais produtos" at bounding box center [391, 341] width 750 height 26
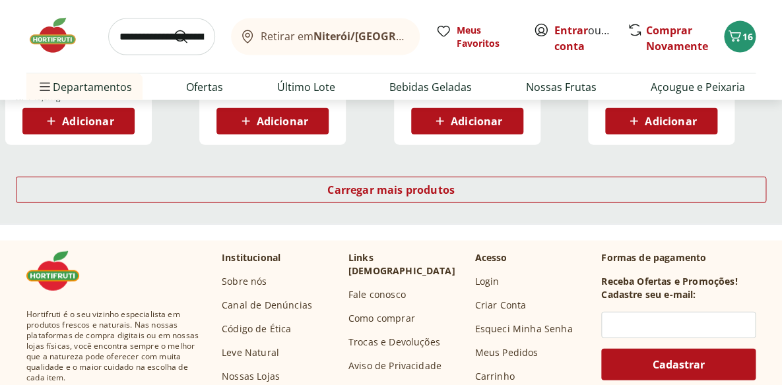
scroll to position [7855, 0]
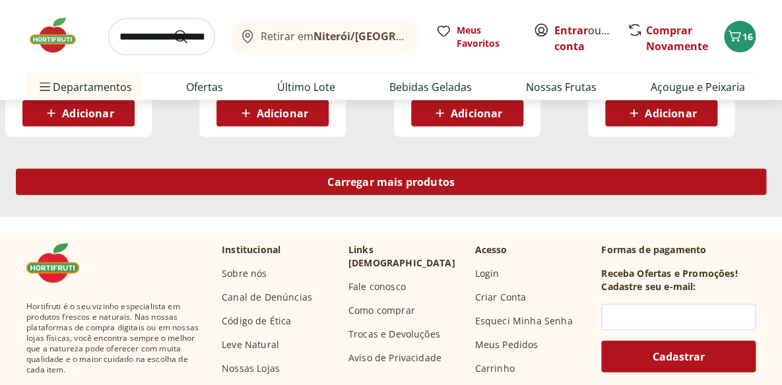
click at [412, 186] on span "Carregar mais produtos" at bounding box center [390, 182] width 127 height 11
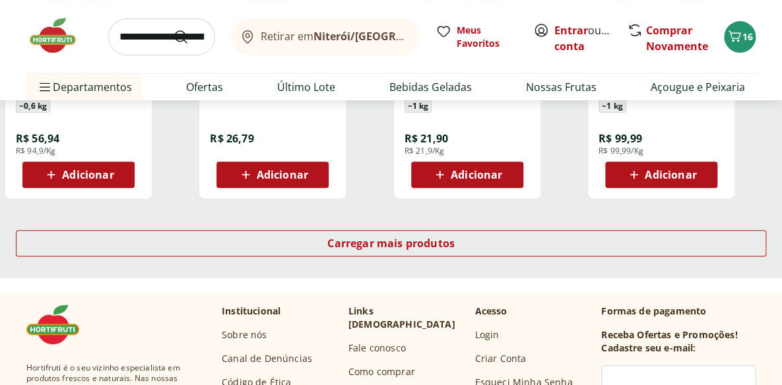
scroll to position [8694, 0]
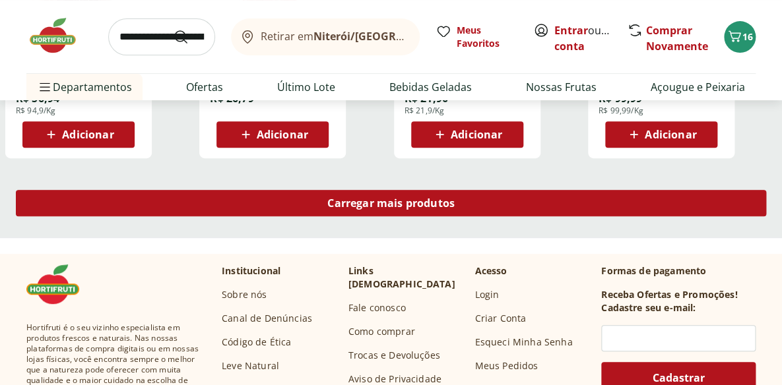
click at [423, 204] on span "Carregar mais produtos" at bounding box center [390, 203] width 127 height 11
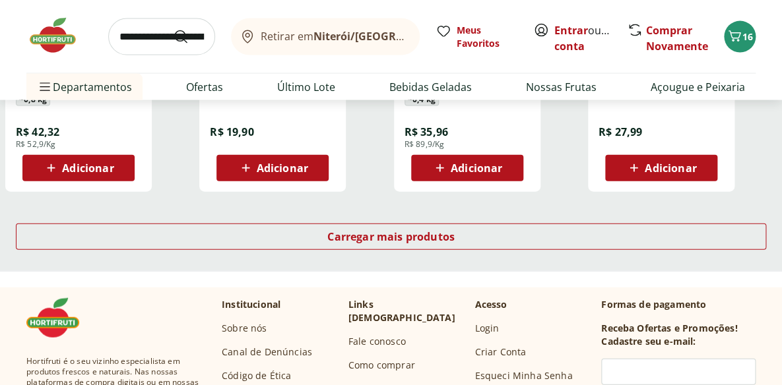
scroll to position [9534, 0]
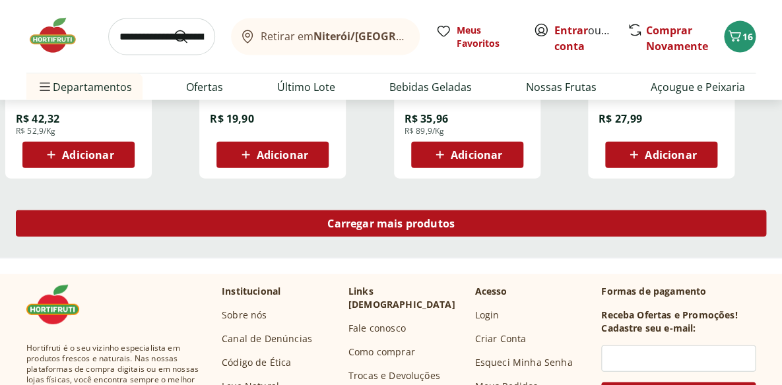
click at [420, 224] on span "Carregar mais produtos" at bounding box center [390, 223] width 127 height 11
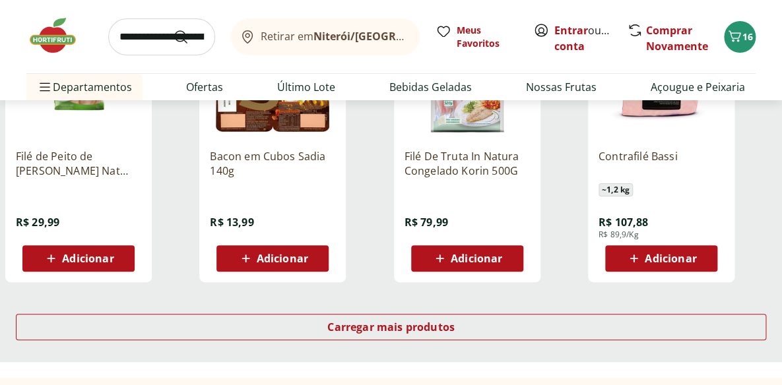
scroll to position [10374, 0]
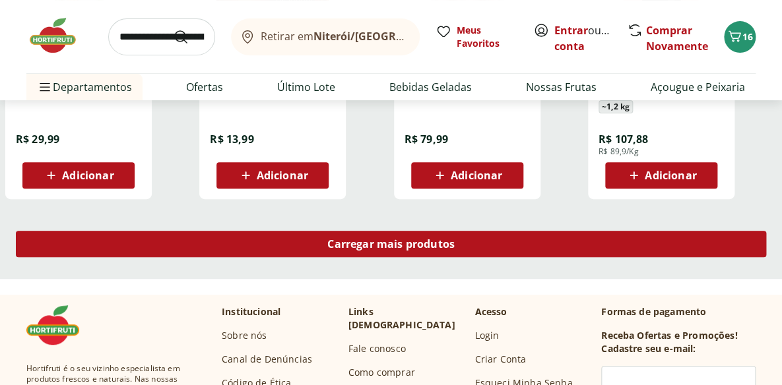
click at [388, 247] on span "Carregar mais produtos" at bounding box center [390, 244] width 127 height 11
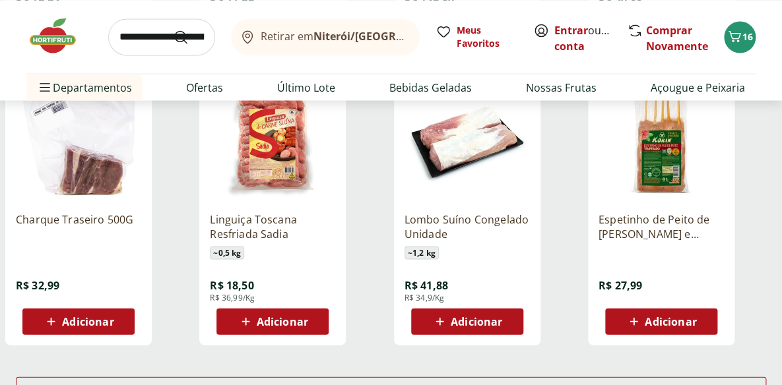
scroll to position [11094, 0]
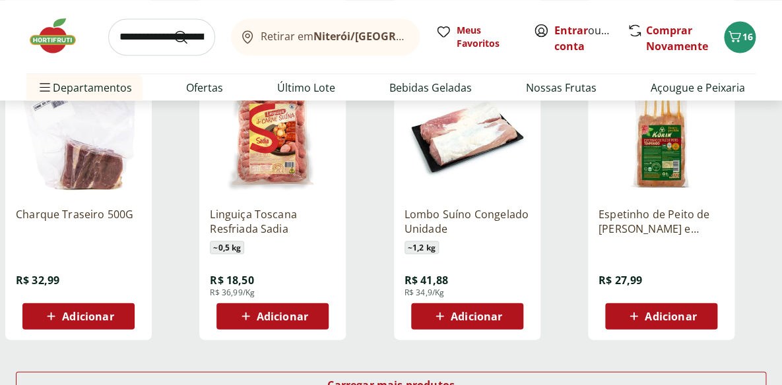
click at [659, 164] on img at bounding box center [660, 133] width 125 height 125
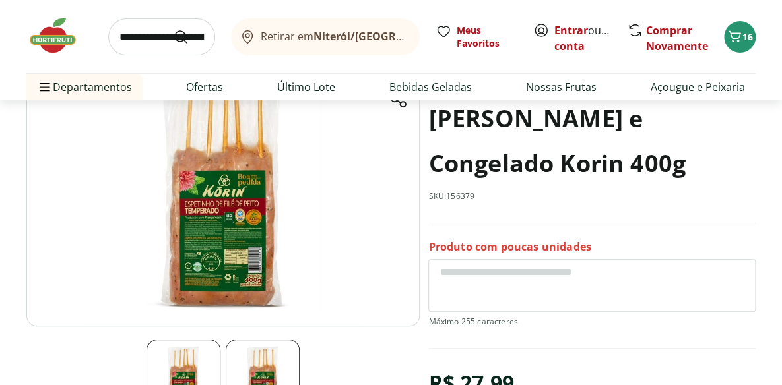
scroll to position [119, 0]
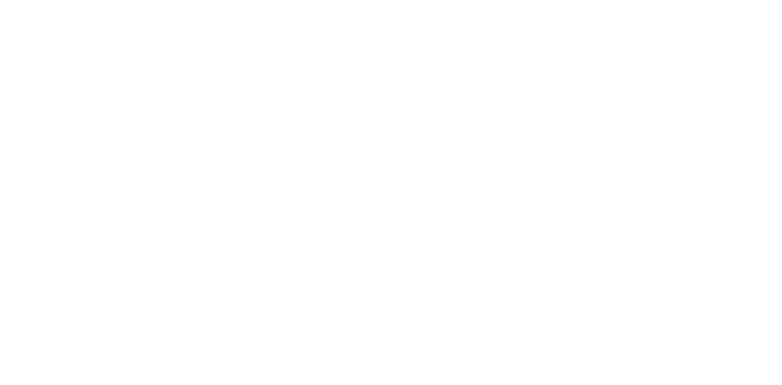
scroll to position [4465, 0]
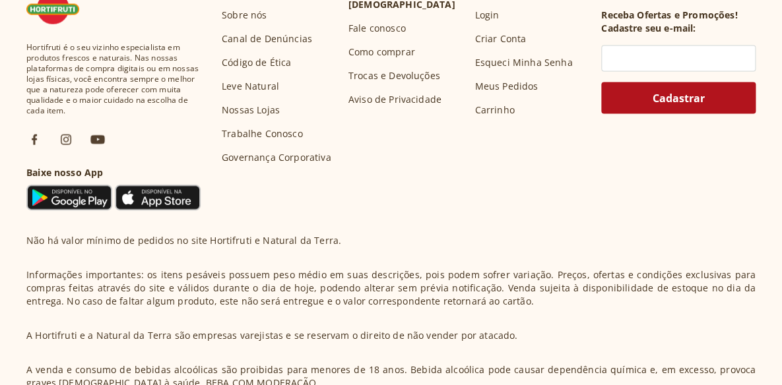
select select "**********"
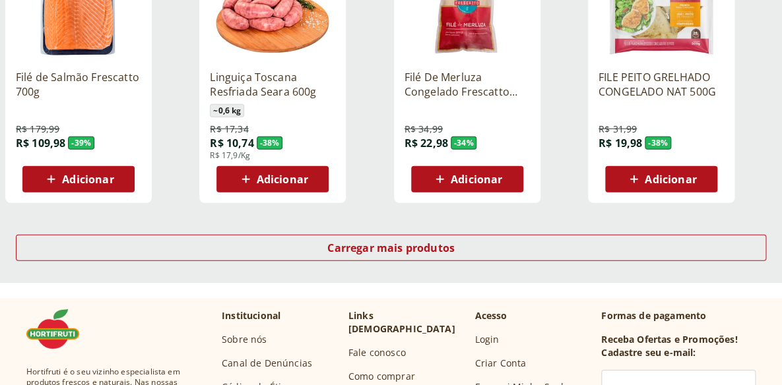
scroll to position [2894, 0]
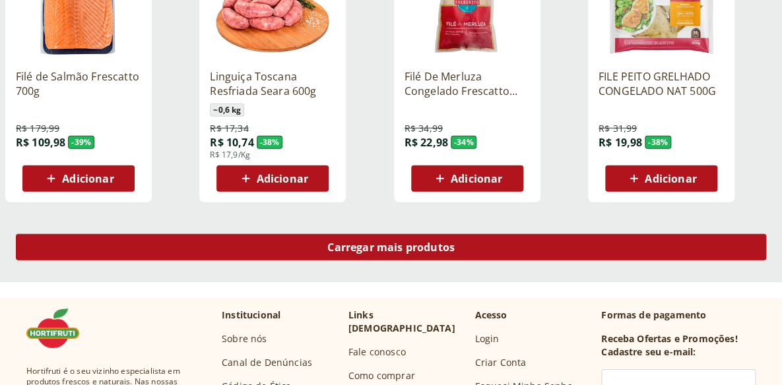
click at [554, 238] on div "Carregar mais produtos" at bounding box center [391, 247] width 750 height 26
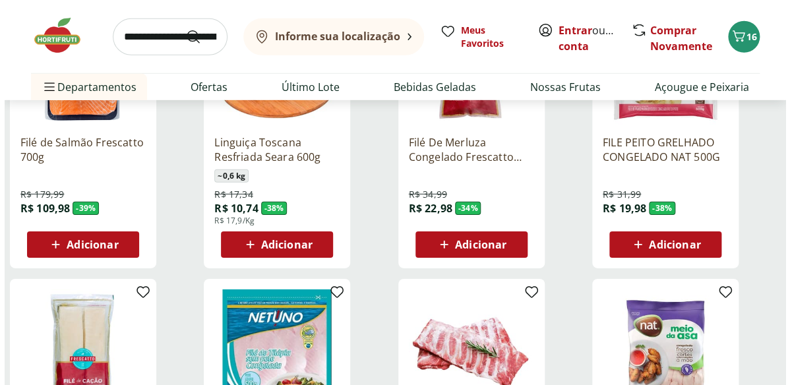
scroll to position [3200, 0]
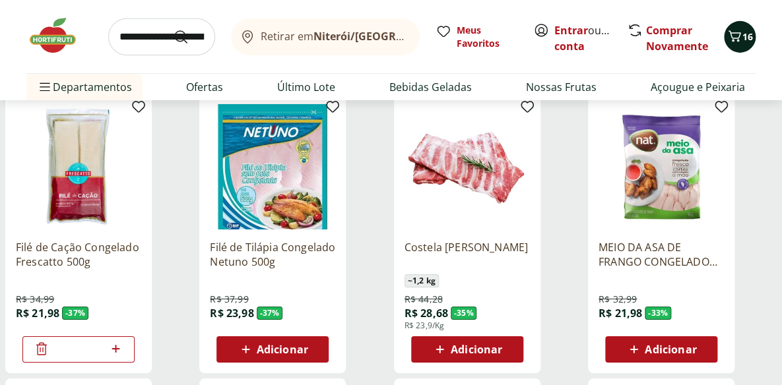
click at [743, 36] on span "16" at bounding box center [747, 36] width 11 height 13
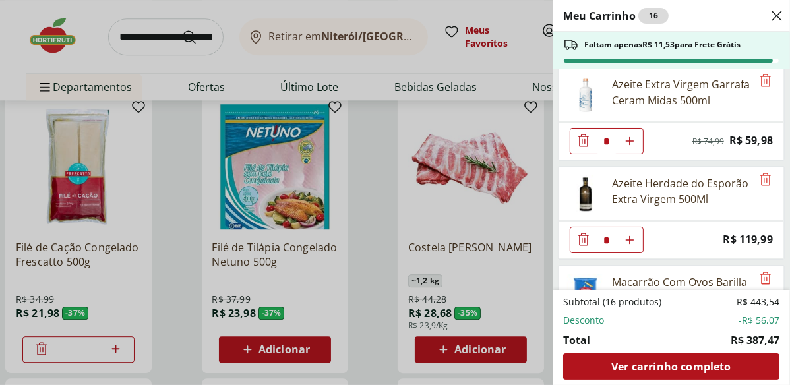
scroll to position [299, 0]
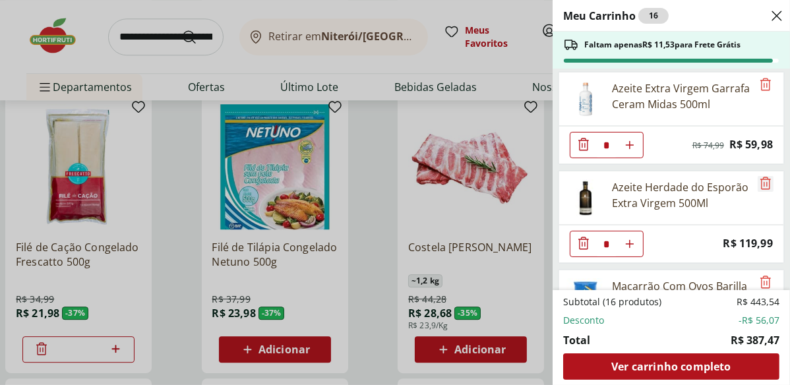
click at [761, 180] on icon "Remove" at bounding box center [766, 183] width 11 height 13
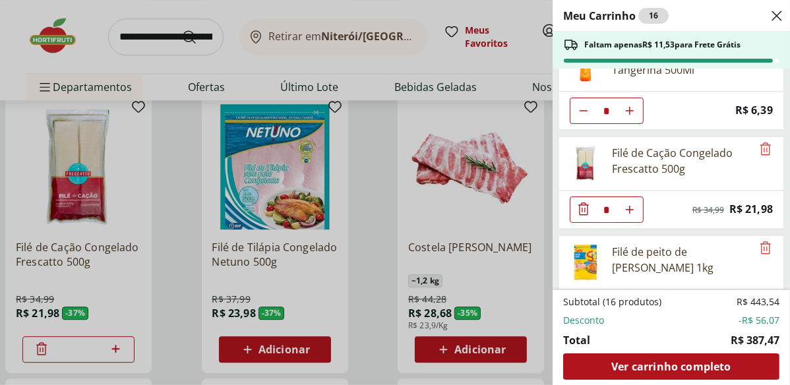
scroll to position [839, 0]
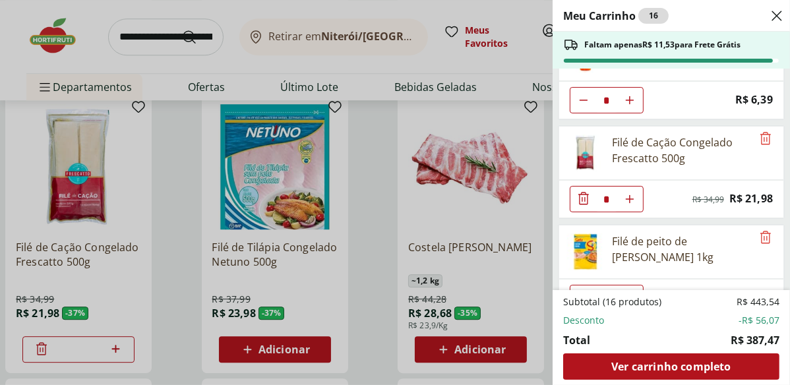
click at [583, 97] on icon "Diminuir Quantidade" at bounding box center [583, 100] width 11 height 11
type input "*"
click at [761, 134] on icon "Remove" at bounding box center [766, 138] width 11 height 13
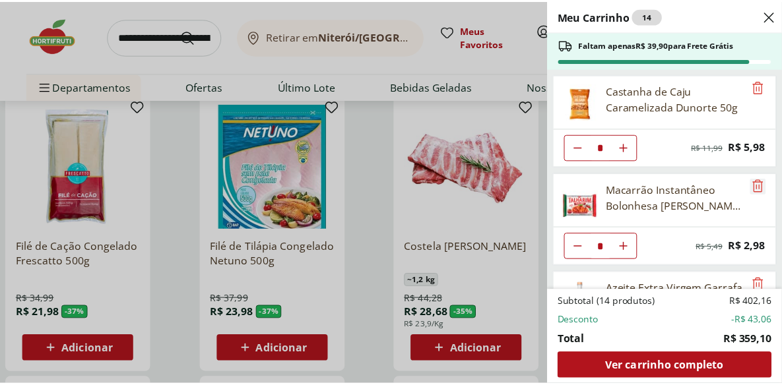
scroll to position [0, 0]
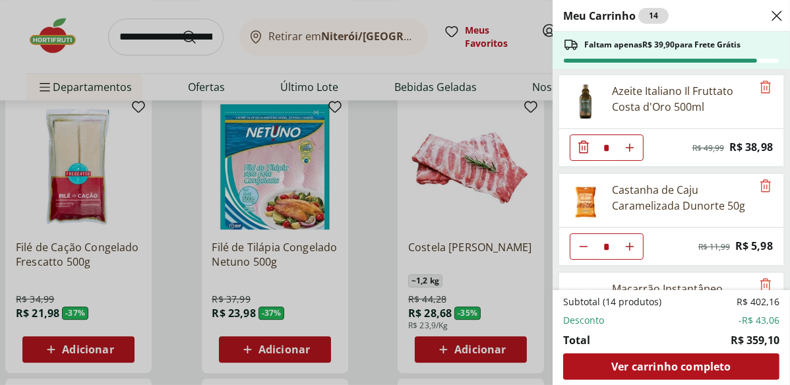
click at [383, 176] on div "Meu Carrinho 14 Faltam apenas R$ 39,90 para Frete Grátis Azeite Italiano Il Fru…" at bounding box center [395, 192] width 790 height 385
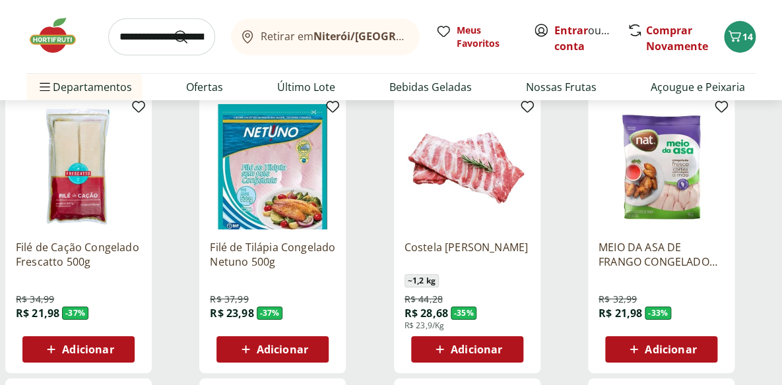
click at [296, 350] on span "Adicionar" at bounding box center [282, 349] width 51 height 11
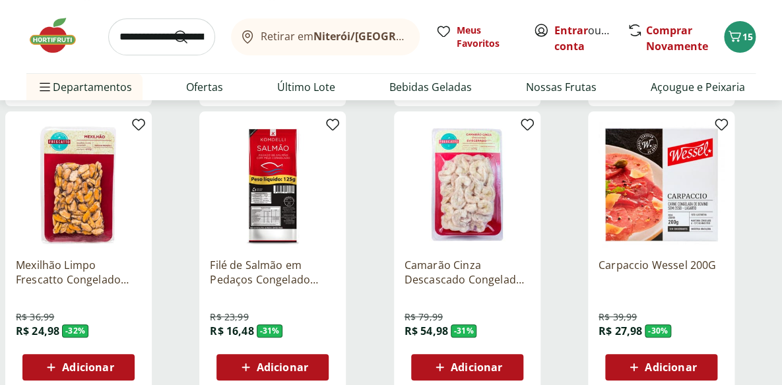
scroll to position [3440, 0]
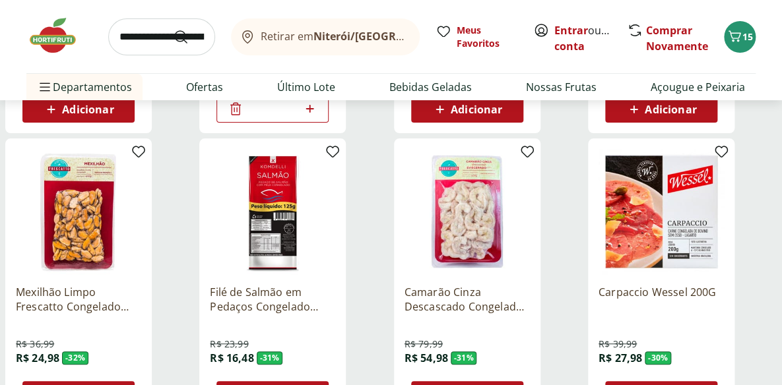
click at [679, 224] on img at bounding box center [660, 211] width 125 height 125
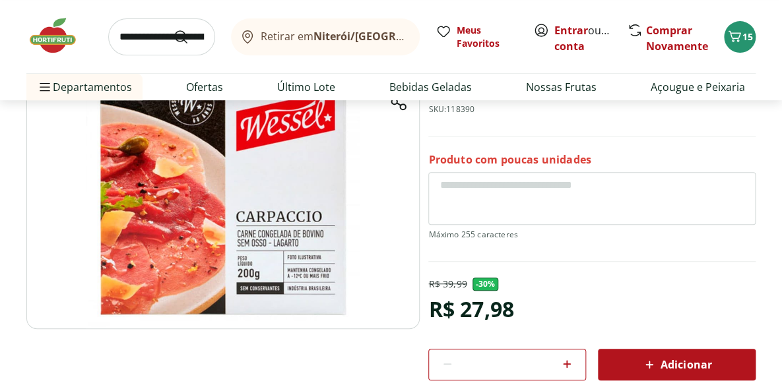
scroll to position [119, 0]
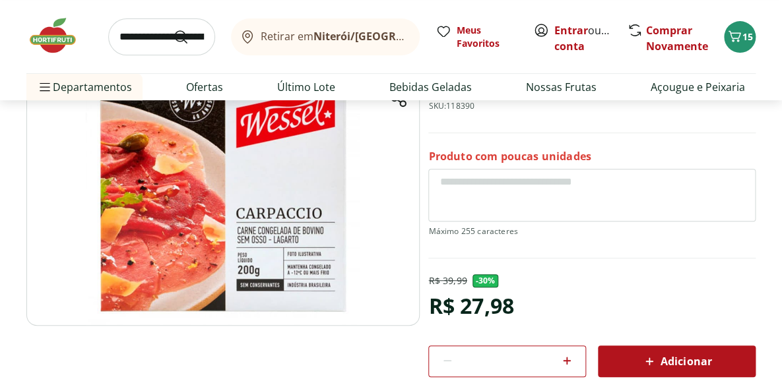
select select "**********"
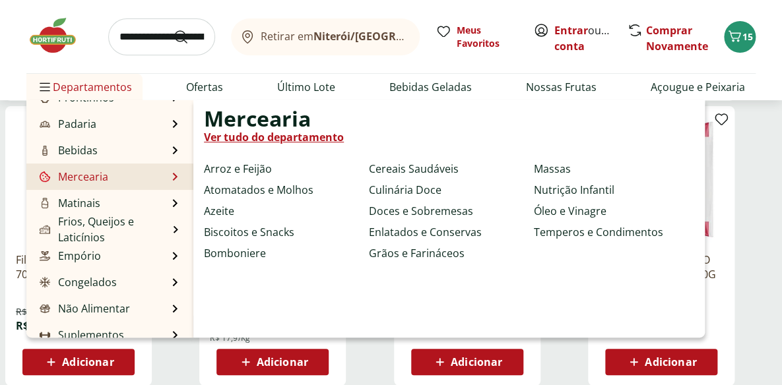
scroll to position [132, 0]
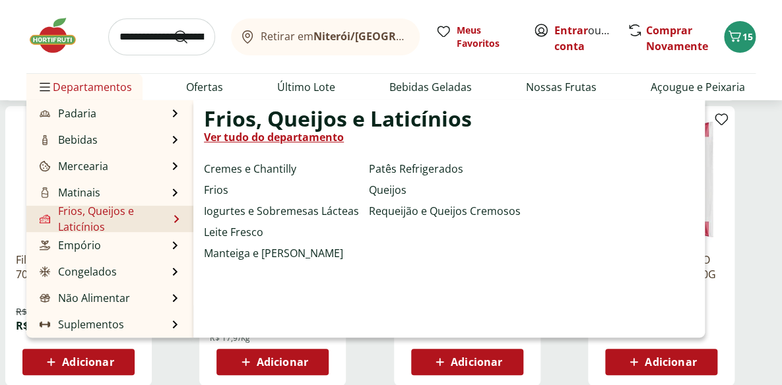
click at [86, 221] on link "Frios, Queijos e Laticínios" at bounding box center [102, 219] width 131 height 32
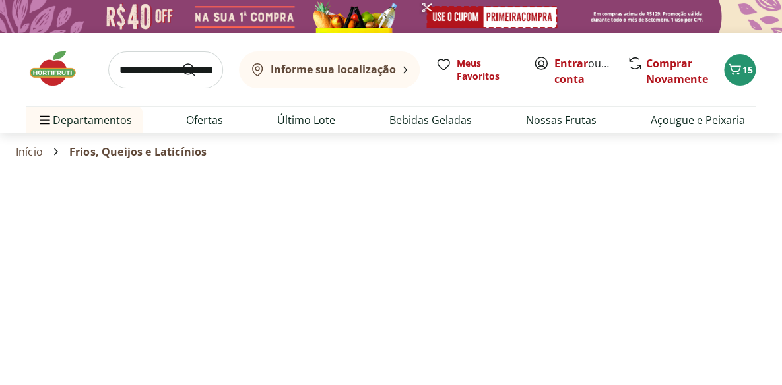
select select "**********"
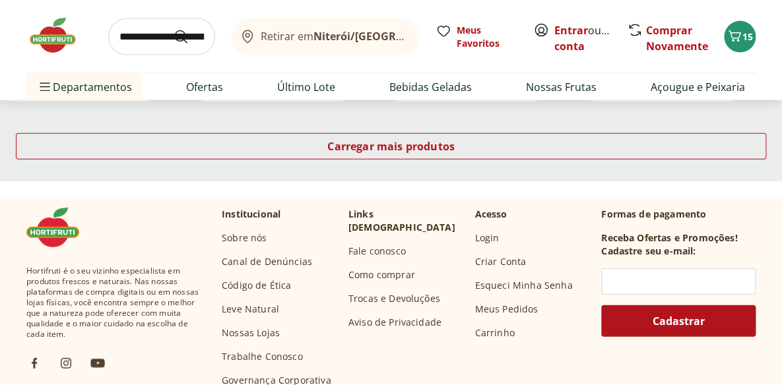
scroll to position [839, 0]
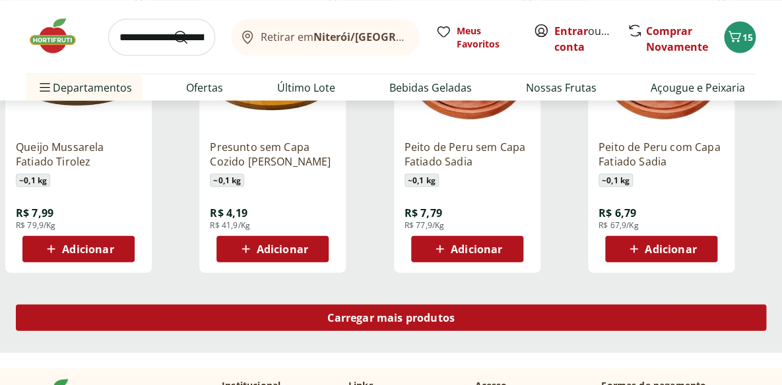
click at [409, 314] on span "Carregar mais produtos" at bounding box center [390, 317] width 127 height 11
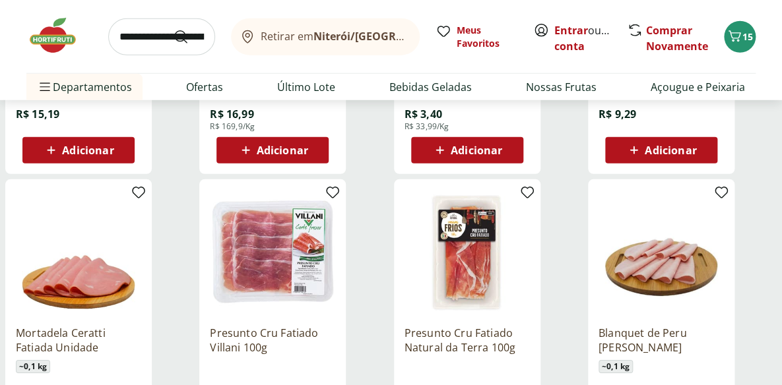
scroll to position [1259, 0]
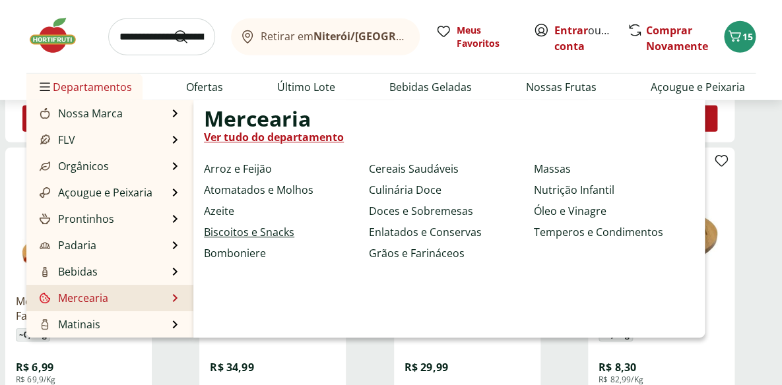
click at [245, 235] on link "Biscoitos e Snacks" at bounding box center [249, 232] width 90 height 16
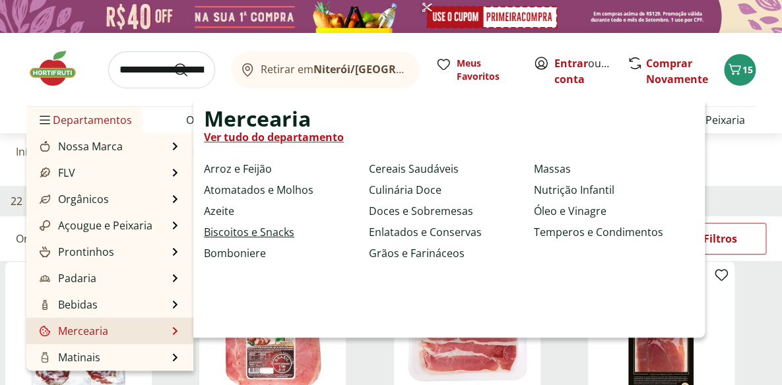
select select "**********"
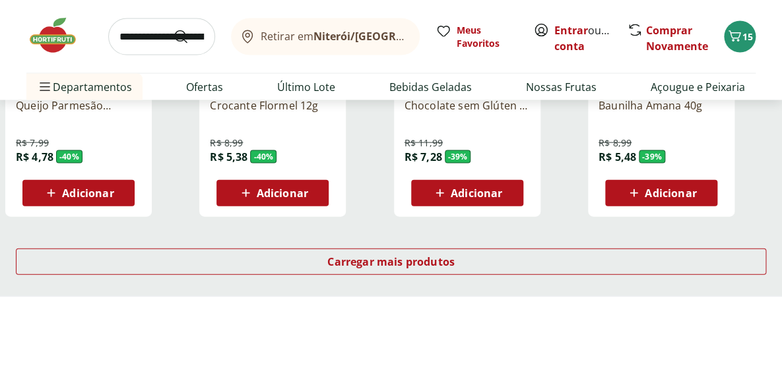
scroll to position [899, 0]
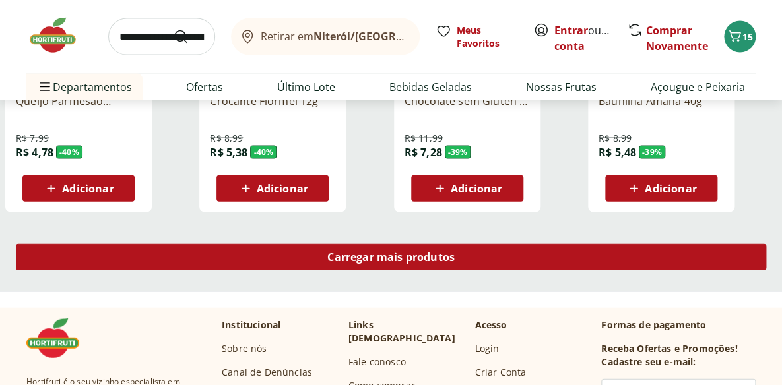
click at [392, 257] on span "Carregar mais produtos" at bounding box center [390, 257] width 127 height 11
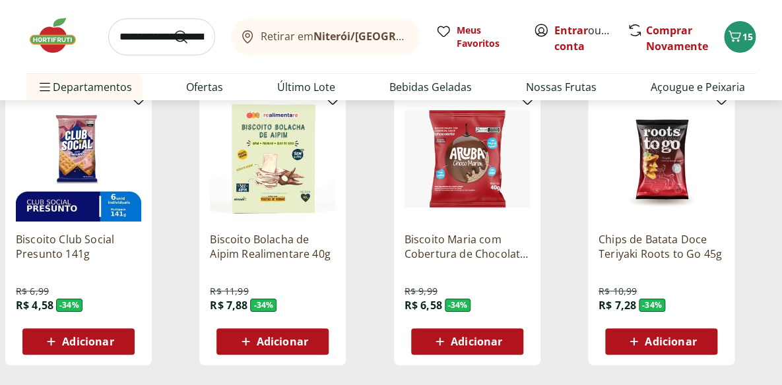
scroll to position [1679, 0]
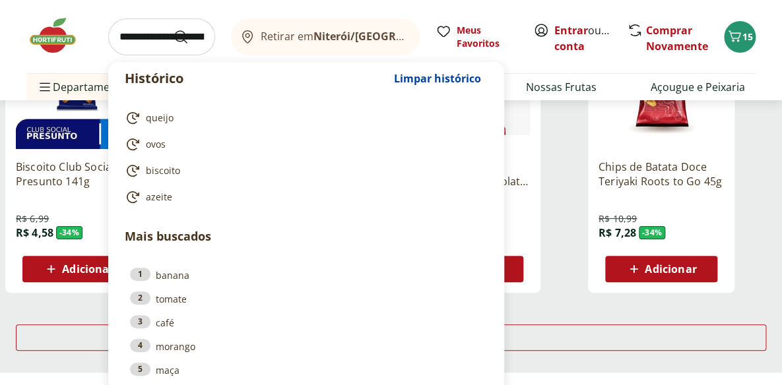
click at [161, 39] on input "search" at bounding box center [161, 36] width 107 height 37
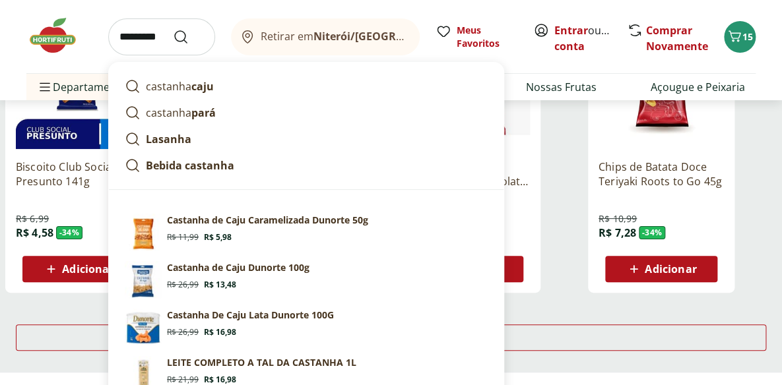
type input "********"
click at [173, 29] on button "Submit Search" at bounding box center [189, 37] width 32 height 16
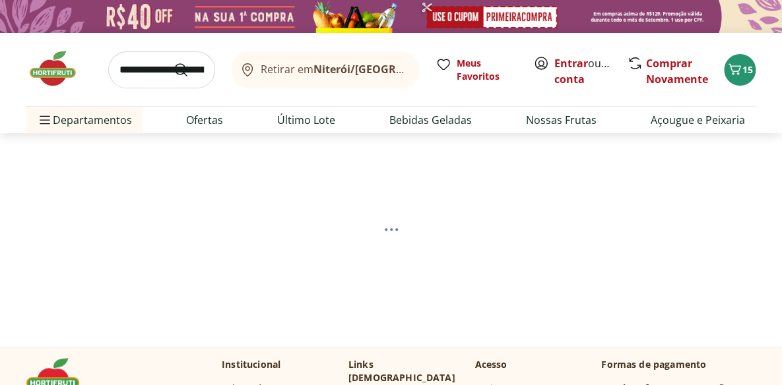
select select "**********"
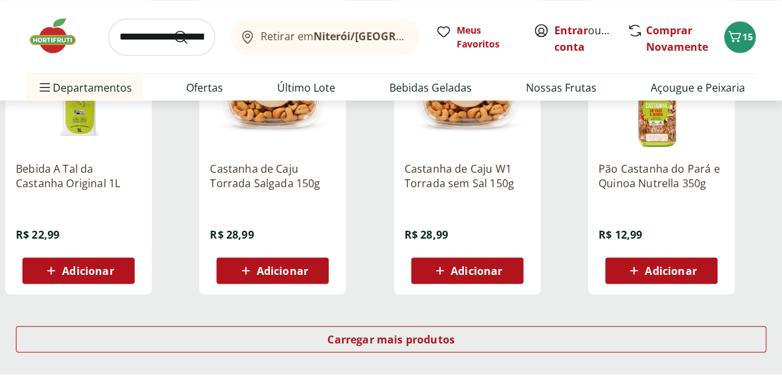
scroll to position [839, 0]
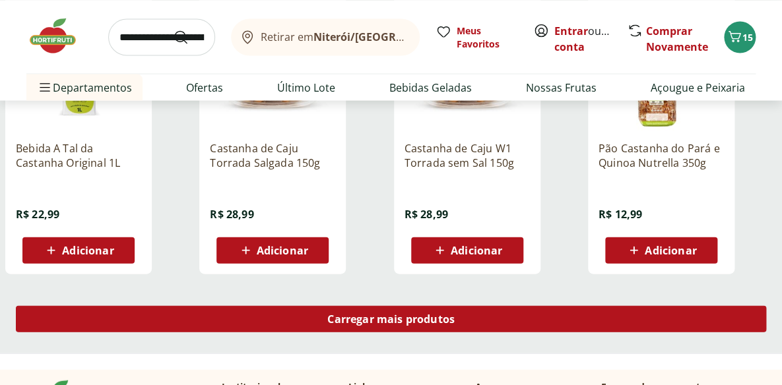
click at [371, 318] on span "Carregar mais produtos" at bounding box center [390, 318] width 127 height 11
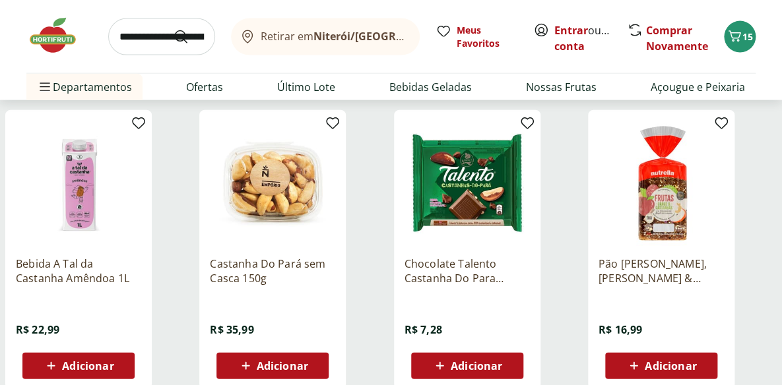
scroll to position [1019, 0]
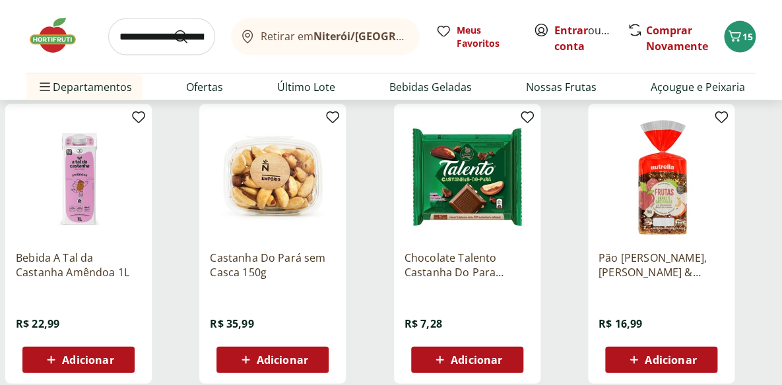
click at [285, 366] on span "Adicionar" at bounding box center [272, 360] width 71 height 16
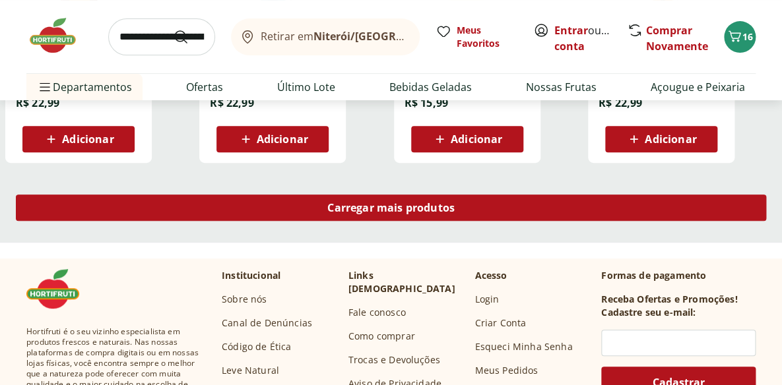
scroll to position [1799, 0]
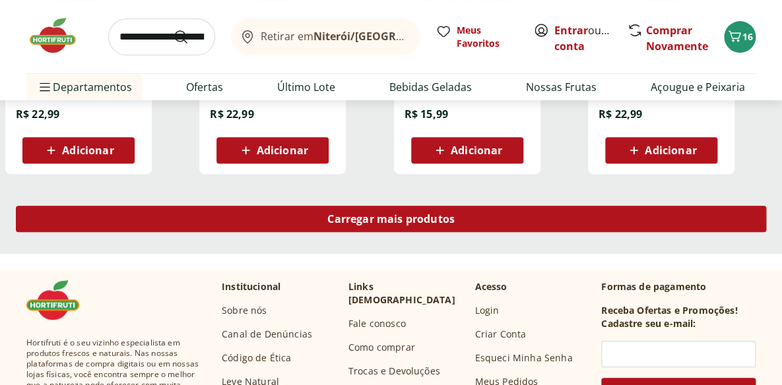
click at [490, 218] on div "Carregar mais produtos" at bounding box center [391, 219] width 750 height 26
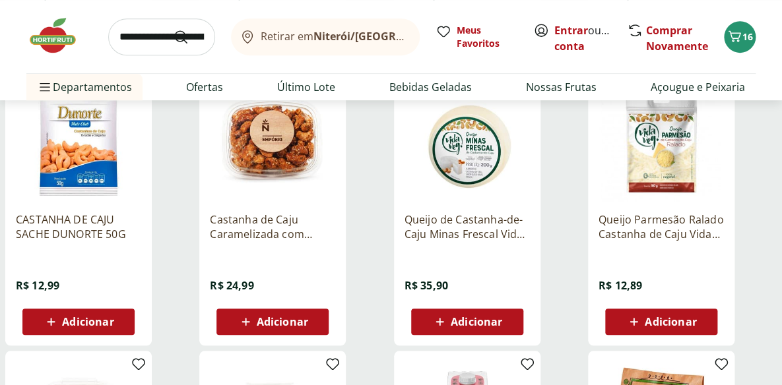
scroll to position [1919, 0]
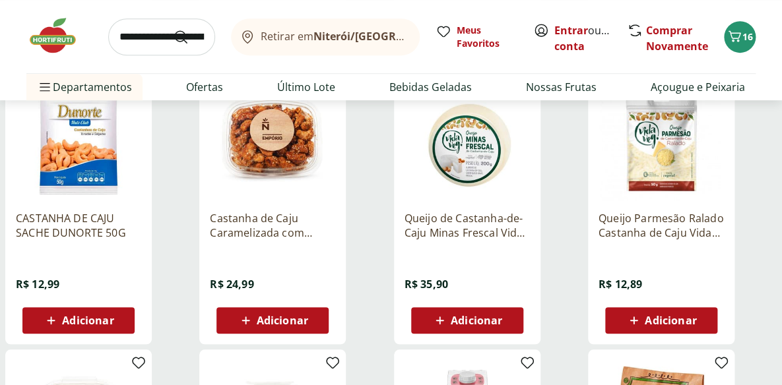
click at [291, 151] on img at bounding box center [272, 137] width 125 height 125
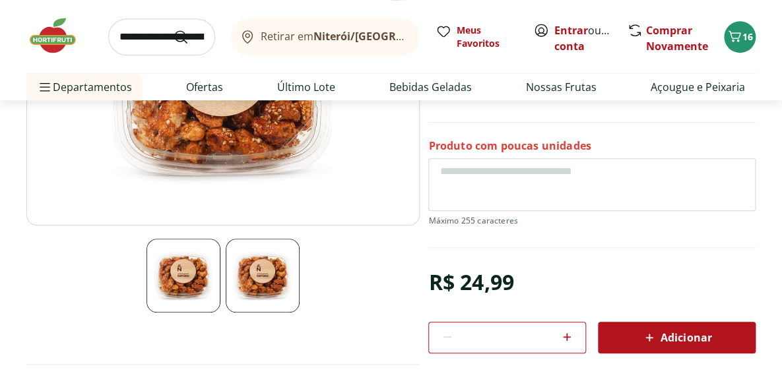
scroll to position [239, 0]
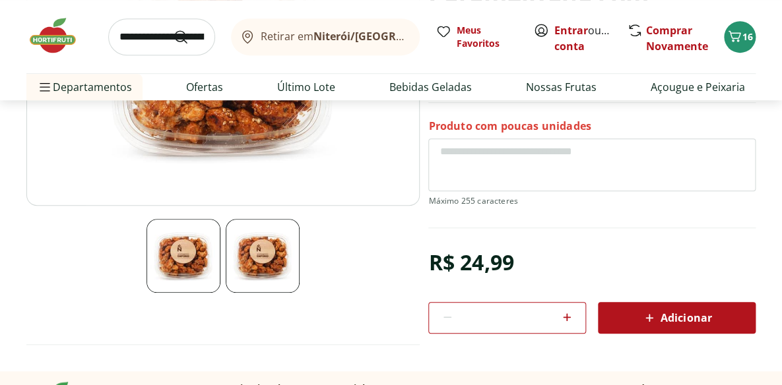
click at [669, 311] on span "Adicionar" at bounding box center [676, 318] width 70 height 16
click at [406, 90] on link "Bebidas Geladas" at bounding box center [430, 87] width 82 height 16
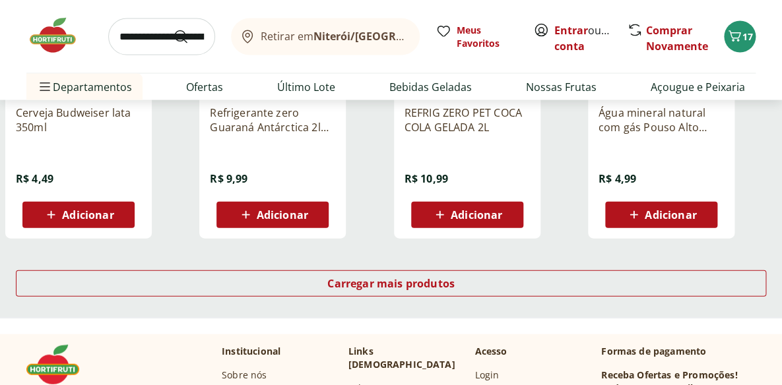
scroll to position [959, 0]
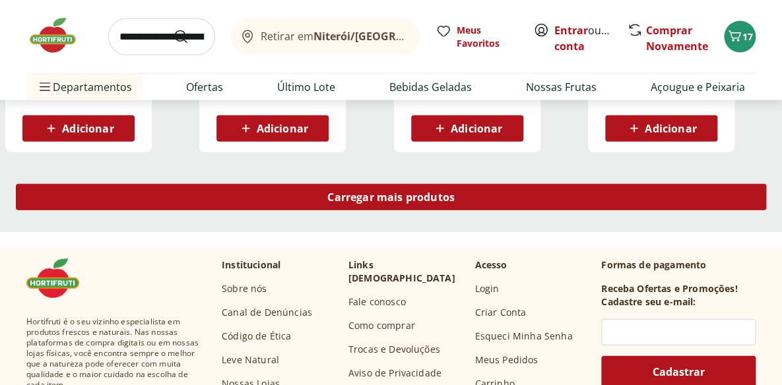
click at [387, 199] on span "Carregar mais produtos" at bounding box center [390, 197] width 127 height 11
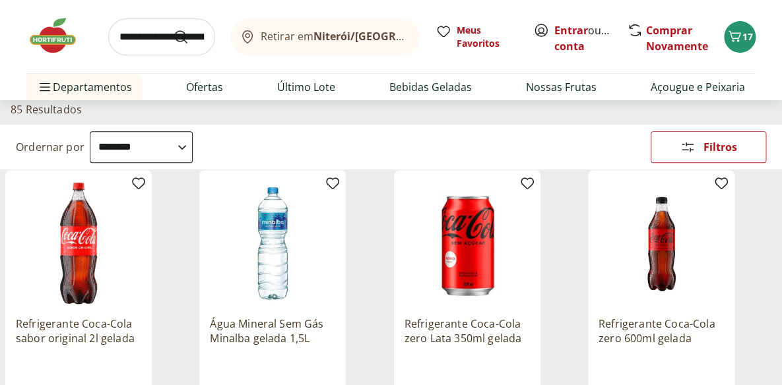
scroll to position [0, 0]
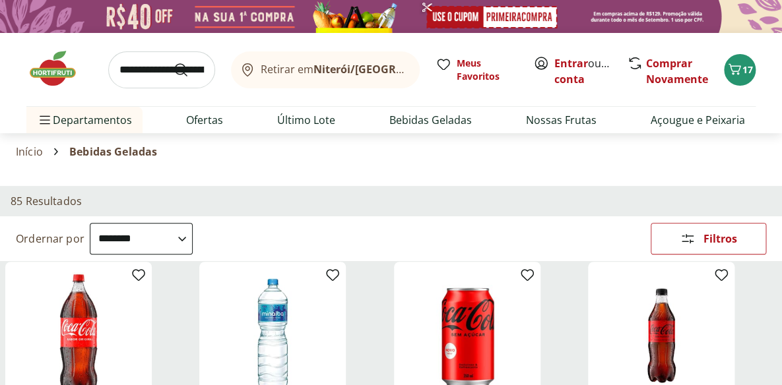
click at [193, 240] on select "**********" at bounding box center [141, 239] width 103 height 32
click at [90, 223] on select "**********" at bounding box center [141, 239] width 103 height 32
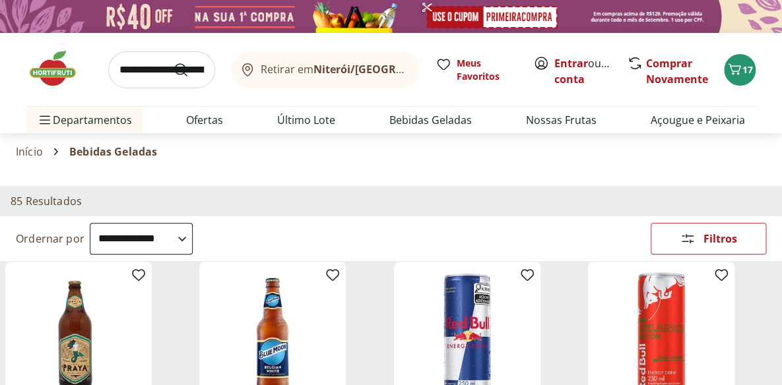
scroll to position [119, 0]
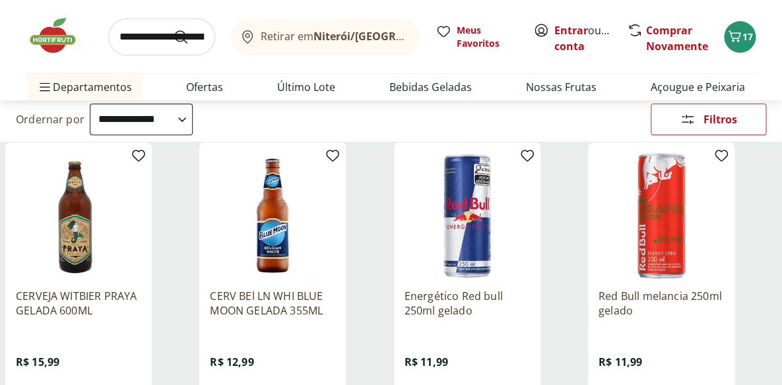
click at [193, 119] on select "**********" at bounding box center [141, 120] width 103 height 32
select select "*********"
click at [90, 104] on select "**********" at bounding box center [141, 120] width 103 height 32
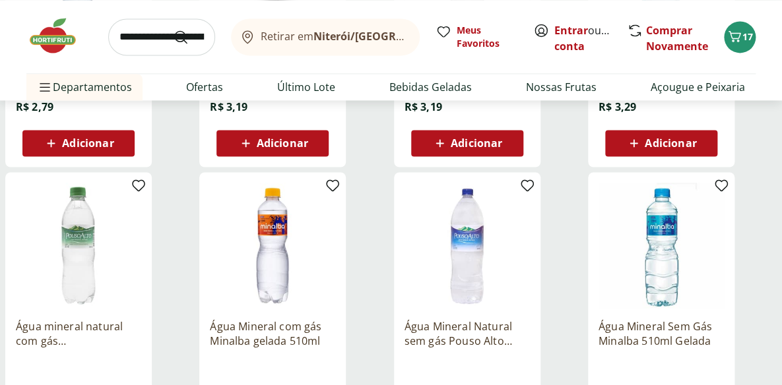
scroll to position [719, 0]
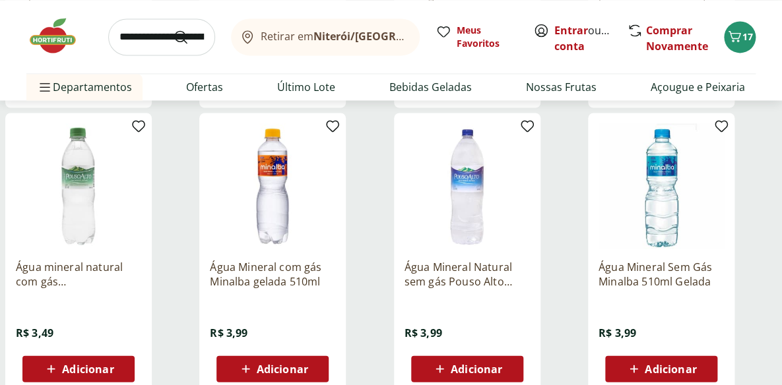
click at [93, 199] on img at bounding box center [78, 185] width 125 height 125
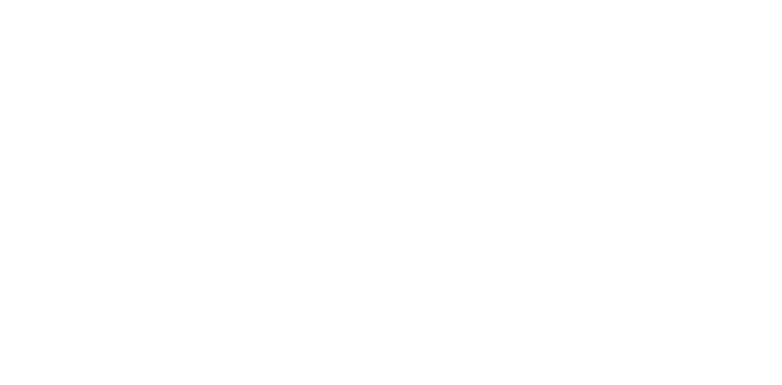
select select "*********"
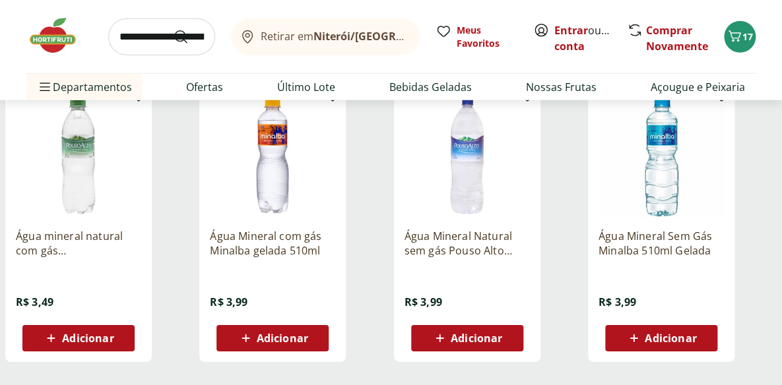
scroll to position [1292, 0]
click at [664, 173] on img at bounding box center [660, 155] width 125 height 125
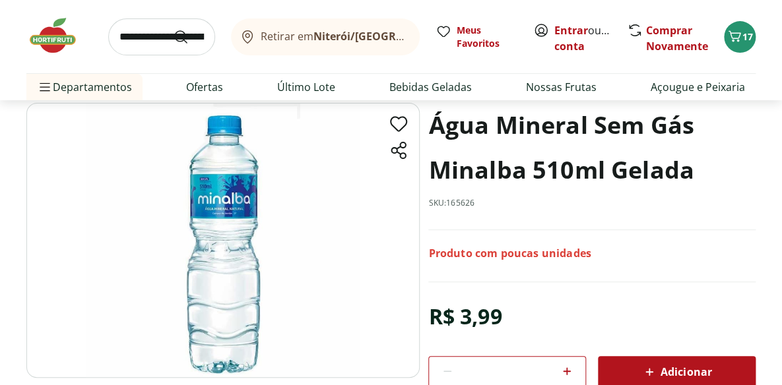
scroll to position [119, 0]
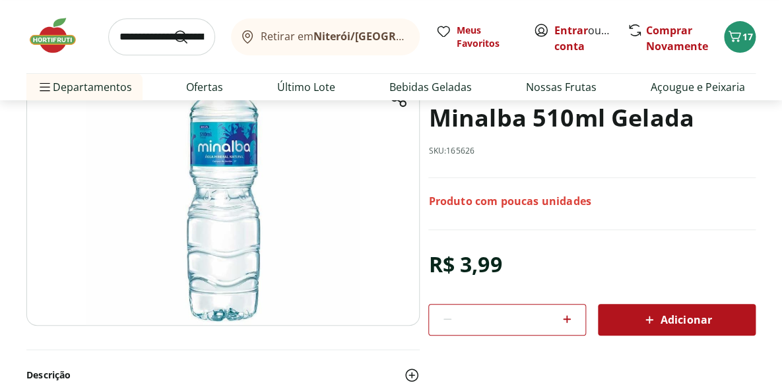
select select "*********"
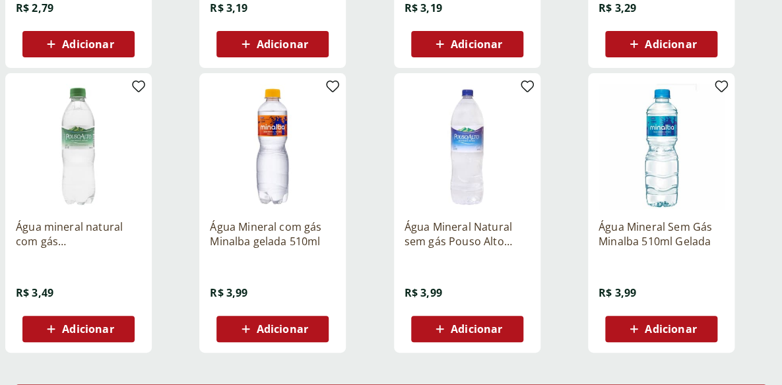
scroll to position [1712, 0]
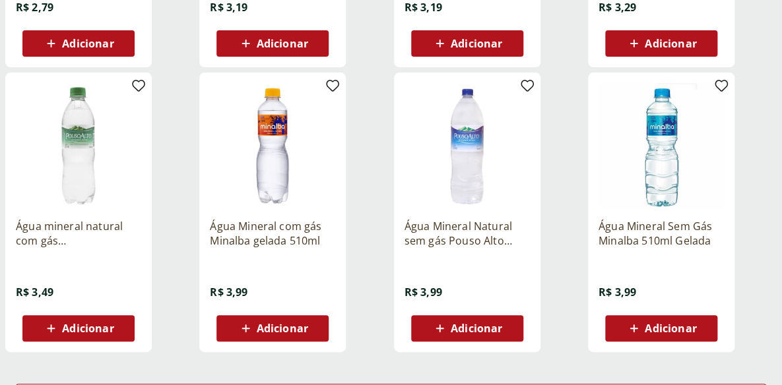
click at [661, 195] on img at bounding box center [660, 145] width 125 height 125
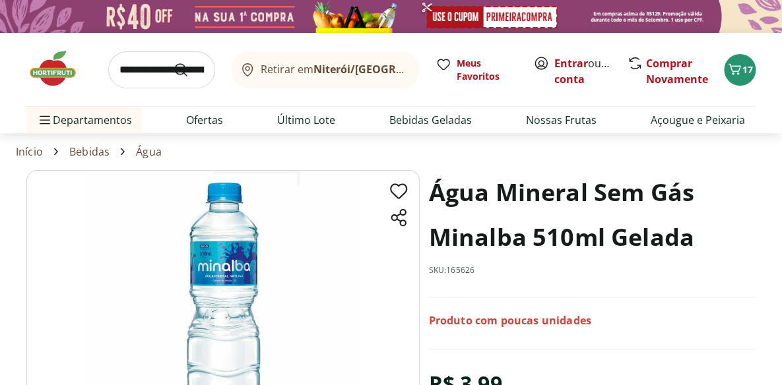
select select "*********"
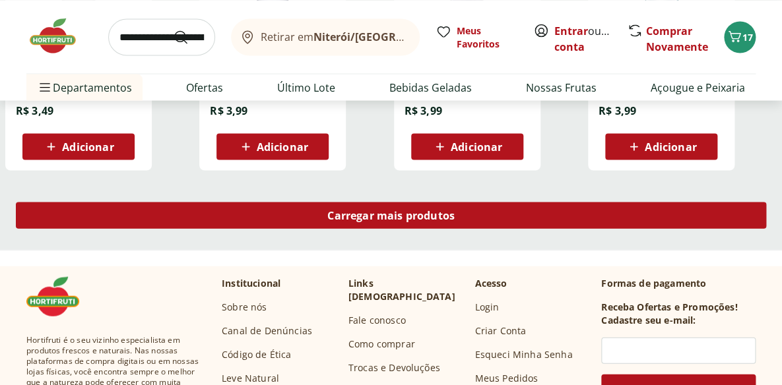
scroll to position [2555, 0]
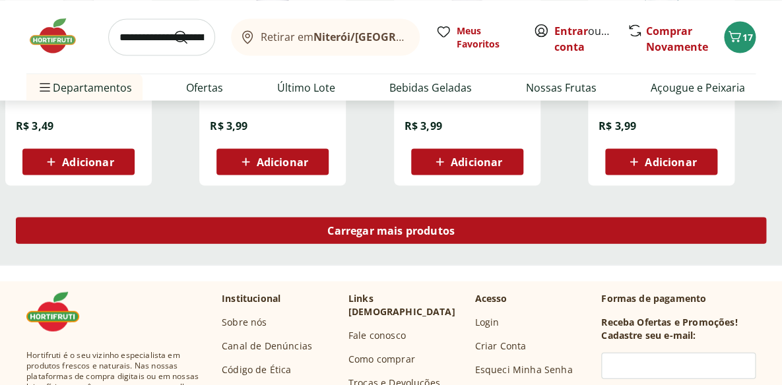
click at [453, 230] on span "Carregar mais produtos" at bounding box center [390, 230] width 127 height 11
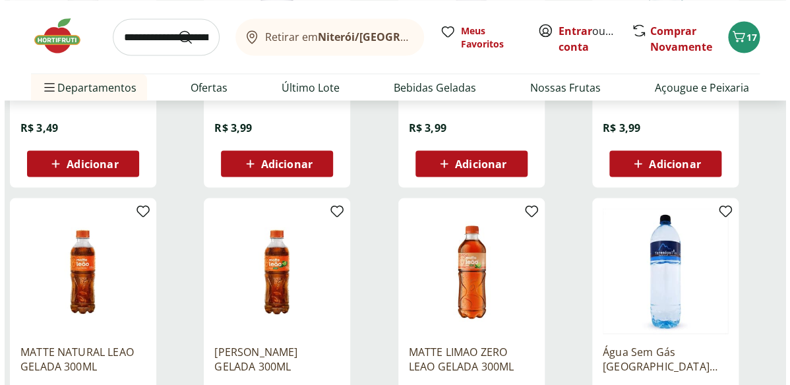
scroll to position [2675, 0]
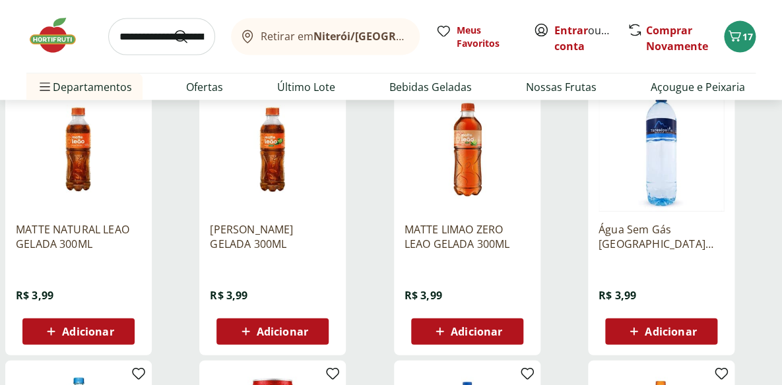
click at [655, 330] on span "Adicionar" at bounding box center [669, 332] width 51 height 11
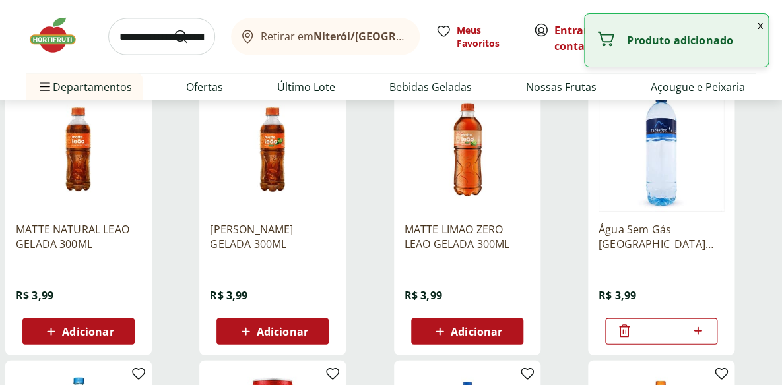
click at [696, 330] on icon at bounding box center [697, 331] width 16 height 16
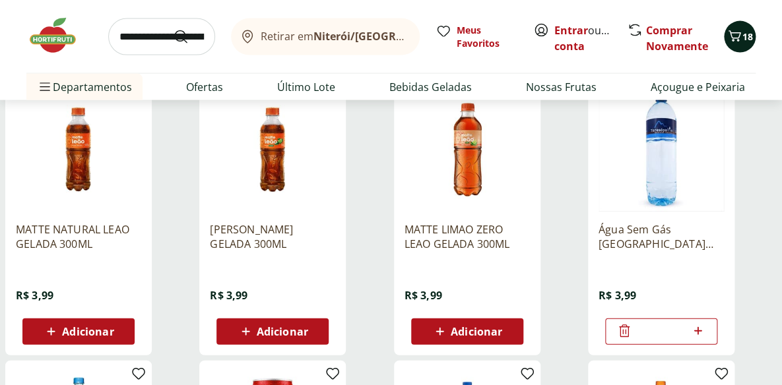
click at [743, 33] on span "18" at bounding box center [747, 36] width 11 height 13
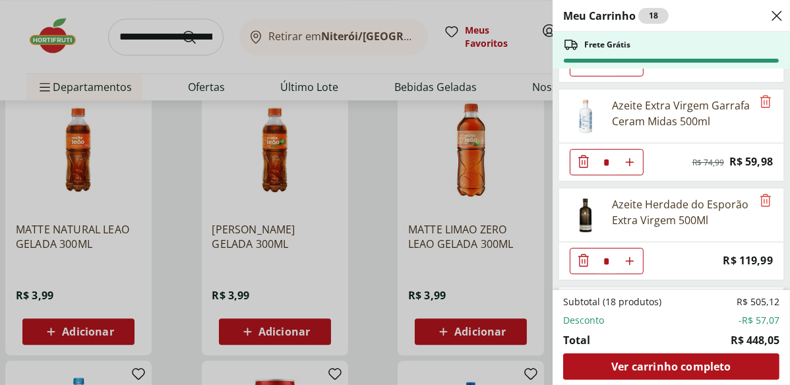
scroll to position [299, 0]
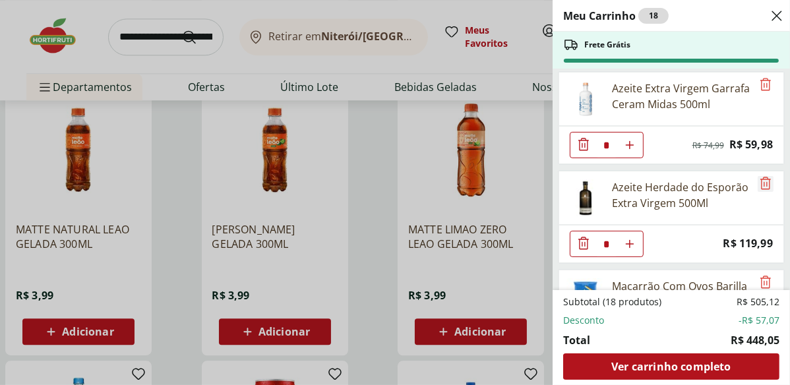
click at [758, 183] on icon "Remove" at bounding box center [766, 183] width 16 height 16
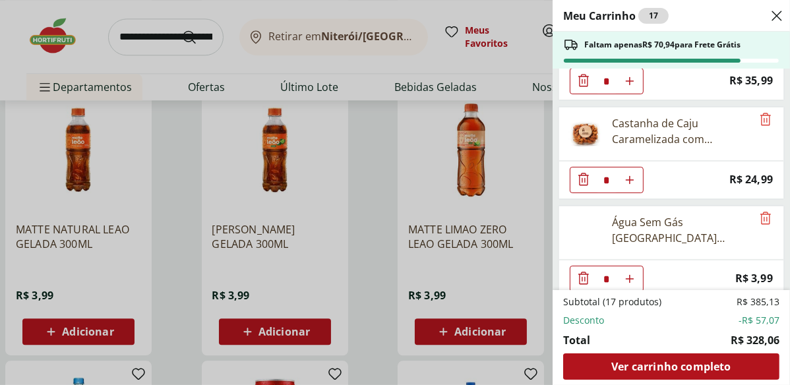
scroll to position [1163, 0]
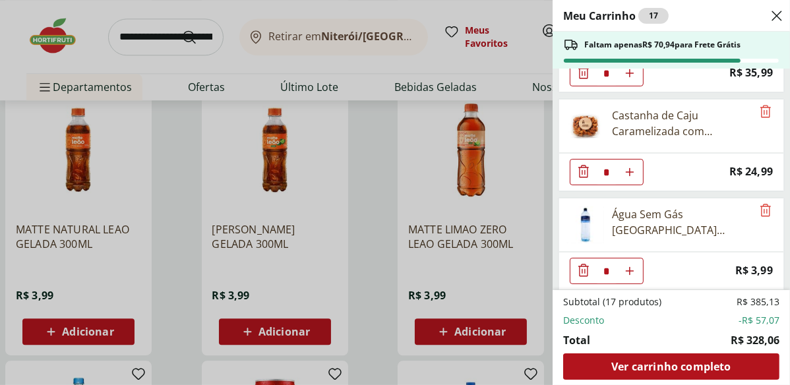
click at [628, 266] on use "Aumentar Quantidade" at bounding box center [630, 271] width 11 height 11
type input "*"
click at [628, 266] on use "Aumentar Quantidade" at bounding box center [630, 271] width 11 height 11
type input "*"
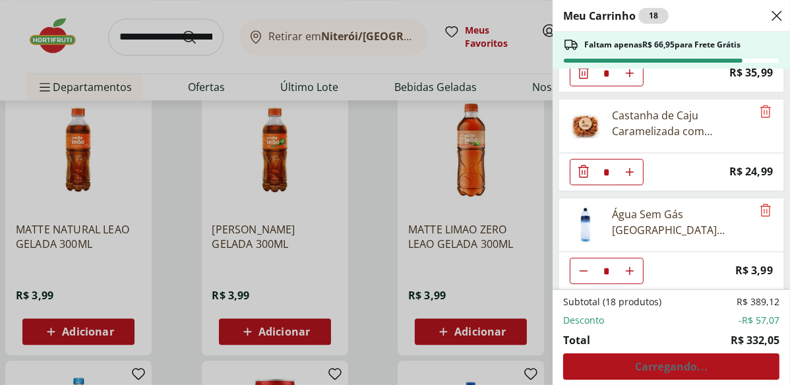
type input "*"
click at [628, 266] on use "Aumentar Quantidade" at bounding box center [630, 271] width 11 height 11
type input "*"
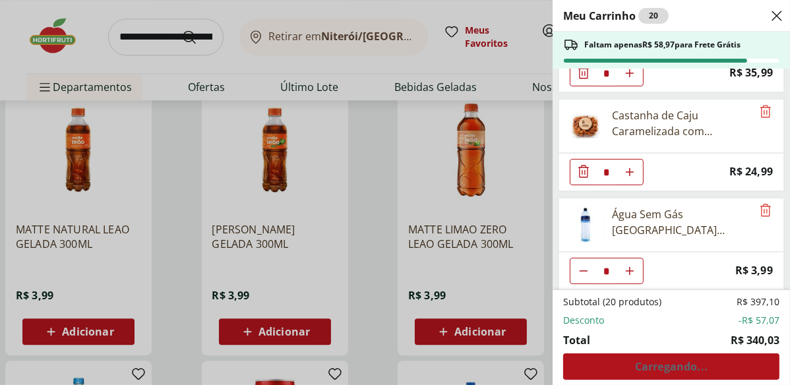
type input "*"
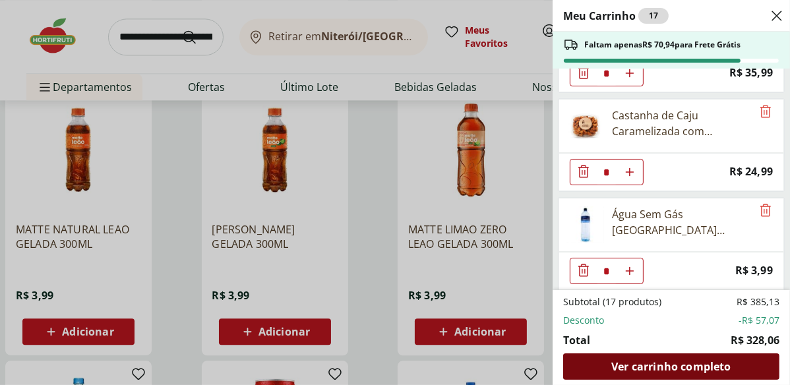
click at [709, 371] on span "Ver carrinho completo" at bounding box center [670, 366] width 119 height 11
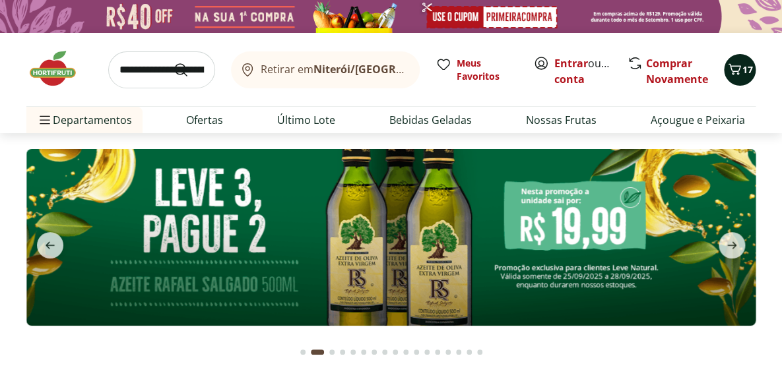
click at [742, 66] on span "17" at bounding box center [747, 69] width 11 height 13
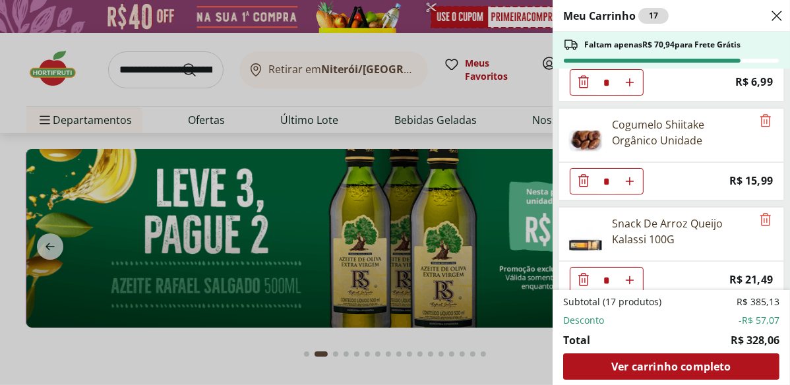
scroll to position [600, 0]
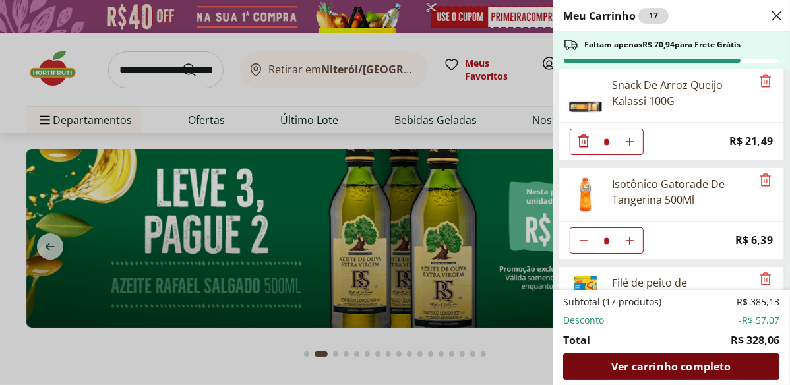
click at [687, 368] on span "Ver carrinho completo" at bounding box center [670, 366] width 119 height 11
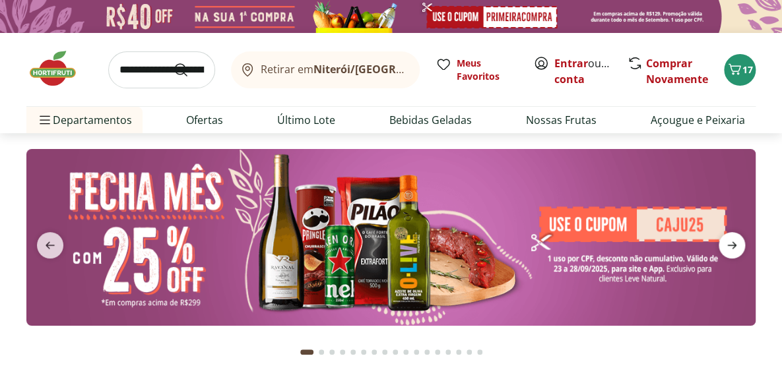
click at [733, 240] on icon "next" at bounding box center [732, 245] width 16 height 16
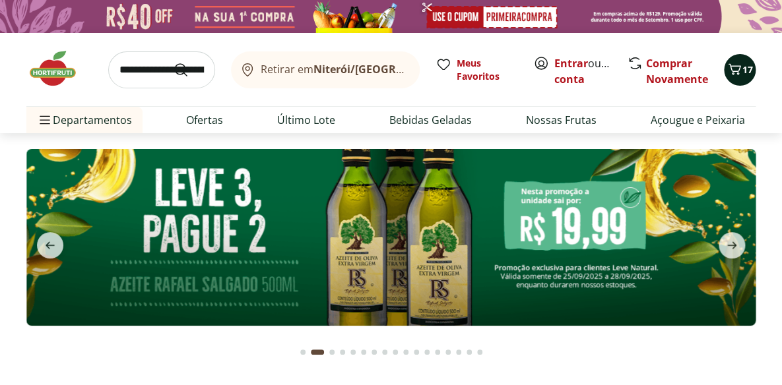
click at [732, 57] on button "17" at bounding box center [740, 70] width 32 height 32
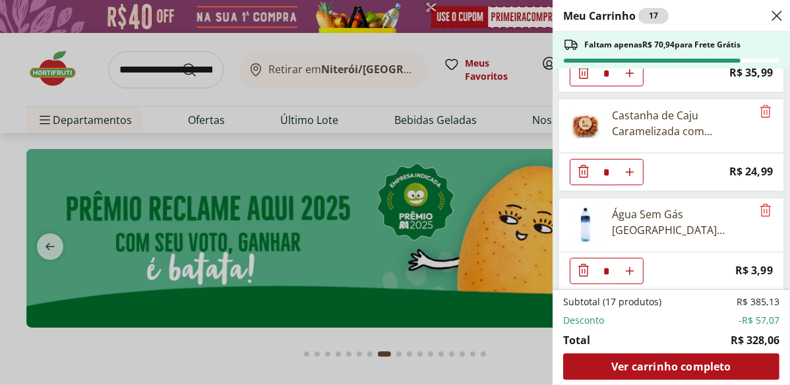
scroll to position [1163, 0]
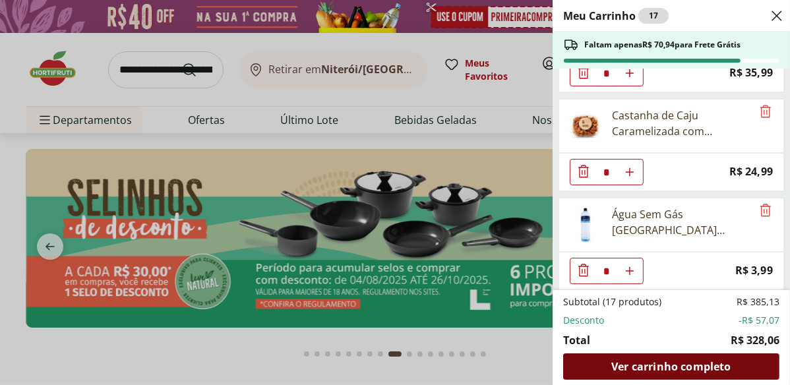
click at [699, 367] on span "Ver carrinho completo" at bounding box center [670, 366] width 119 height 11
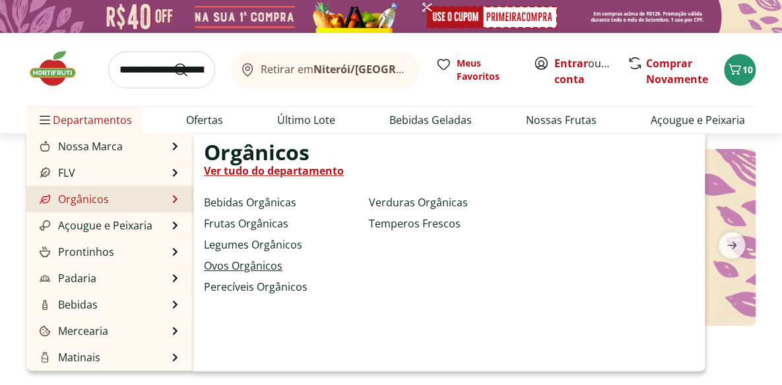
click at [272, 263] on link "Ovos Orgânicos" at bounding box center [243, 266] width 78 height 16
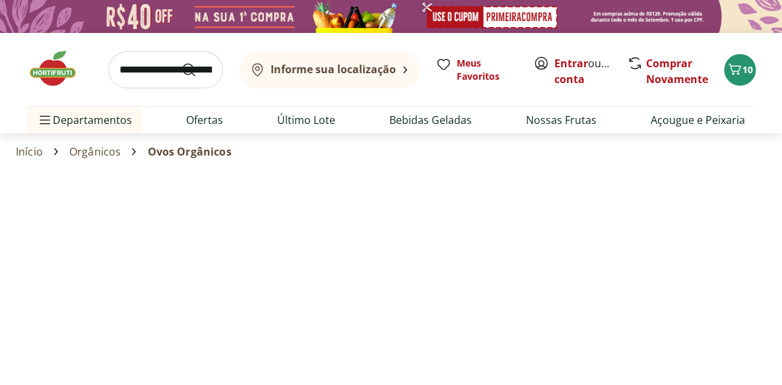
select select "**********"
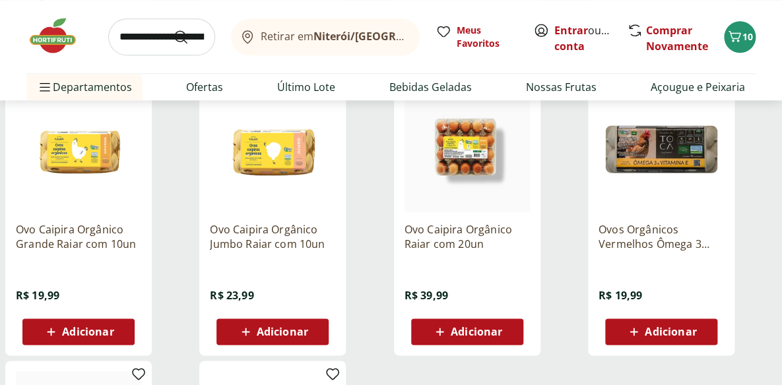
scroll to position [480, 0]
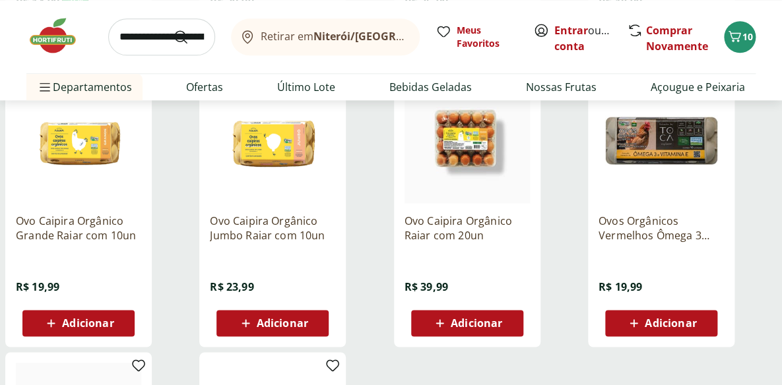
click at [683, 323] on span "Adicionar" at bounding box center [669, 323] width 51 height 11
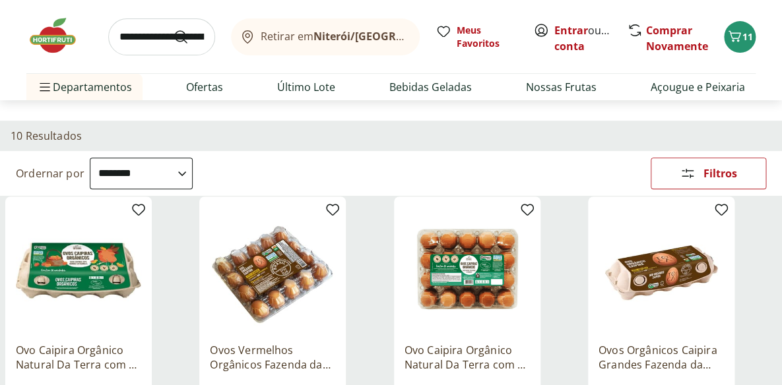
scroll to position [0, 0]
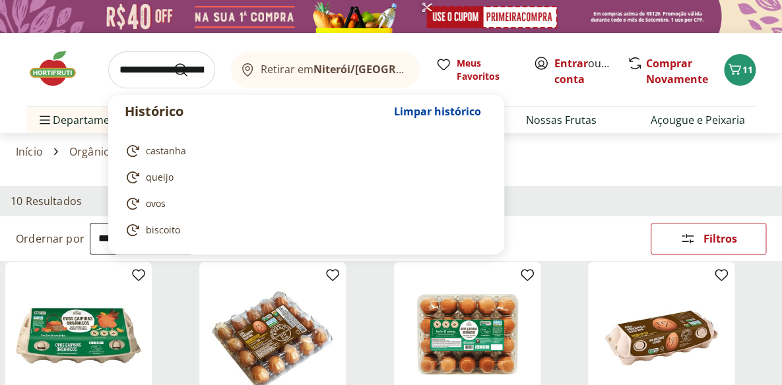
click at [139, 73] on input "search" at bounding box center [161, 69] width 107 height 37
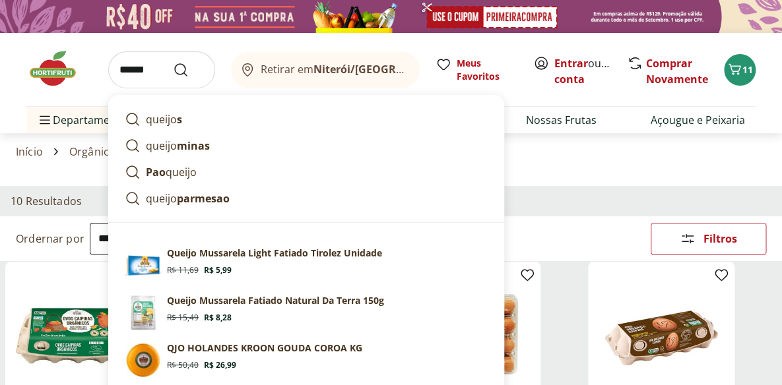
type input "******"
click at [173, 62] on button "Submit Search" at bounding box center [189, 70] width 32 height 16
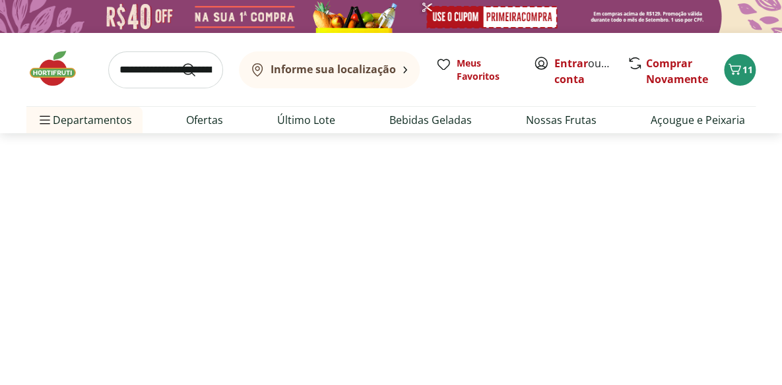
select select "**********"
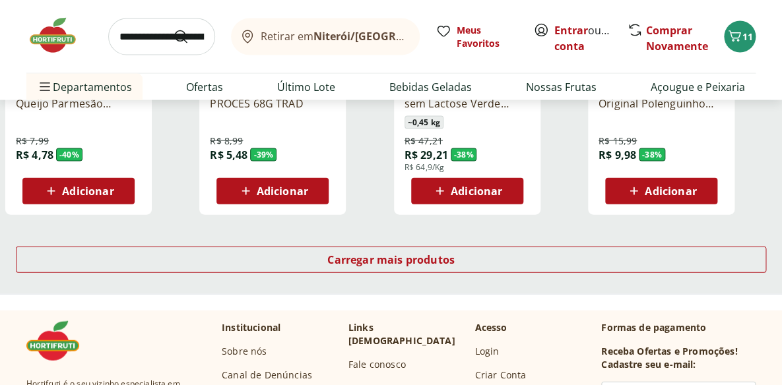
scroll to position [899, 0]
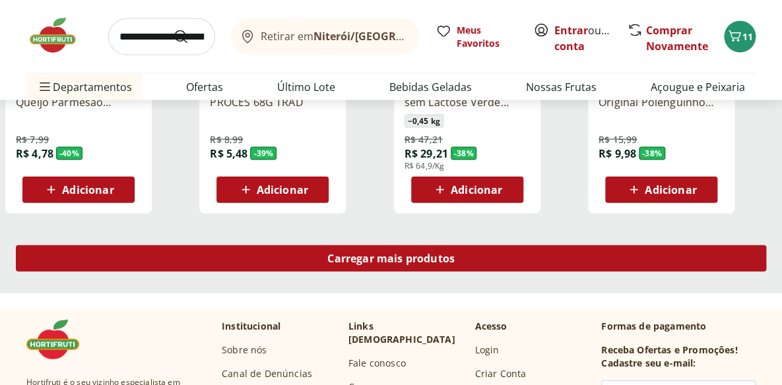
click at [406, 257] on span "Carregar mais produtos" at bounding box center [390, 258] width 127 height 11
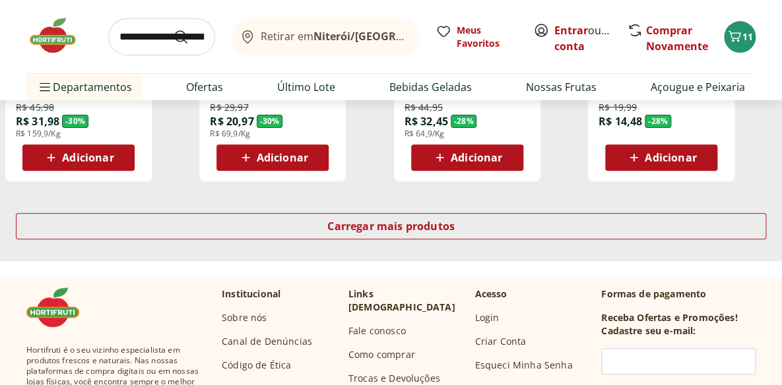
scroll to position [1799, 0]
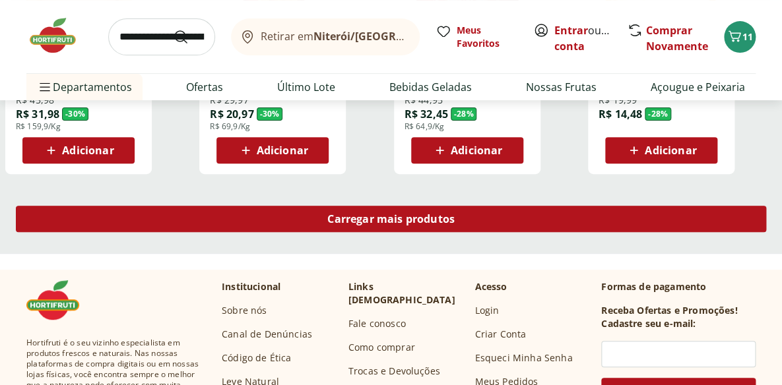
click at [379, 216] on span "Carregar mais produtos" at bounding box center [390, 219] width 127 height 11
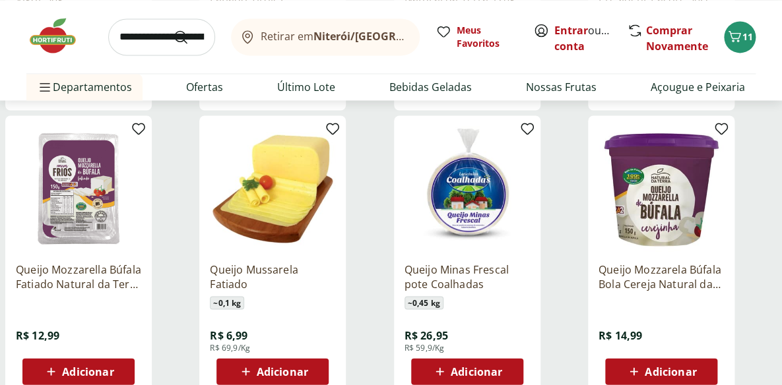
scroll to position [2458, 0]
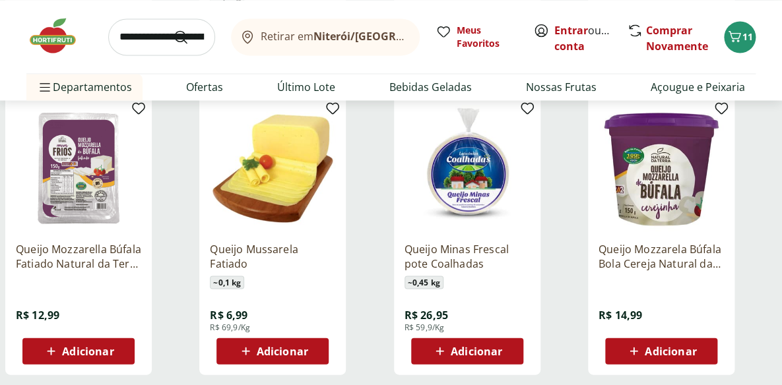
click at [683, 347] on span "Adicionar" at bounding box center [669, 351] width 51 height 11
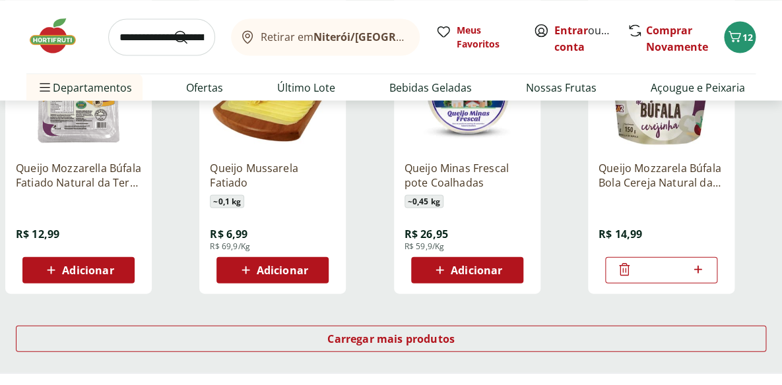
scroll to position [2578, 0]
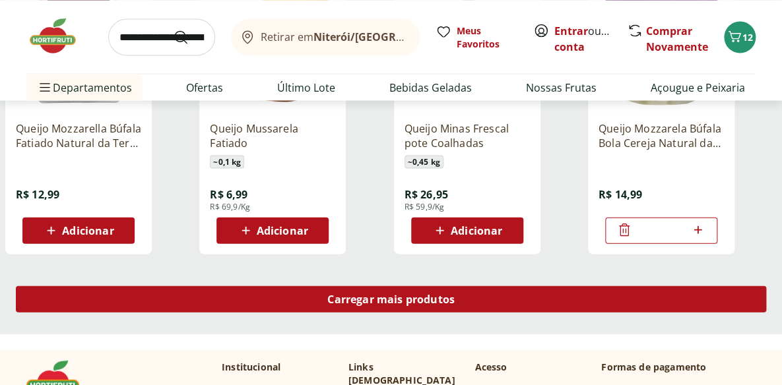
click at [458, 290] on div "Carregar mais produtos" at bounding box center [391, 299] width 750 height 26
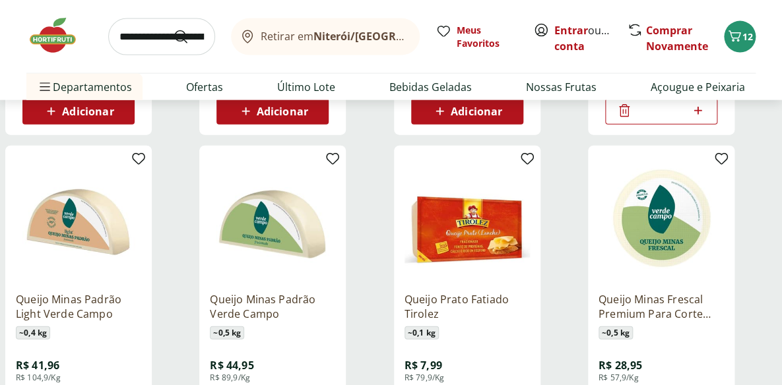
scroll to position [2758, 0]
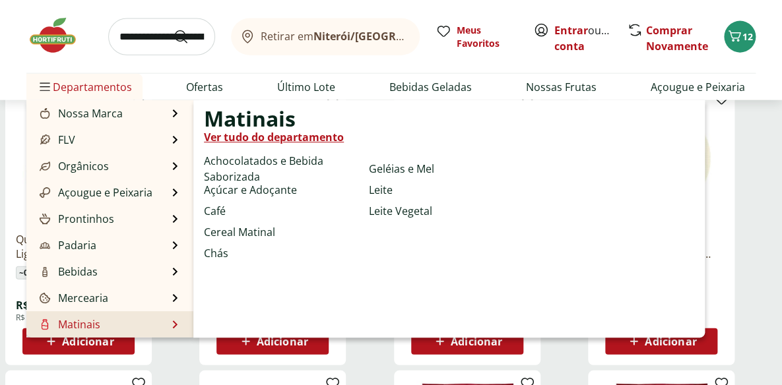
click at [144, 325] on li "Matinais Matinais Ver tudo do departamento Achocolatados e Bebida Saborizada Aç…" at bounding box center [109, 324] width 167 height 26
click at [173, 322] on li "Matinais Matinais Ver tudo do departamento Achocolatados e Bebida Saborizada Aç…" at bounding box center [109, 324] width 167 height 26
click at [282, 187] on link "Açúcar e Adoçante" at bounding box center [250, 190] width 93 height 16
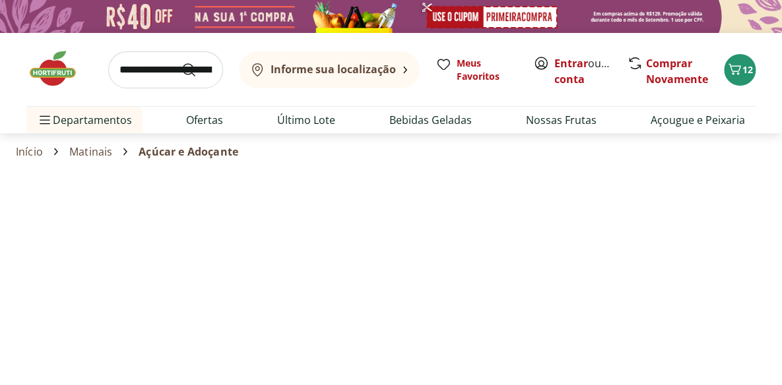
select select "**********"
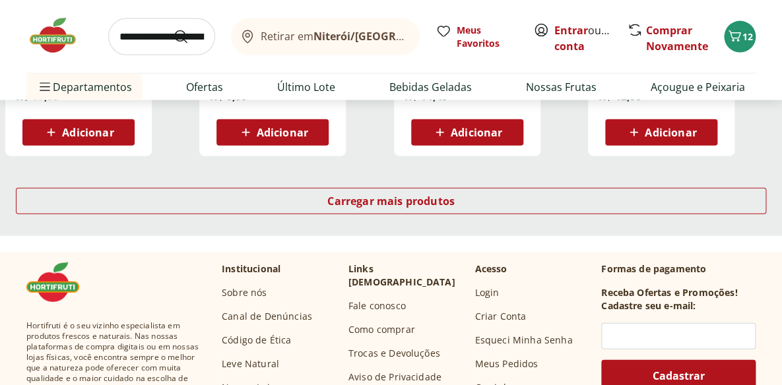
scroll to position [959, 0]
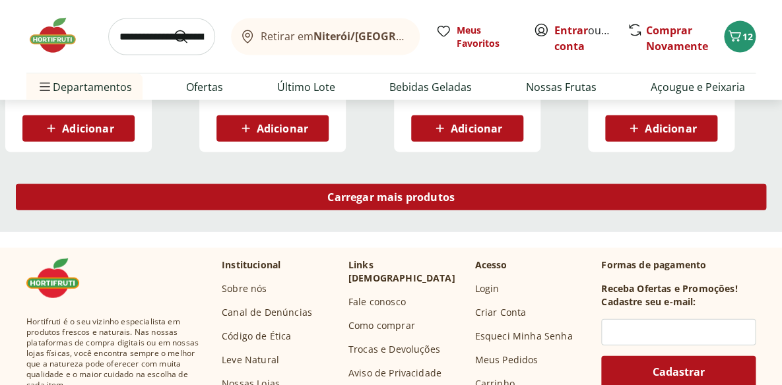
click at [461, 197] on div "Carregar mais produtos" at bounding box center [391, 197] width 750 height 26
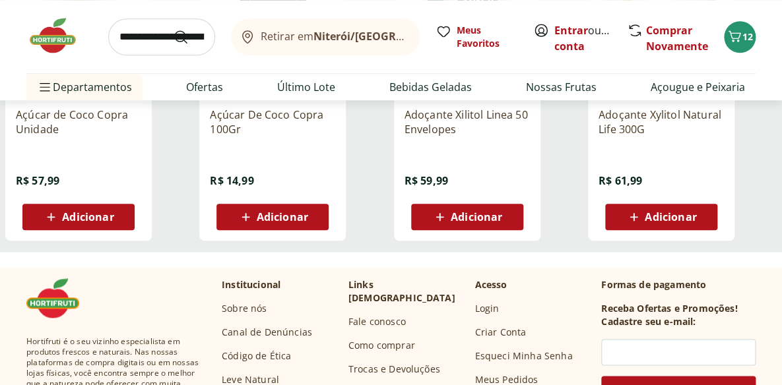
scroll to position [228, 0]
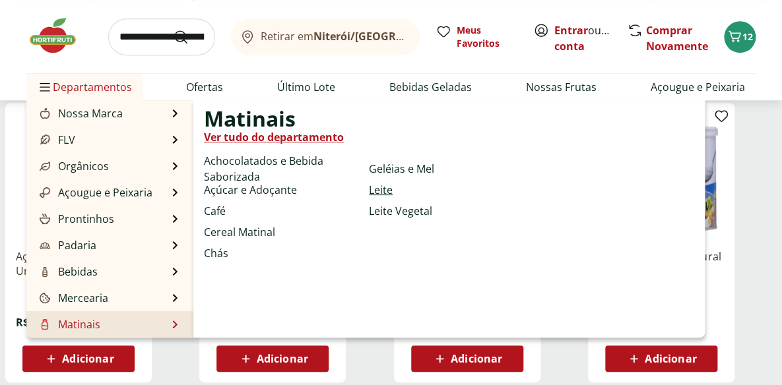
click at [391, 186] on link "Leite" at bounding box center [381, 190] width 24 height 16
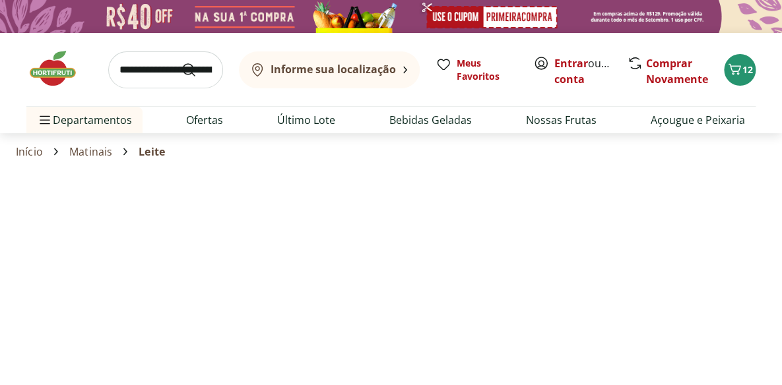
select select "**********"
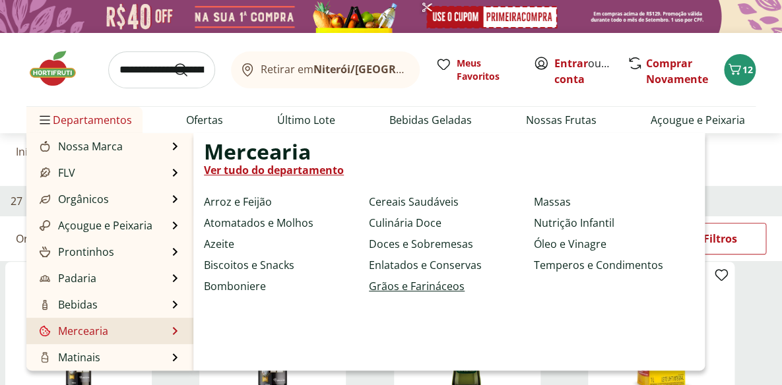
click at [425, 288] on link "Grãos e Farináceos" at bounding box center [417, 286] width 96 height 16
select select "**********"
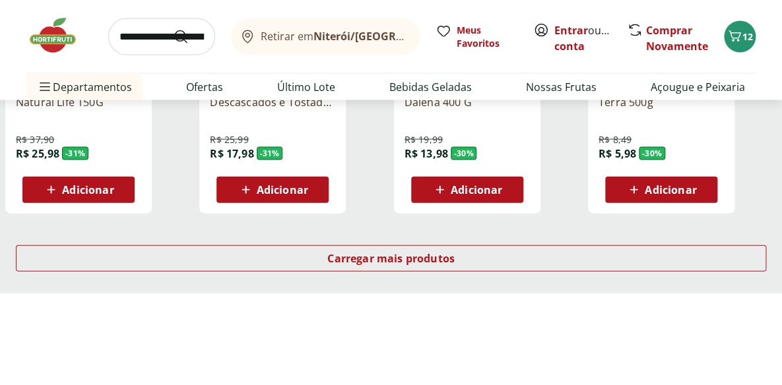
scroll to position [899, 0]
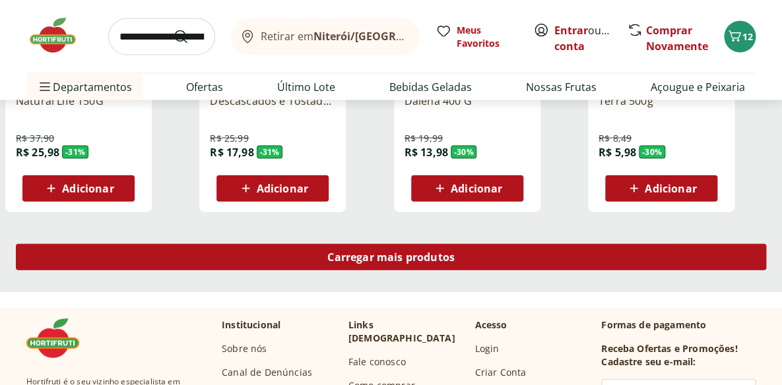
click at [447, 256] on span "Carregar mais produtos" at bounding box center [390, 257] width 127 height 11
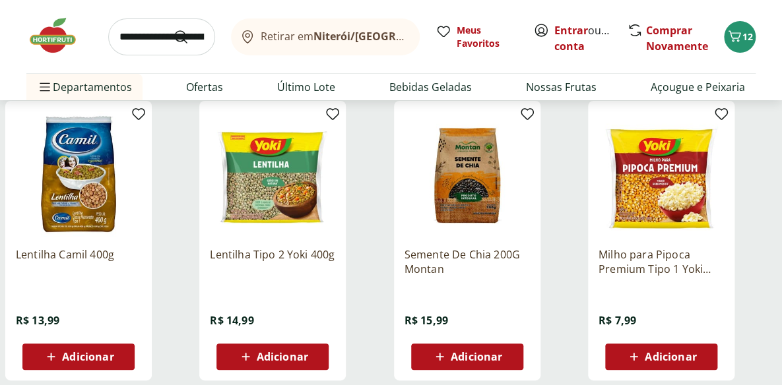
scroll to position [1619, 0]
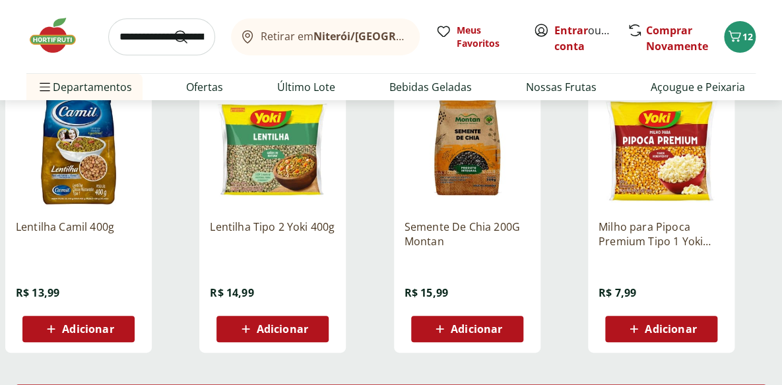
click at [98, 327] on span "Adicionar" at bounding box center [87, 329] width 51 height 11
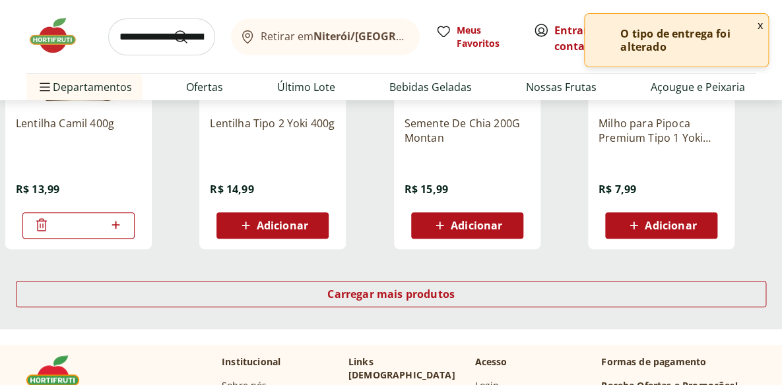
scroll to position [1739, 0]
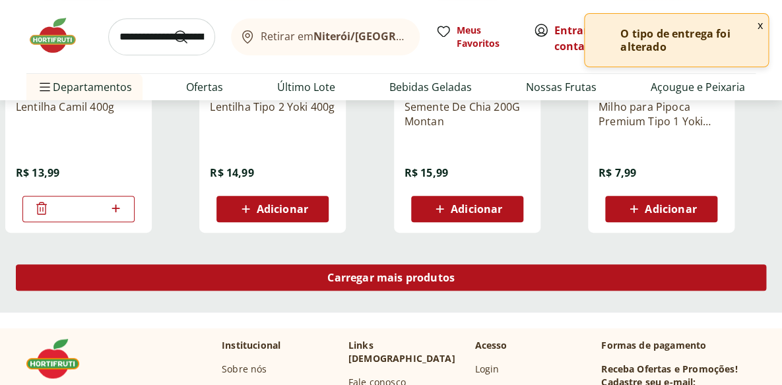
click at [594, 277] on div "Carregar mais produtos" at bounding box center [391, 278] width 750 height 26
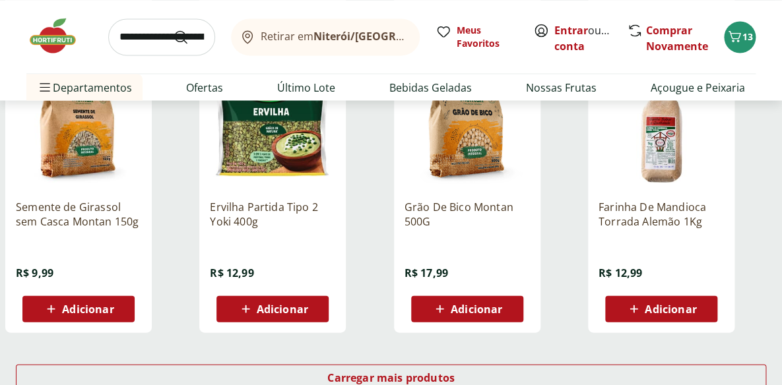
scroll to position [2518, 0]
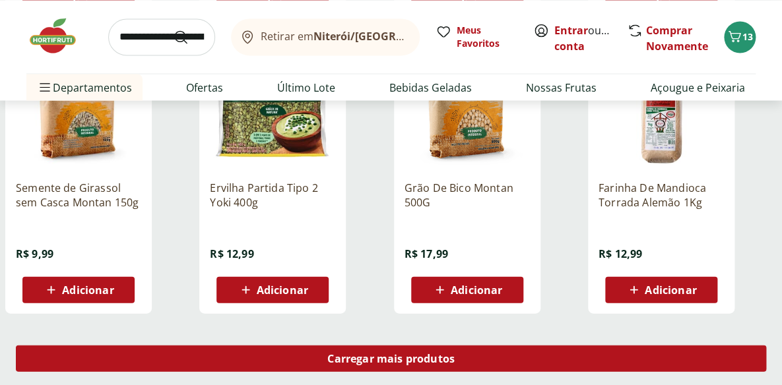
click at [518, 350] on div "Carregar mais produtos" at bounding box center [391, 358] width 750 height 26
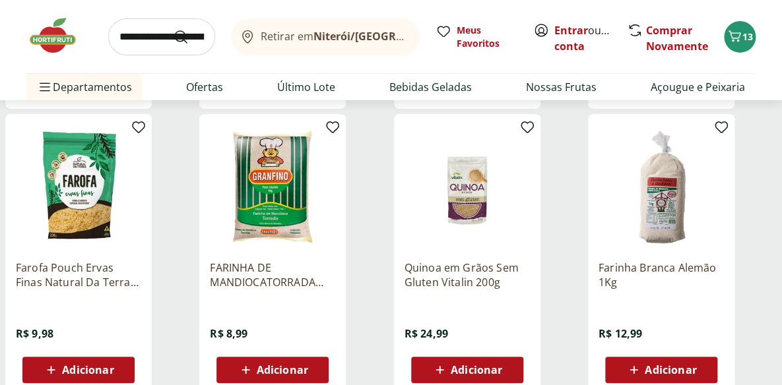
scroll to position [3357, 0]
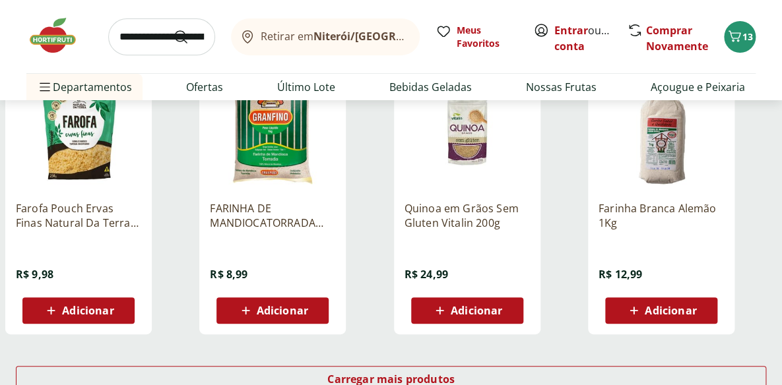
click at [88, 305] on span "Adicionar" at bounding box center [87, 310] width 51 height 11
click at [118, 305] on icon at bounding box center [116, 310] width 16 height 16
type input "*"
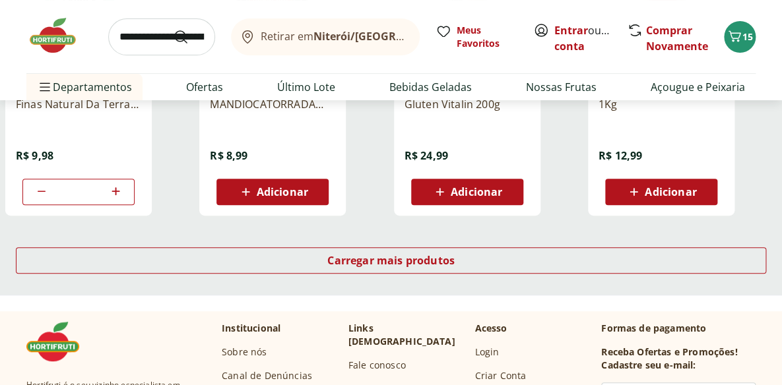
scroll to position [3478, 0]
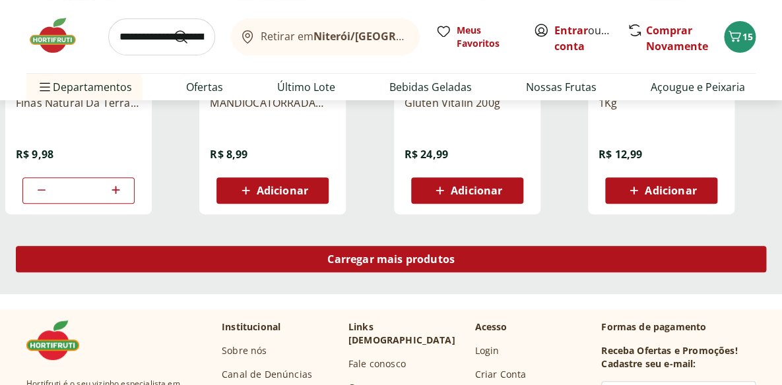
click at [419, 259] on span "Carregar mais produtos" at bounding box center [390, 259] width 127 height 11
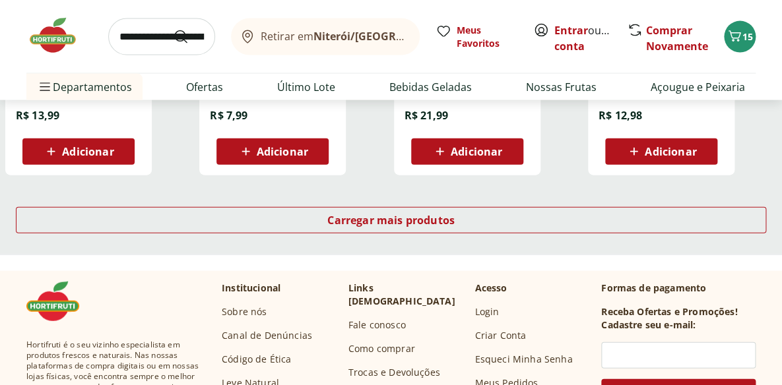
scroll to position [4377, 0]
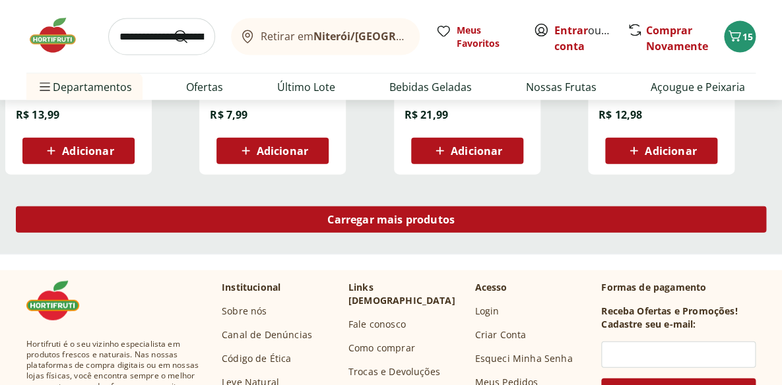
click at [478, 216] on div "Carregar mais produtos" at bounding box center [391, 219] width 750 height 26
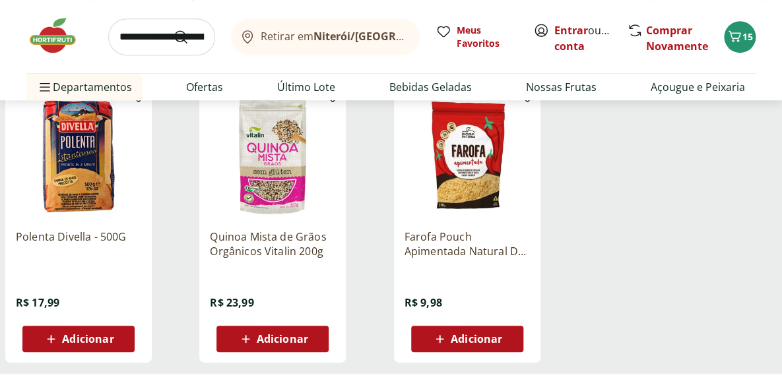
scroll to position [265, 0]
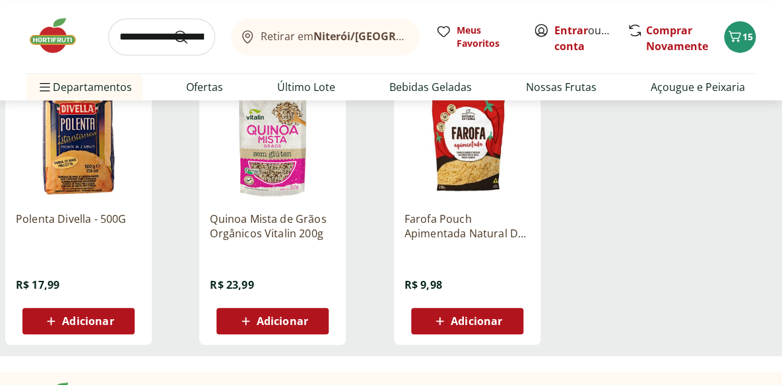
click at [482, 317] on span "Adicionar" at bounding box center [476, 321] width 51 height 11
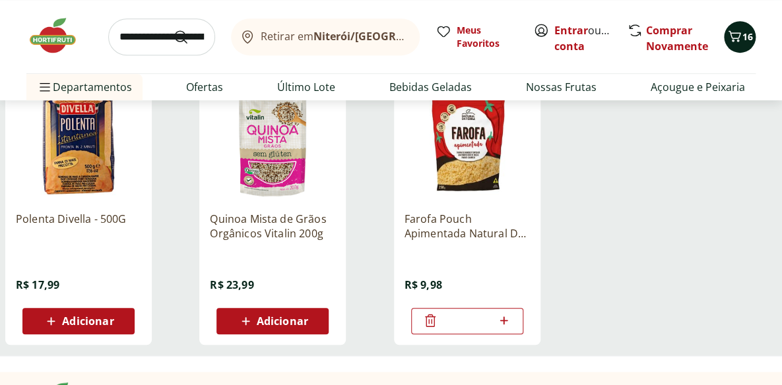
click at [740, 34] on icon "Carrinho" at bounding box center [734, 36] width 16 height 16
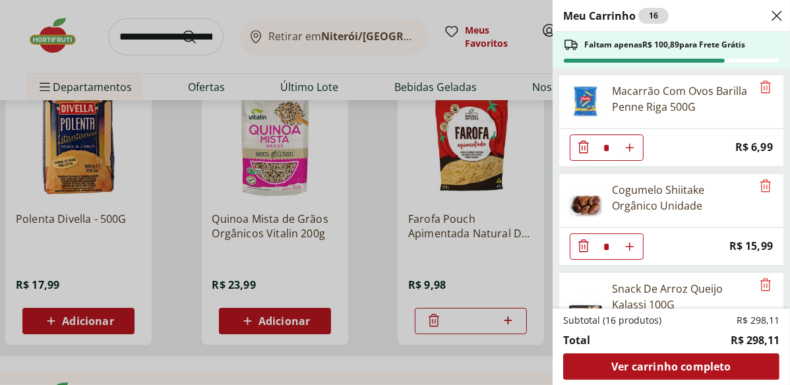
click at [375, 203] on div "Meu Carrinho 16 Faltam apenas R$ 100,89 para Frete Grátis Macarrão Com Ovos Bar…" at bounding box center [395, 192] width 790 height 385
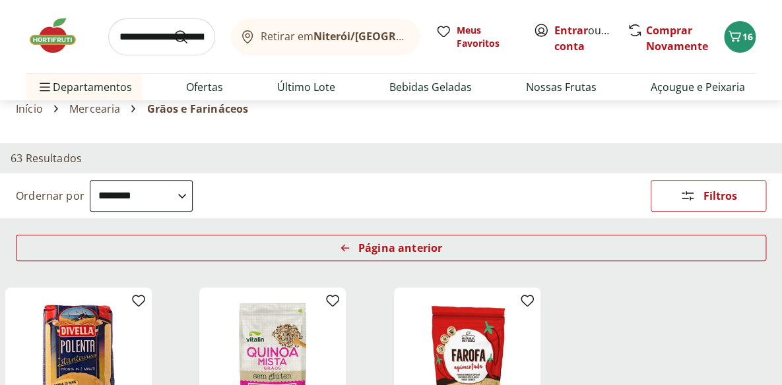
scroll to position [0, 0]
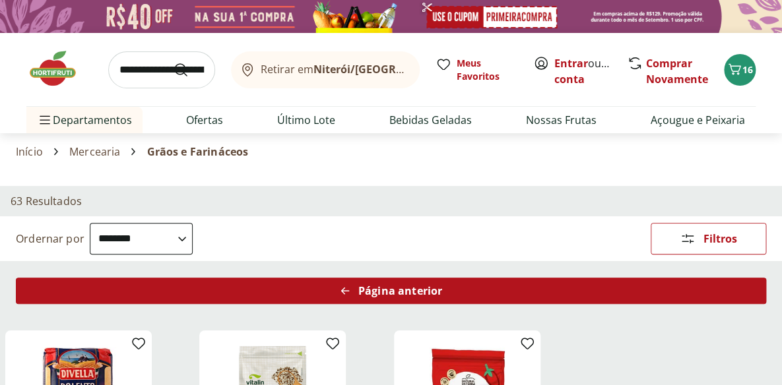
click at [495, 284] on div "Página anterior" at bounding box center [391, 291] width 750 height 26
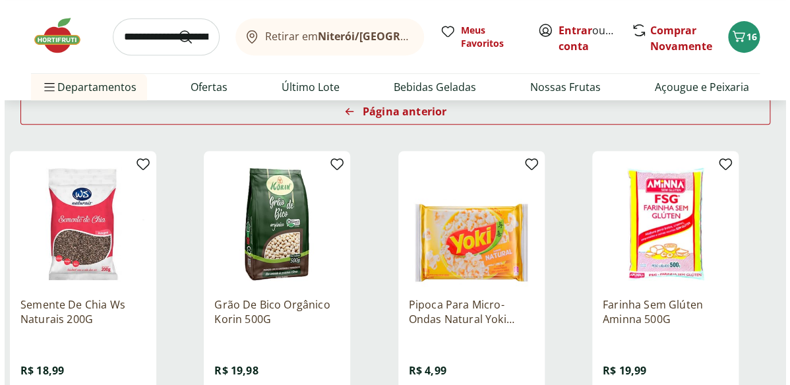
scroll to position [239, 0]
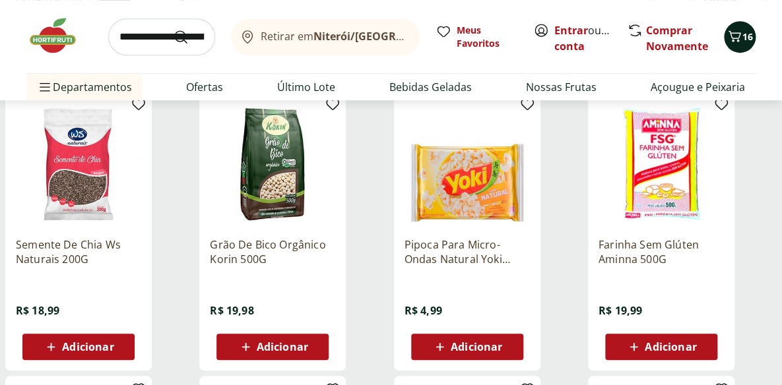
click at [737, 37] on icon "Carrinho" at bounding box center [734, 35] width 13 height 11
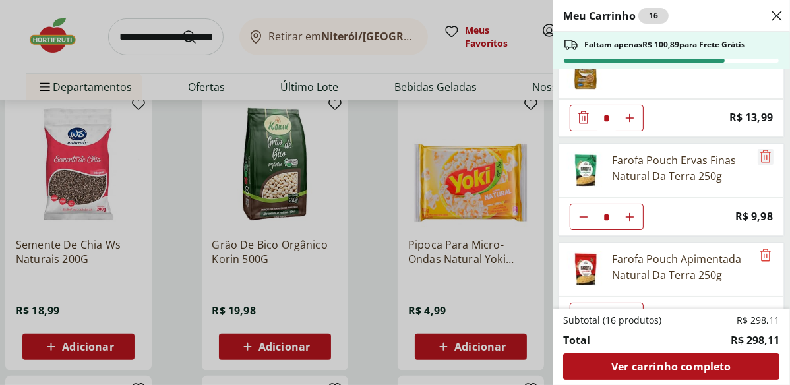
scroll to position [1046, 0]
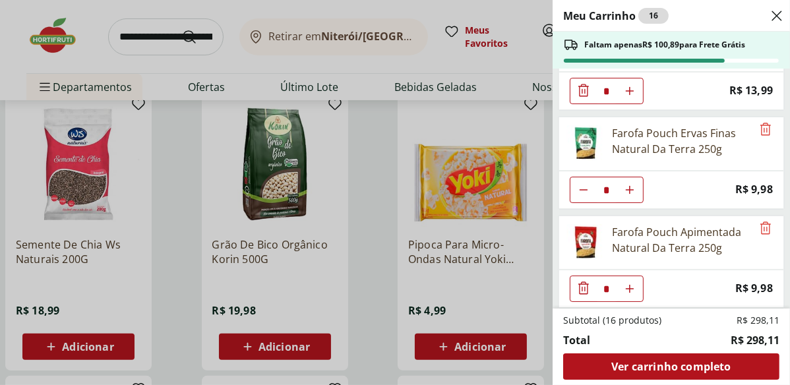
click at [581, 185] on icon "Diminuir Quantidade" at bounding box center [583, 190] width 11 height 11
type input "*"
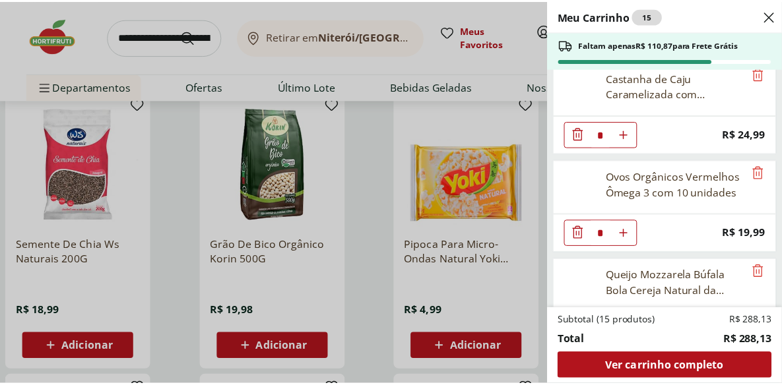
scroll to position [687, 0]
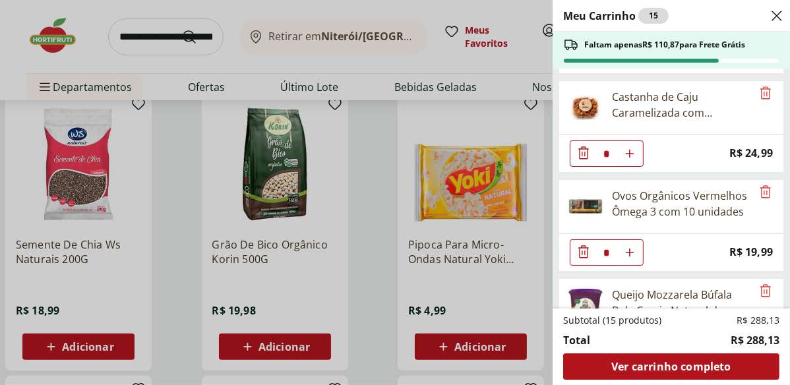
click at [96, 248] on div "Meu Carrinho 15 Faltam apenas R$ 110,87 para Frete Grátis Macarrão Com Ovos Bar…" at bounding box center [395, 192] width 790 height 385
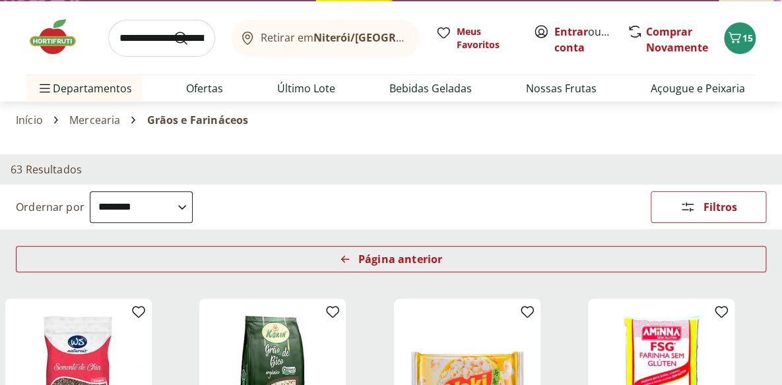
scroll to position [0, 0]
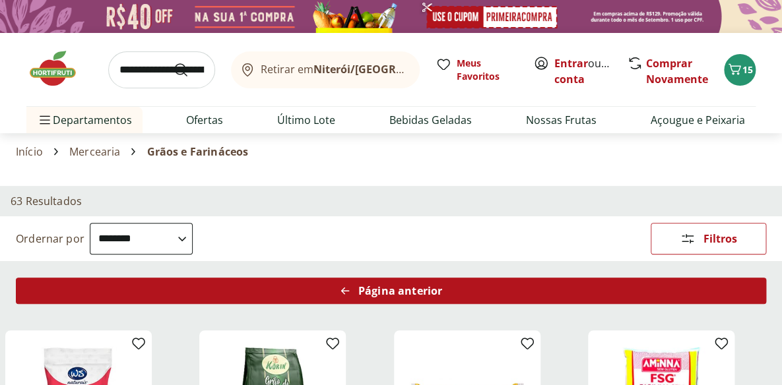
click at [402, 290] on span "Página anterior" at bounding box center [400, 291] width 84 height 11
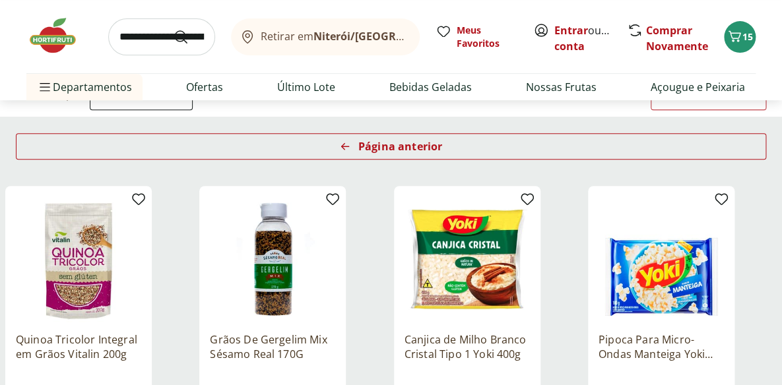
scroll to position [119, 0]
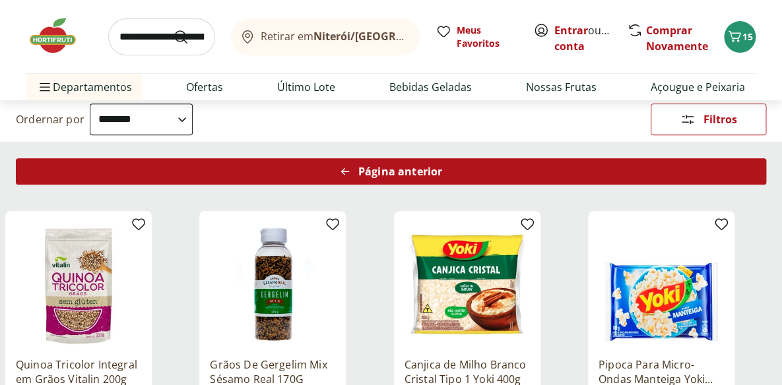
click at [408, 166] on span "Página anterior" at bounding box center [400, 171] width 84 height 11
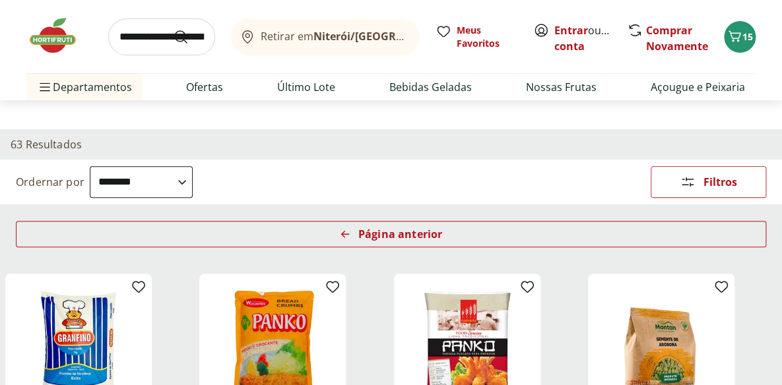
scroll to position [0, 0]
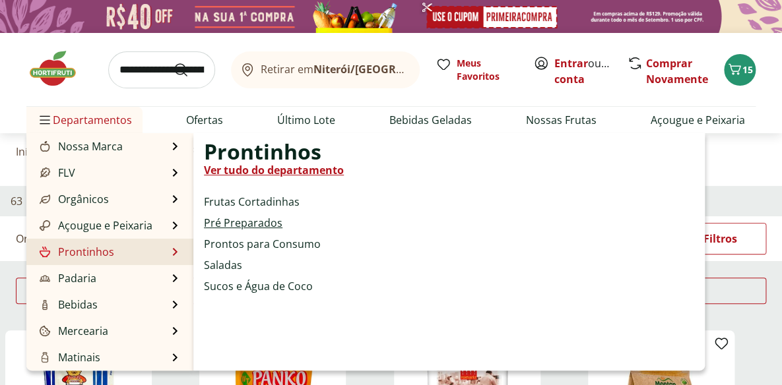
click at [261, 222] on link "Pré Preparados" at bounding box center [243, 223] width 78 height 16
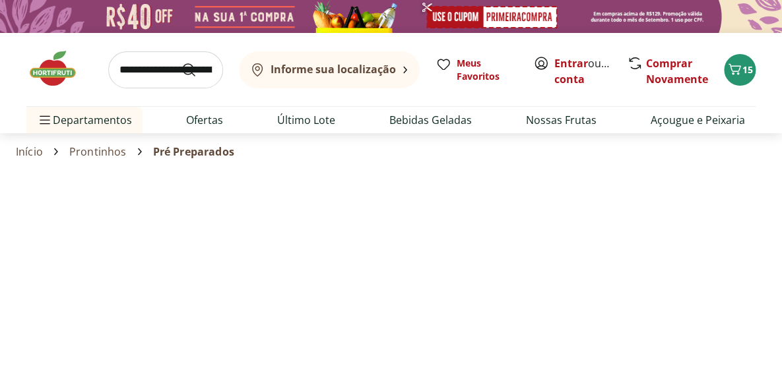
select select "**********"
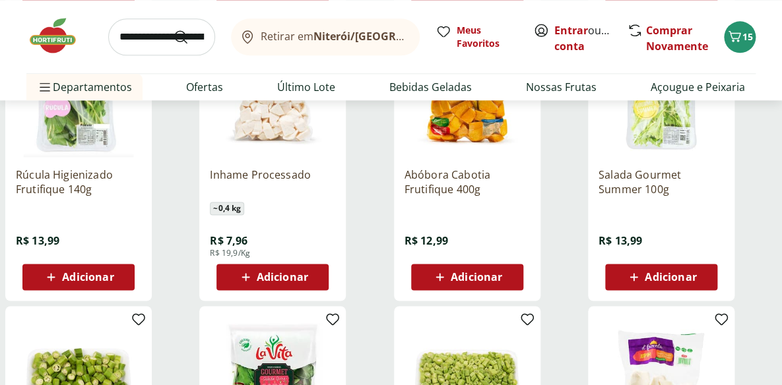
scroll to position [540, 0]
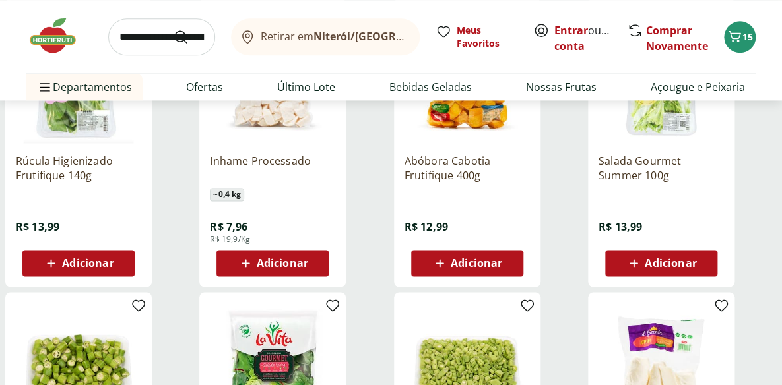
click at [292, 262] on span "Adicionar" at bounding box center [282, 263] width 51 height 11
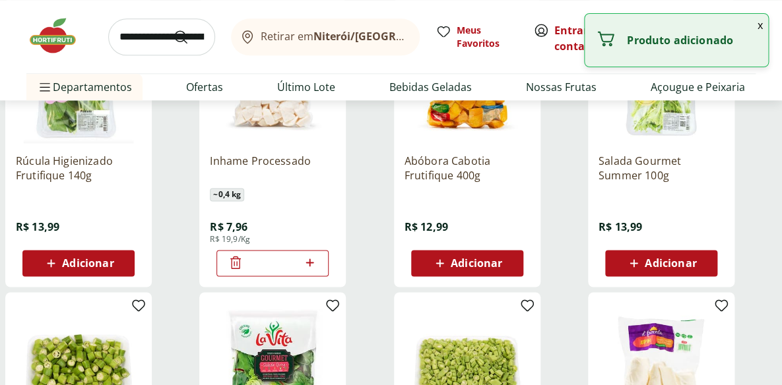
click at [316, 262] on icon at bounding box center [309, 263] width 16 height 16
type input "*"
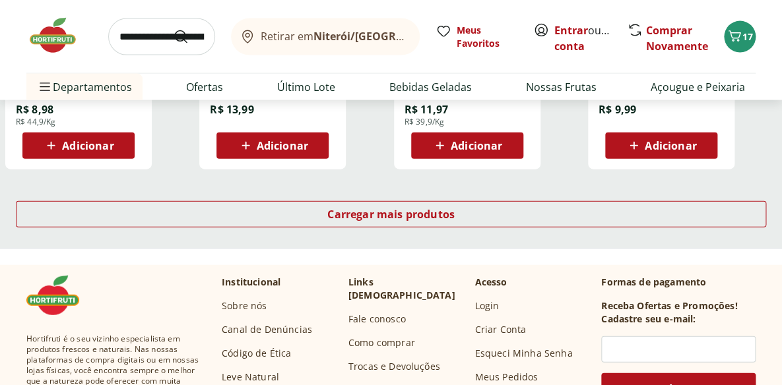
scroll to position [959, 0]
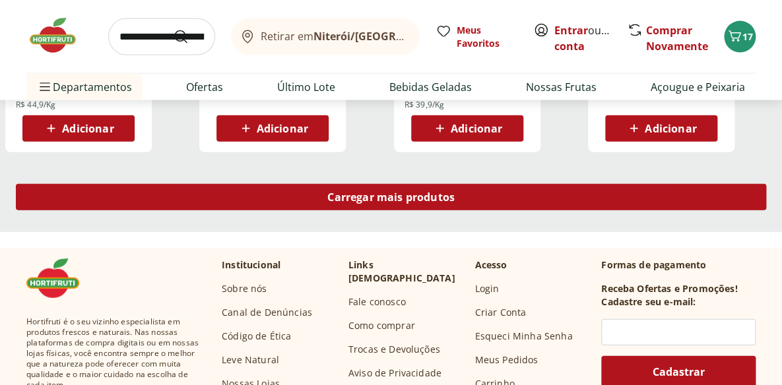
click at [466, 197] on div "Carregar mais produtos" at bounding box center [391, 197] width 750 height 26
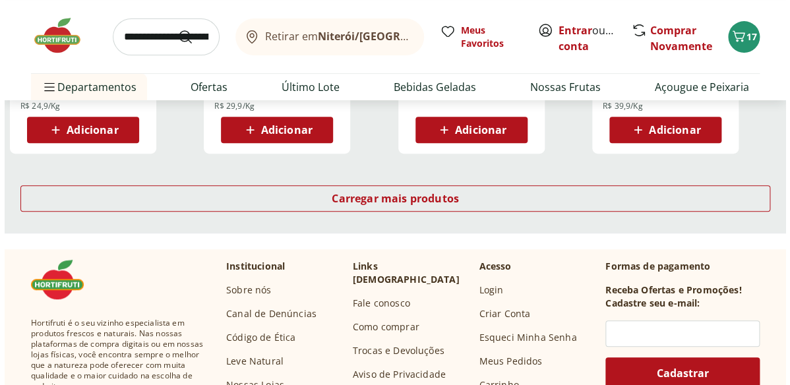
scroll to position [1859, 0]
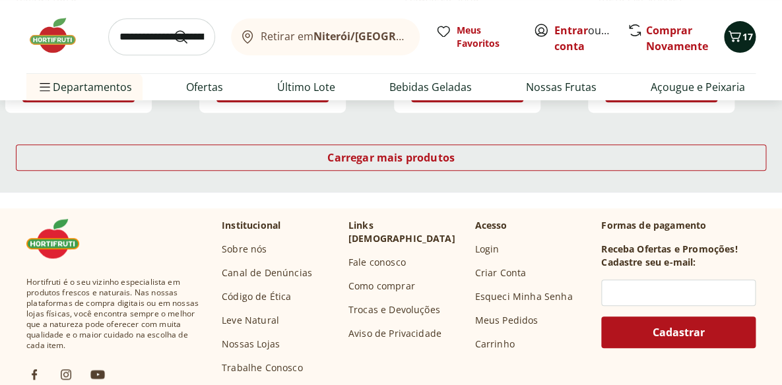
click at [736, 38] on icon "Carrinho" at bounding box center [734, 36] width 16 height 16
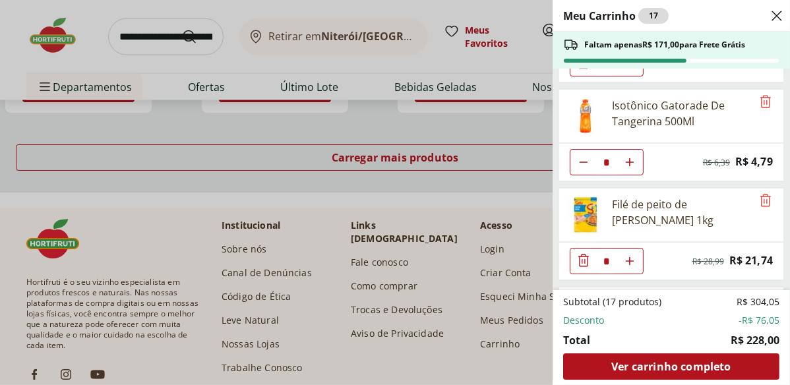
scroll to position [299, 0]
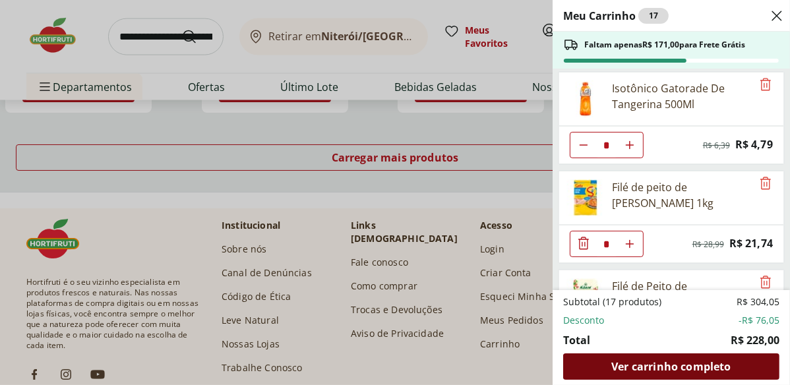
click at [728, 363] on span "Ver carrinho completo" at bounding box center [670, 366] width 119 height 11
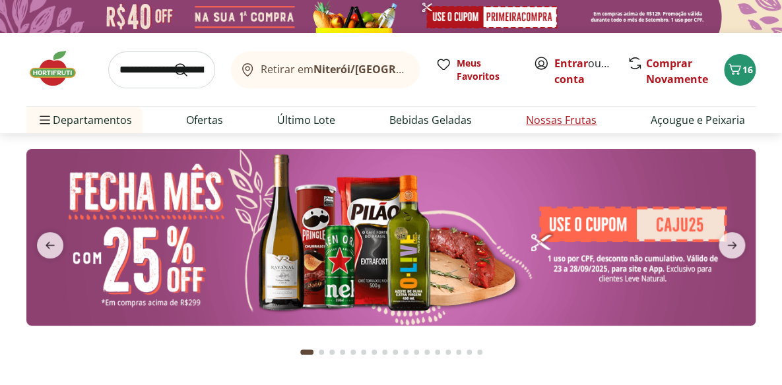
click at [573, 119] on link "Nossas Frutas" at bounding box center [561, 120] width 71 height 16
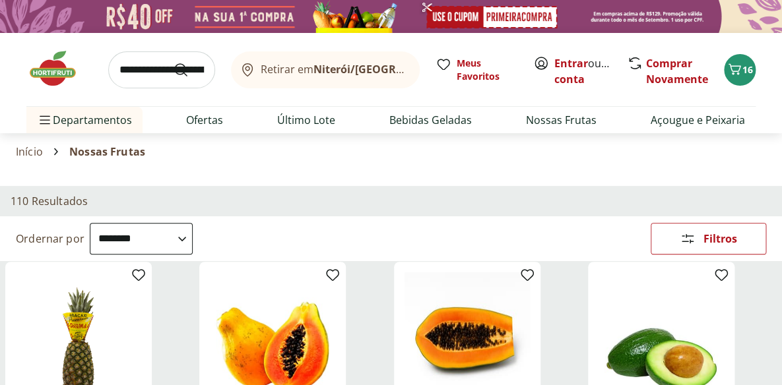
scroll to position [59, 0]
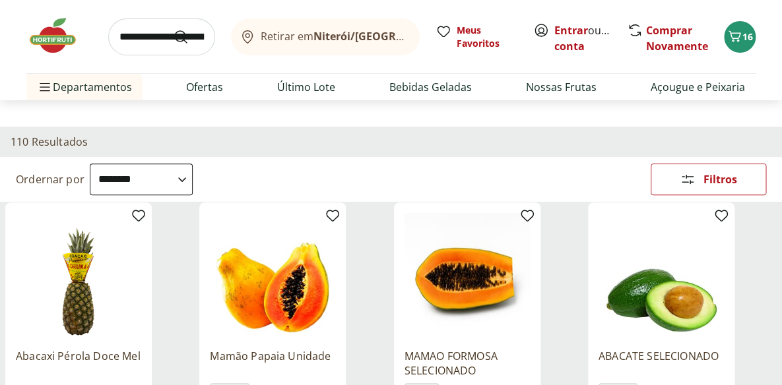
click at [193, 177] on select "**********" at bounding box center [141, 180] width 103 height 32
click at [90, 164] on select "**********" at bounding box center [141, 180] width 103 height 32
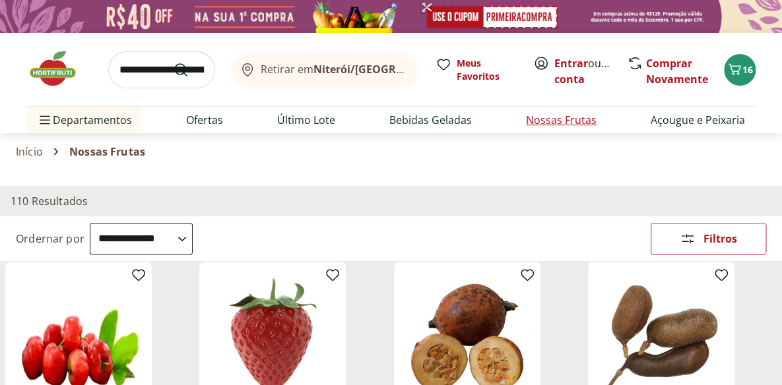
click at [555, 118] on link "Nossas Frutas" at bounding box center [561, 120] width 71 height 16
click at [193, 237] on select "**********" at bounding box center [141, 239] width 103 height 32
select select "**********"
click at [90, 223] on select "**********" at bounding box center [141, 239] width 103 height 32
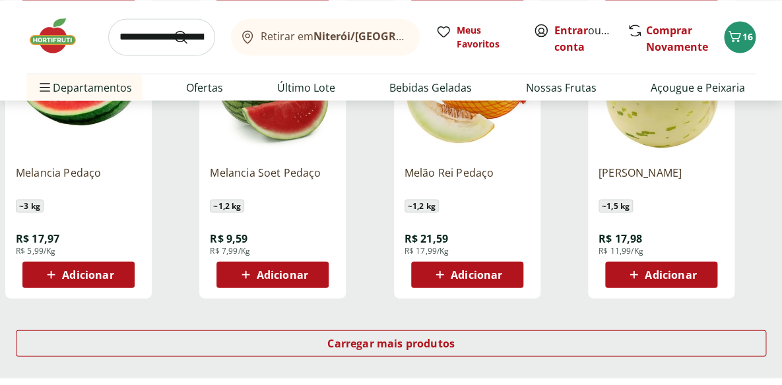
scroll to position [839, 0]
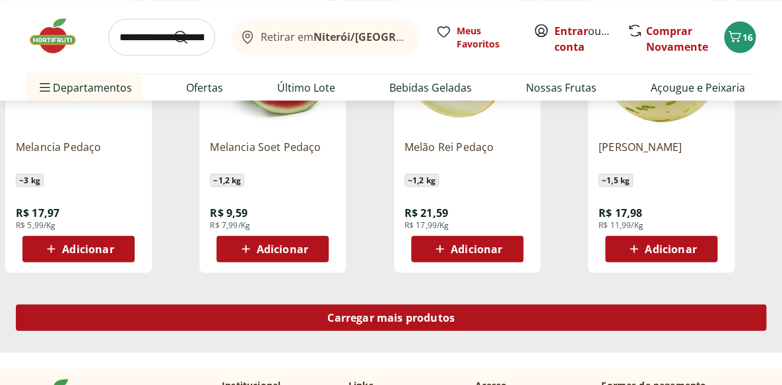
click at [513, 315] on div "Carregar mais produtos" at bounding box center [391, 317] width 750 height 26
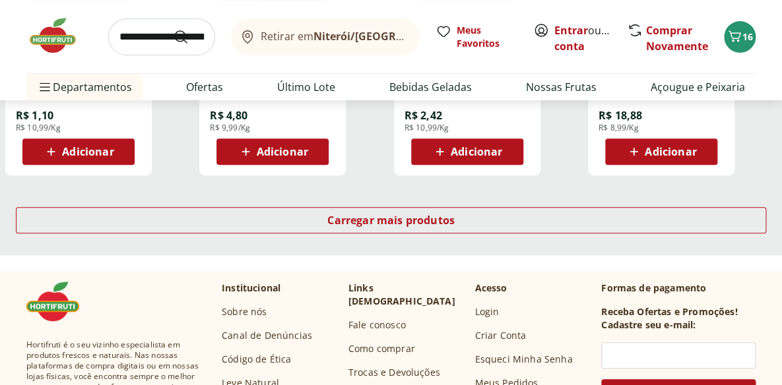
scroll to position [1799, 0]
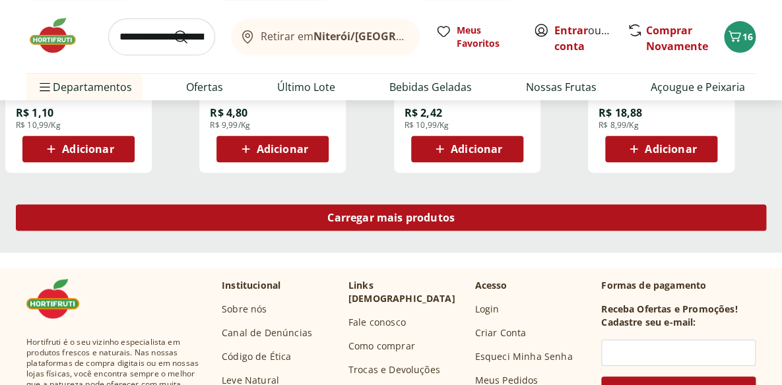
click at [406, 214] on span "Carregar mais produtos" at bounding box center [390, 217] width 127 height 11
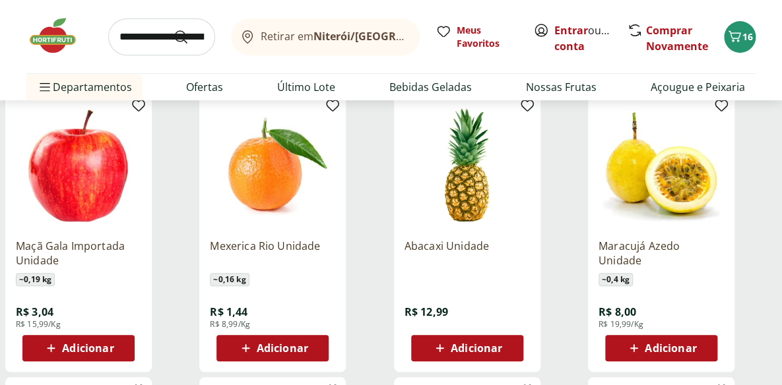
scroll to position [1919, 0]
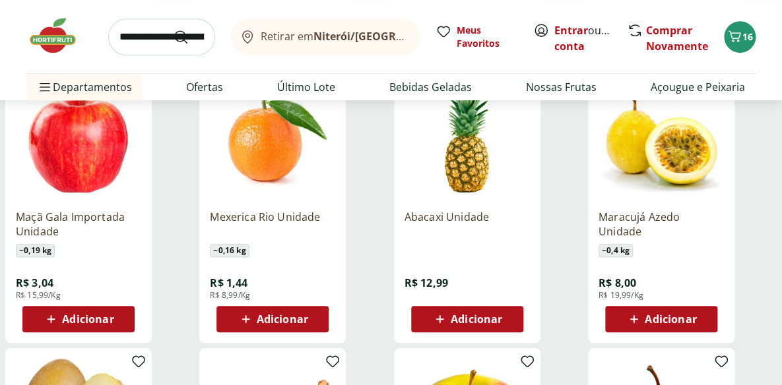
click at [296, 321] on span "Adicionar" at bounding box center [282, 319] width 51 height 11
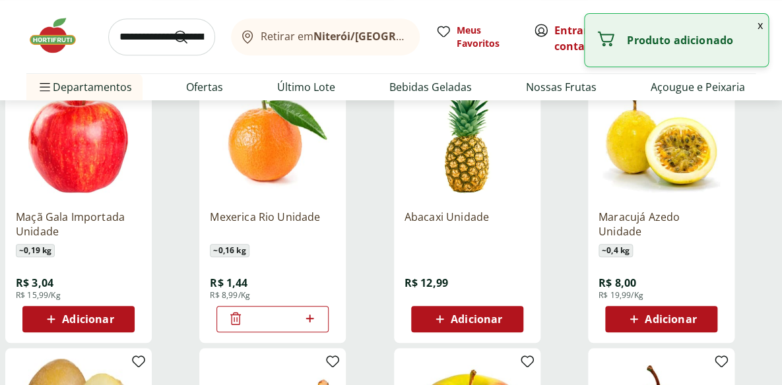
click at [307, 317] on icon at bounding box center [309, 319] width 16 height 16
type input "*"
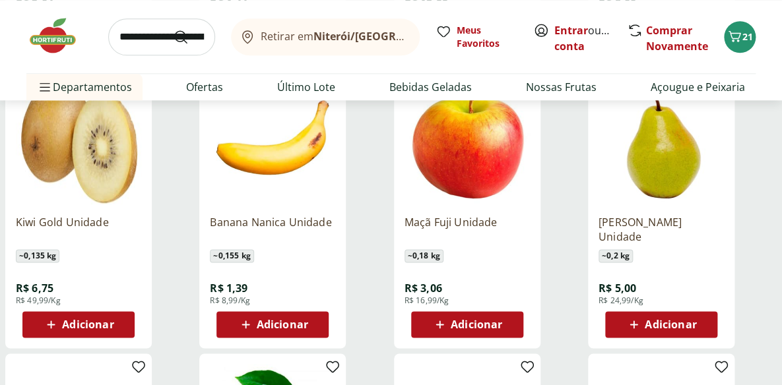
scroll to position [2218, 0]
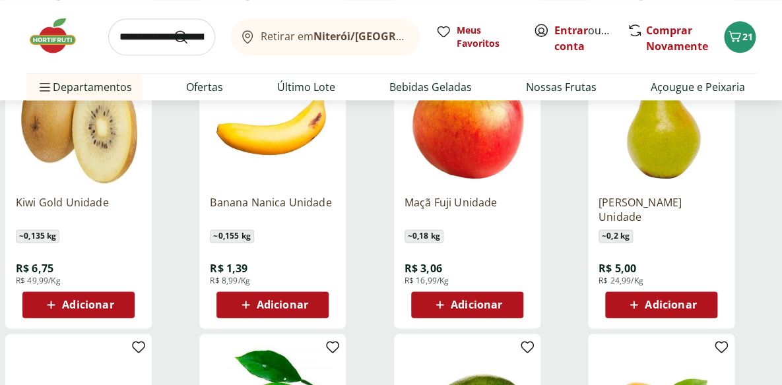
click at [78, 299] on span "Adicionar" at bounding box center [87, 304] width 51 height 11
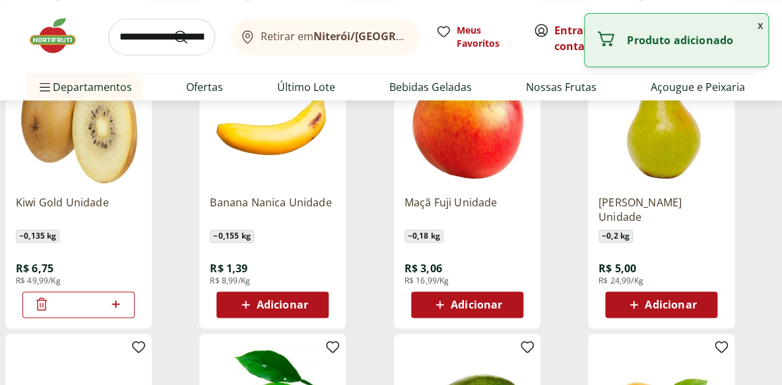
click at [119, 301] on icon at bounding box center [116, 304] width 16 height 16
type input "*"
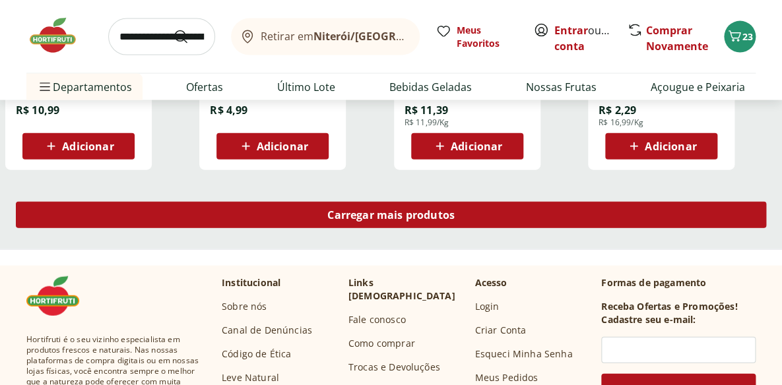
scroll to position [2698, 0]
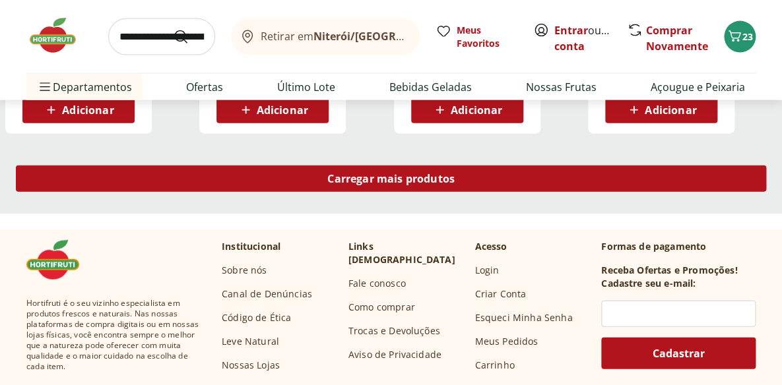
click at [466, 177] on div "Carregar mais produtos" at bounding box center [391, 179] width 750 height 26
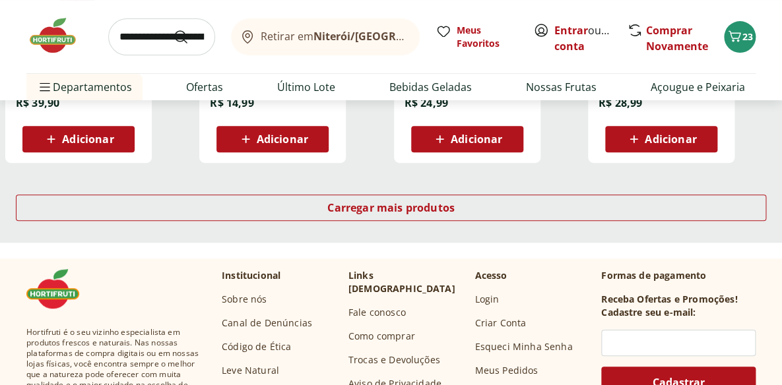
scroll to position [3538, 0]
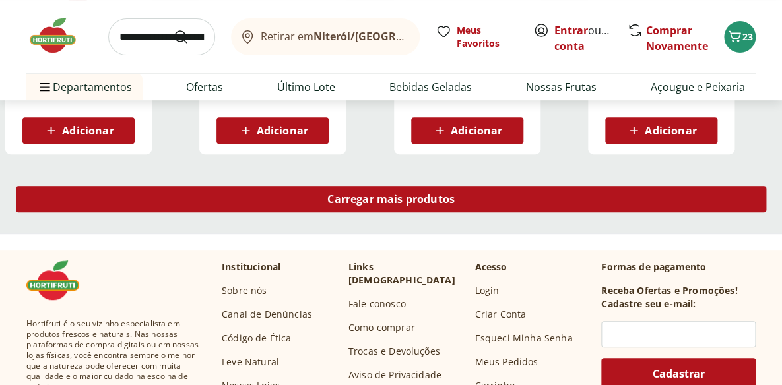
click at [496, 191] on div "Carregar mais produtos" at bounding box center [391, 199] width 750 height 26
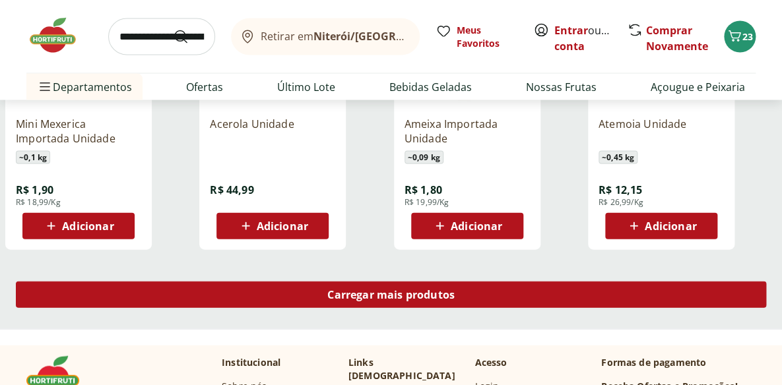
scroll to position [4317, 0]
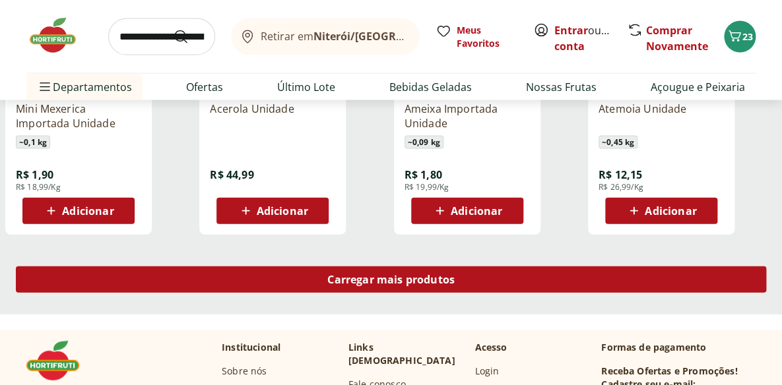
click at [511, 276] on div "Carregar mais produtos" at bounding box center [391, 279] width 750 height 26
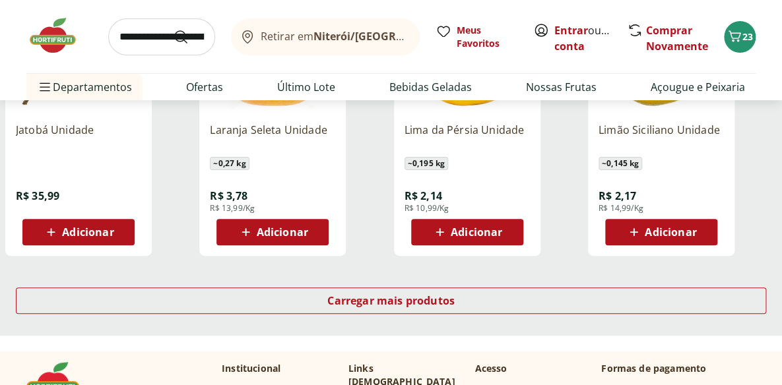
scroll to position [5157, 0]
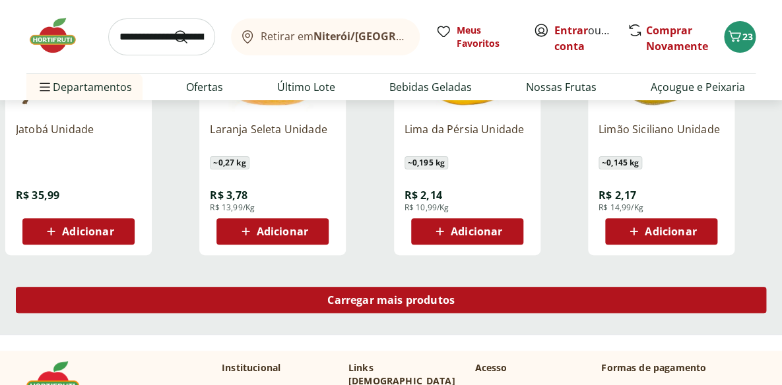
click at [606, 296] on div "Carregar mais produtos" at bounding box center [391, 300] width 750 height 26
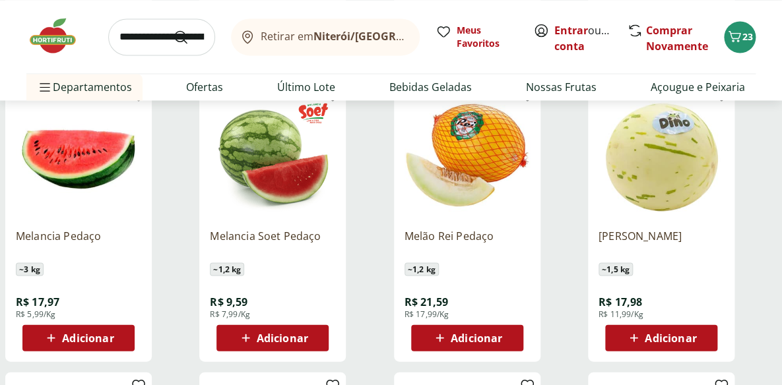
scroll to position [538, 0]
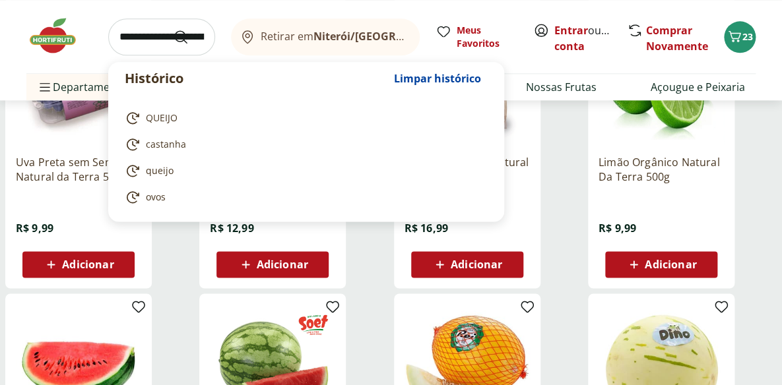
click at [183, 36] on input "search" at bounding box center [161, 36] width 107 height 37
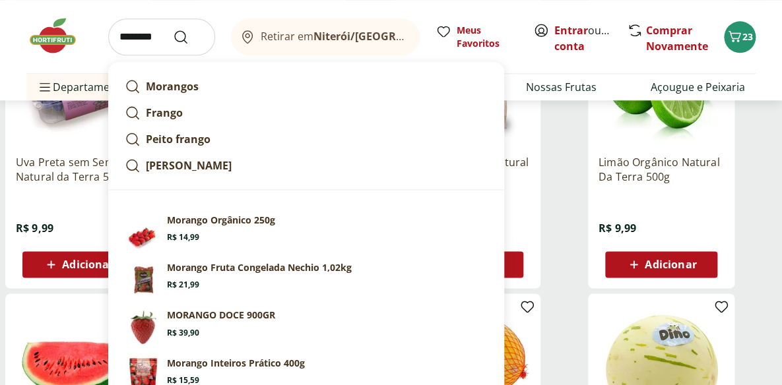
type input "*******"
click at [173, 29] on button "Submit Search" at bounding box center [189, 37] width 32 height 16
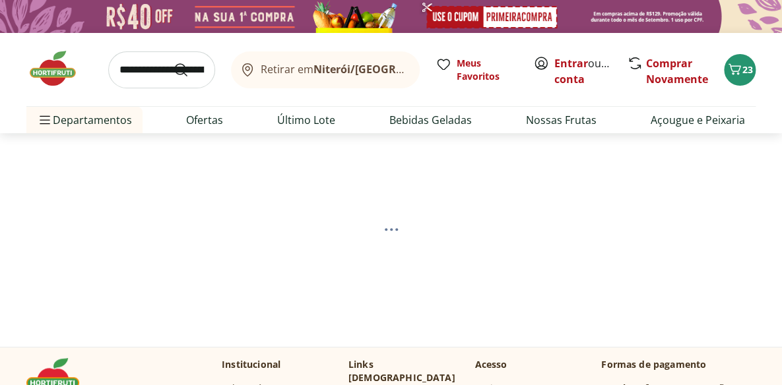
select select "**********"
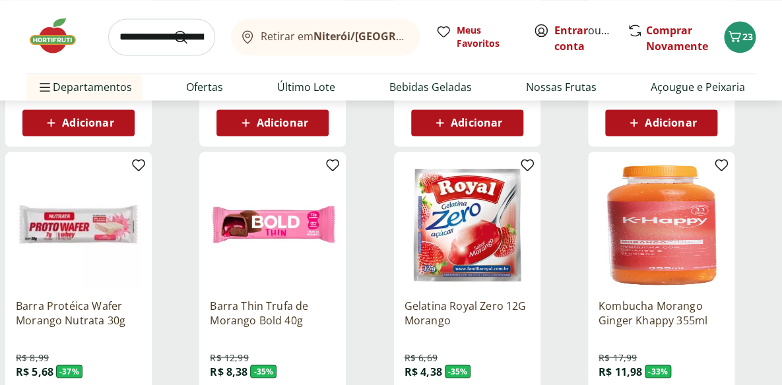
scroll to position [660, 0]
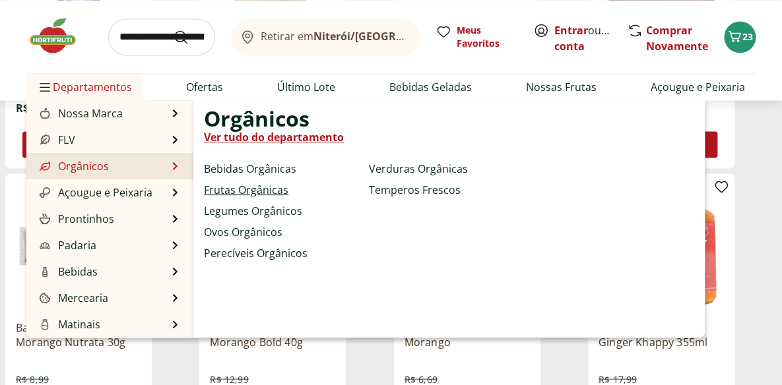
click at [272, 188] on link "Frutas Orgânicas" at bounding box center [246, 190] width 84 height 16
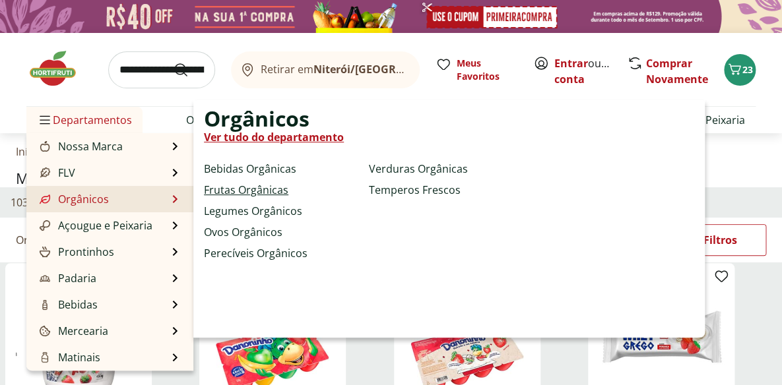
select select "**********"
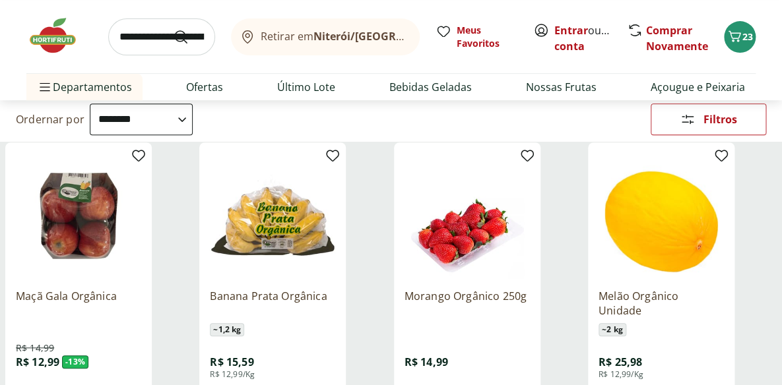
scroll to position [179, 0]
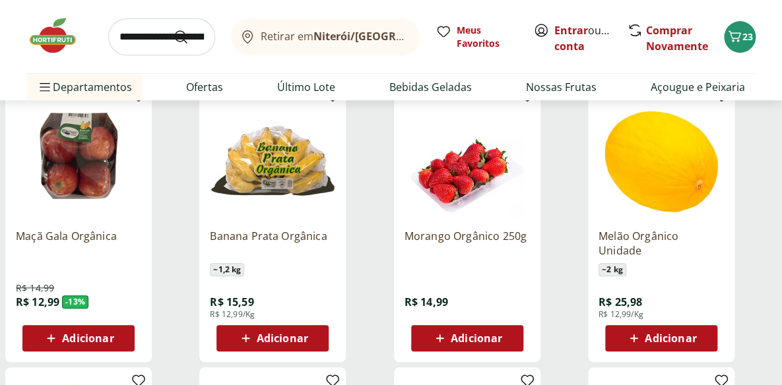
click at [500, 338] on span "Adicionar" at bounding box center [476, 338] width 51 height 11
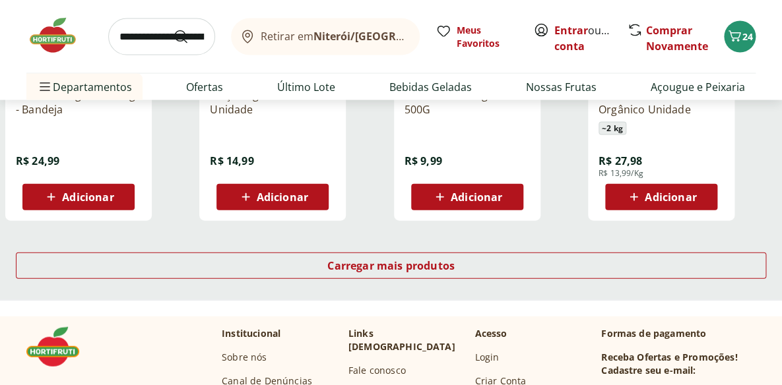
scroll to position [899, 0]
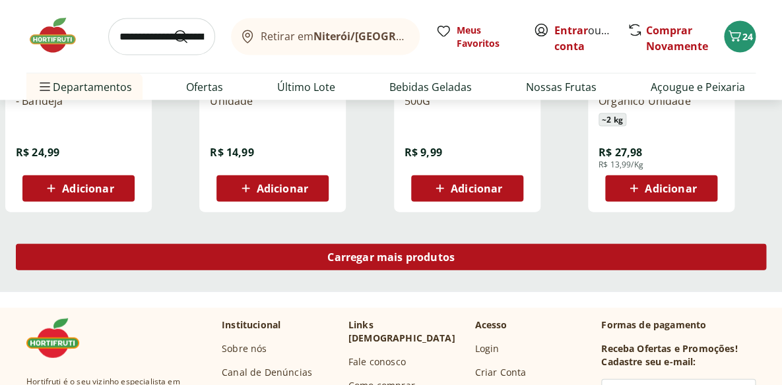
click at [437, 259] on span "Carregar mais produtos" at bounding box center [390, 257] width 127 height 11
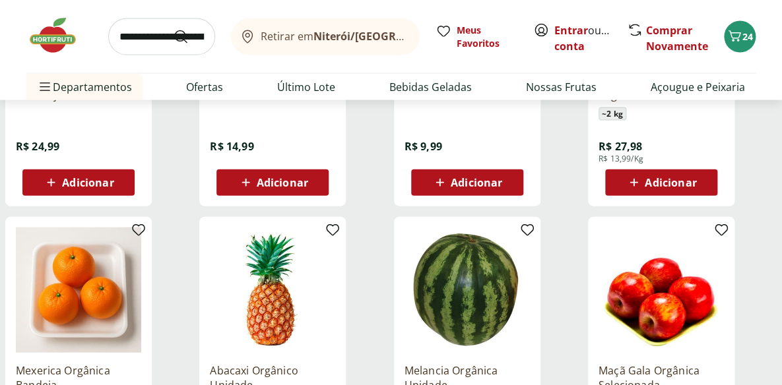
scroll to position [719, 0]
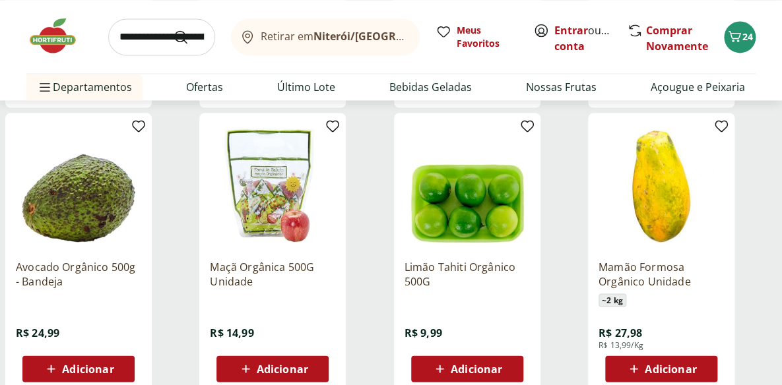
click at [279, 198] on img at bounding box center [272, 185] width 125 height 125
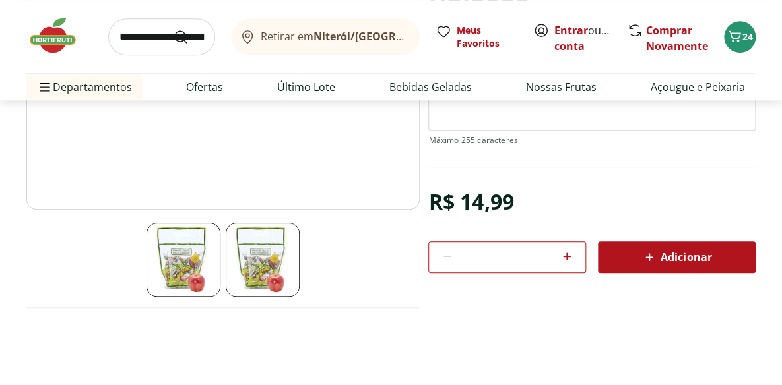
scroll to position [239, 0]
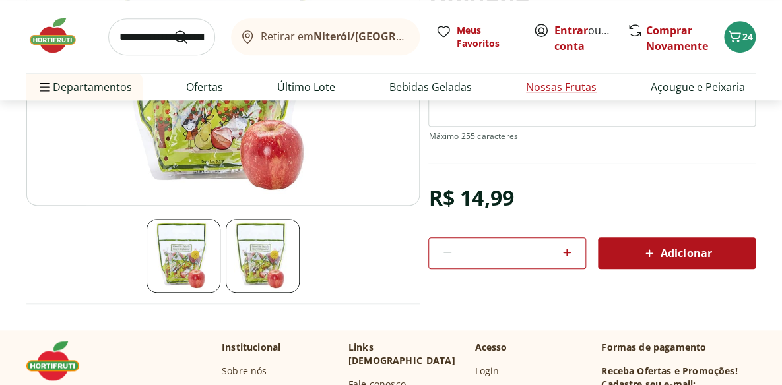
click at [541, 86] on link "Nossas Frutas" at bounding box center [561, 87] width 71 height 16
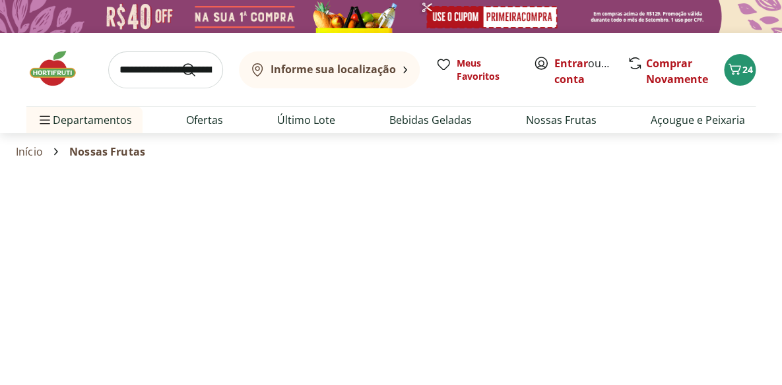
select select "**********"
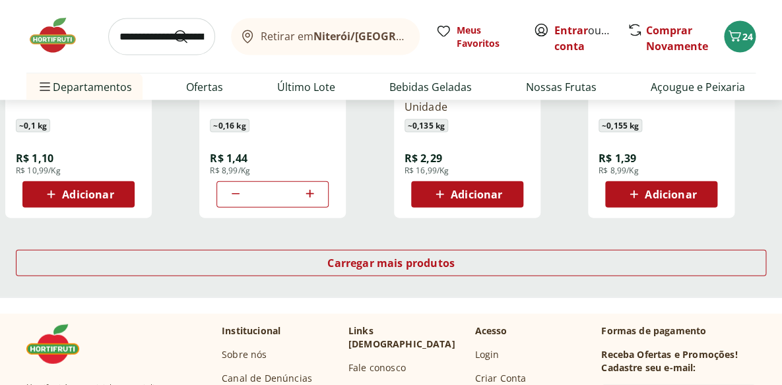
scroll to position [899, 0]
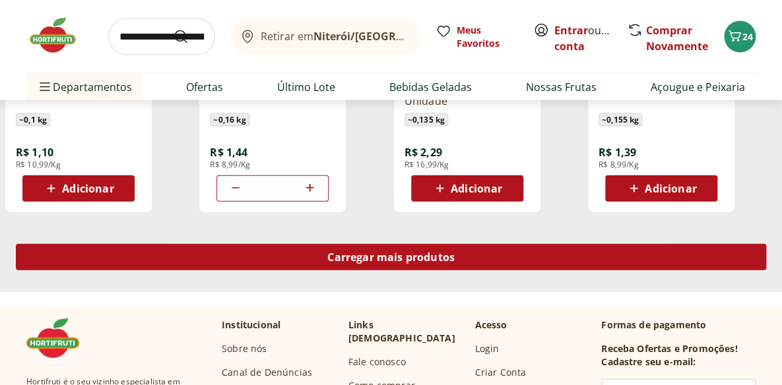
click at [441, 255] on span "Carregar mais produtos" at bounding box center [390, 257] width 127 height 11
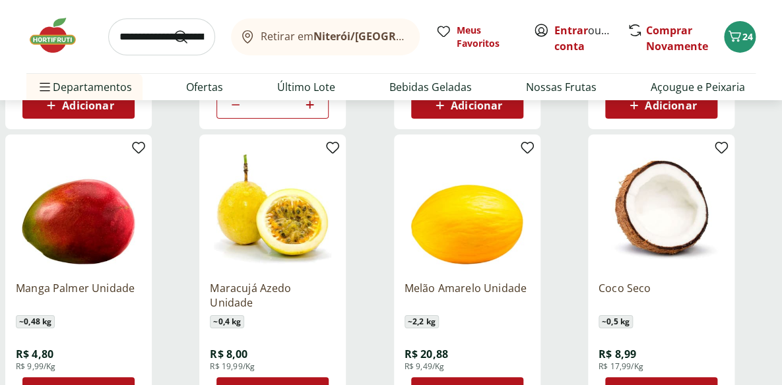
scroll to position [1559, 0]
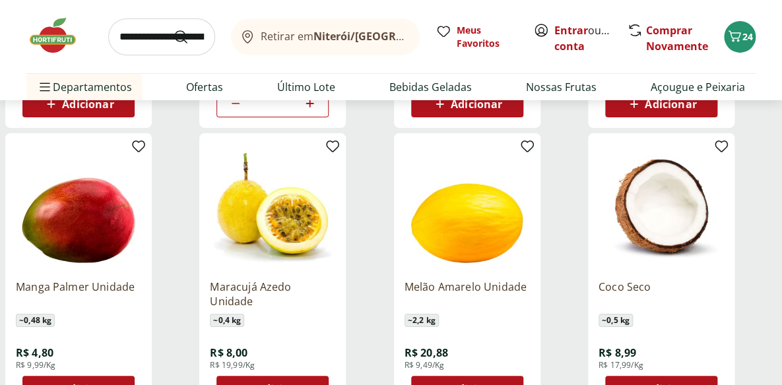
click at [156, 40] on input "search" at bounding box center [161, 36] width 107 height 37
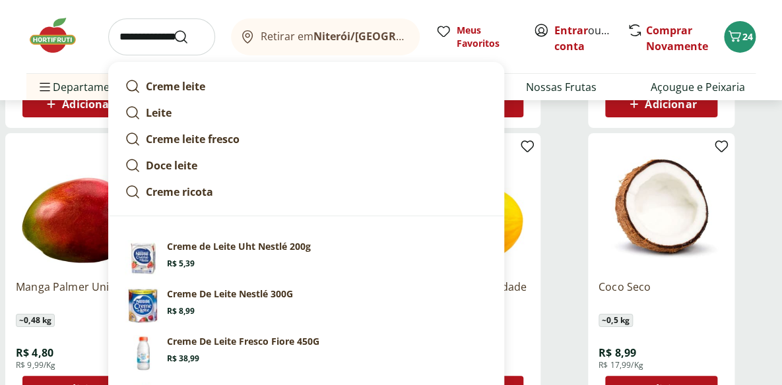
type input "**********"
click at [173, 29] on button "Submit Search" at bounding box center [189, 37] width 32 height 16
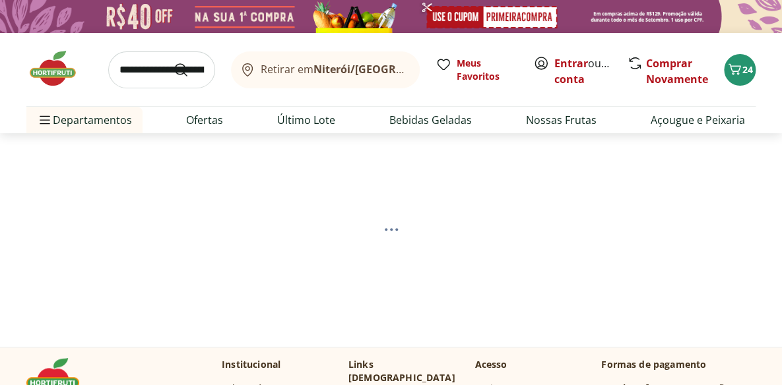
select select "**********"
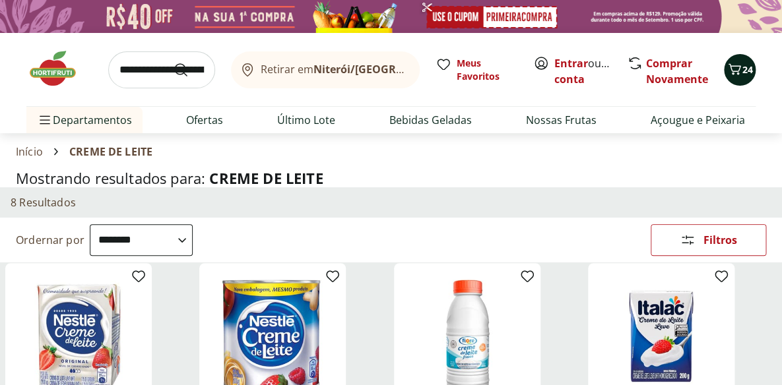
click at [745, 69] on span "24" at bounding box center [747, 69] width 11 height 13
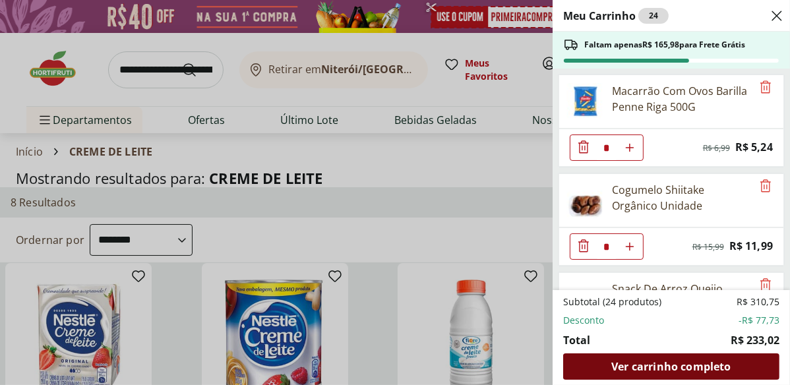
click at [656, 367] on span "Ver carrinho completo" at bounding box center [670, 366] width 119 height 11
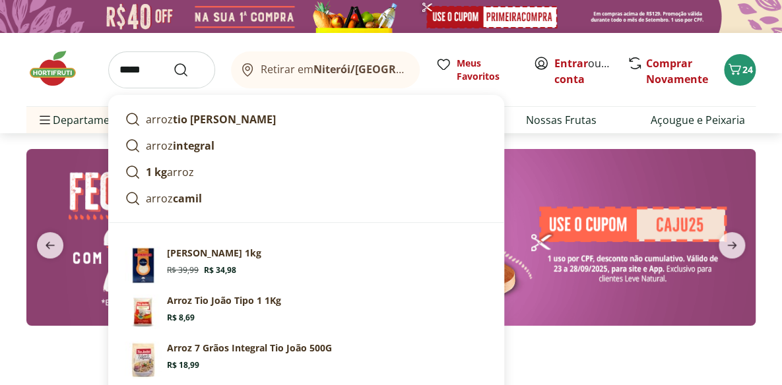
type input "*****"
click at [173, 62] on button "Submit Search" at bounding box center [189, 70] width 32 height 16
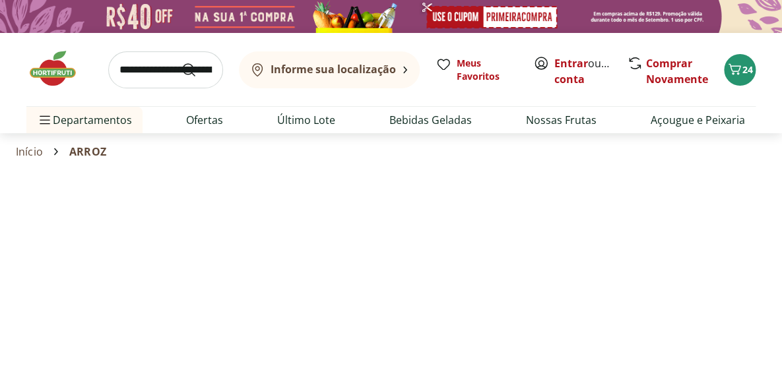
select select "**********"
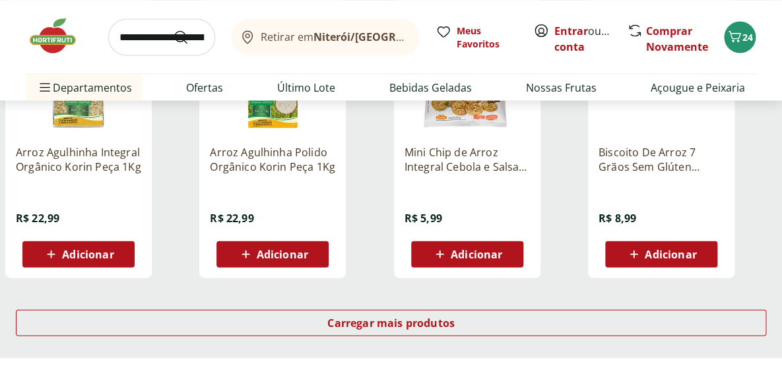
scroll to position [839, 0]
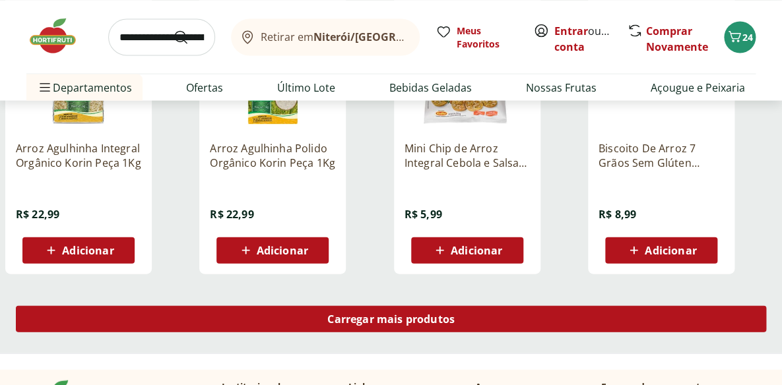
click at [533, 320] on div "Carregar mais produtos" at bounding box center [391, 318] width 750 height 26
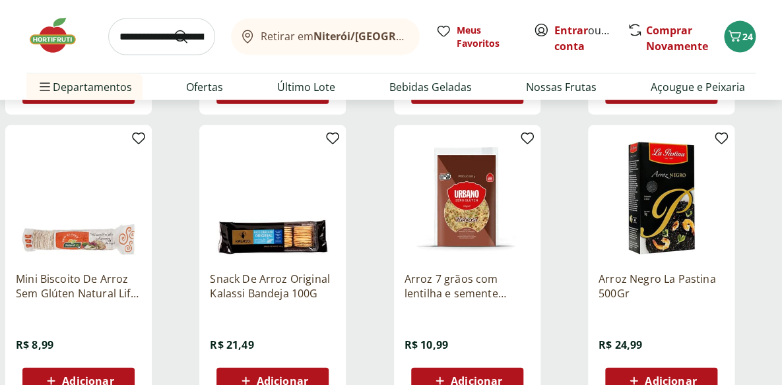
scroll to position [1019, 0]
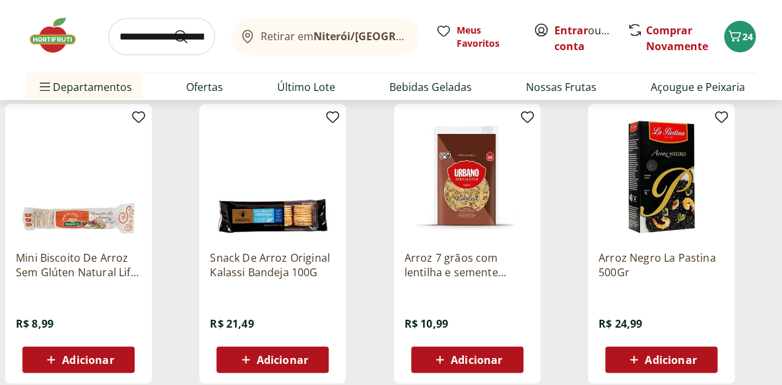
click at [462, 201] on img at bounding box center [466, 177] width 125 height 125
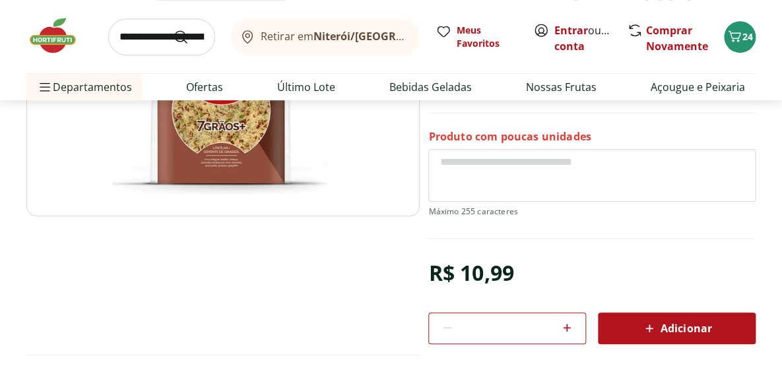
scroll to position [239, 0]
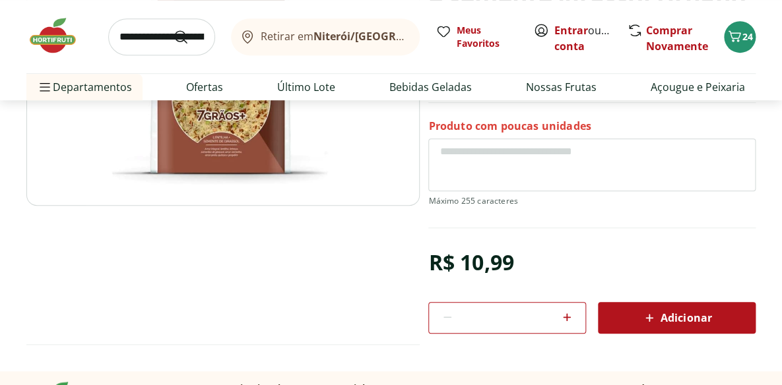
click at [652, 316] on icon at bounding box center [649, 318] width 16 height 16
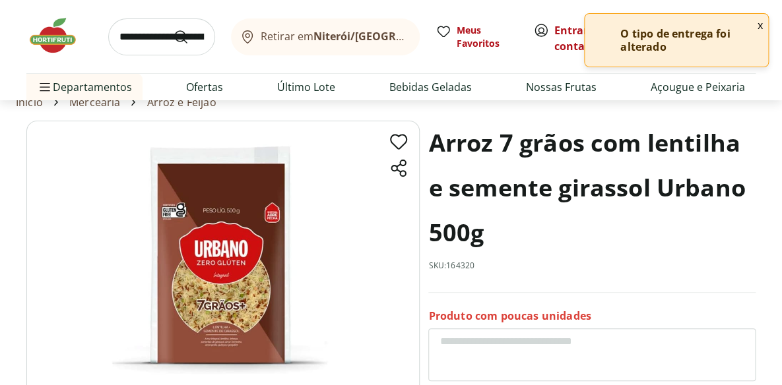
scroll to position [0, 0]
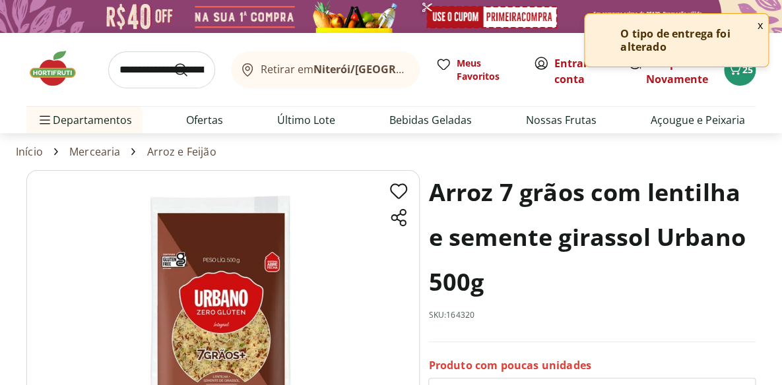
select select "**********"
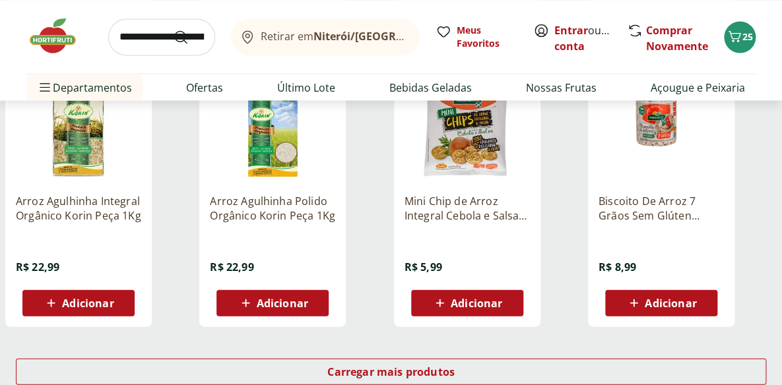
scroll to position [899, 0]
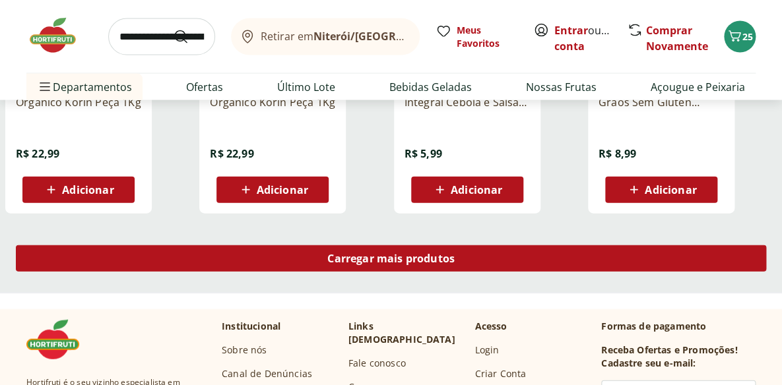
click at [611, 256] on div "Carregar mais produtos" at bounding box center [391, 258] width 750 height 26
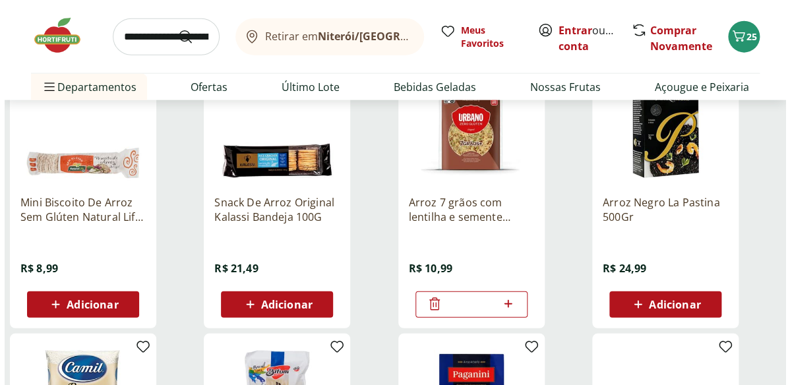
scroll to position [1079, 0]
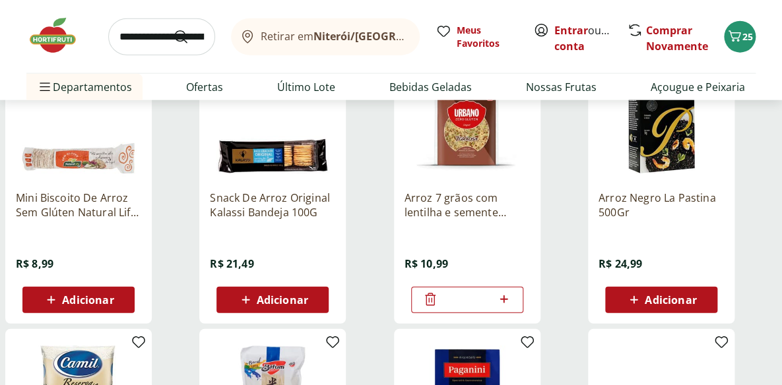
click at [686, 300] on span "Adicionar" at bounding box center [669, 300] width 51 height 11
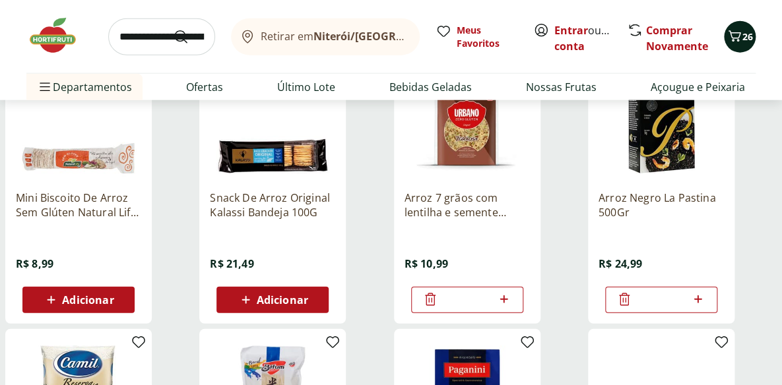
click at [739, 34] on icon "Carrinho" at bounding box center [734, 36] width 16 height 16
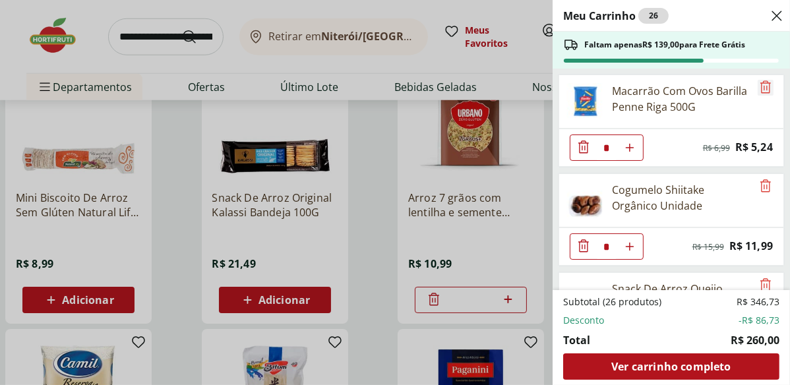
click at [765, 83] on icon "Remove" at bounding box center [766, 86] width 11 height 13
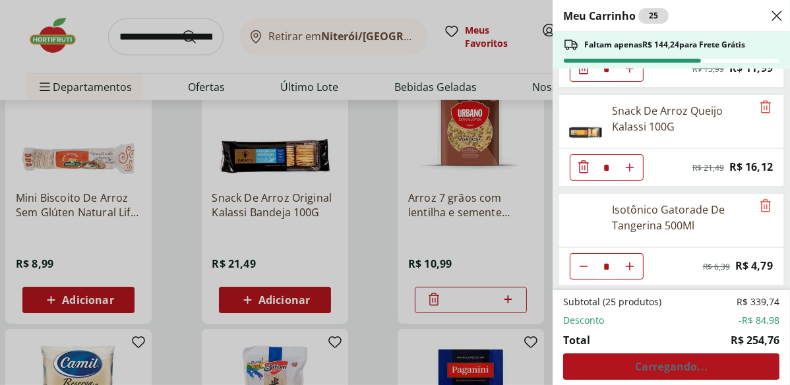
scroll to position [59, 0]
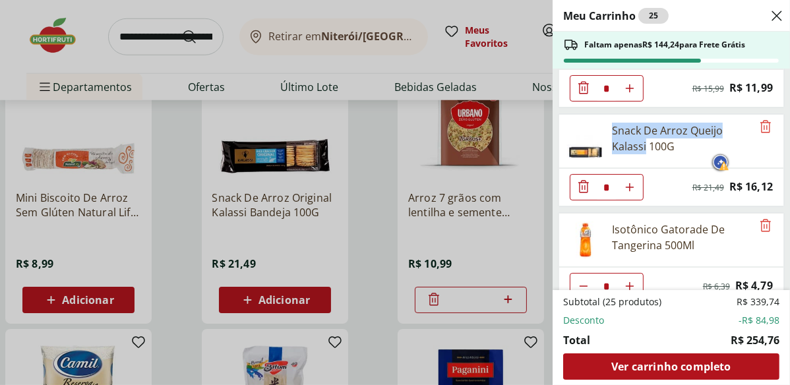
drag, startPoint x: 613, startPoint y: 128, endPoint x: 644, endPoint y: 145, distance: 35.4
click at [644, 145] on div "Snack De Arroz Queijo Kalassi 100G" at bounding box center [682, 139] width 140 height 32
copy div "Snack De Arroz Queijo Kalassi"
click at [737, 139] on div "Snack De Arroz Queijo Kalassi 100G" at bounding box center [682, 139] width 140 height 32
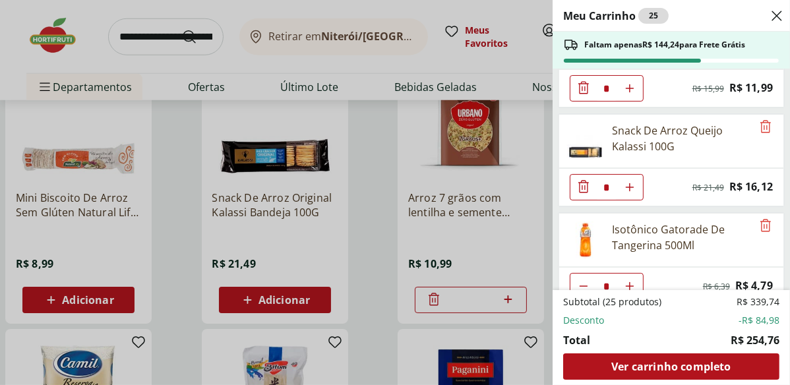
scroll to position [119, 0]
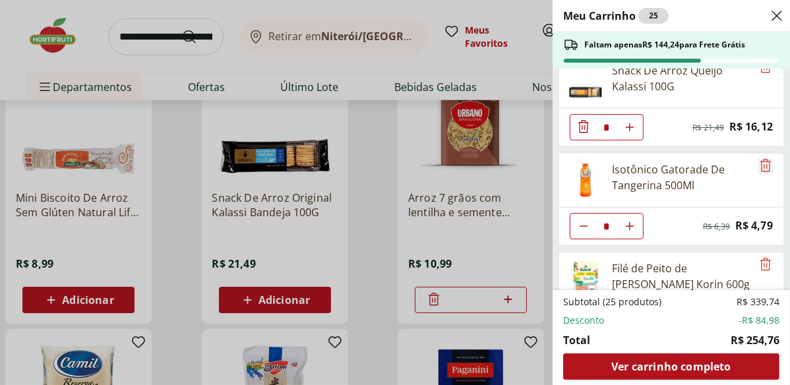
click at [763, 162] on icon "Remove" at bounding box center [766, 166] width 16 height 16
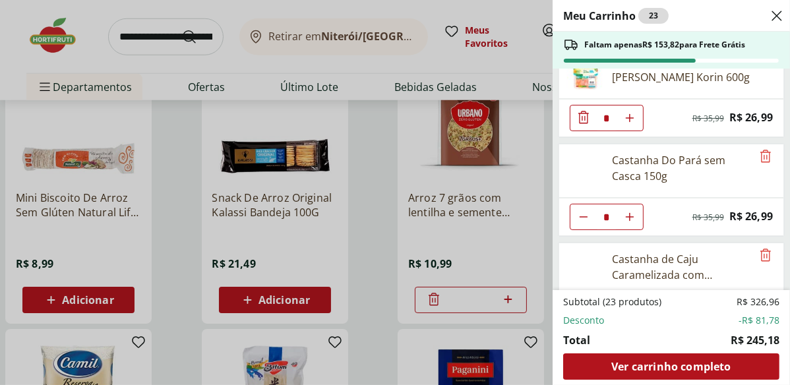
scroll to position [161, 0]
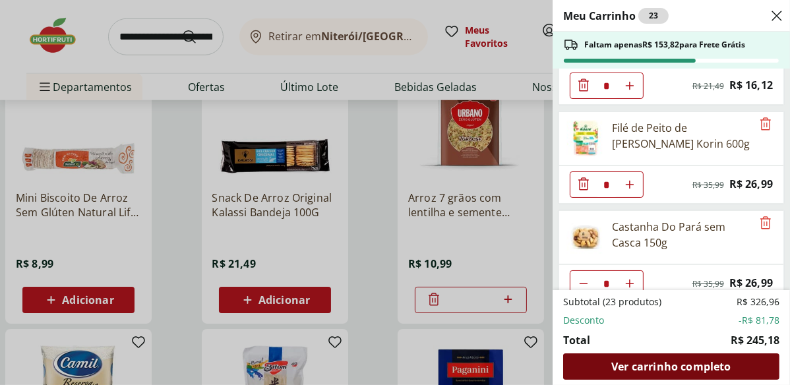
click at [691, 367] on span "Ver carrinho completo" at bounding box center [670, 366] width 119 height 11
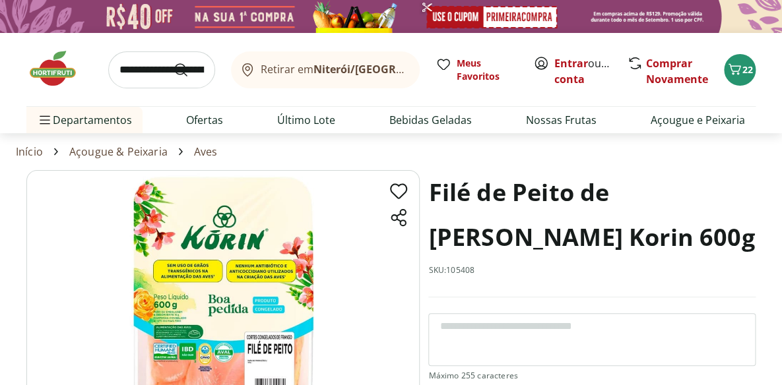
click at [156, 69] on input "search" at bounding box center [161, 69] width 107 height 37
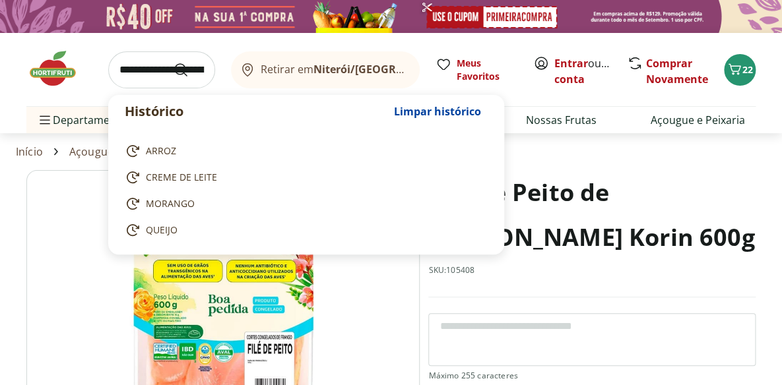
click at [155, 71] on input "search" at bounding box center [161, 69] width 107 height 37
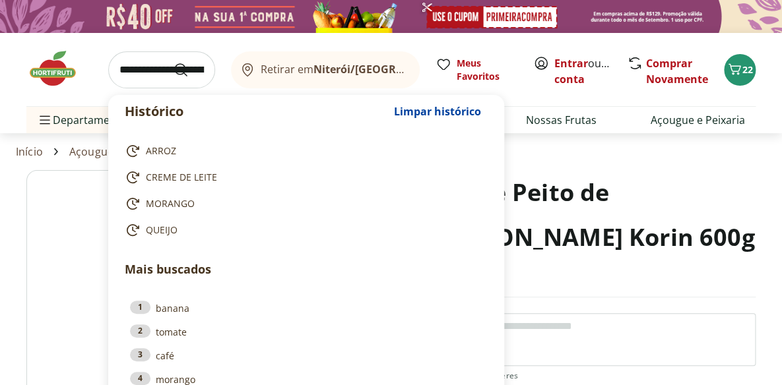
click at [155, 71] on input "search" at bounding box center [161, 69] width 107 height 37
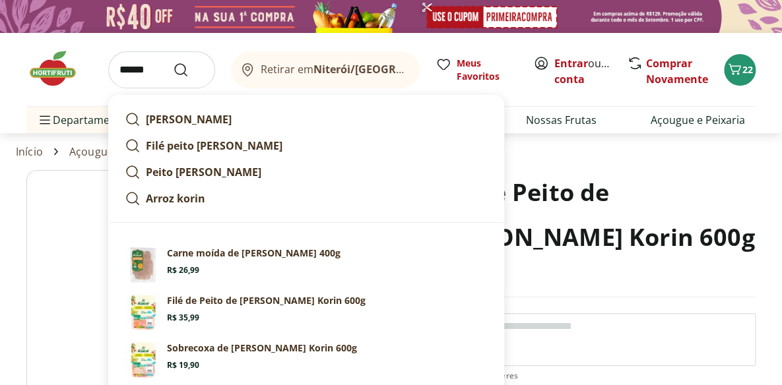
type input "*****"
click at [173, 62] on button "Submit Search" at bounding box center [189, 70] width 32 height 16
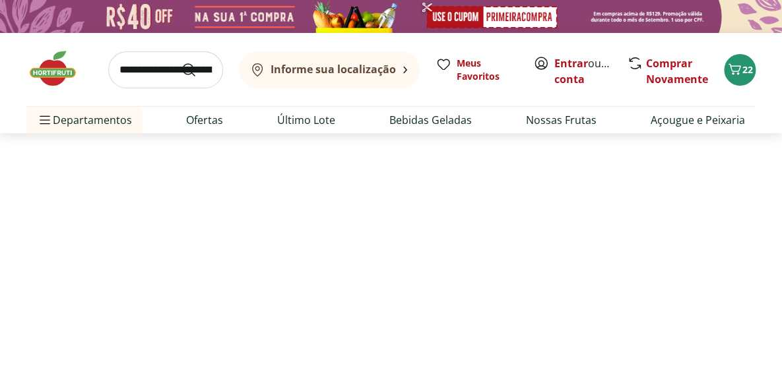
select select "**********"
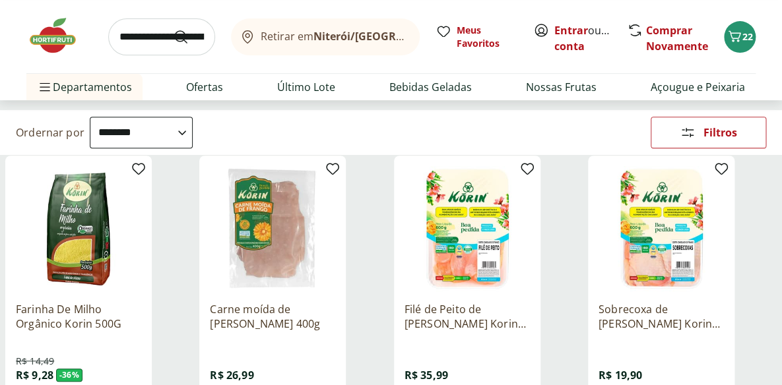
scroll to position [179, 0]
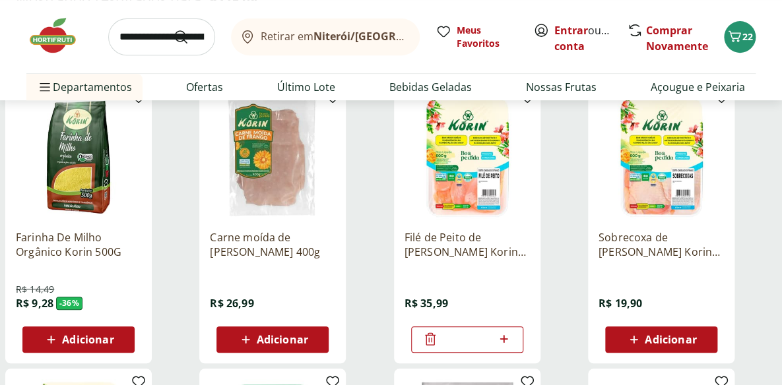
click at [90, 181] on img at bounding box center [78, 156] width 125 height 125
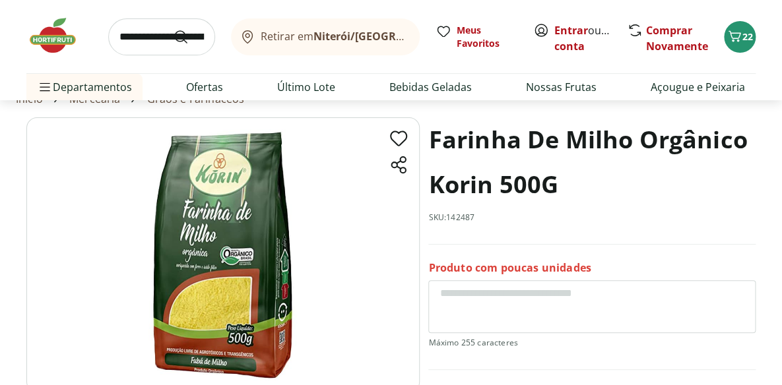
scroll to position [59, 0]
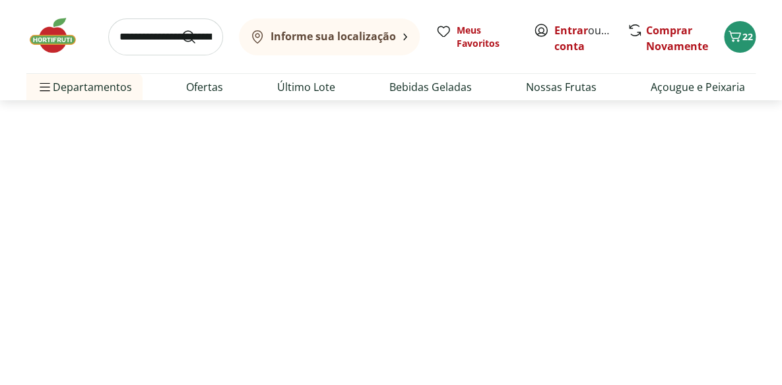
scroll to position [179, 0]
select select "**********"
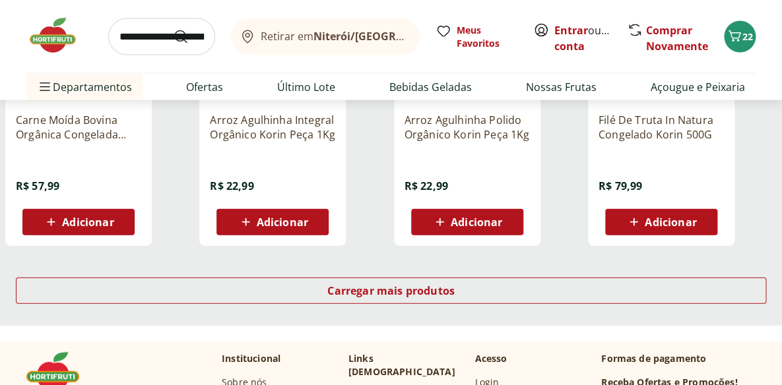
scroll to position [899, 0]
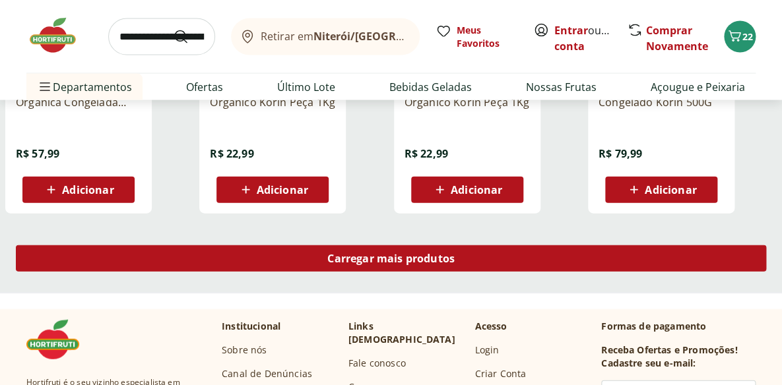
click at [464, 254] on div "Carregar mais produtos" at bounding box center [391, 258] width 750 height 26
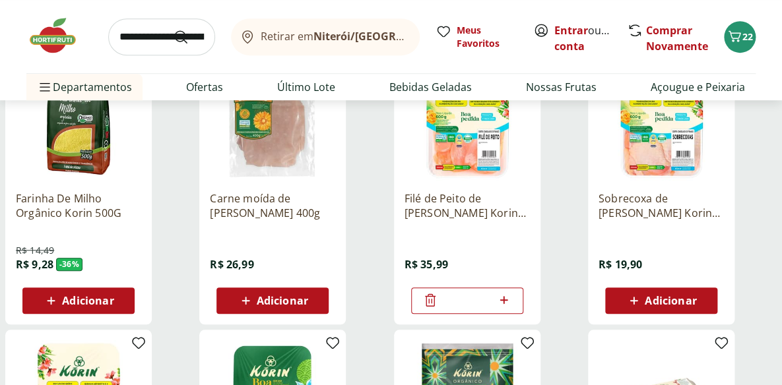
scroll to position [239, 0]
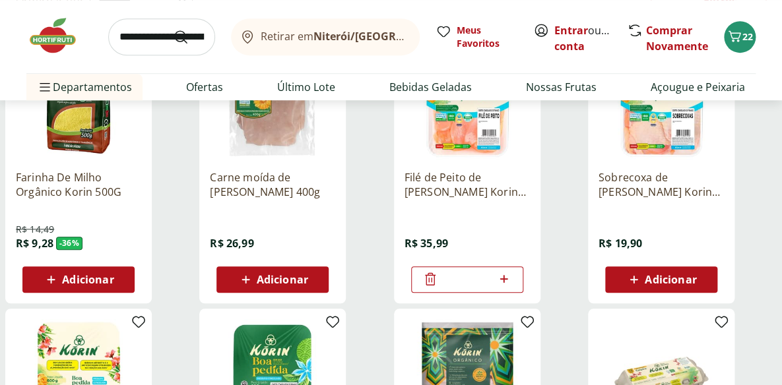
click at [81, 280] on span "Adicionar" at bounding box center [87, 279] width 51 height 11
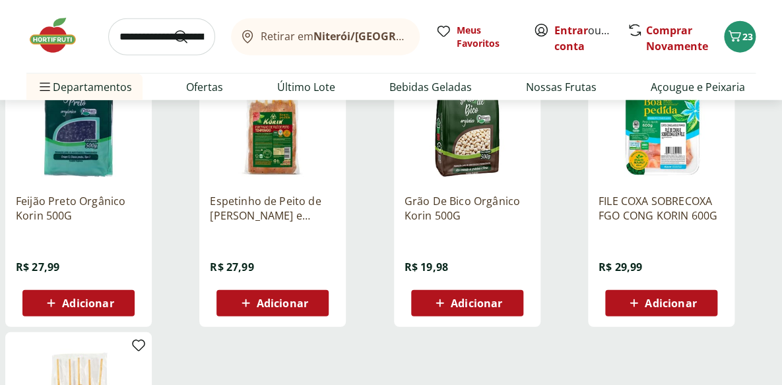
scroll to position [1079, 0]
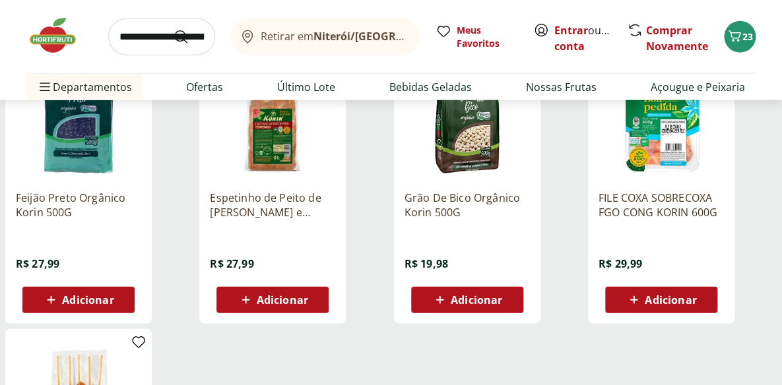
click at [644, 137] on img at bounding box center [660, 117] width 125 height 125
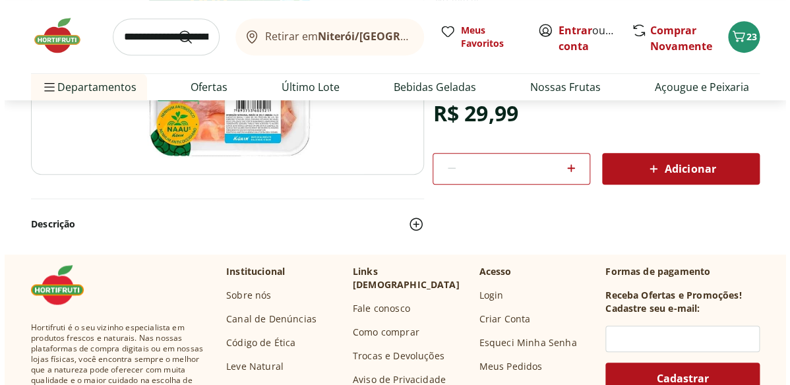
scroll to position [299, 0]
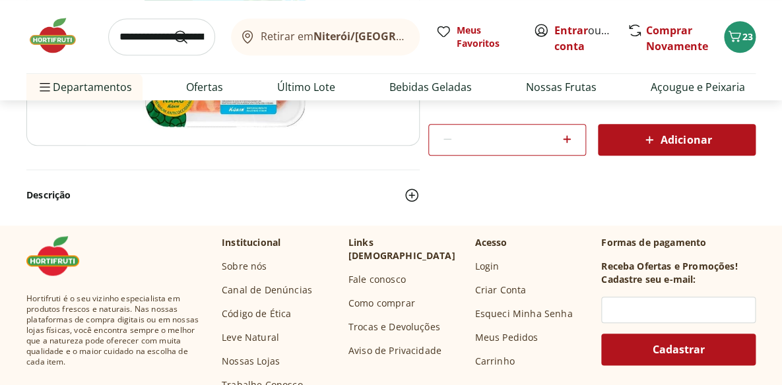
click at [671, 137] on span "Adicionar" at bounding box center [676, 140] width 70 height 16
click at [739, 38] on icon "Carrinho" at bounding box center [734, 36] width 16 height 16
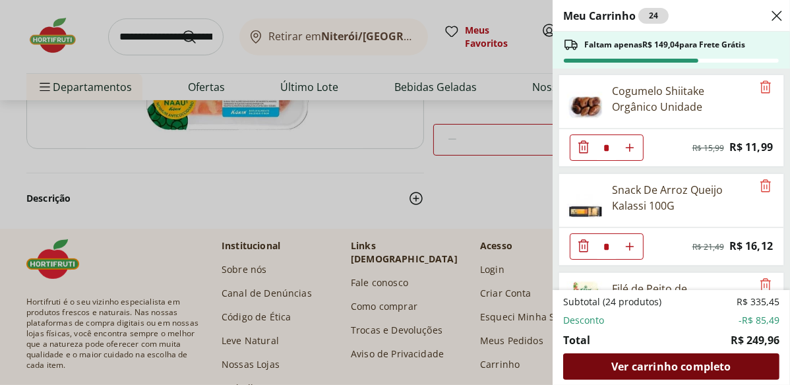
click at [662, 369] on span "Ver carrinho completo" at bounding box center [670, 366] width 119 height 11
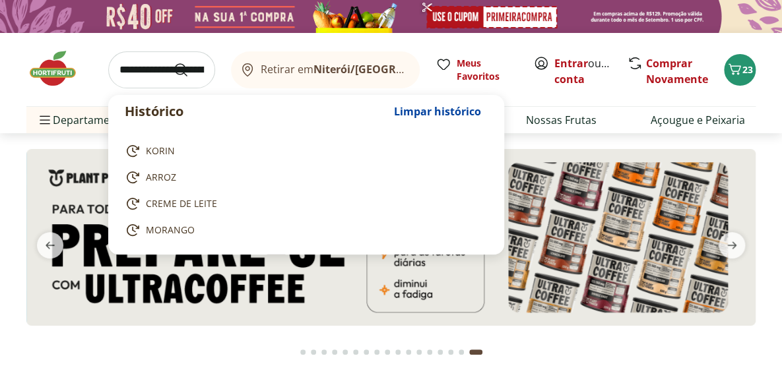
click at [127, 71] on input "search" at bounding box center [161, 69] width 107 height 37
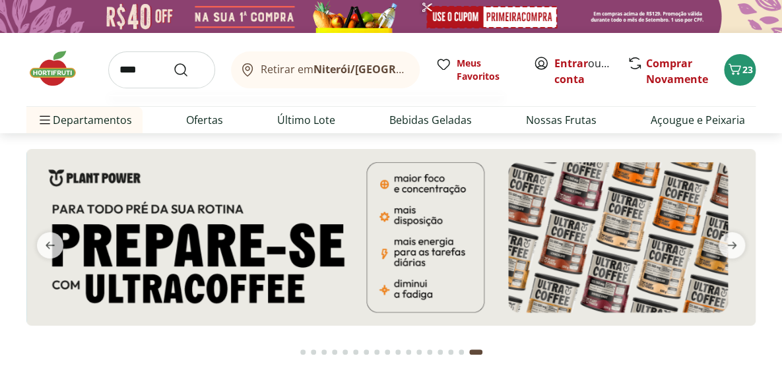
type input "***"
click at [173, 62] on button "Submit Search" at bounding box center [189, 70] width 32 height 16
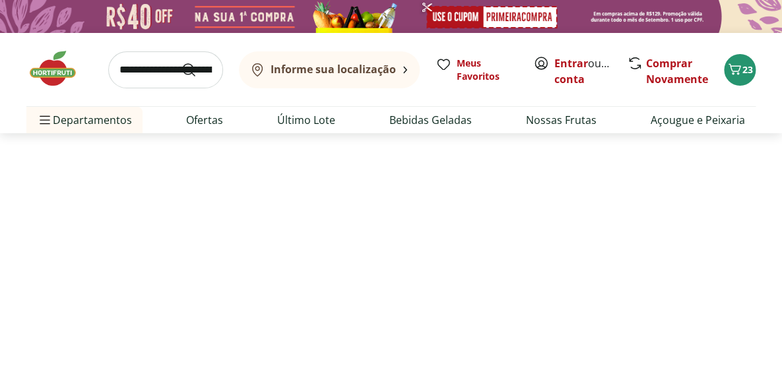
select select "**********"
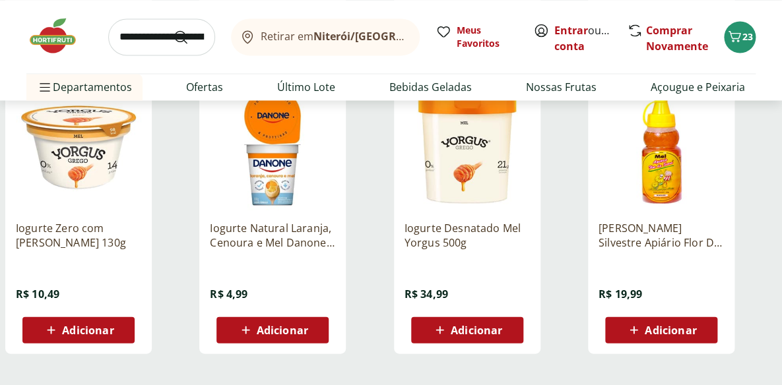
scroll to position [779, 0]
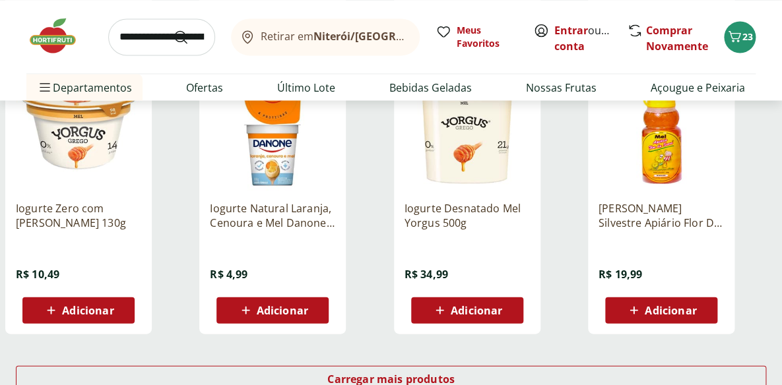
click at [280, 307] on span "Adicionar" at bounding box center [282, 310] width 51 height 11
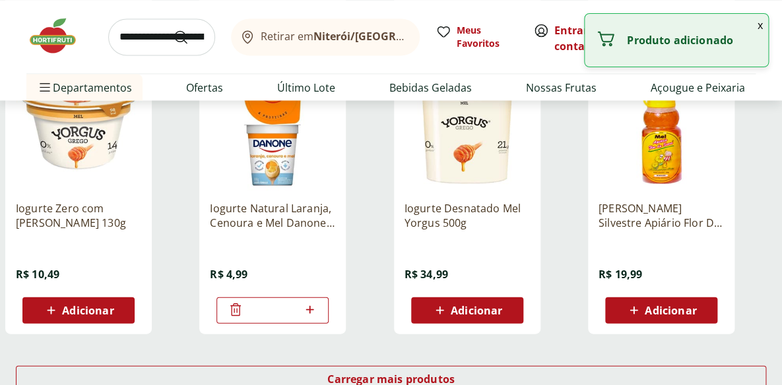
click at [305, 307] on icon at bounding box center [309, 309] width 16 height 16
click at [309, 307] on icon at bounding box center [309, 309] width 8 height 8
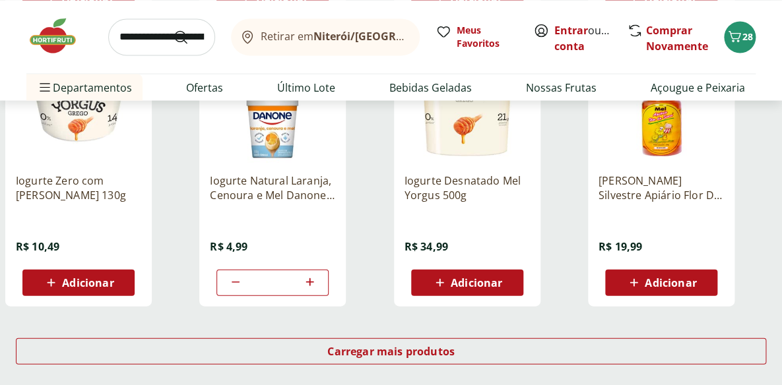
scroll to position [839, 0]
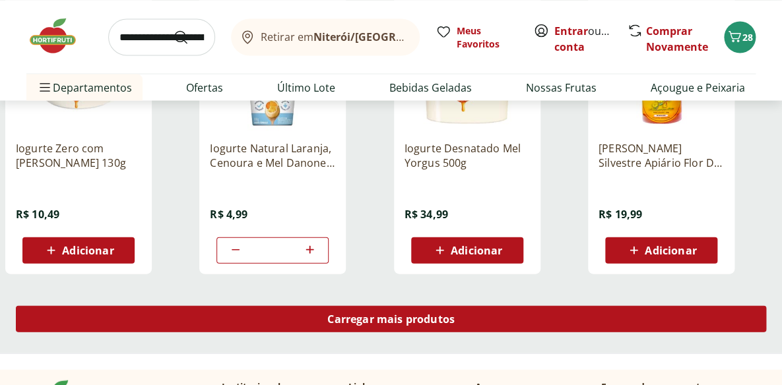
click at [468, 314] on div "Carregar mais produtos" at bounding box center [391, 318] width 750 height 26
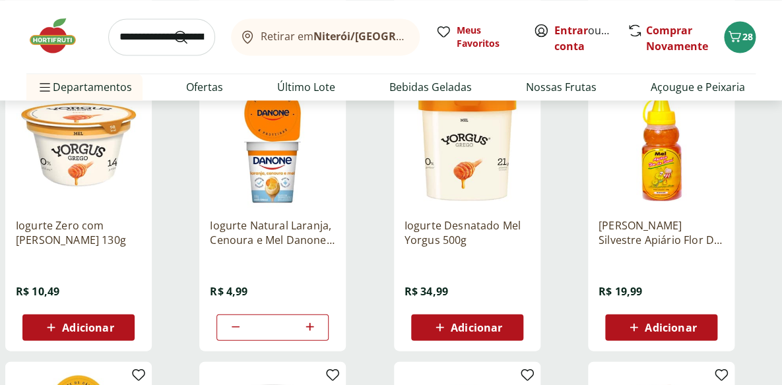
scroll to position [719, 0]
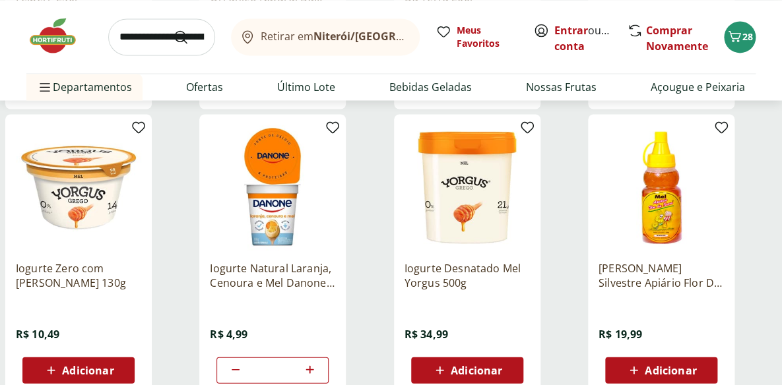
click at [239, 369] on icon at bounding box center [236, 369] width 16 height 16
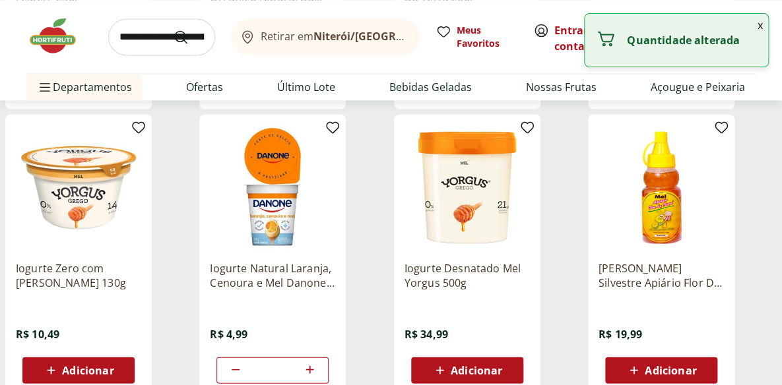
click at [239, 369] on icon at bounding box center [236, 369] width 16 height 16
type input "*"
click at [239, 369] on icon at bounding box center [236, 369] width 16 height 16
type input "*"
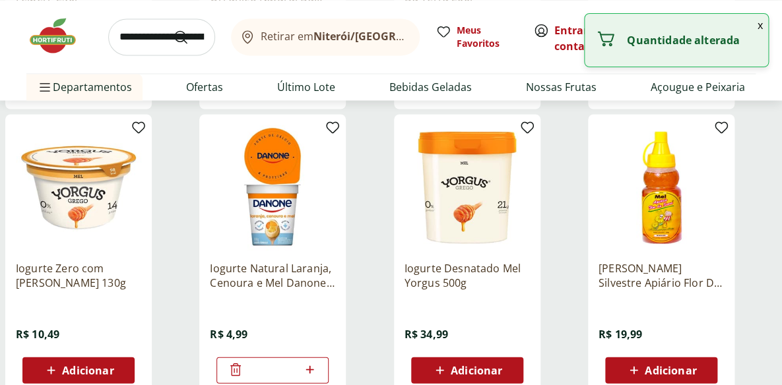
click at [235, 368] on icon at bounding box center [236, 369] width 16 height 16
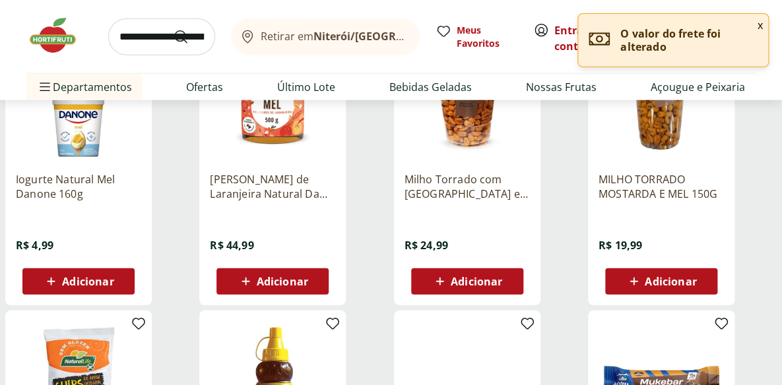
scroll to position [1079, 0]
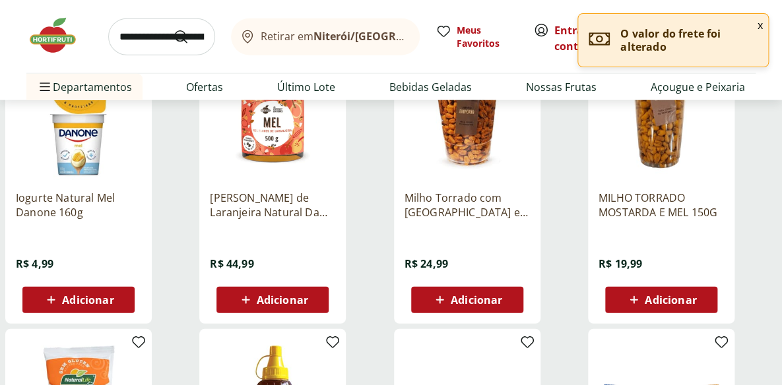
click at [119, 296] on div "Adicionar" at bounding box center [78, 300] width 91 height 24
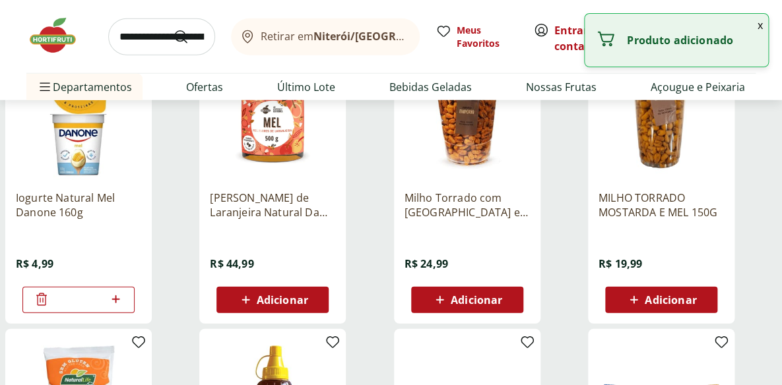
click at [117, 296] on icon at bounding box center [116, 300] width 16 height 16
click at [118, 296] on icon at bounding box center [116, 300] width 16 height 16
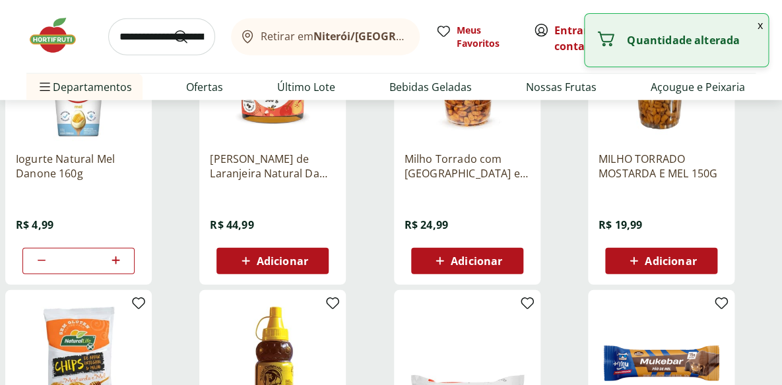
scroll to position [1139, 0]
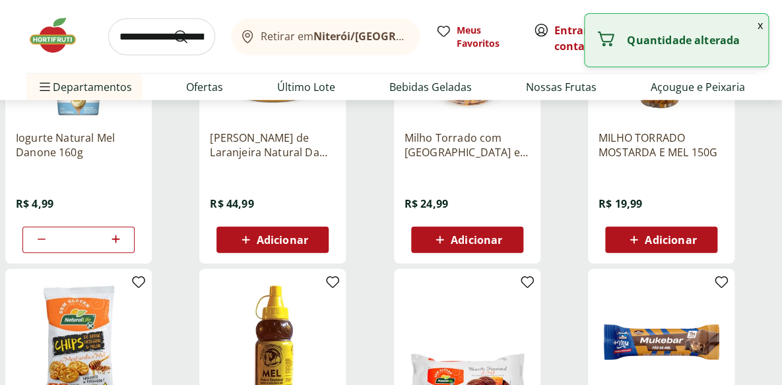
click at [113, 237] on icon at bounding box center [115, 239] width 8 height 8
type input "*"
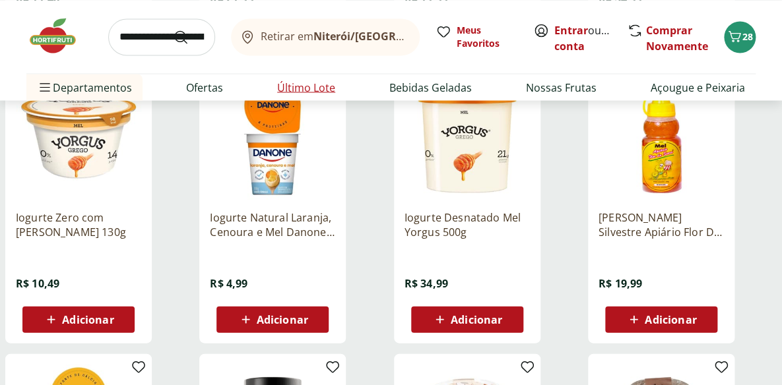
scroll to position [719, 0]
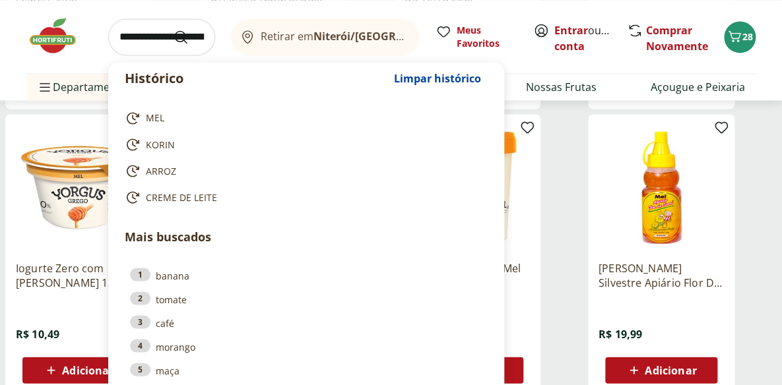
click at [170, 42] on input "search" at bounding box center [161, 36] width 107 height 37
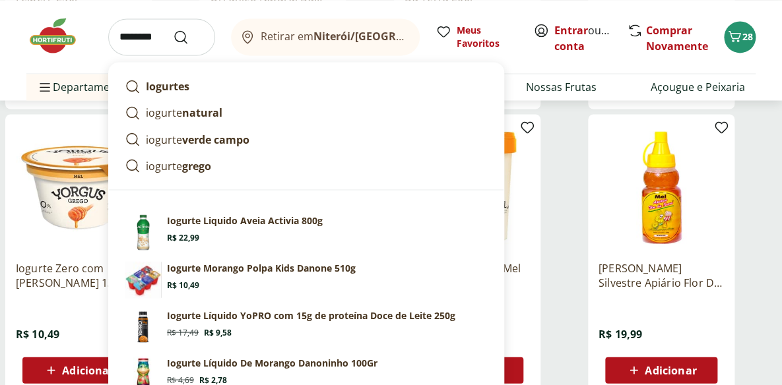
type input "*******"
click at [173, 29] on button "Submit Search" at bounding box center [189, 37] width 32 height 16
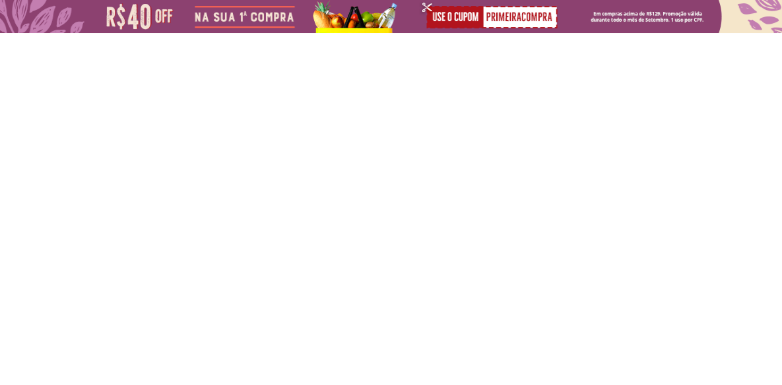
select select "**********"
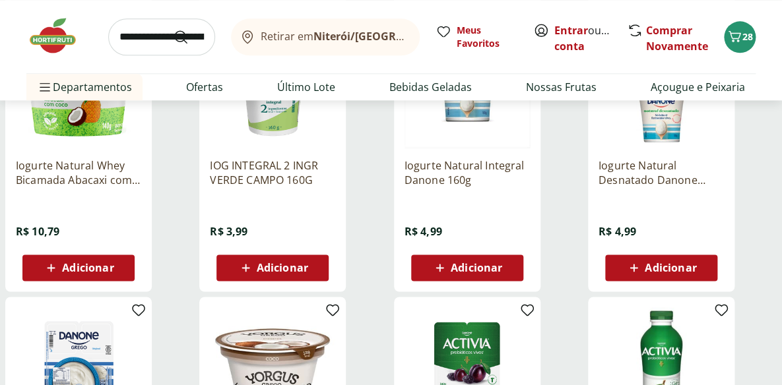
scroll to position [540, 0]
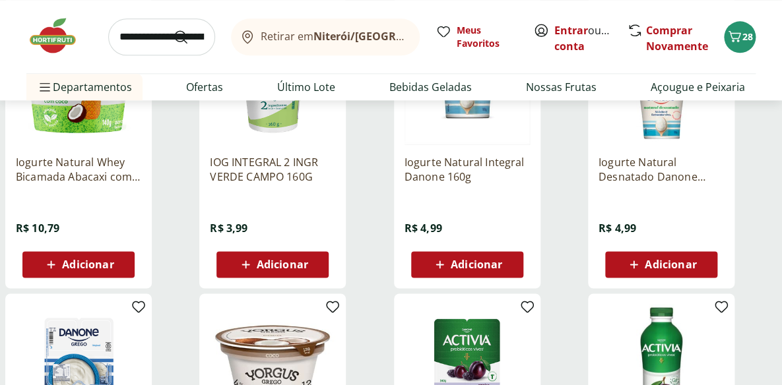
click at [455, 259] on span "Adicionar" at bounding box center [476, 264] width 51 height 11
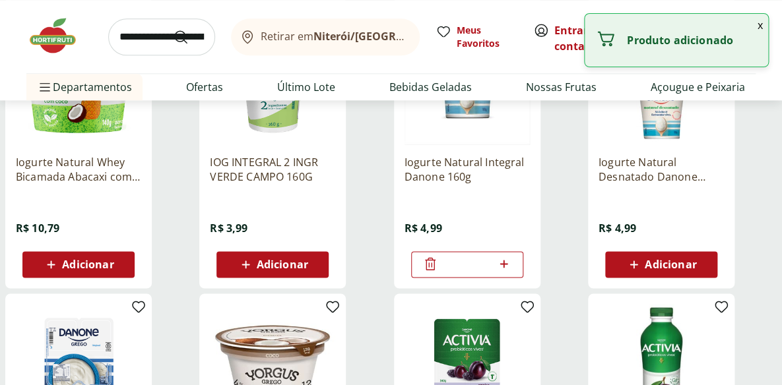
click at [505, 263] on icon at bounding box center [504, 264] width 8 height 8
type input "*"
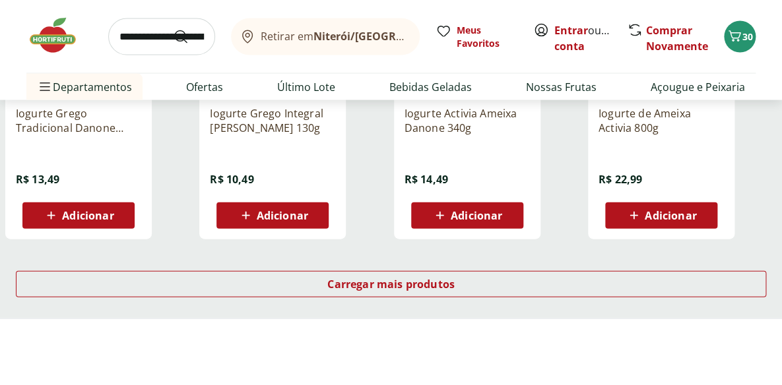
scroll to position [899, 0]
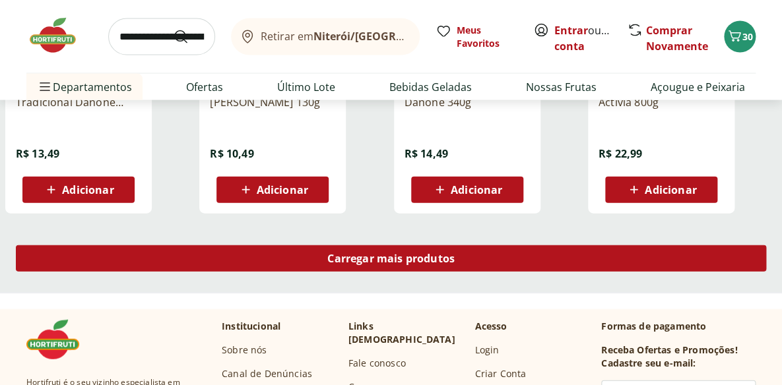
click at [395, 260] on span "Carregar mais produtos" at bounding box center [390, 258] width 127 height 11
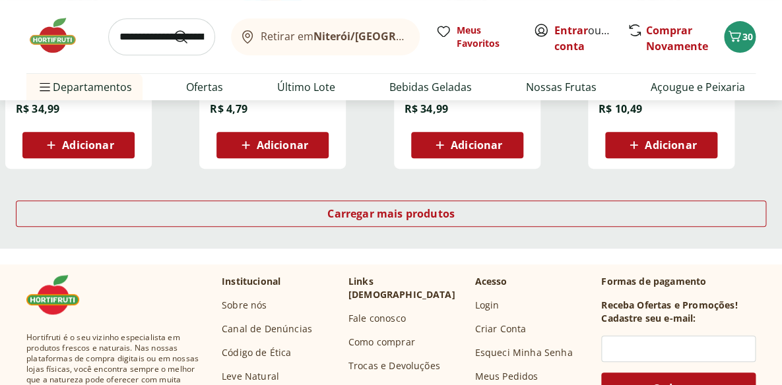
scroll to position [1799, 0]
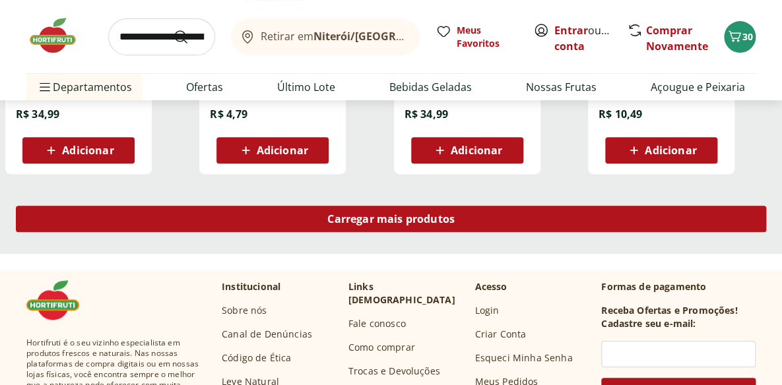
click at [423, 217] on span "Carregar mais produtos" at bounding box center [390, 219] width 127 height 11
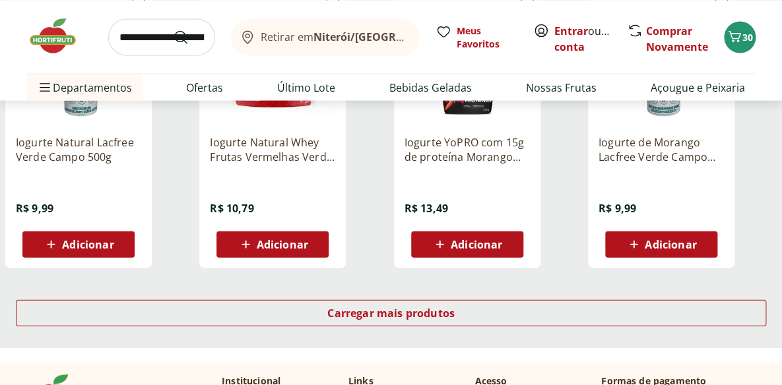
scroll to position [2578, 0]
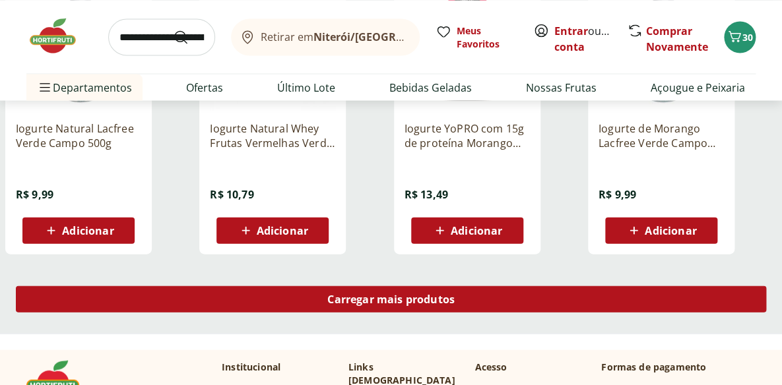
click at [437, 295] on span "Carregar mais produtos" at bounding box center [390, 299] width 127 height 11
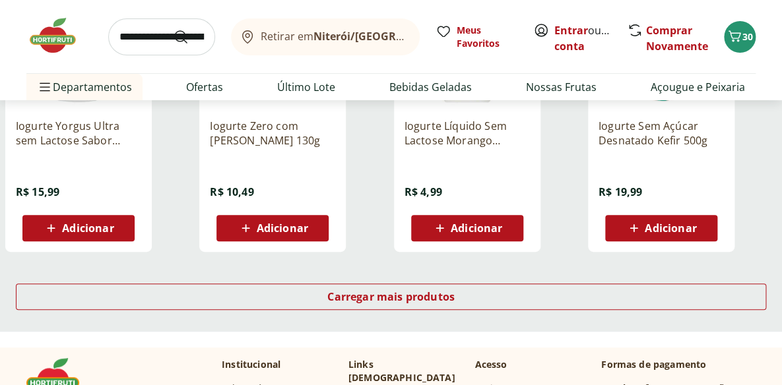
scroll to position [3478, 0]
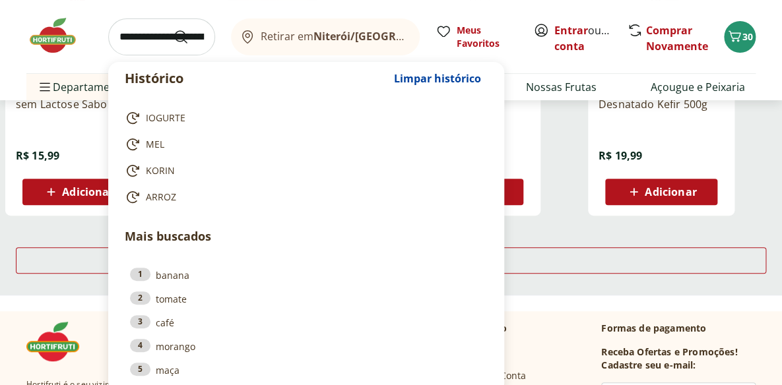
click at [161, 32] on input "search" at bounding box center [161, 36] width 107 height 37
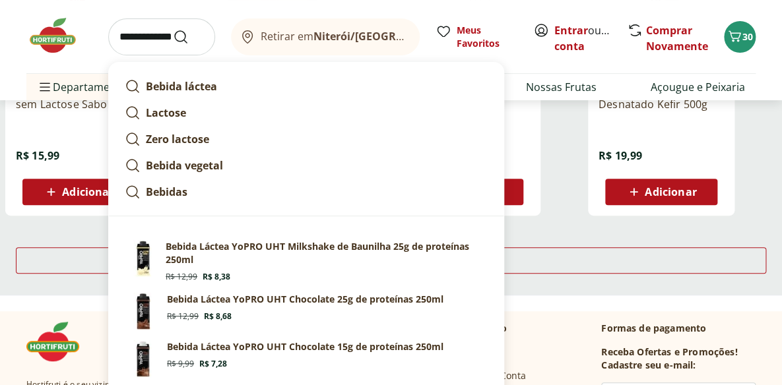
type input "**********"
click at [173, 29] on button "Submit Search" at bounding box center [189, 37] width 32 height 16
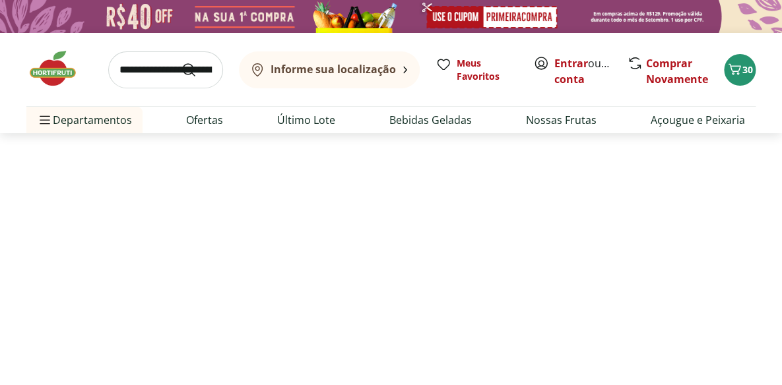
select select "**********"
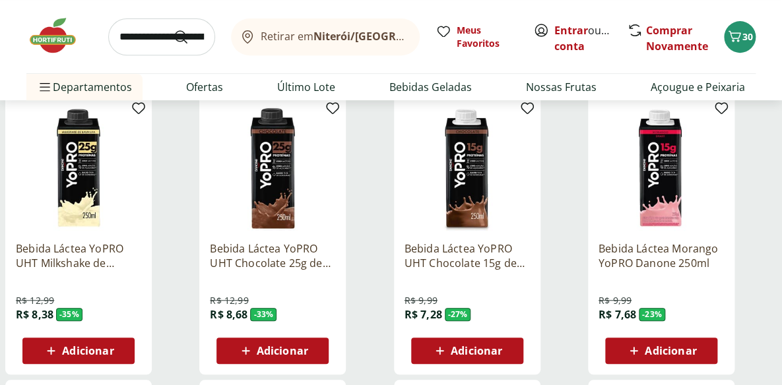
scroll to position [179, 0]
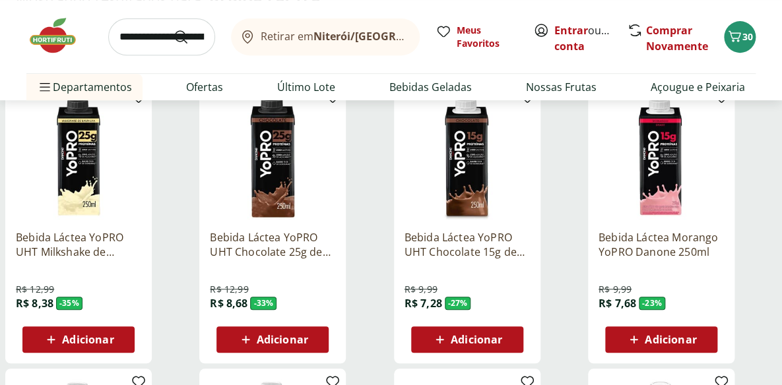
click at [287, 337] on span "Adicionar" at bounding box center [282, 339] width 51 height 11
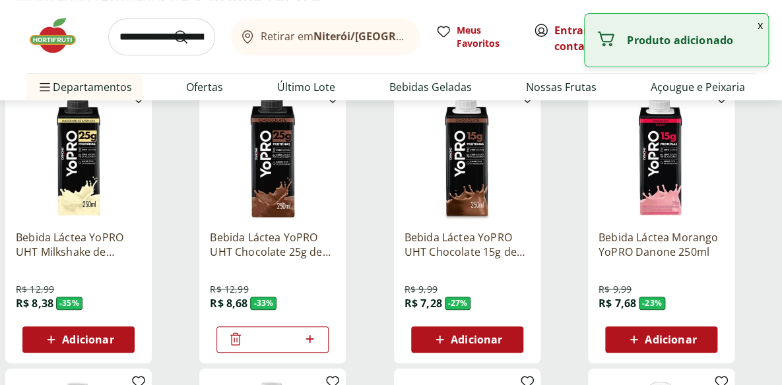
click at [309, 334] on icon at bounding box center [309, 339] width 16 height 16
type input "*"
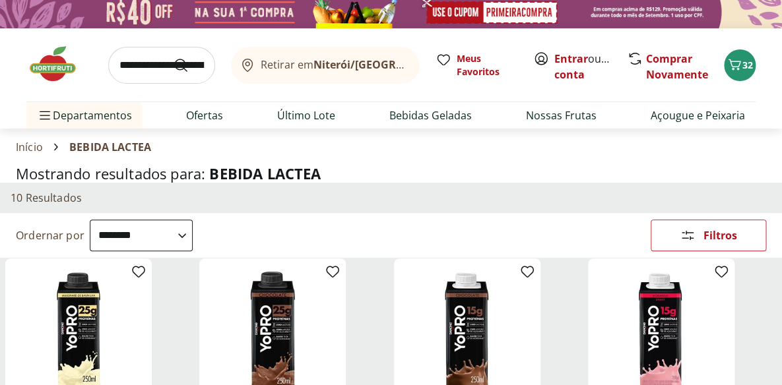
scroll to position [0, 0]
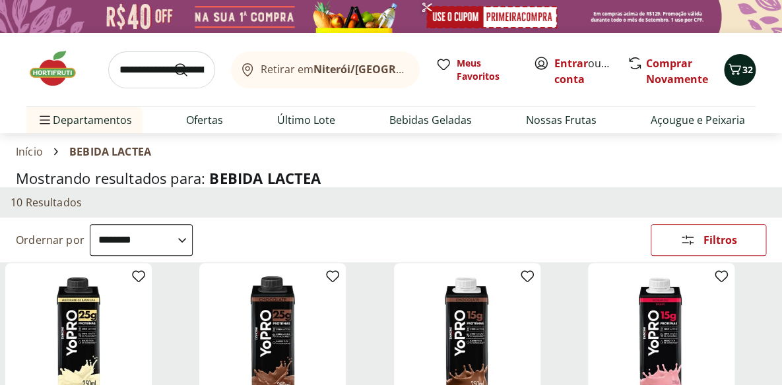
click at [742, 66] on span "32" at bounding box center [747, 69] width 11 height 13
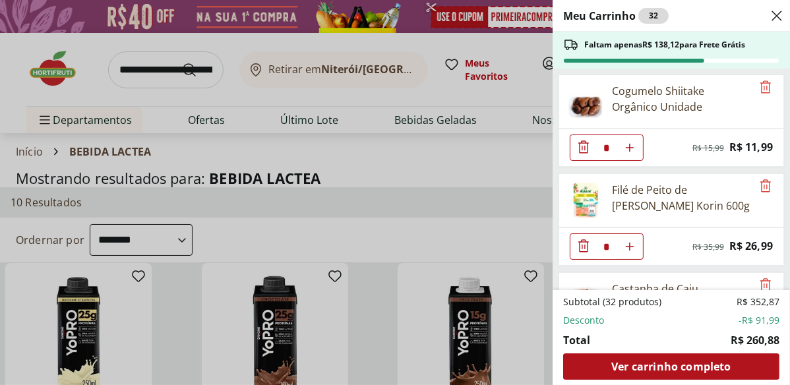
click at [777, 18] on icon "Close" at bounding box center [777, 16] width 16 height 16
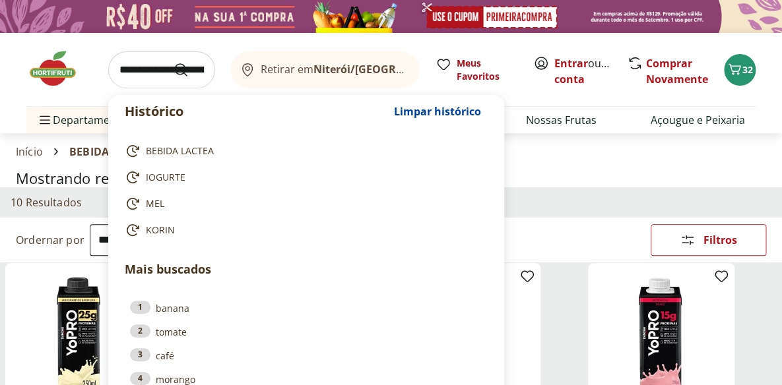
click at [157, 74] on input "search" at bounding box center [161, 69] width 107 height 37
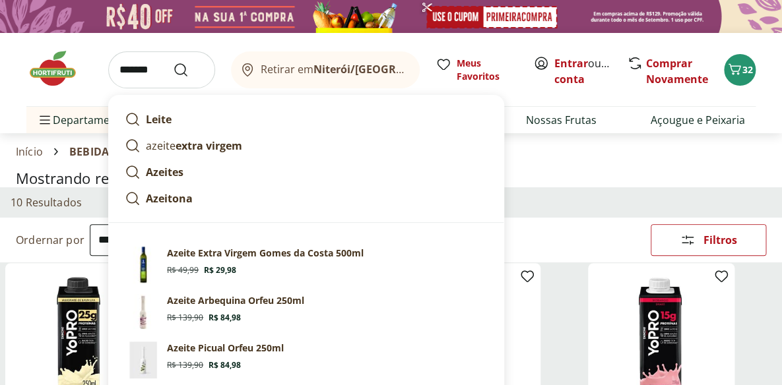
type input "******"
click at [173, 62] on button "Submit Search" at bounding box center [189, 70] width 32 height 16
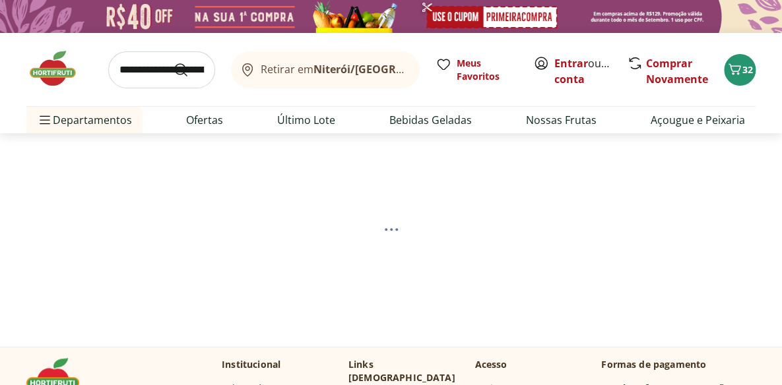
select select "**********"
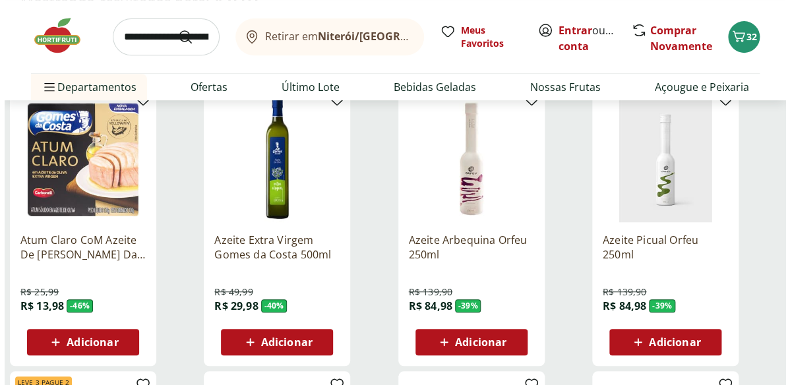
scroll to position [179, 0]
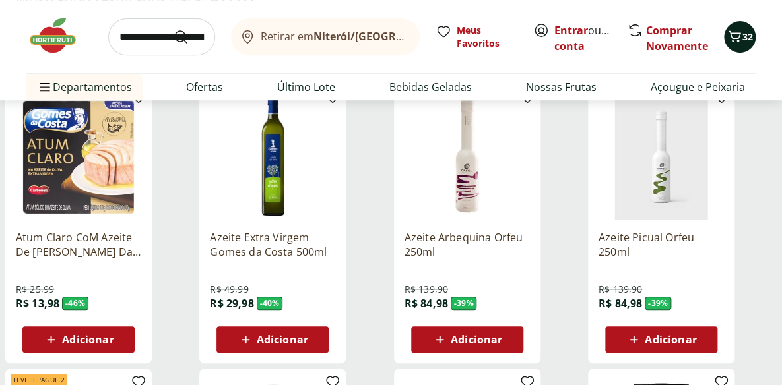
click at [733, 38] on icon "Carrinho" at bounding box center [734, 35] width 13 height 11
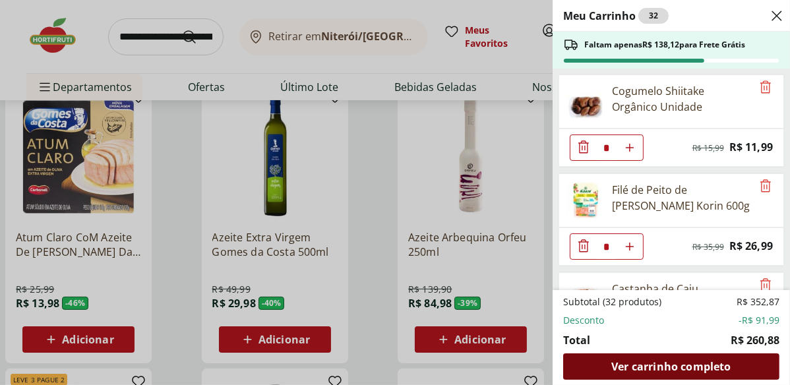
click at [658, 370] on span "Ver carrinho completo" at bounding box center [670, 366] width 119 height 11
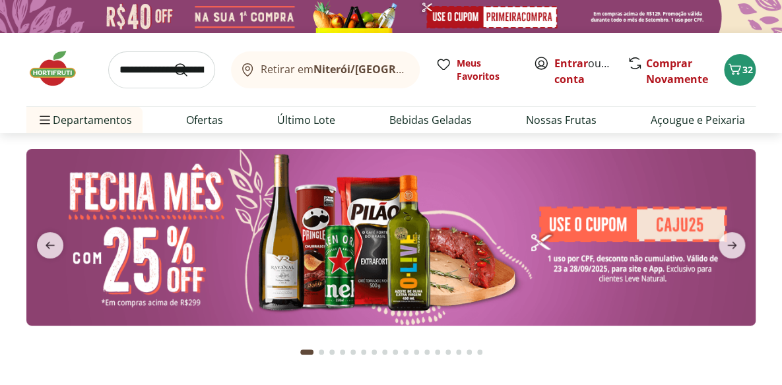
click at [163, 72] on input "search" at bounding box center [161, 69] width 107 height 37
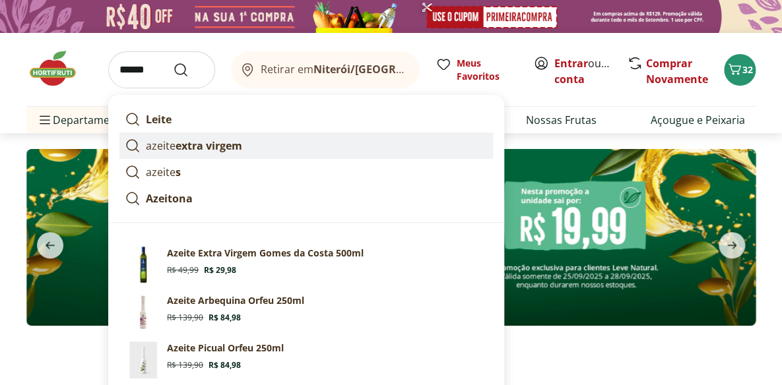
click at [179, 145] on strong "extra virgem" at bounding box center [208, 146] width 67 height 15
type input "**********"
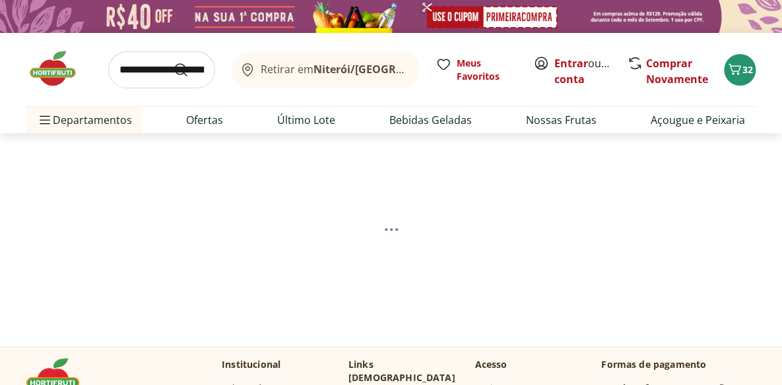
select select "**********"
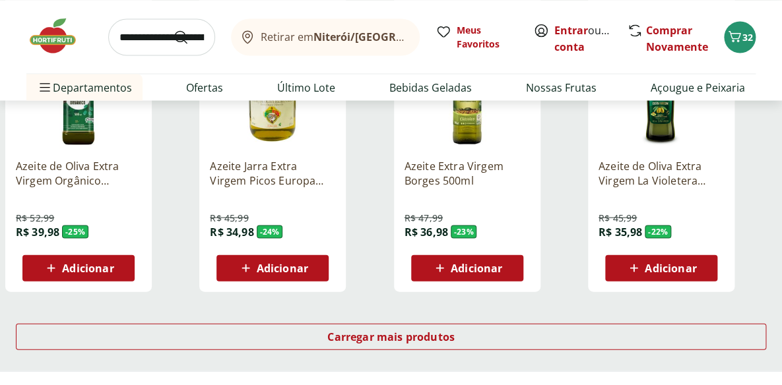
scroll to position [839, 0]
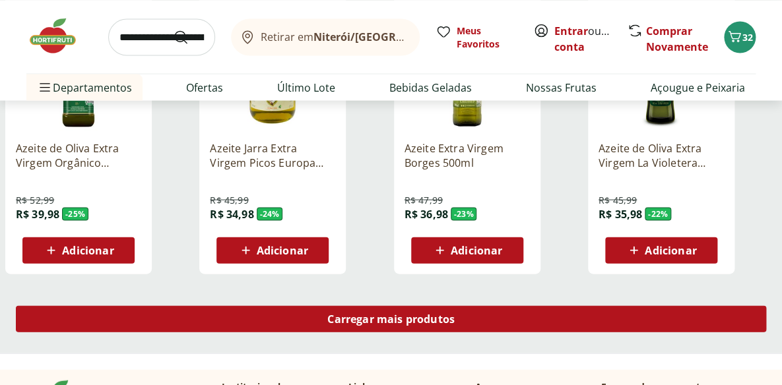
click at [478, 315] on div "Carregar mais produtos" at bounding box center [391, 318] width 750 height 26
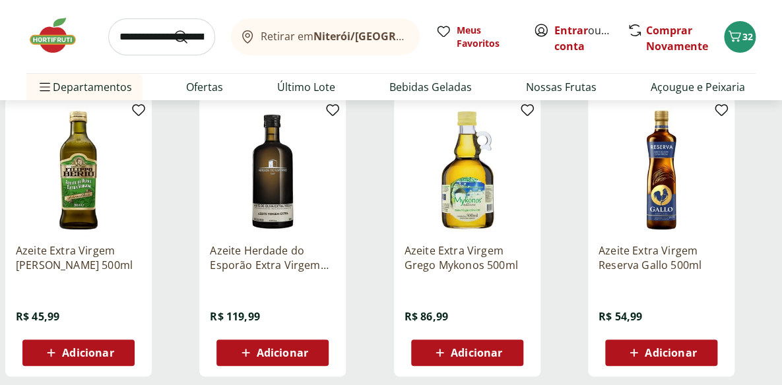
scroll to position [1619, 0]
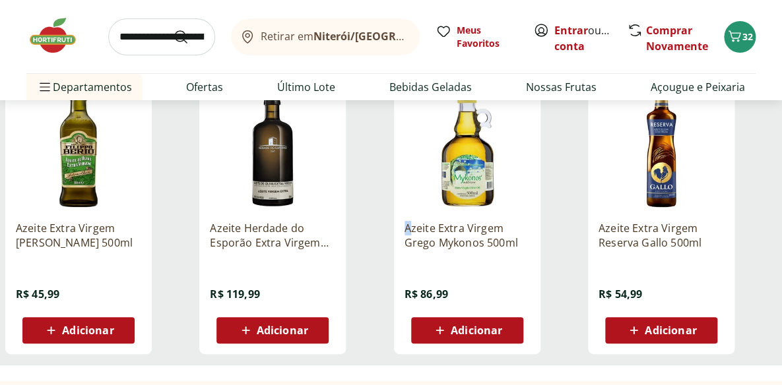
drag, startPoint x: 404, startPoint y: 216, endPoint x: 416, endPoint y: 228, distance: 16.8
click at [416, 228] on div "Azeite Extra Virgem Grego Mykonos 500ml R$ 86,99 Adicionar" at bounding box center [466, 276] width 125 height 133
copy p "Az"
drag, startPoint x: 459, startPoint y: 229, endPoint x: 436, endPoint y: 224, distance: 23.7
click at [459, 229] on p "Azeite Extra Virgem Grego Mykonos 500ml" at bounding box center [466, 235] width 125 height 29
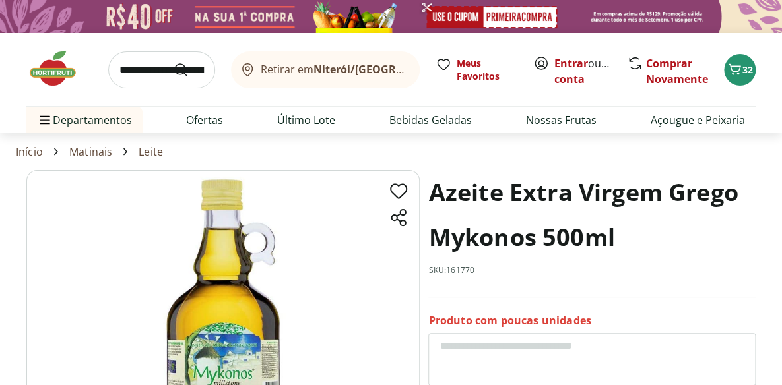
drag, startPoint x: 431, startPoint y: 191, endPoint x: 459, endPoint y: 194, distance: 27.8
click at [446, 191] on h1 "Azeite Extra Virgem Grego Mykonos 500ml" at bounding box center [591, 215] width 327 height 90
drag, startPoint x: 459, startPoint y: 194, endPoint x: 523, endPoint y: 213, distance: 66.8
click at [547, 224] on h1 "Azeite Extra Virgem Grego Mykonos 500ml" at bounding box center [591, 215] width 327 height 90
copy h1
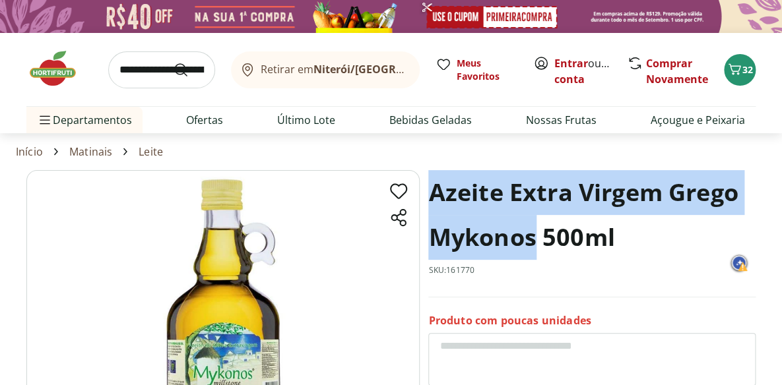
drag, startPoint x: 431, startPoint y: 189, endPoint x: 535, endPoint y: 230, distance: 112.2
click at [535, 230] on h1 "Azeite Extra Virgem Grego Mykonos 500ml" at bounding box center [591, 215] width 327 height 90
copy h1 "Azeite Extra Virgem [PERSON_NAME]"
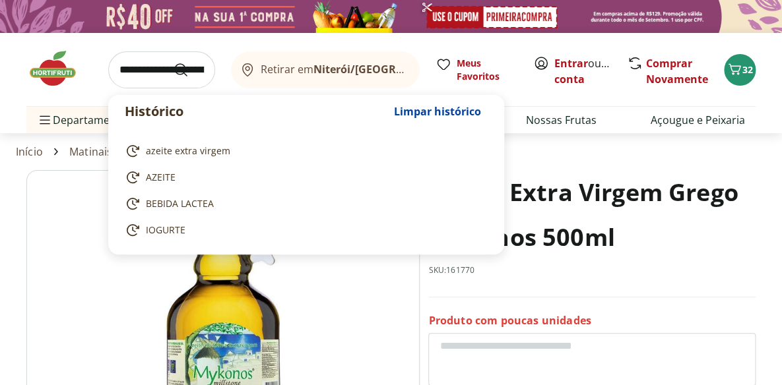
click at [164, 69] on input "search" at bounding box center [161, 69] width 107 height 37
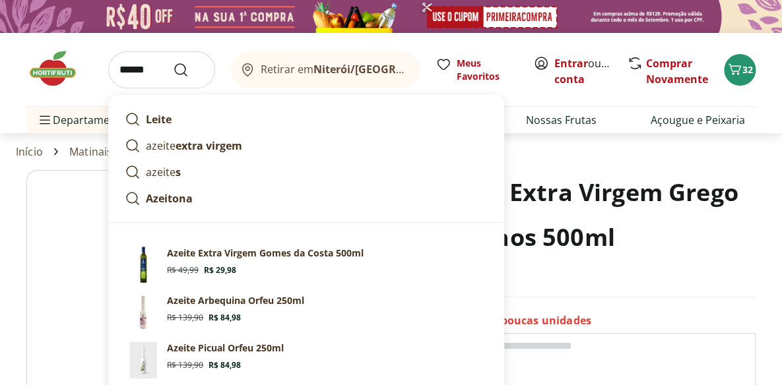
type input "******"
click at [173, 62] on button "Submit Search" at bounding box center [189, 70] width 32 height 16
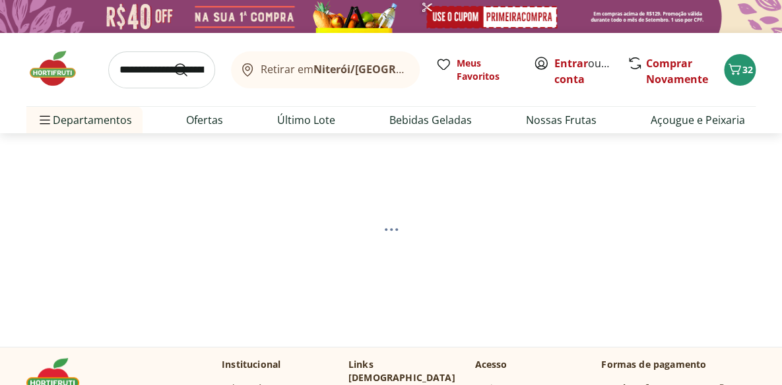
select select "**********"
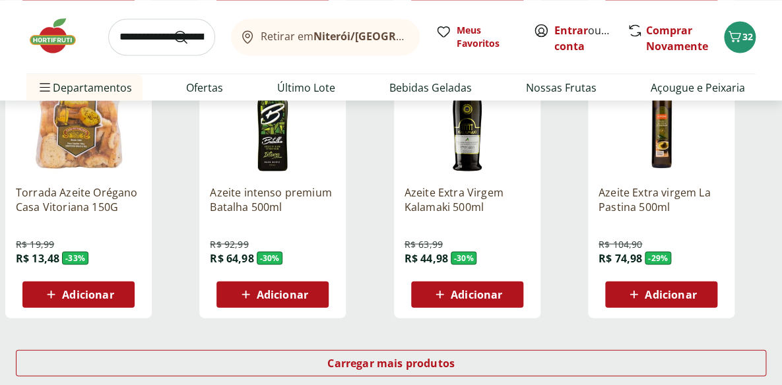
scroll to position [779, 0]
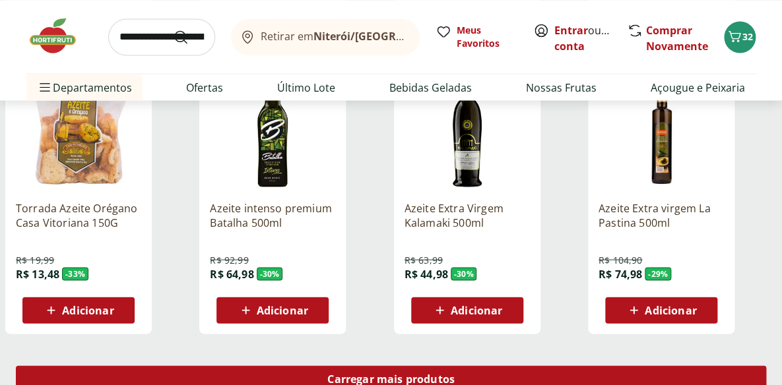
click at [453, 373] on span "Carregar mais produtos" at bounding box center [390, 378] width 127 height 11
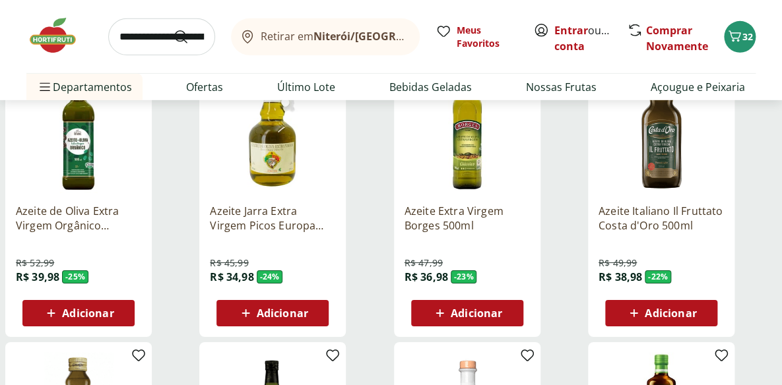
scroll to position [1379, 0]
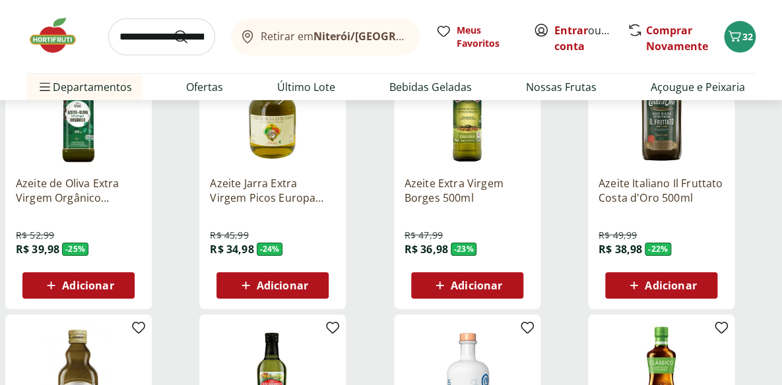
click at [677, 283] on span "Adicionar" at bounding box center [669, 285] width 51 height 11
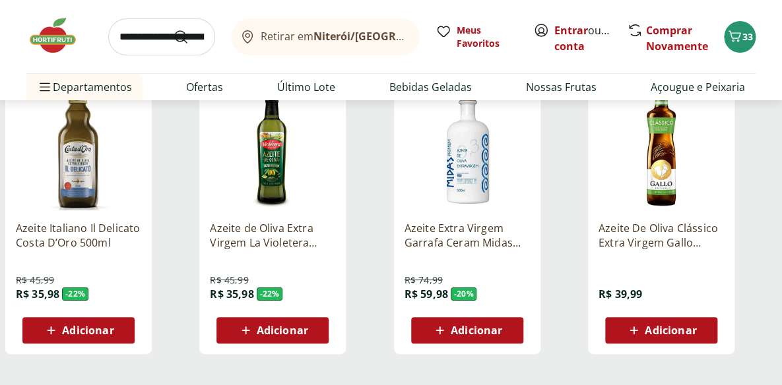
scroll to position [1679, 0]
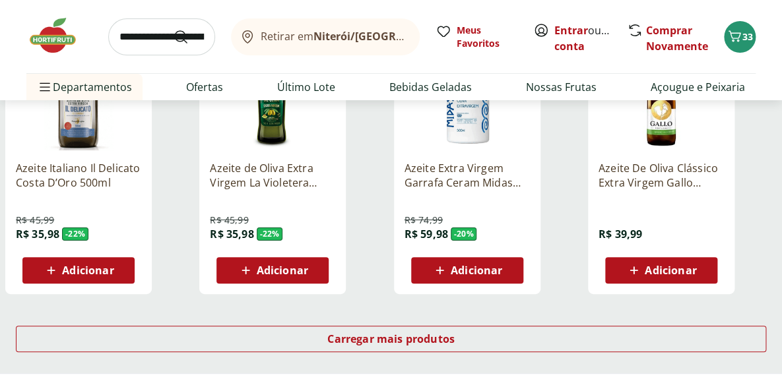
click at [475, 270] on span "Adicionar" at bounding box center [476, 270] width 51 height 11
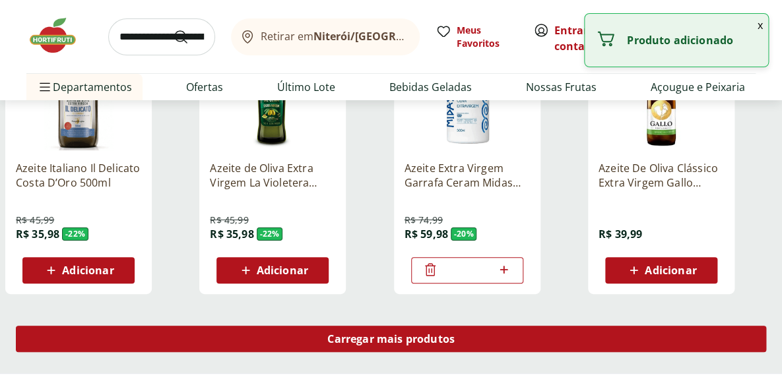
click at [507, 337] on div "Carregar mais produtos" at bounding box center [391, 339] width 750 height 26
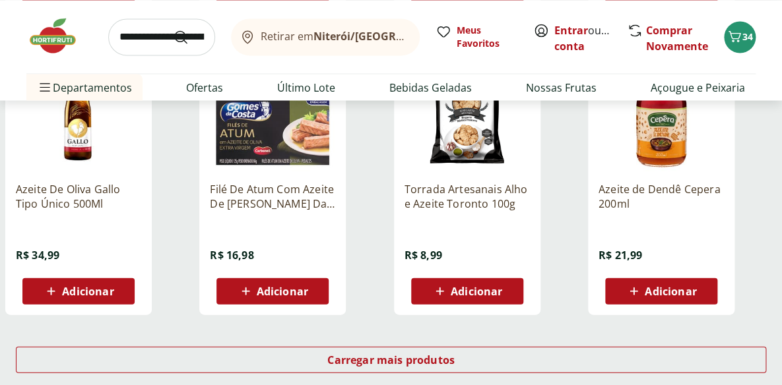
scroll to position [2578, 0]
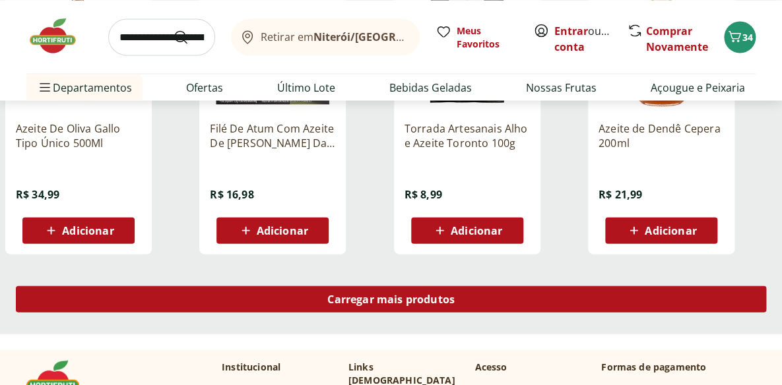
click at [646, 294] on div "Carregar mais produtos" at bounding box center [391, 299] width 750 height 26
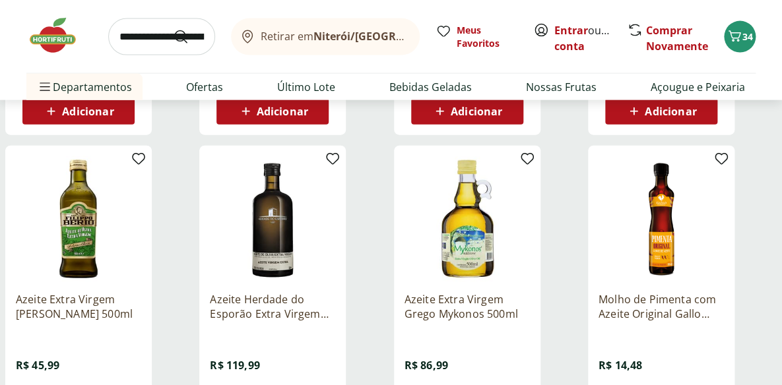
scroll to position [2758, 0]
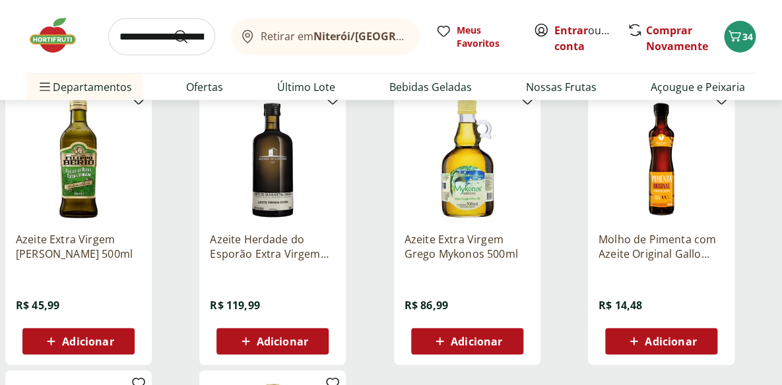
click at [482, 339] on span "Adicionar" at bounding box center [476, 341] width 51 height 11
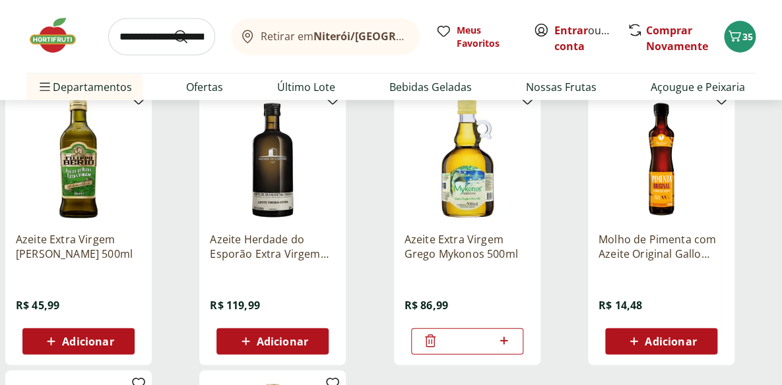
click at [673, 338] on span "Adicionar" at bounding box center [669, 341] width 51 height 11
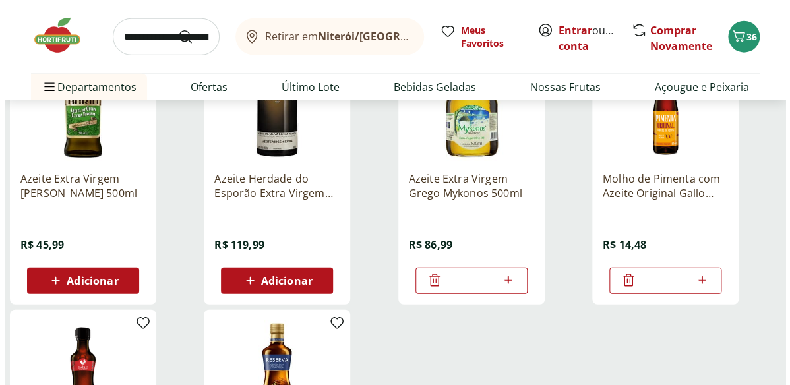
scroll to position [2818, 0]
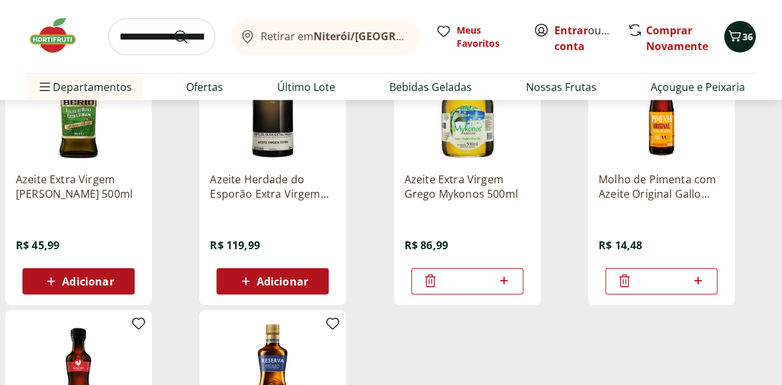
click at [743, 32] on span "36" at bounding box center [747, 36] width 11 height 13
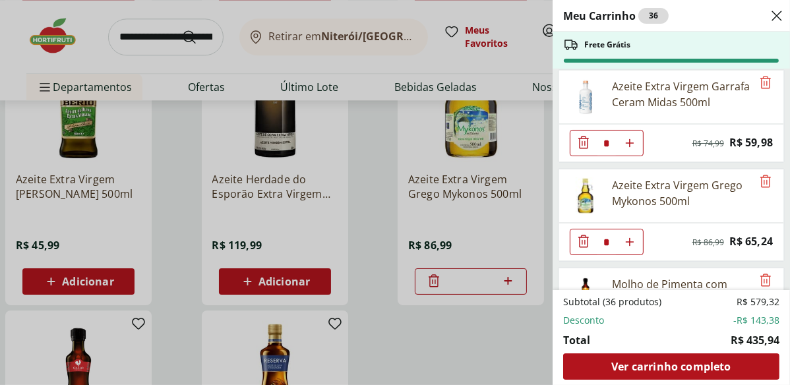
scroll to position [2050, 0]
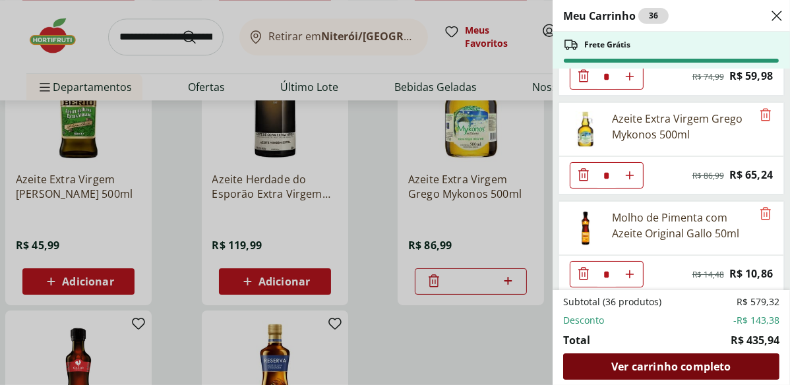
click at [695, 368] on span "Ver carrinho completo" at bounding box center [670, 366] width 119 height 11
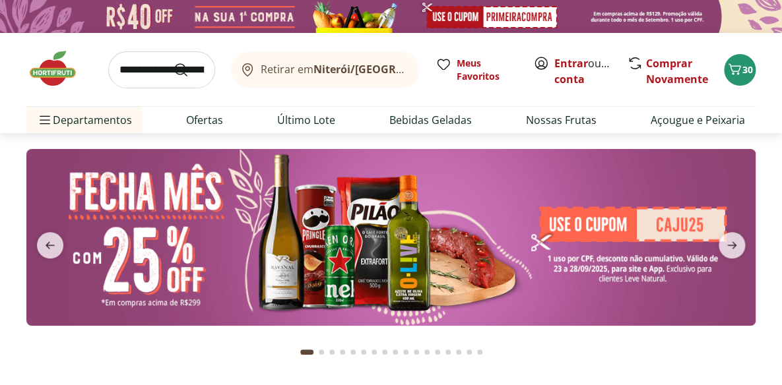
click at [170, 72] on input "search" at bounding box center [161, 69] width 107 height 37
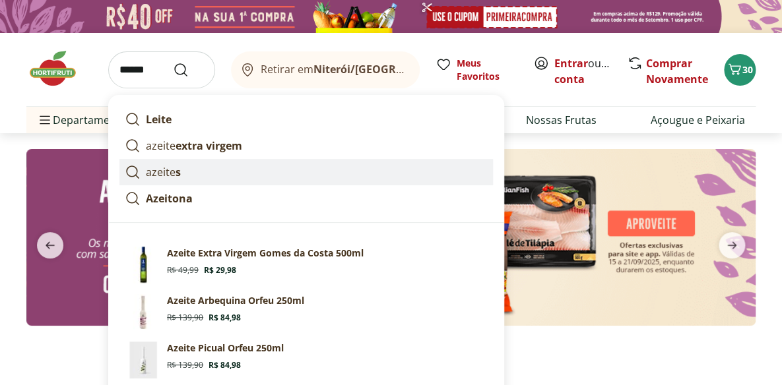
click at [177, 172] on strong "s" at bounding box center [177, 172] width 5 height 15
type input "*******"
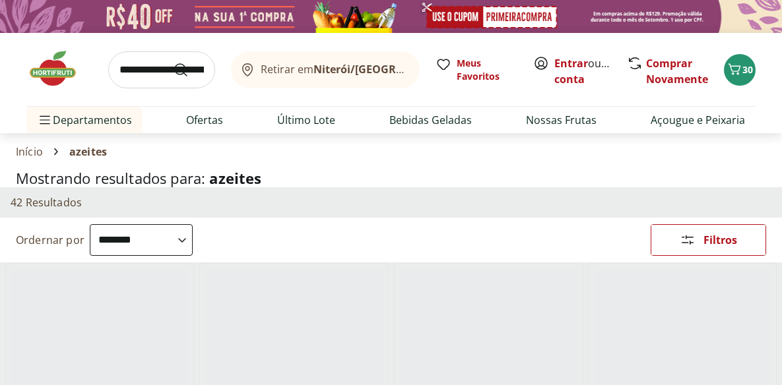
select select "**********"
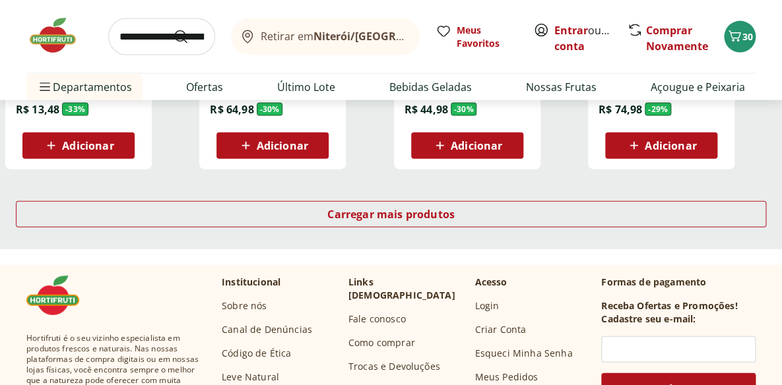
scroll to position [1019, 0]
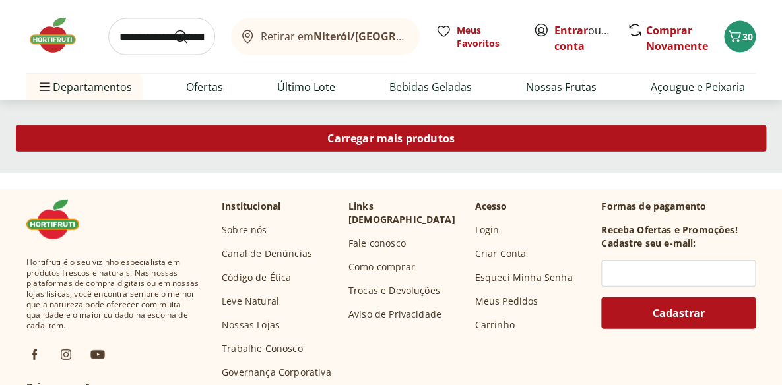
click at [486, 139] on div "Carregar mais produtos" at bounding box center [391, 138] width 750 height 26
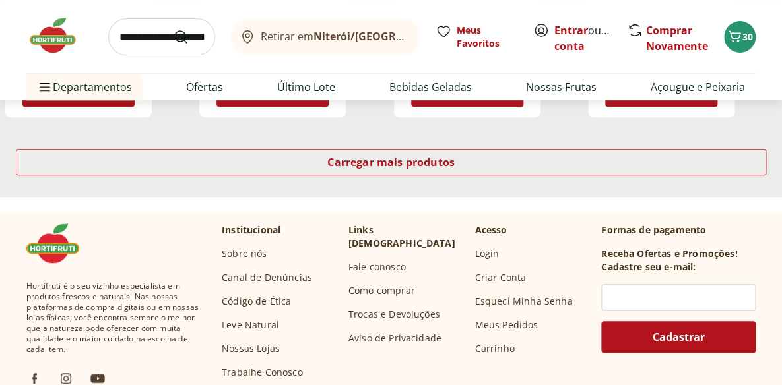
scroll to position [1859, 0]
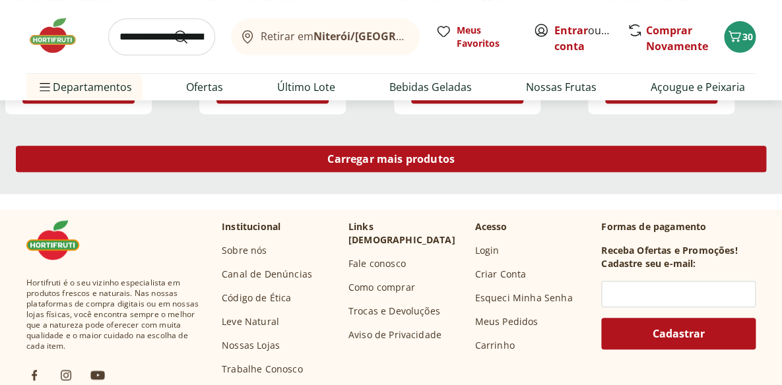
click at [472, 155] on div "Carregar mais produtos" at bounding box center [391, 159] width 750 height 26
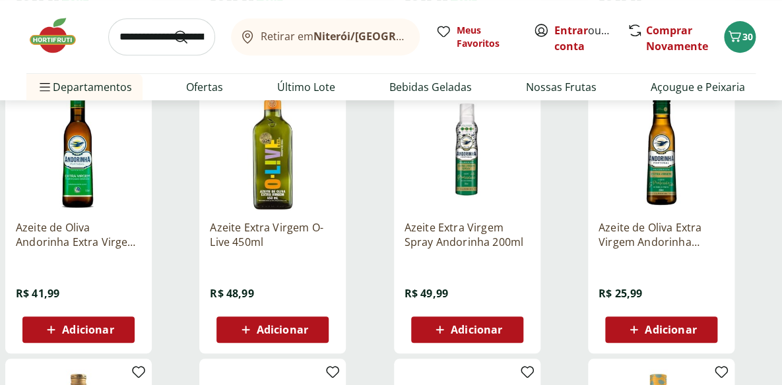
scroll to position [1919, 0]
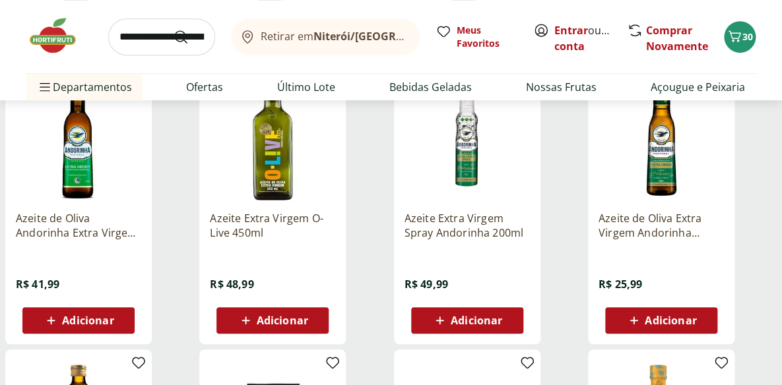
click at [283, 321] on span "Adicionar" at bounding box center [282, 320] width 51 height 11
click at [273, 152] on img at bounding box center [272, 137] width 125 height 125
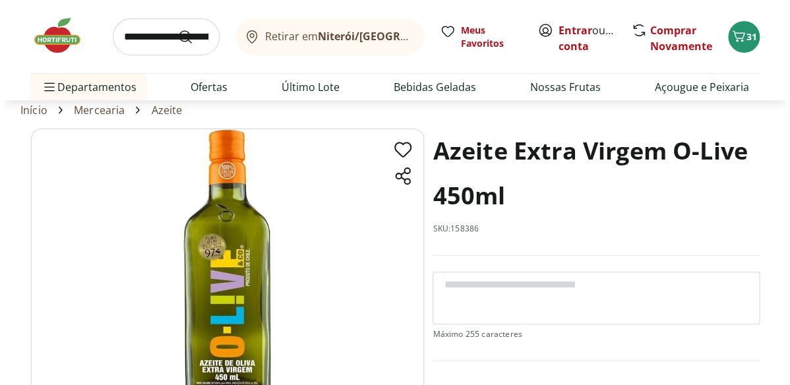
scroll to position [59, 0]
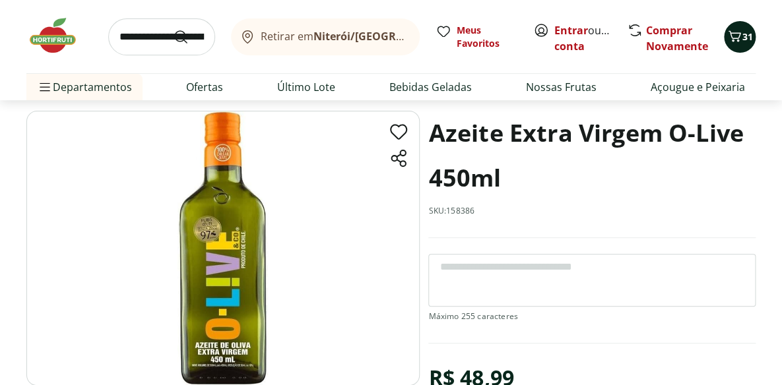
click at [740, 34] on icon "Carrinho" at bounding box center [734, 36] width 16 height 16
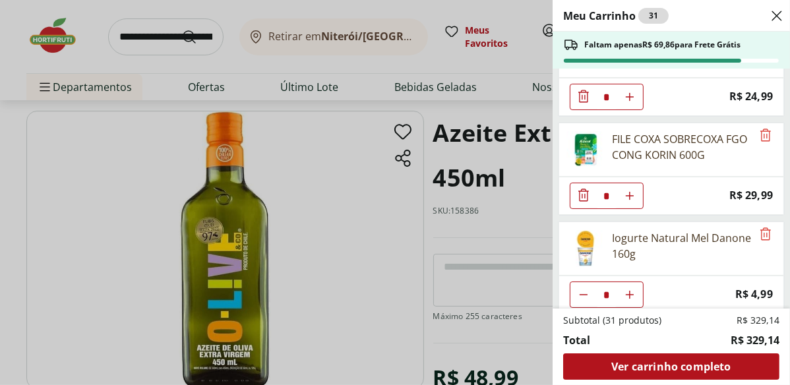
scroll to position [1342, 0]
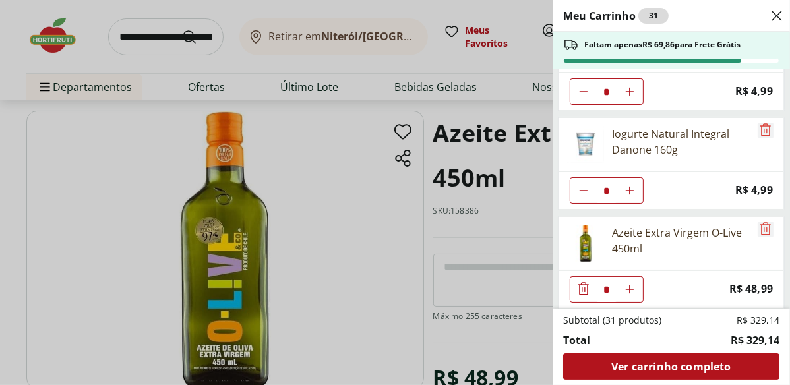
click at [761, 221] on icon "Remove" at bounding box center [766, 229] width 16 height 16
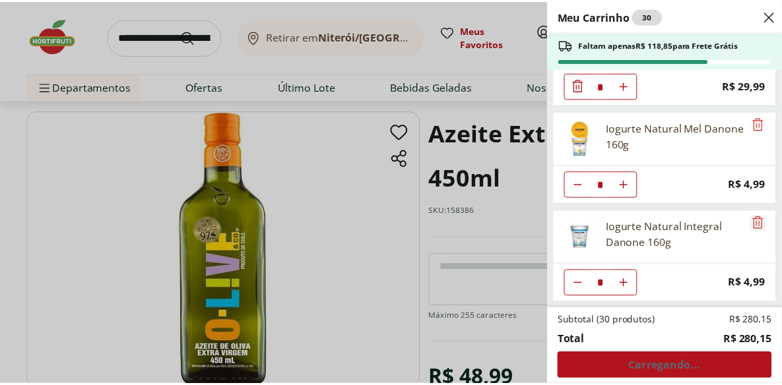
scroll to position [1243, 0]
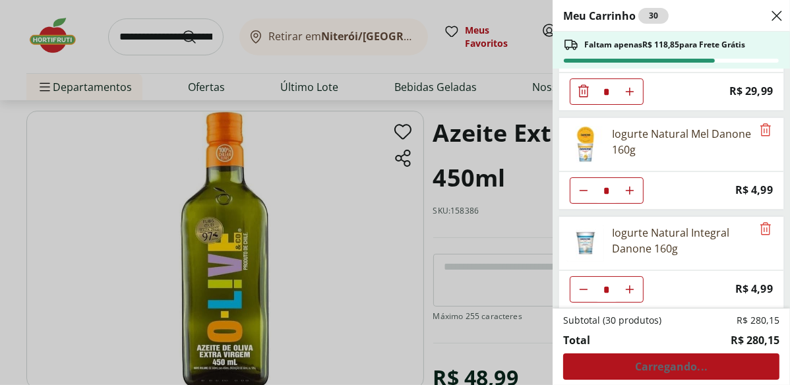
click at [337, 196] on div "Meu Carrinho 30 Faltam apenas R$ 118,85 para Frete Grátis Cogumelo Shiitake Org…" at bounding box center [395, 192] width 790 height 385
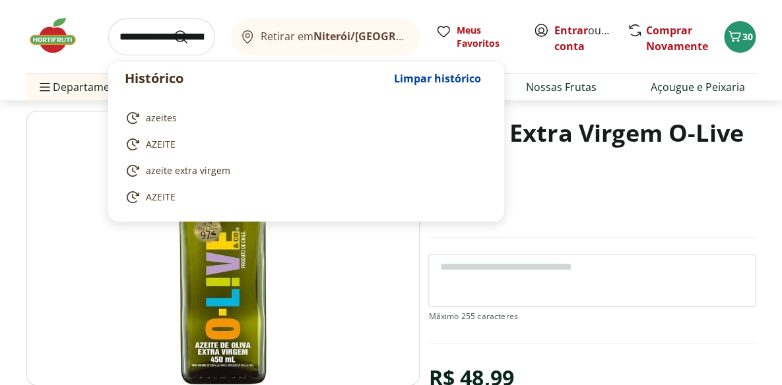
click at [151, 30] on input "search" at bounding box center [161, 36] width 107 height 37
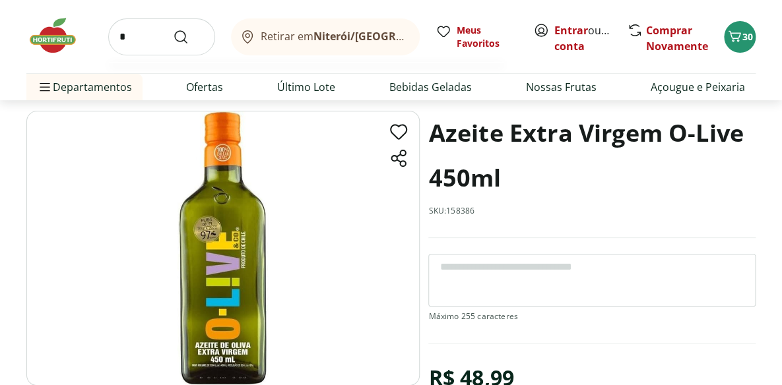
click at [158, 29] on input "*" at bounding box center [161, 36] width 107 height 37
type input "*********"
click at [173, 29] on button "Submit Search" at bounding box center [189, 37] width 32 height 16
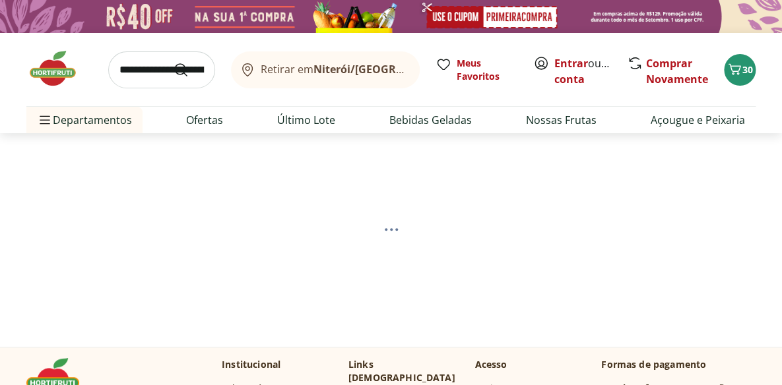
select select "**********"
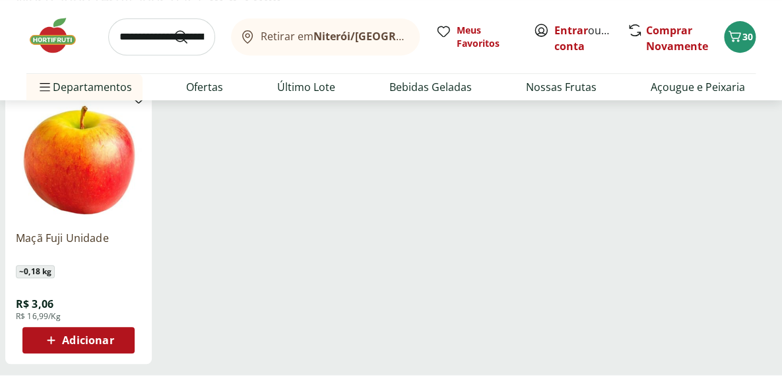
scroll to position [179, 0]
click at [84, 336] on span "Adicionar" at bounding box center [87, 339] width 51 height 11
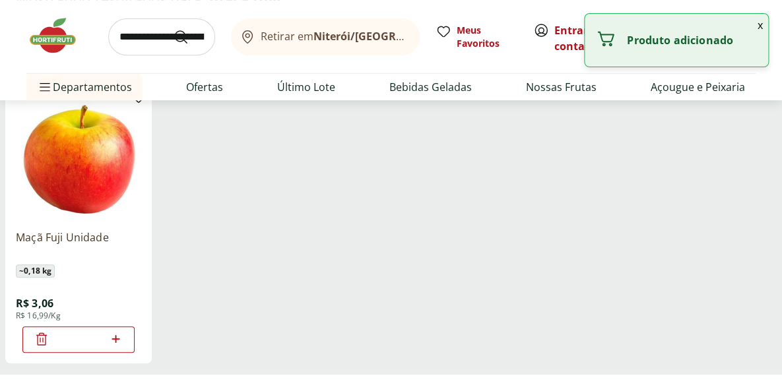
click at [115, 332] on icon at bounding box center [116, 339] width 16 height 16
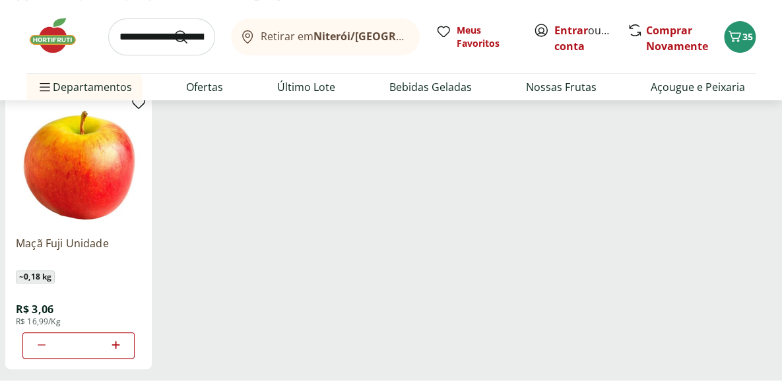
scroll to position [152, 0]
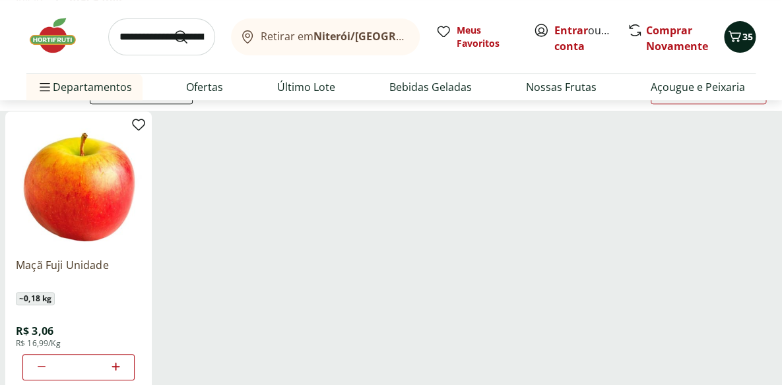
click at [736, 41] on icon "Carrinho" at bounding box center [734, 36] width 16 height 16
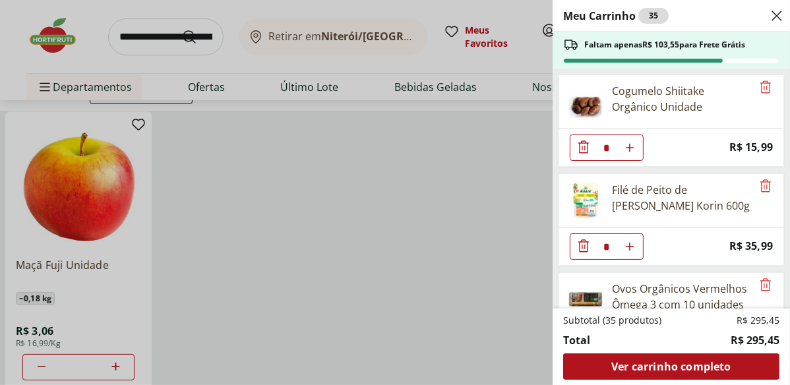
click at [119, 365] on div "Meu Carrinho 35 Faltam apenas R$ 103,55 para Frete Grátis Cogumelo Shiitake Org…" at bounding box center [395, 192] width 790 height 385
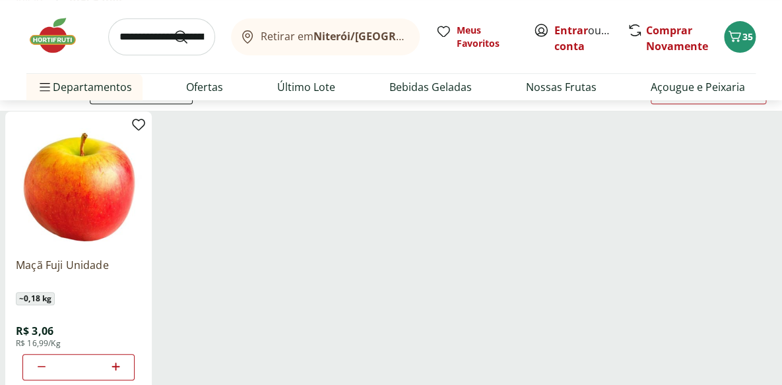
click at [115, 365] on icon at bounding box center [115, 367] width 8 height 8
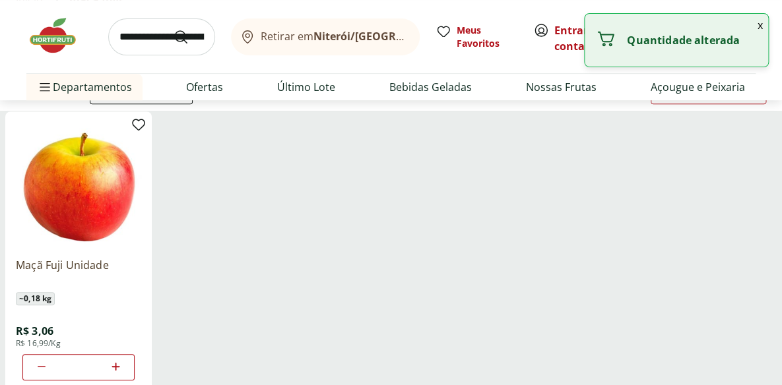
click at [114, 365] on icon at bounding box center [116, 367] width 16 height 16
type input "*"
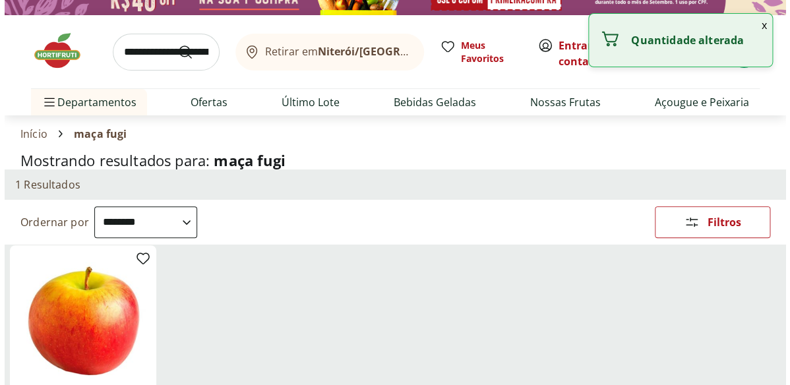
scroll to position [0, 0]
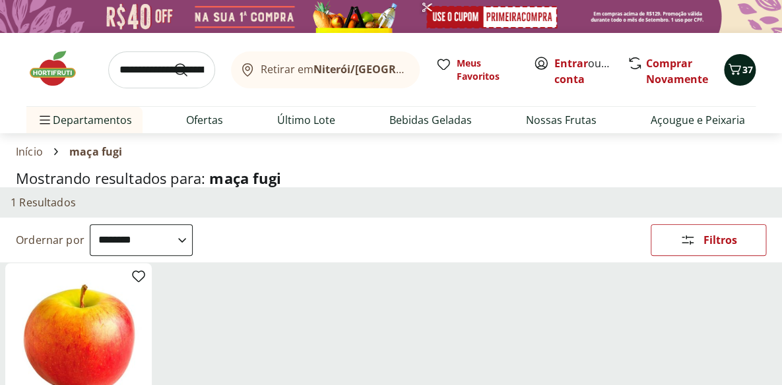
click at [739, 79] on div "37" at bounding box center [739, 69] width 11 height 21
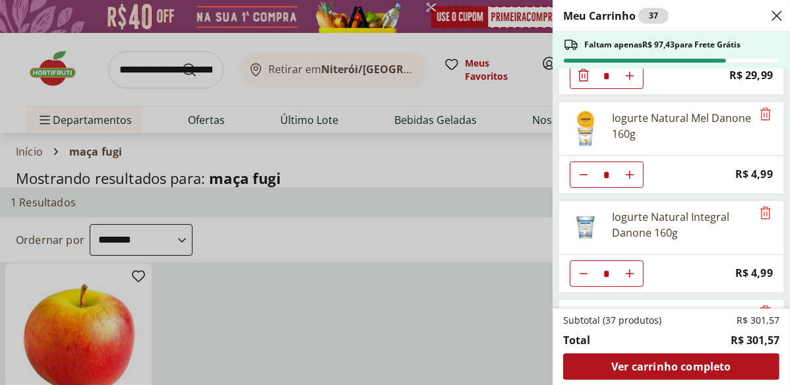
scroll to position [1342, 0]
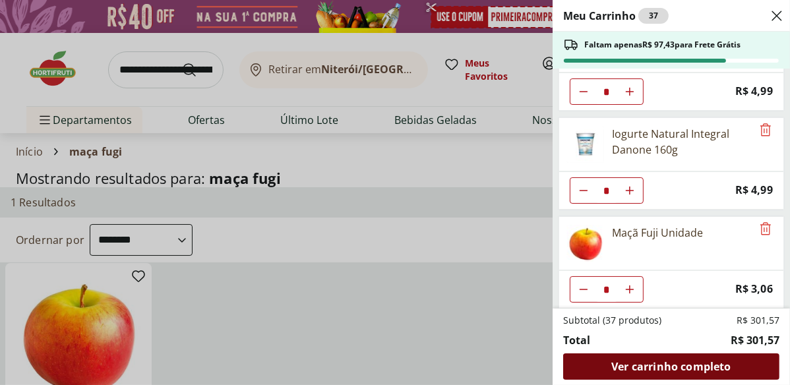
click at [699, 362] on span "Ver carrinho completo" at bounding box center [670, 366] width 119 height 11
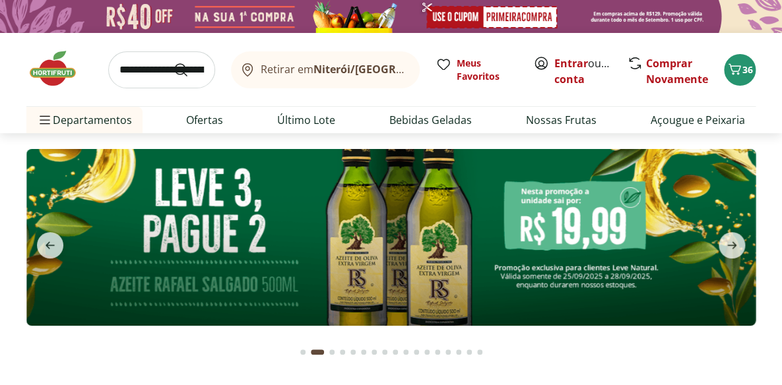
click at [164, 63] on input "search" at bounding box center [161, 69] width 107 height 37
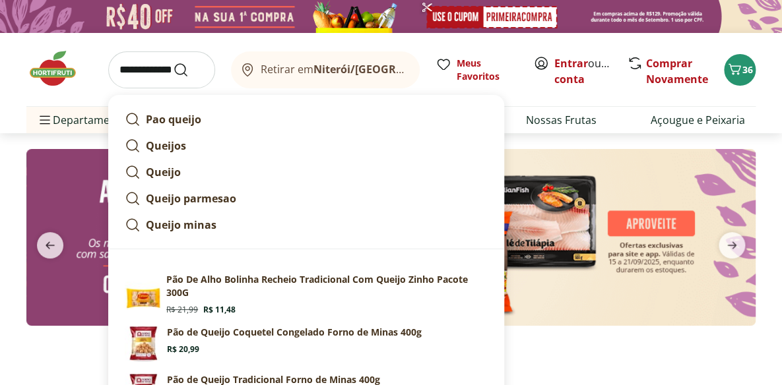
type input "**********"
click at [173, 62] on button "Submit Search" at bounding box center [189, 70] width 32 height 16
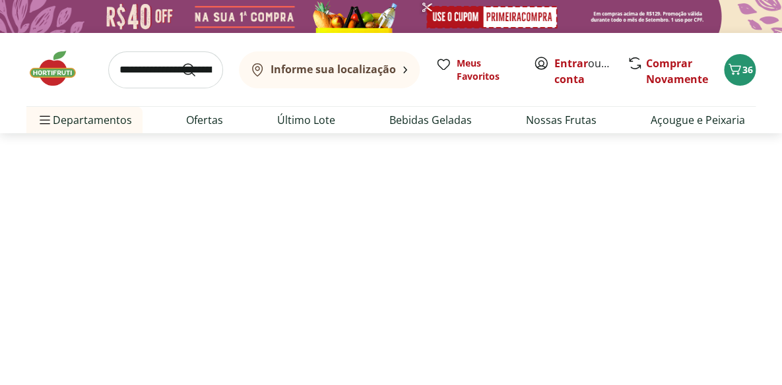
select select "**********"
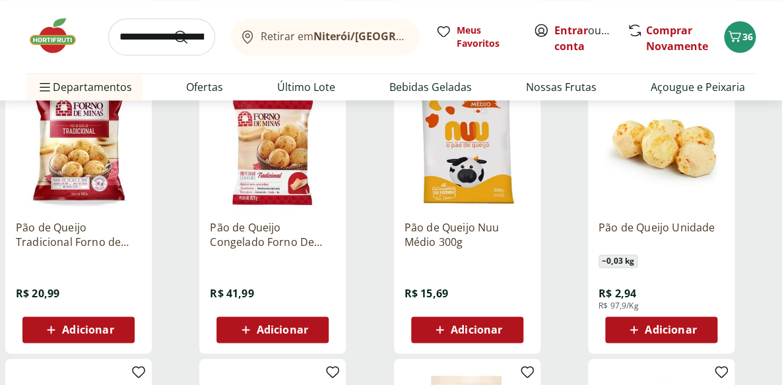
scroll to position [480, 0]
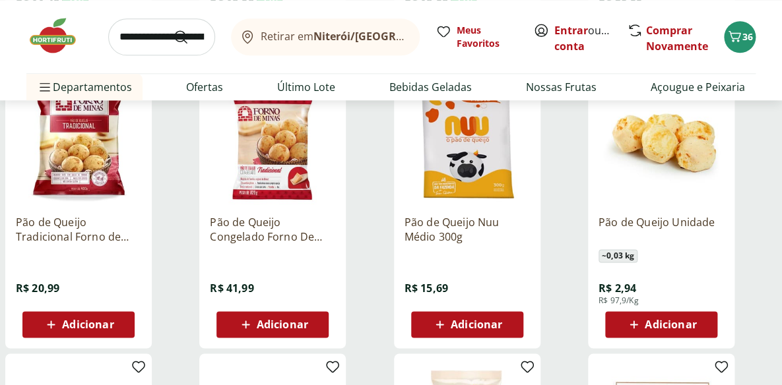
click at [84, 161] on img at bounding box center [78, 141] width 125 height 125
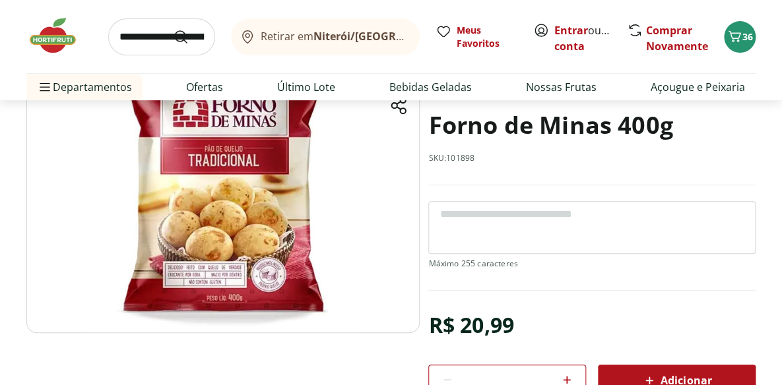
scroll to position [119, 0]
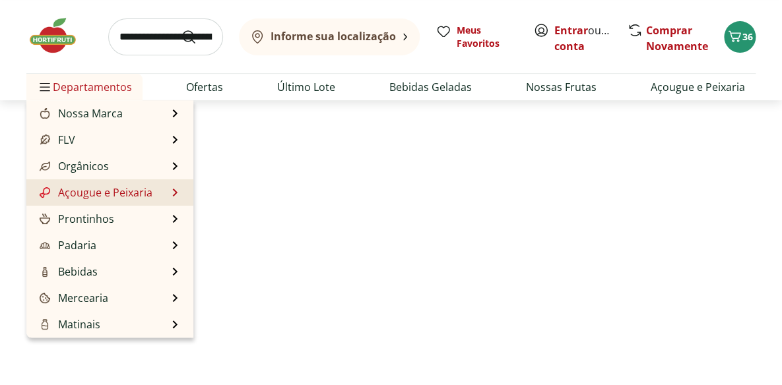
scroll to position [480, 0]
select select "**********"
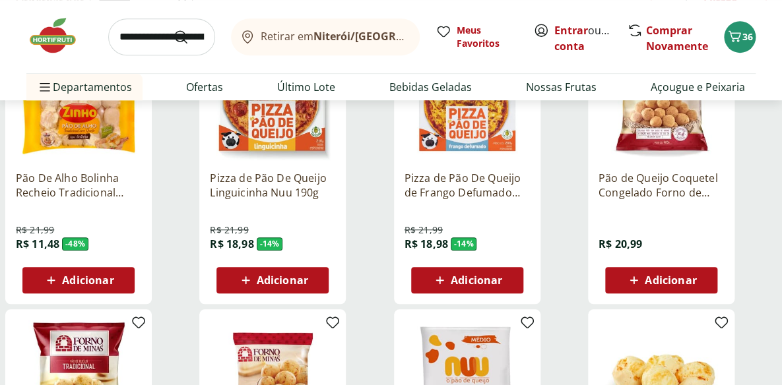
scroll to position [420, 0]
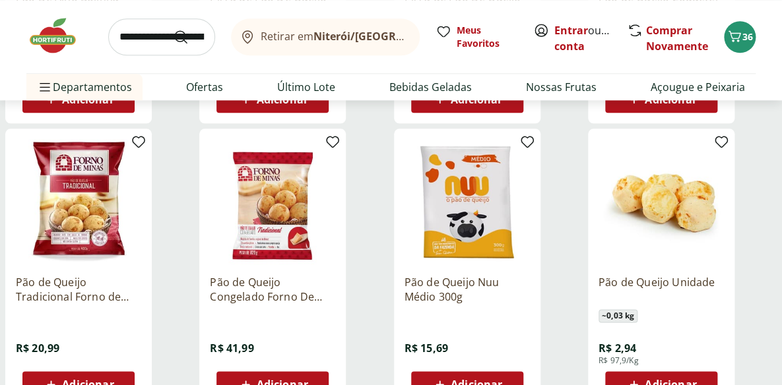
click at [91, 185] on img at bounding box center [78, 201] width 125 height 125
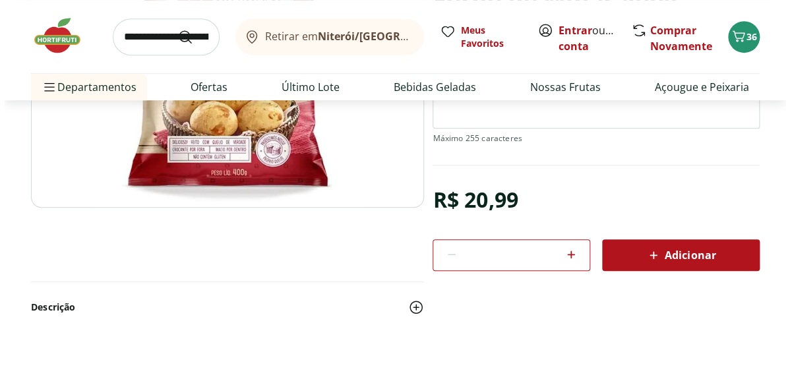
scroll to position [239, 0]
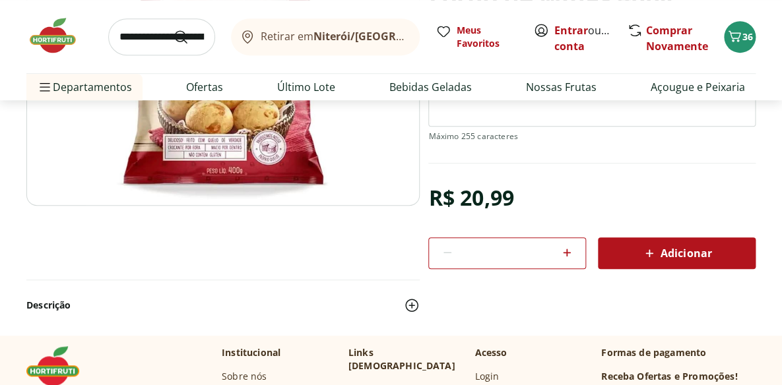
click at [688, 248] on span "Adicionar" at bounding box center [676, 253] width 70 height 16
click at [696, 251] on span "Adicionar" at bounding box center [676, 253] width 70 height 16
click at [745, 32] on span "38" at bounding box center [747, 36] width 11 height 13
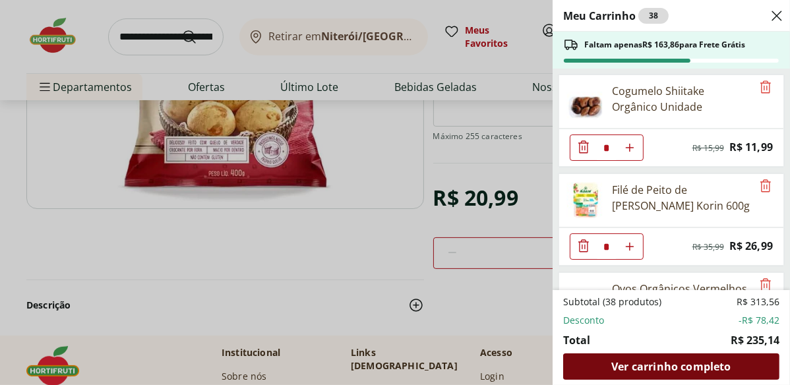
click at [650, 366] on span "Ver carrinho completo" at bounding box center [670, 366] width 119 height 11
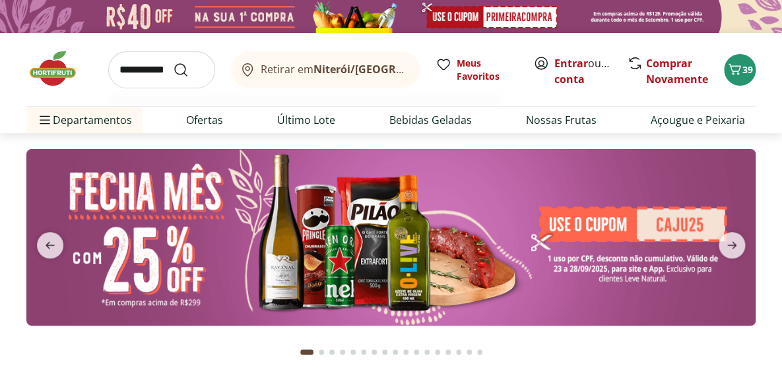
type input "**********"
click at [173, 62] on button "Submit Search" at bounding box center [189, 70] width 32 height 16
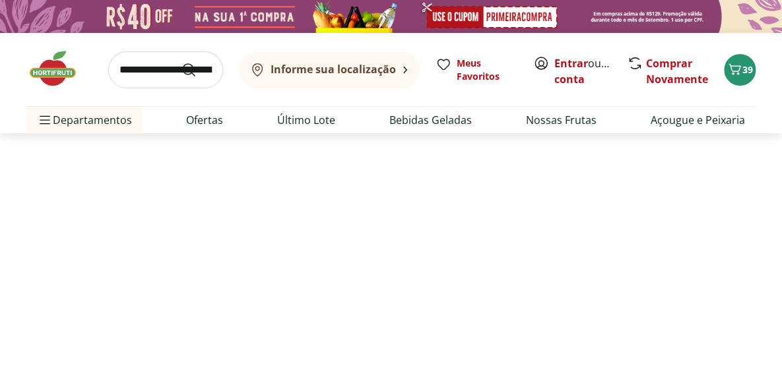
select select "**********"
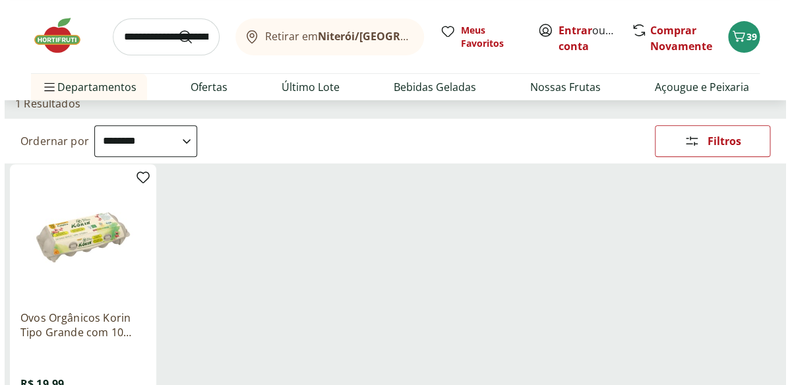
scroll to position [179, 0]
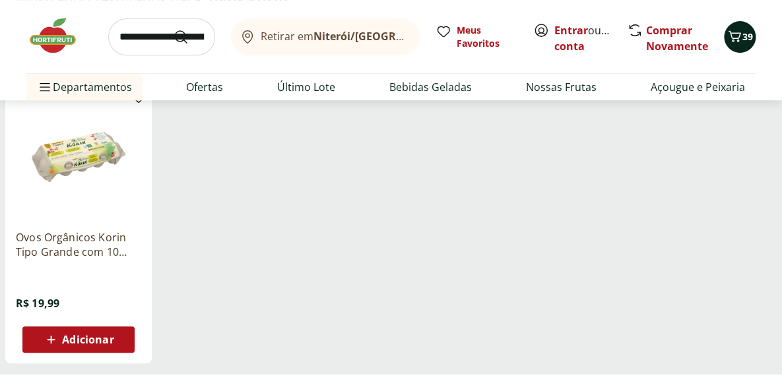
click at [747, 30] on span "39" at bounding box center [747, 36] width 11 height 13
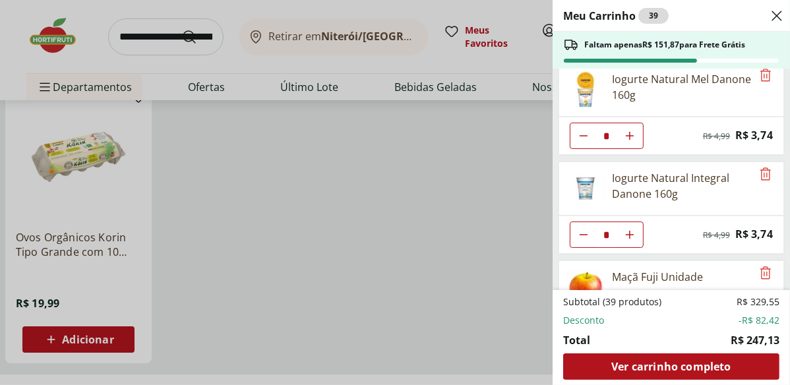
scroll to position [1360, 0]
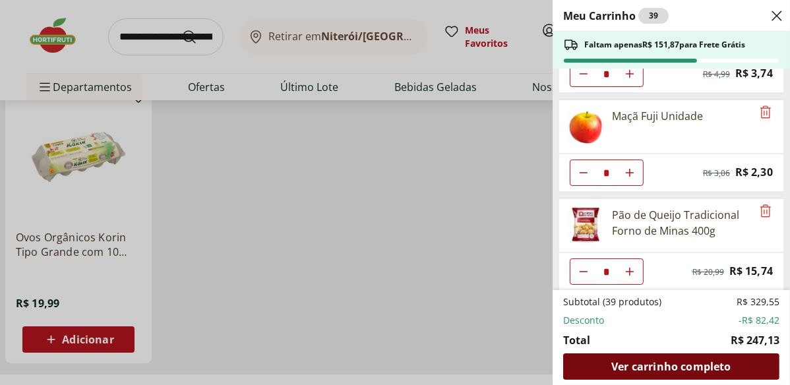
click at [644, 368] on span "Ver carrinho completo" at bounding box center [670, 366] width 119 height 11
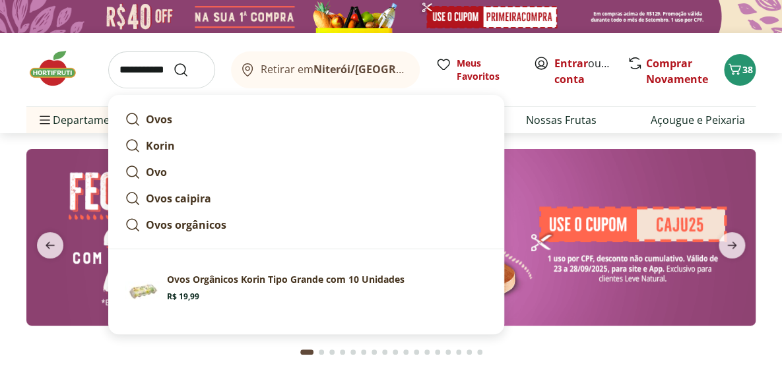
type input "**********"
click at [173, 62] on button "Submit Search" at bounding box center [189, 70] width 32 height 16
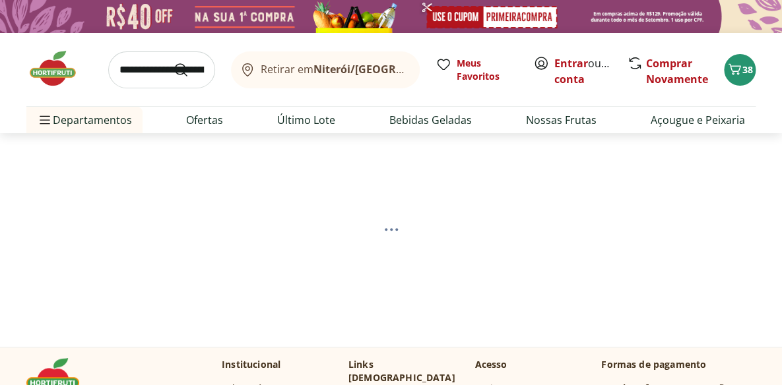
select select "**********"
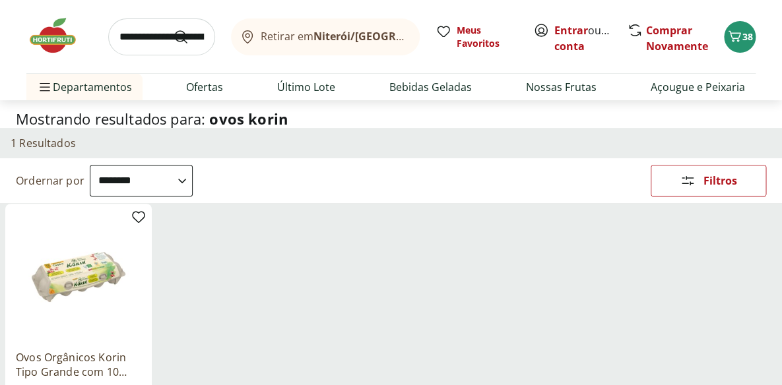
scroll to position [119, 0]
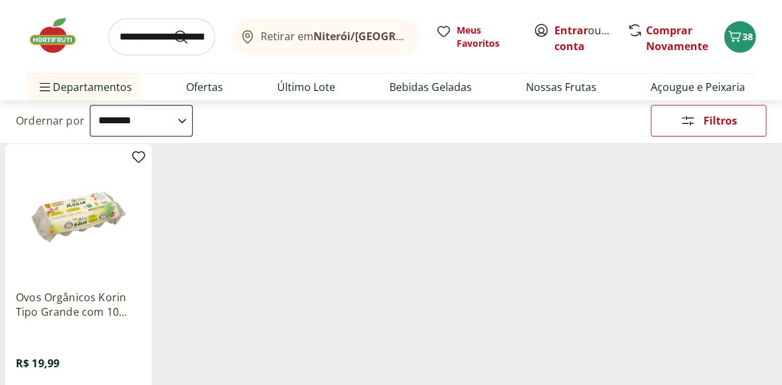
click at [88, 218] on img at bounding box center [78, 216] width 125 height 125
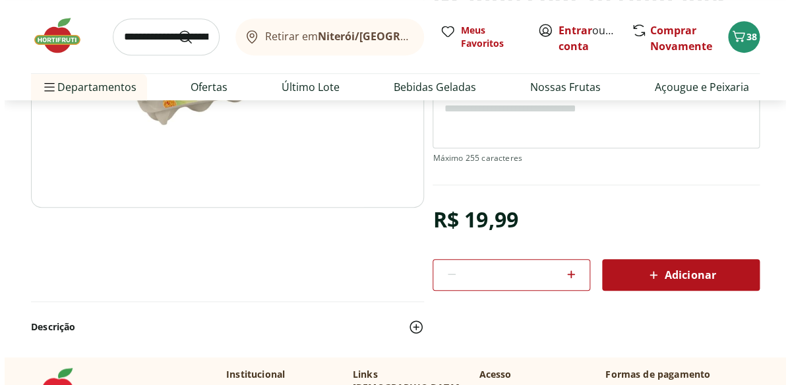
scroll to position [239, 0]
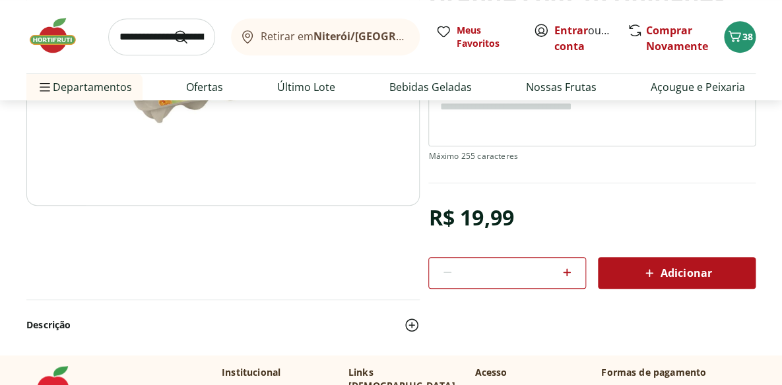
click at [673, 269] on span "Adicionar" at bounding box center [676, 273] width 70 height 16
click at [739, 40] on icon "Carrinho" at bounding box center [734, 36] width 16 height 16
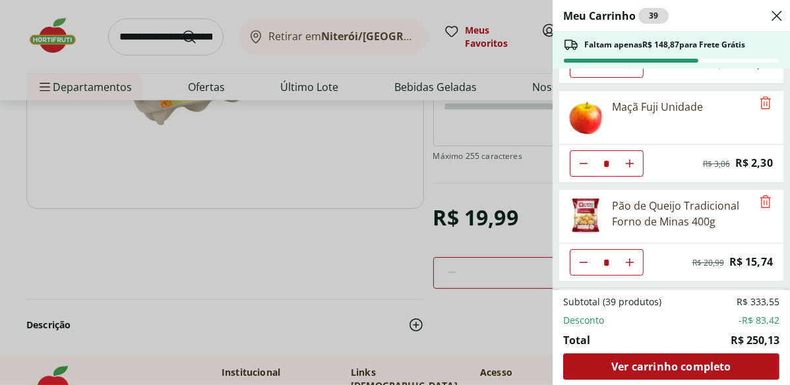
scroll to position [1458, 0]
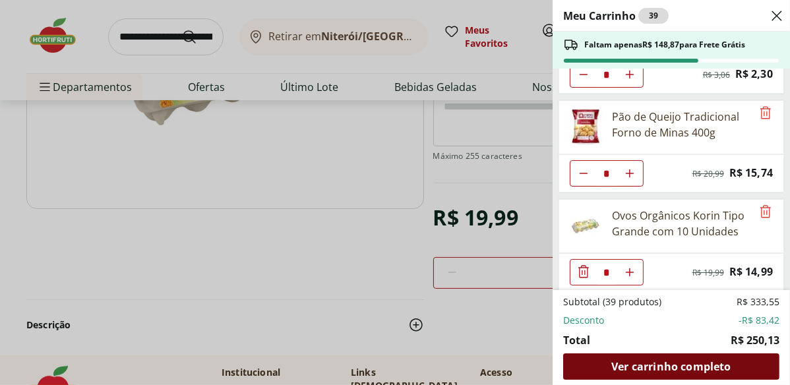
click at [640, 369] on span "Ver carrinho completo" at bounding box center [670, 366] width 119 height 11
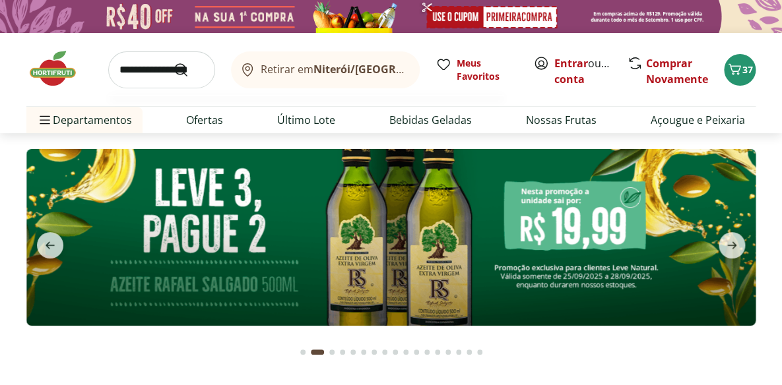
type input "**********"
click at [173, 62] on button "Submit Search" at bounding box center [189, 70] width 32 height 16
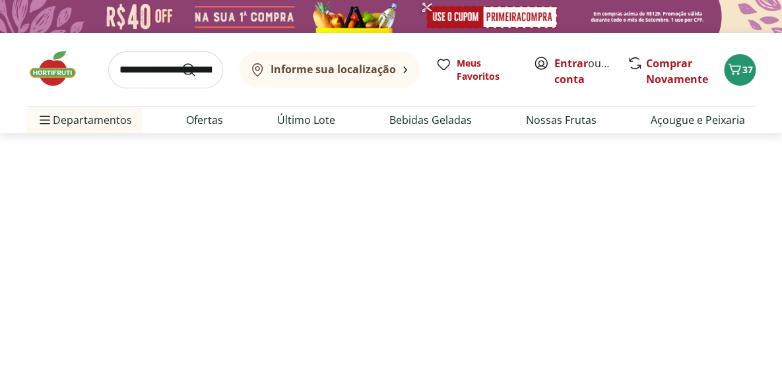
select select "**********"
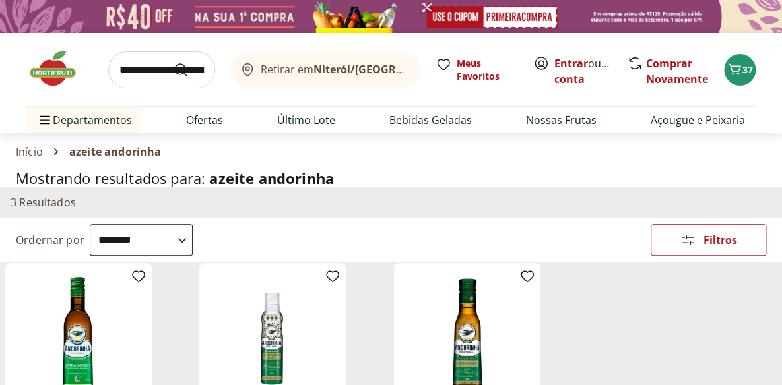
click at [193, 239] on select "**********" at bounding box center [141, 240] width 103 height 32
click at [739, 69] on icon "Carrinho" at bounding box center [734, 68] width 13 height 11
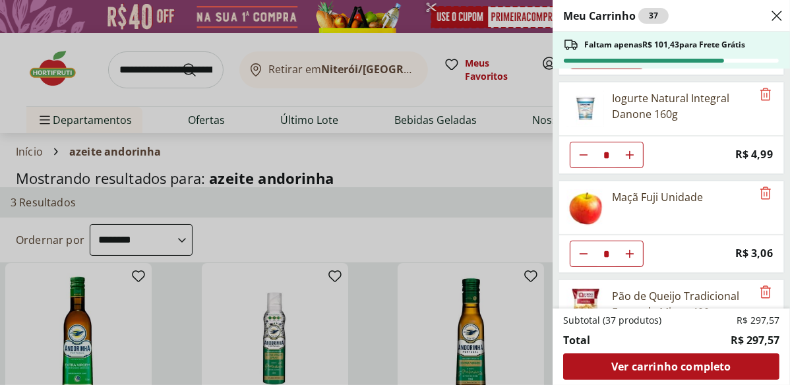
scroll to position [1342, 0]
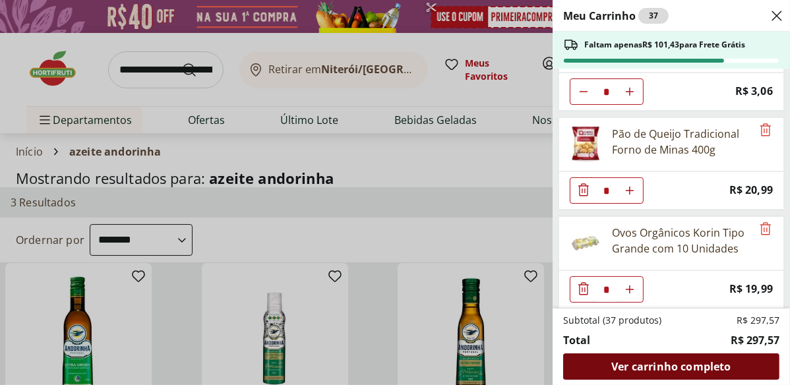
click at [653, 361] on span "Ver carrinho completo" at bounding box center [670, 366] width 119 height 11
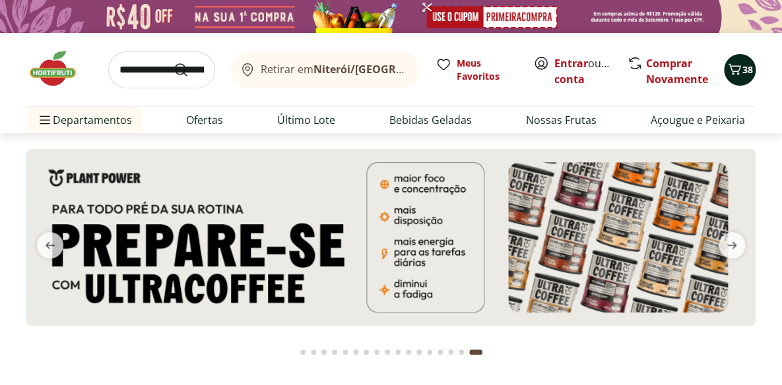
click at [743, 75] on span "38" at bounding box center [747, 69] width 11 height 13
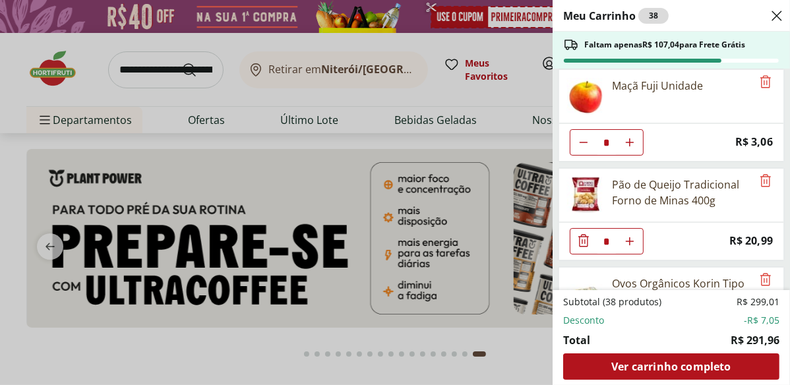
scroll to position [1360, 0]
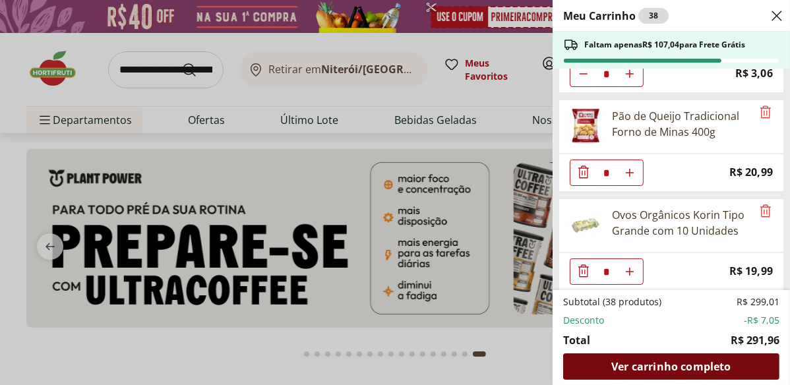
click at [680, 369] on span "Ver carrinho completo" at bounding box center [670, 366] width 119 height 11
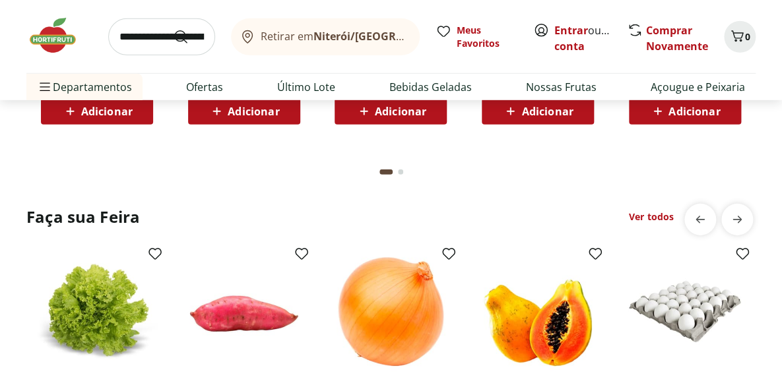
scroll to position [1079, 0]
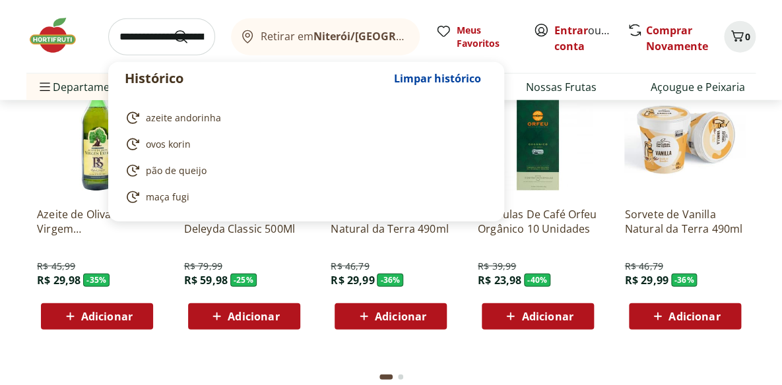
click at [160, 33] on input "search" at bounding box center [161, 36] width 107 height 37
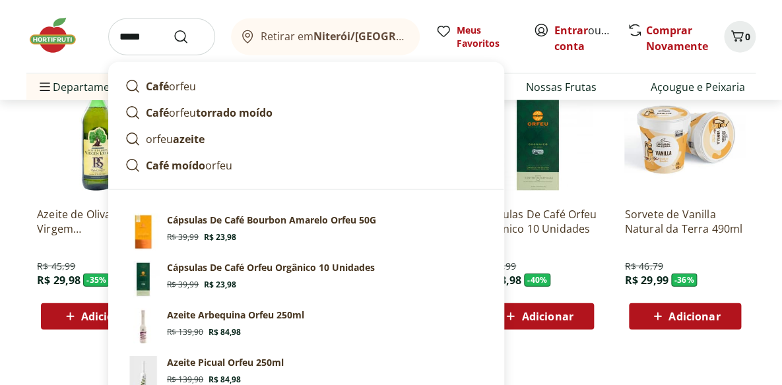
type input "*****"
click at [173, 29] on button "Submit Search" at bounding box center [189, 37] width 32 height 16
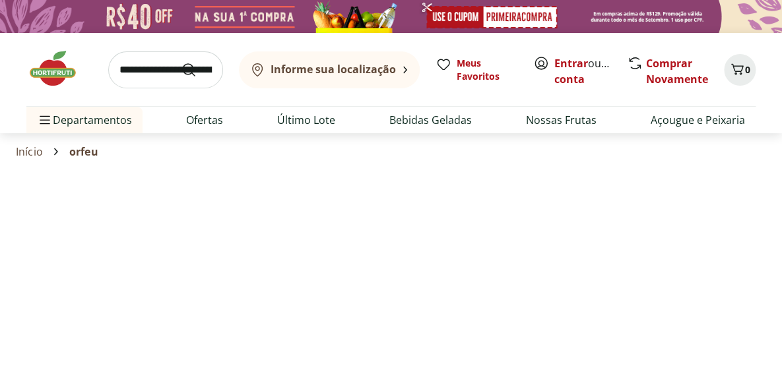
select select "**********"
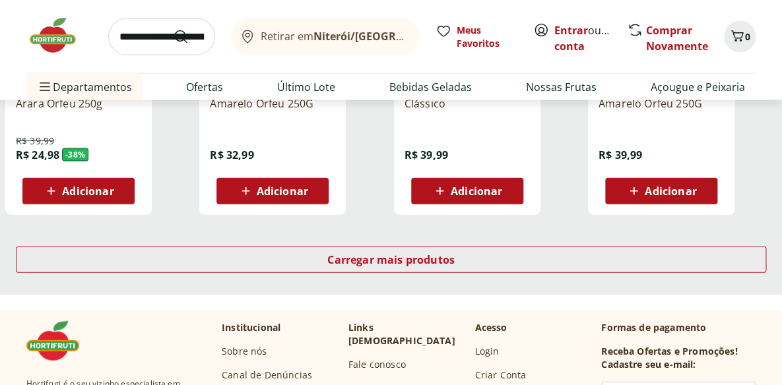
scroll to position [908, 0]
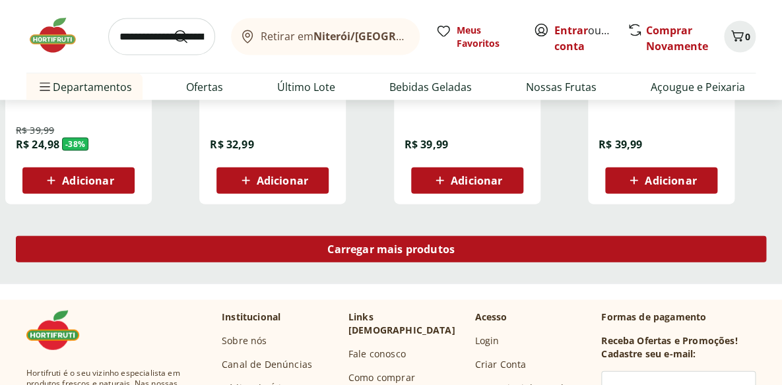
click at [482, 253] on div "Carregar mais produtos" at bounding box center [391, 249] width 750 height 26
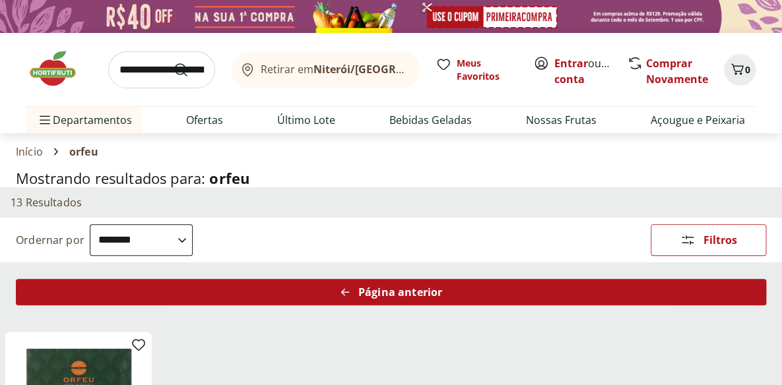
click at [400, 296] on span "Página anterior" at bounding box center [400, 292] width 84 height 11
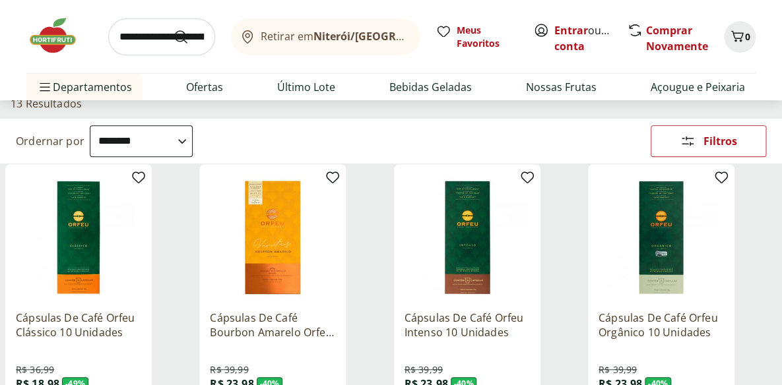
scroll to position [179, 0]
